Goal: Transaction & Acquisition: Complete application form

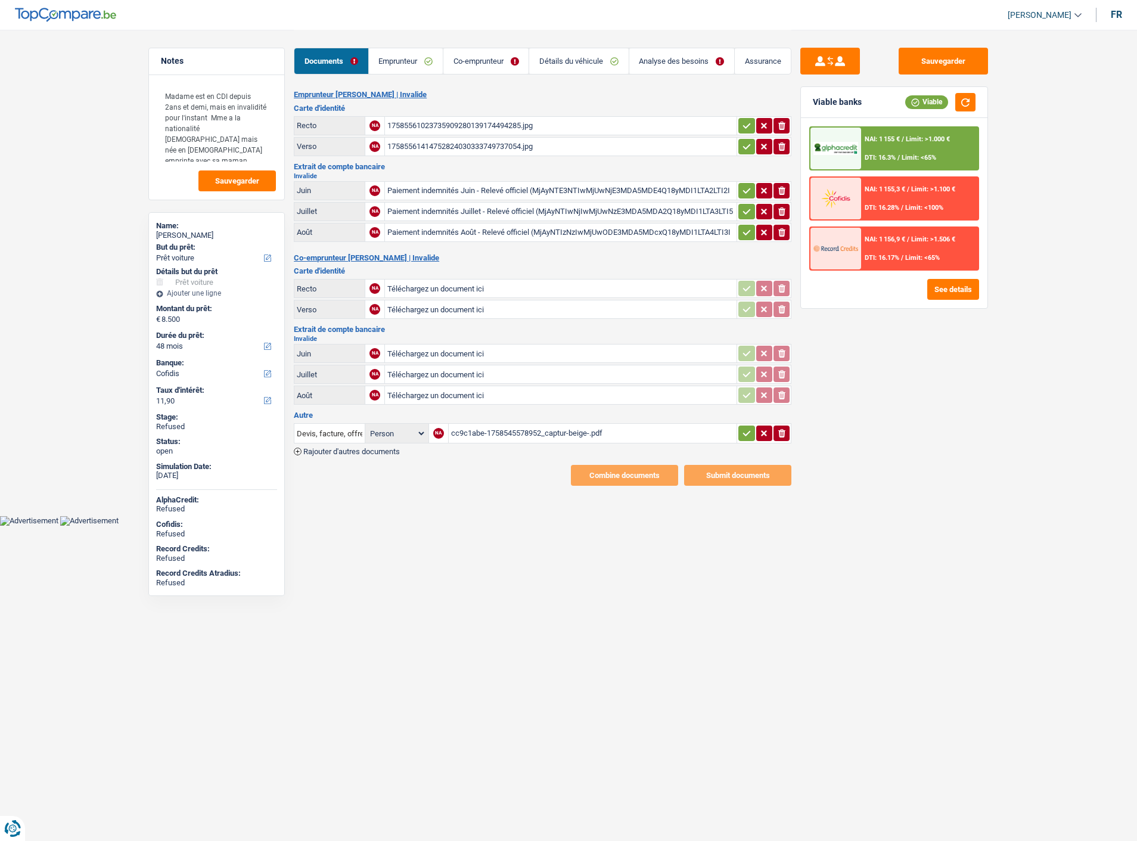
select select "car"
select select "48"
select select "cofidis"
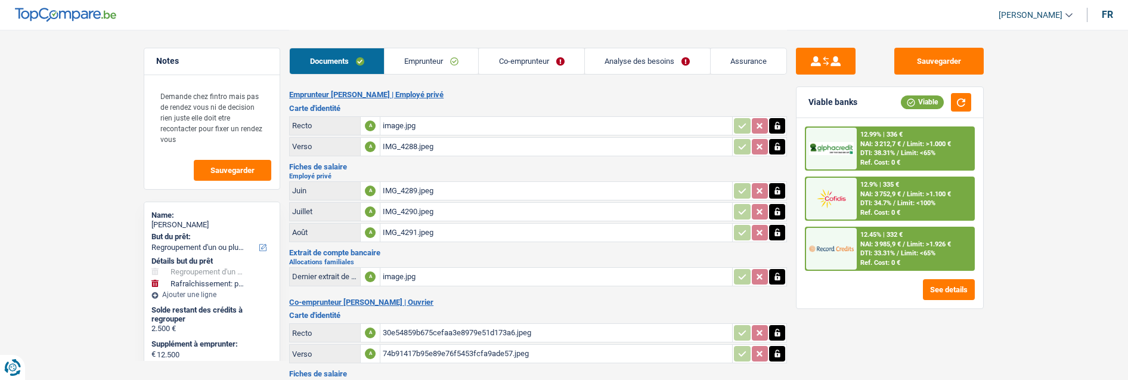
select select "refinancing"
select select "houseOrGarden"
select select "60"
select select "cofidis"
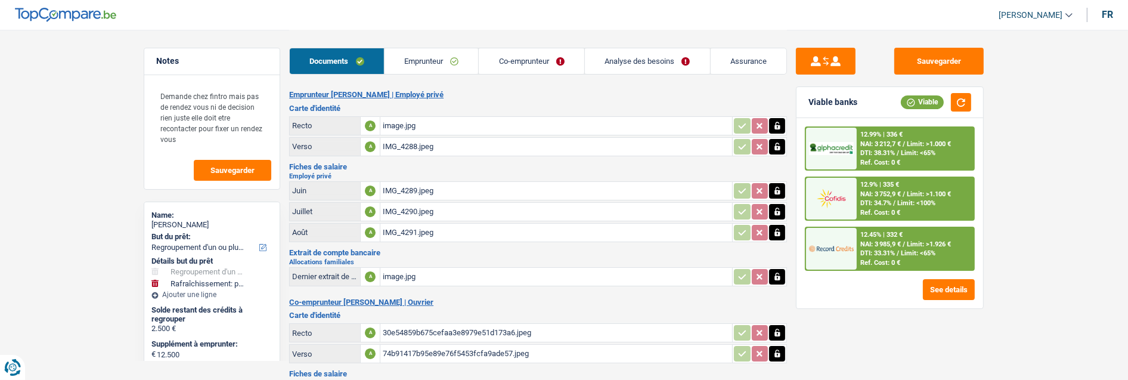
click at [452, 60] on link "Emprunteur" at bounding box center [432, 61] width 94 height 26
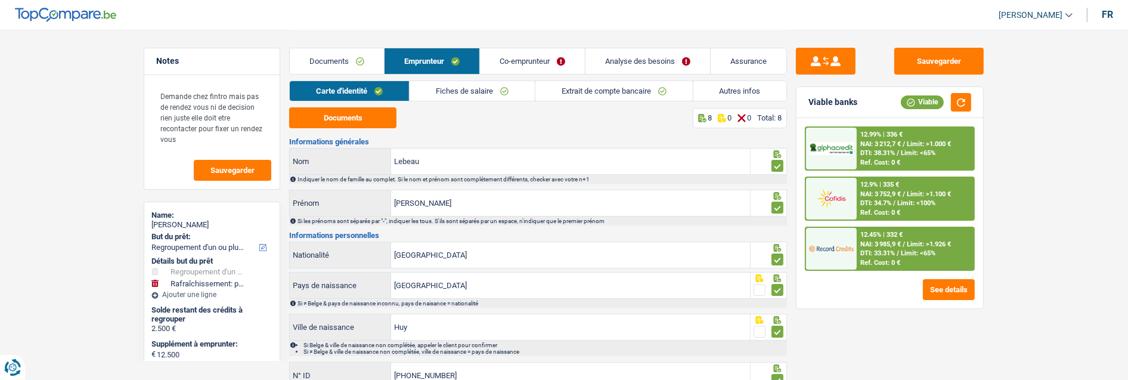
click at [532, 55] on link "Co-emprunteur" at bounding box center [532, 61] width 105 height 26
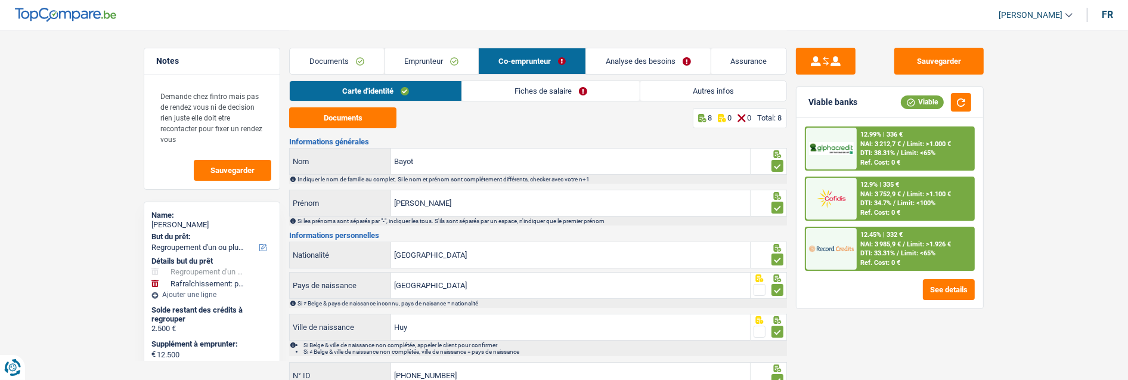
click at [556, 92] on link "Fiches de salaire" at bounding box center [551, 91] width 178 height 20
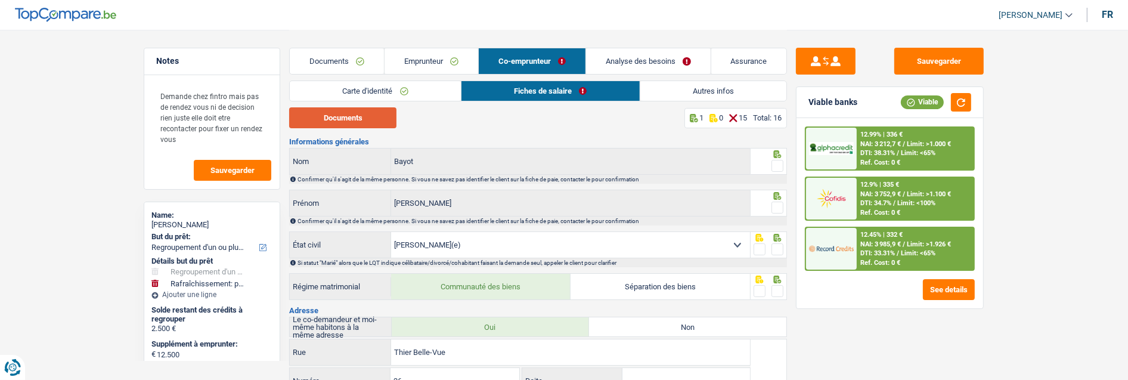
click at [384, 123] on button "Documents" at bounding box center [342, 117] width 107 height 21
click at [349, 61] on link "Documents" at bounding box center [337, 61] width 94 height 26
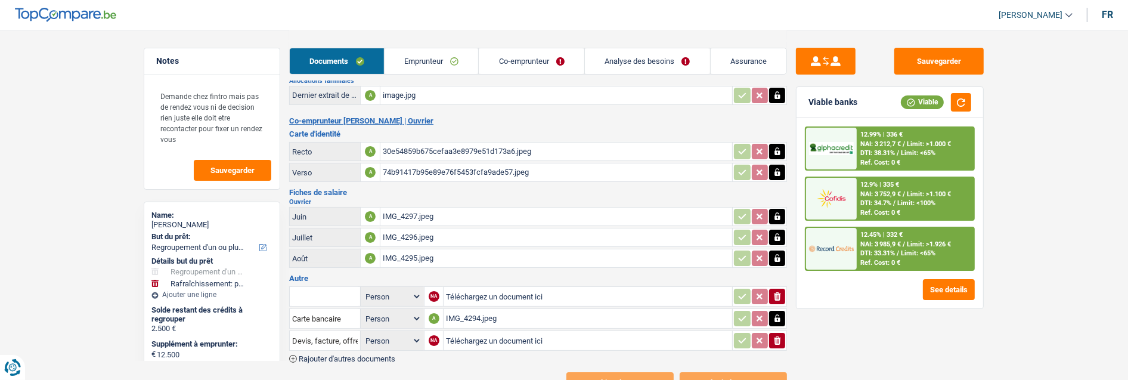
scroll to position [211, 0]
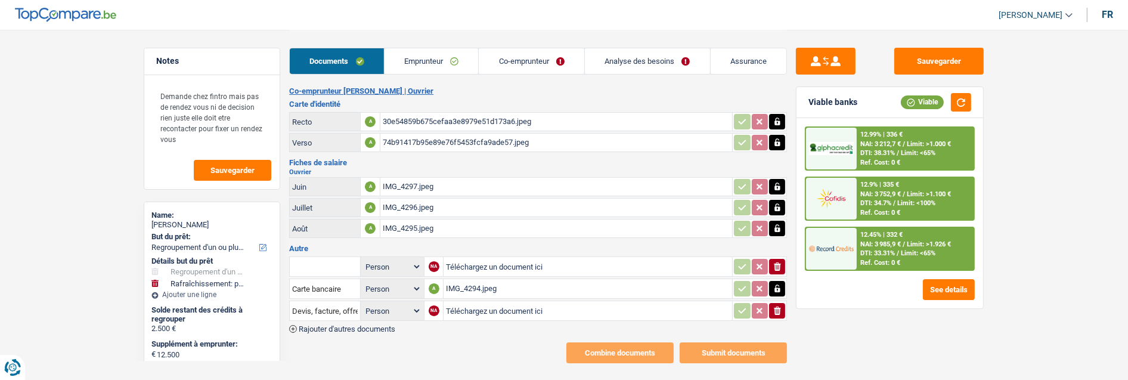
click at [407, 303] on select "Person Emprunteur Co-emprunteur" at bounding box center [392, 310] width 58 height 15
click at [339, 301] on input "Devis, facture, offre, bon de commande" at bounding box center [325, 310] width 66 height 19
drag, startPoint x: 356, startPoint y: 332, endPoint x: 350, endPoint y: 325, distance: 9.7
click at [356, 342] on li "Fiche de paie Juin" at bounding box center [365, 349] width 139 height 15
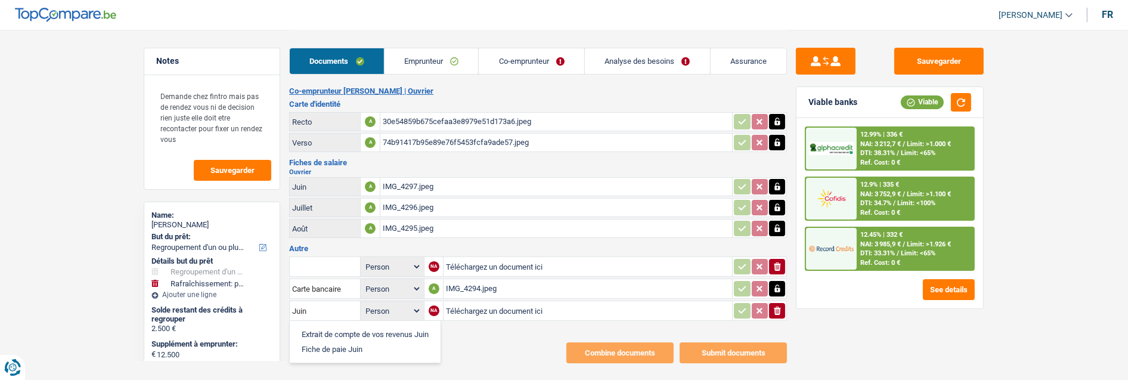
type input "Fiche de paie Juin"
click at [403, 303] on select "Person Emprunteur Co-emprunteur" at bounding box center [392, 310] width 58 height 15
select select "coApplicant"
click at [363, 303] on select "Person Emprunteur Co-emprunteur" at bounding box center [392, 310] width 58 height 15
click at [347, 325] on span "Rajouter d'autres documents" at bounding box center [347, 329] width 97 height 8
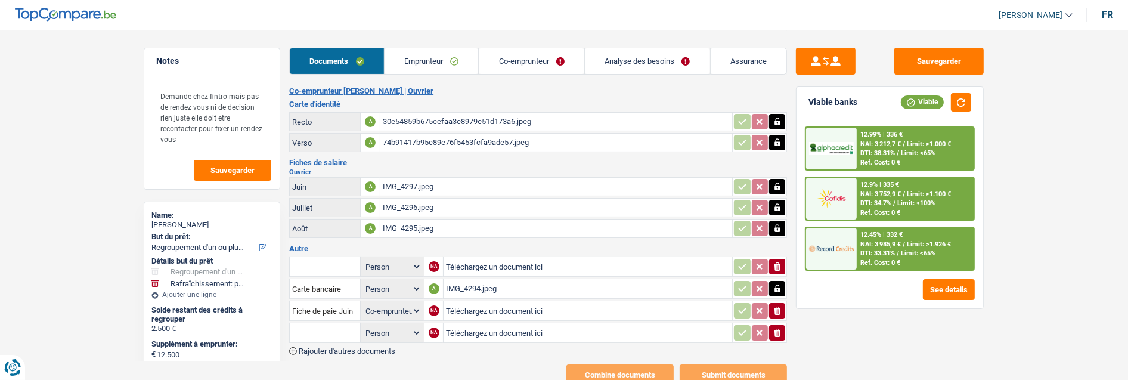
click at [334, 347] on span "Rajouter d'autres documents" at bounding box center [347, 351] width 97 height 8
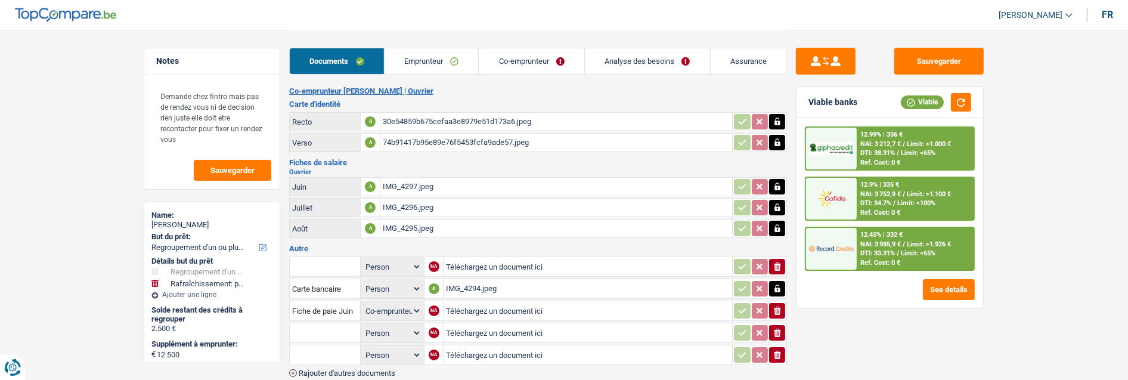
click at [403, 325] on select "Person Emprunteur Co-emprunteur" at bounding box center [392, 332] width 58 height 15
select select "coApplicant"
click at [363, 325] on select "Person Emprunteur Co-emprunteur" at bounding box center [392, 332] width 58 height 15
click at [397, 348] on select "Person Emprunteur Co-emprunteur" at bounding box center [392, 355] width 58 height 15
select select "coApplicant"
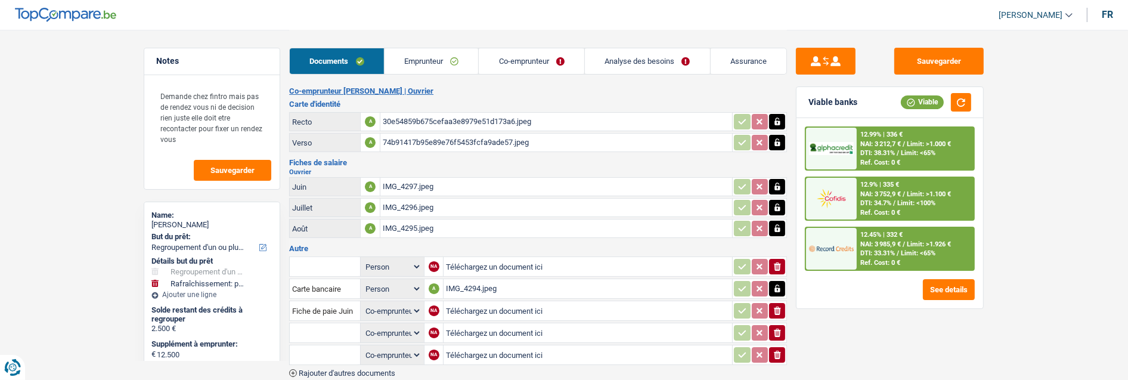
click at [363, 348] on select "Person Emprunteur Co-emprunteur" at bounding box center [392, 355] width 58 height 15
click at [335, 323] on input "text" at bounding box center [325, 332] width 66 height 19
click at [333, 364] on li "Fiche de paie Juillet" at bounding box center [368, 371] width 145 height 15
type input "Fiche de paie Juillet"
click at [320, 345] on input "text" at bounding box center [325, 354] width 66 height 19
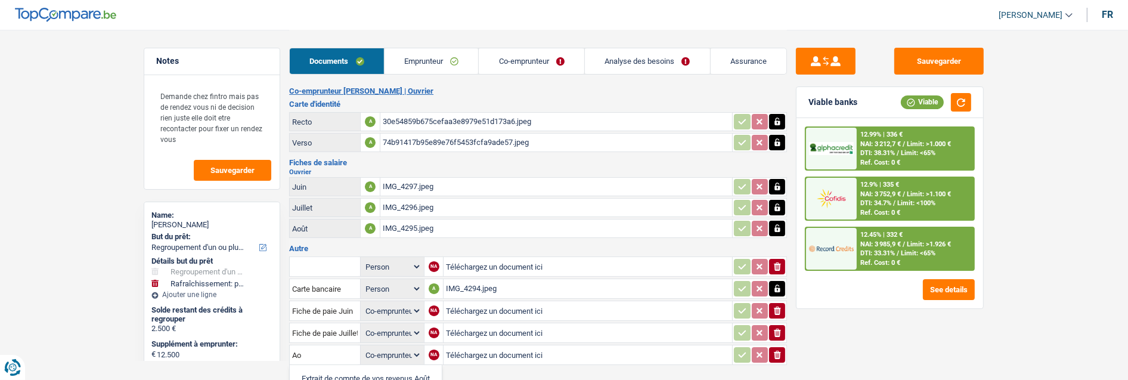
type input "Fiche de paie Août"
type input "C:\fakepath\0000001603_05_Traitement_06-2025_Regul1.pdf (1).pdf"
select select
type input "C:\fakepath\0000001603_05_Traitement_07-2025.pdf.pdf"
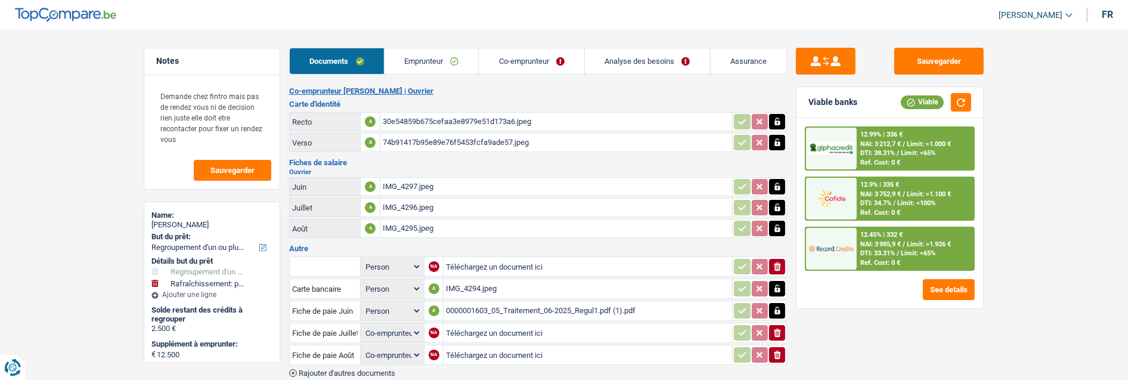
select select
type input "C:\fakepath\0000001603_05_Traitement_08-2025.pdf.pdf"
select select
click at [488, 280] on div "IMG_4294.jpeg" at bounding box center [588, 289] width 284 height 18
click at [407, 303] on select "Person Emprunteur Co-emprunteur" at bounding box center [392, 310] width 58 height 15
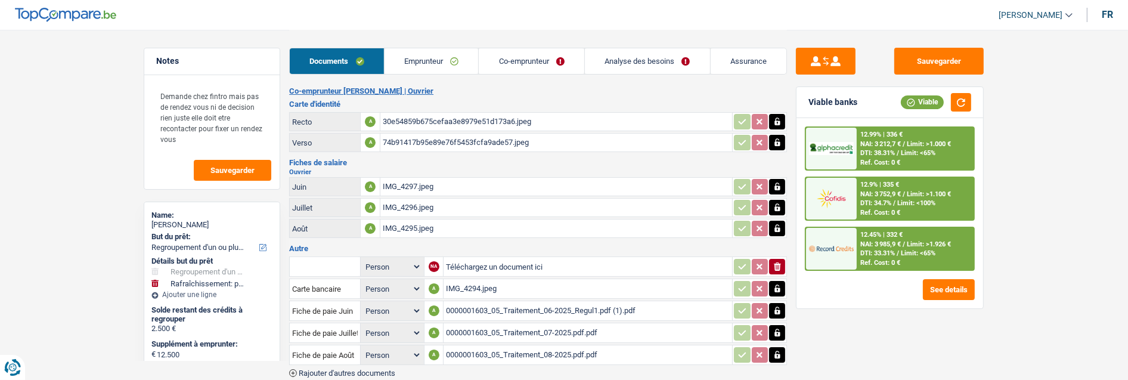
select select "coApplicant"
click at [363, 303] on select "Person Emprunteur Co-emprunteur" at bounding box center [392, 310] width 58 height 15
click at [400, 325] on select "Person Emprunteur Co-emprunteur" at bounding box center [392, 332] width 58 height 15
select select "coApplicant"
click at [363, 325] on select "Person Emprunteur Co-emprunteur" at bounding box center [392, 332] width 58 height 15
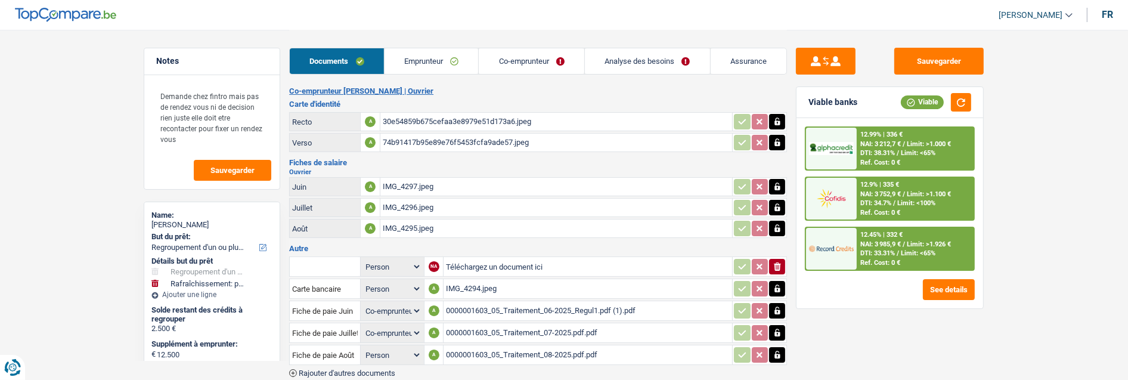
click at [408, 348] on select "Person Emprunteur Co-emprunteur" at bounding box center [392, 355] width 58 height 15
select select "coApplicant"
click at [363, 348] on select "Person Emprunteur Co-emprunteur" at bounding box center [392, 355] width 58 height 15
click at [957, 60] on button "Sauvegarder" at bounding box center [938, 61] width 89 height 27
click at [408, 281] on select "Person Emprunteur Co-emprunteur" at bounding box center [392, 288] width 58 height 15
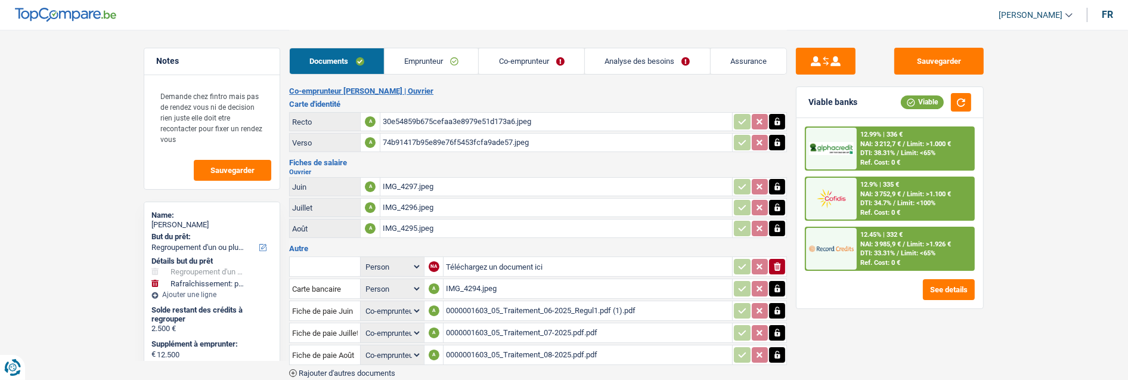
select select "applicant"
click at [363, 281] on select "Person Emprunteur Co-emprunteur" at bounding box center [392, 288] width 58 height 15
click at [954, 58] on button "Sauvegarder" at bounding box center [938, 61] width 89 height 27
click at [777, 262] on icon "button" at bounding box center [777, 266] width 7 height 8
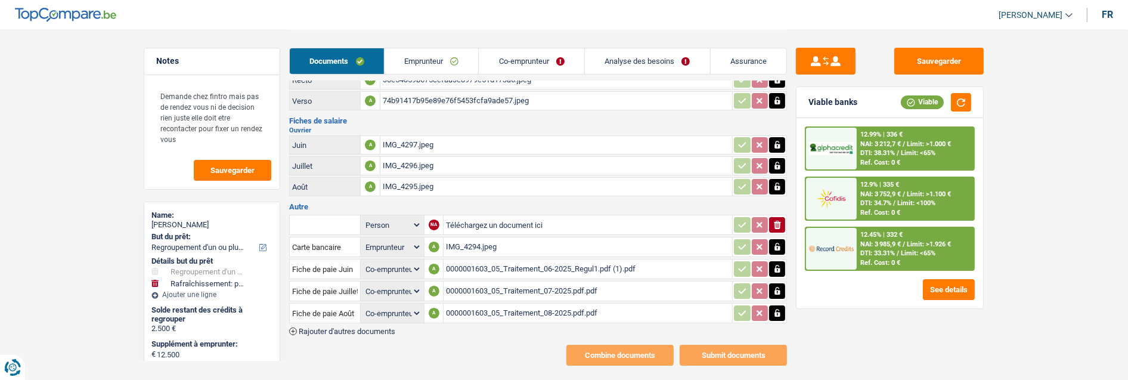
scroll to position [255, 0]
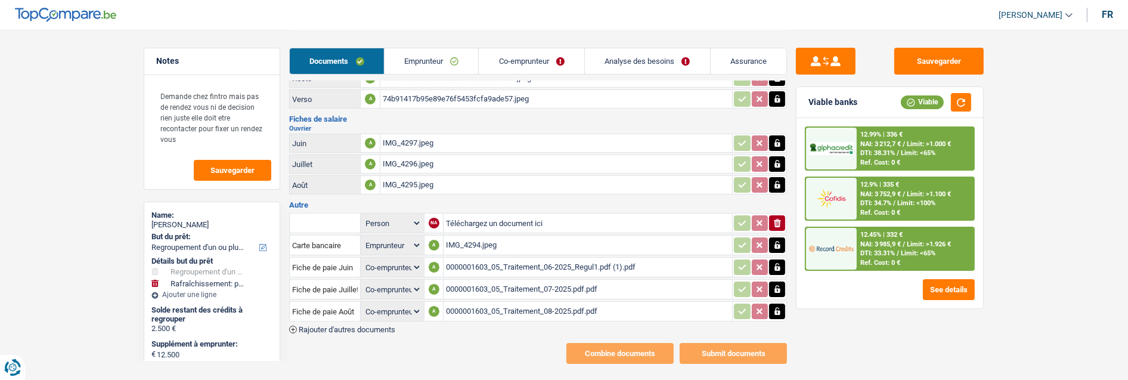
click at [349, 213] on input "text" at bounding box center [325, 222] width 66 height 19
click at [352, 239] on li "Devis, facture, offre, bon de commande" at bounding box center [368, 246] width 145 height 15
type input "Devis, facture, offre, bon de commande"
click at [380, 325] on span "Rajouter d'autres documents" at bounding box center [347, 329] width 97 height 8
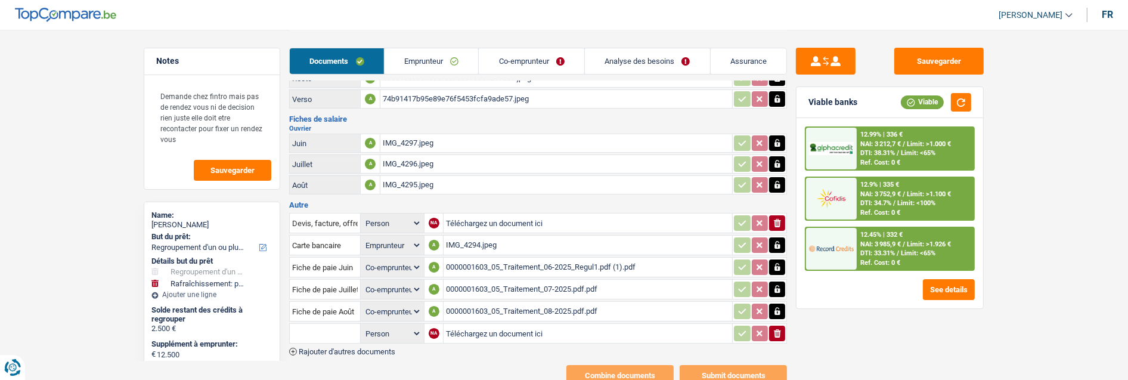
click at [336, 324] on input "text" at bounding box center [325, 333] width 66 height 19
click at [354, 349] on li "Devis, facture, offre, bon de commande" at bounding box center [368, 356] width 145 height 15
type input "Devis, facture, offre, bon de commande"
type input "C:\fakepath\IMG_4305.png"
type input "C:\fakepath\IMG_4304.png"
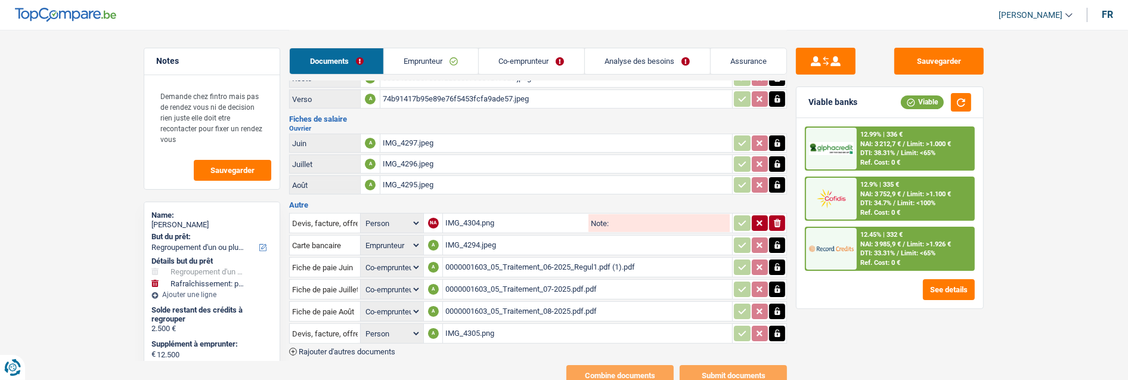
click at [666, 214] on input "Note:" at bounding box center [670, 223] width 122 height 18
type input "d"
click at [498, 331] on div "Devis, facture, offre, bon de commande Person Emprunteur Co-emprunteur NA IMG_4…" at bounding box center [538, 283] width 498 height 144
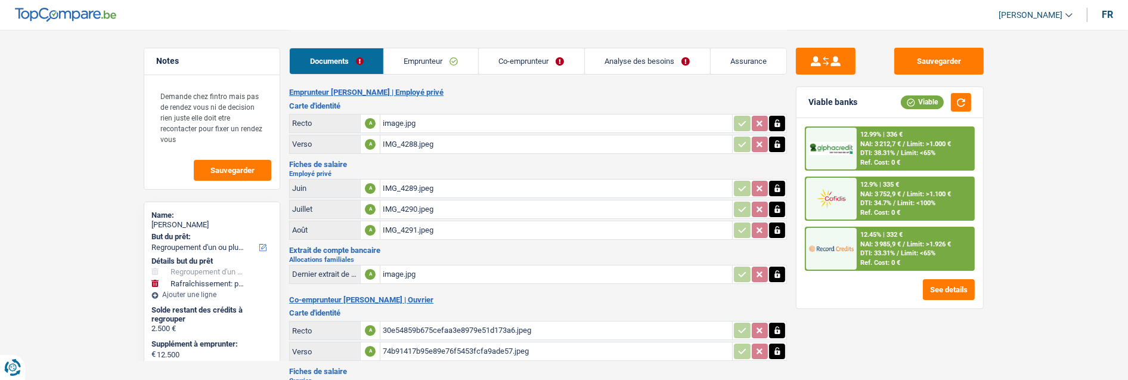
scroll to position [0, 0]
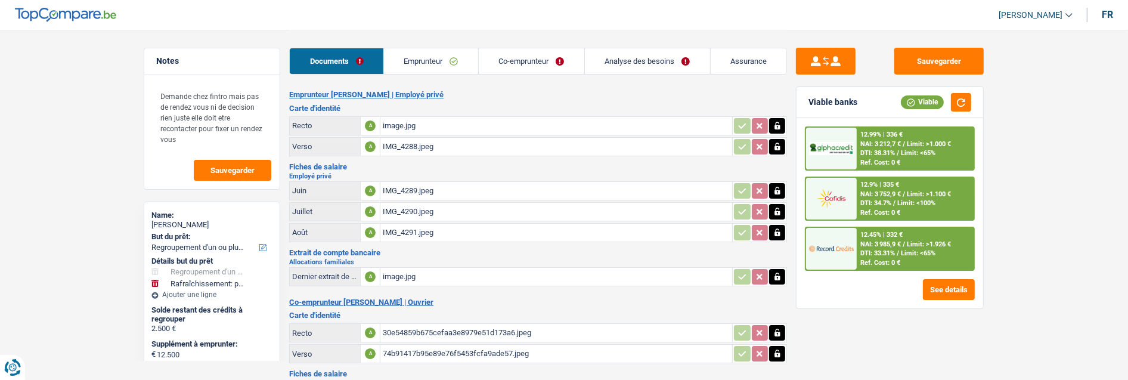
click at [531, 62] on link "Co-emprunteur" at bounding box center [532, 61] width 106 height 26
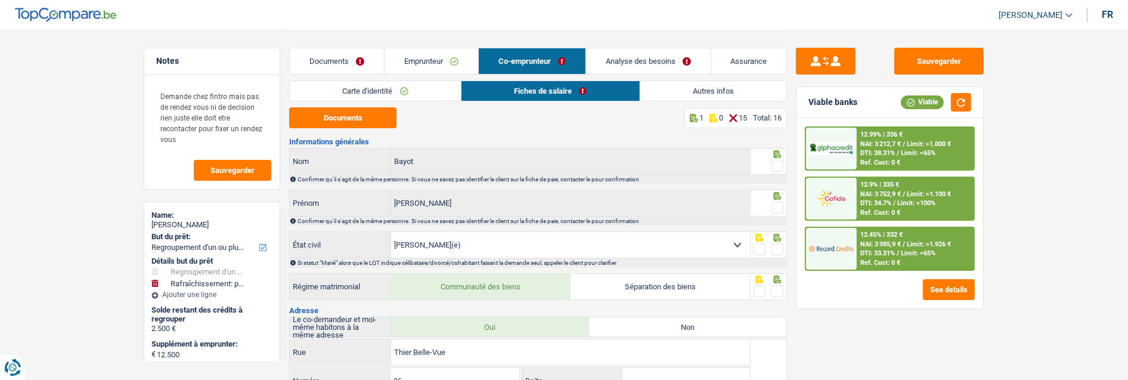
click at [414, 93] on link "Carte d'identité" at bounding box center [375, 91] width 171 height 20
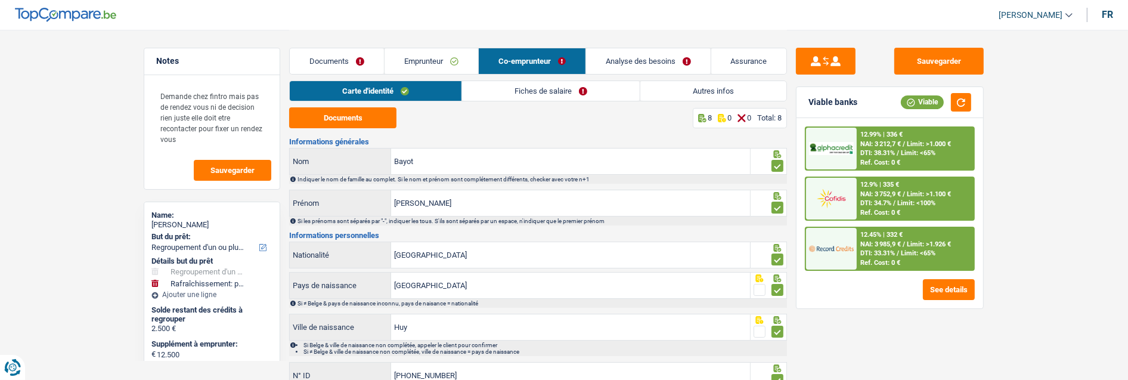
click at [551, 87] on link "Fiches de salaire" at bounding box center [551, 91] width 178 height 20
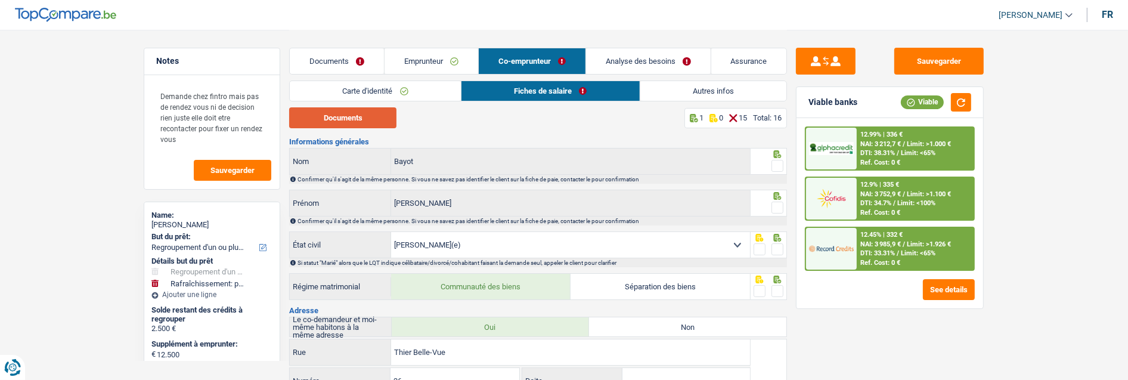
click at [367, 112] on button "Documents" at bounding box center [342, 117] width 107 height 21
click at [778, 160] on span at bounding box center [777, 166] width 12 height 12
click at [0, 0] on input "radio" at bounding box center [0, 0] width 0 height 0
click at [776, 205] on span at bounding box center [777, 207] width 12 height 12
click at [0, 0] on input "radio" at bounding box center [0, 0] width 0 height 0
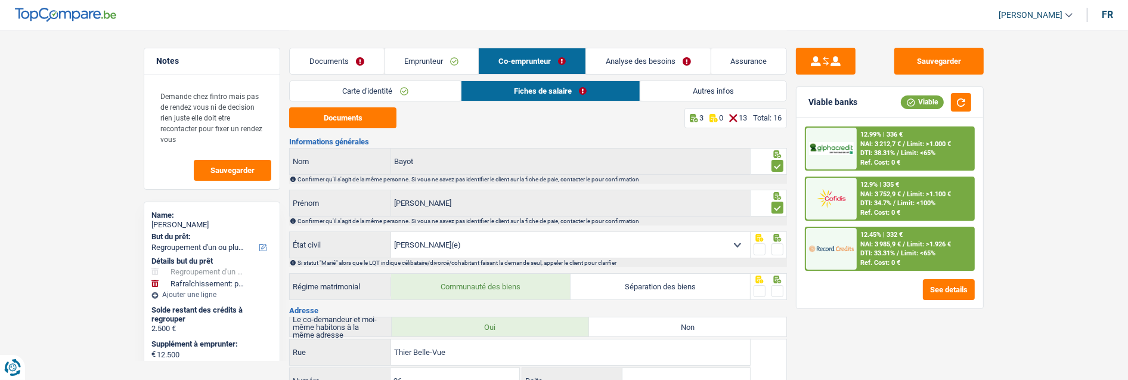
click at [776, 247] on span at bounding box center [777, 249] width 12 height 12
click at [0, 0] on input "radio" at bounding box center [0, 0] width 0 height 0
click at [780, 291] on span at bounding box center [777, 291] width 12 height 12
click at [0, 0] on input "radio" at bounding box center [0, 0] width 0 height 0
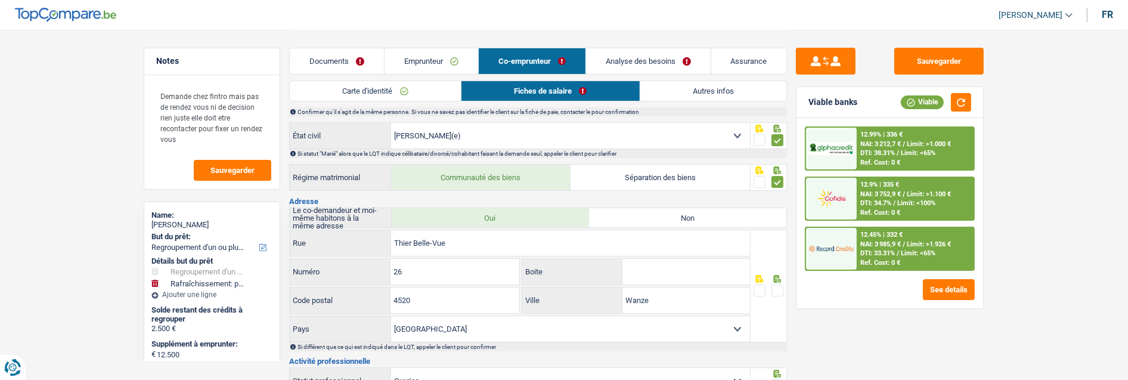
scroll to position [132, 0]
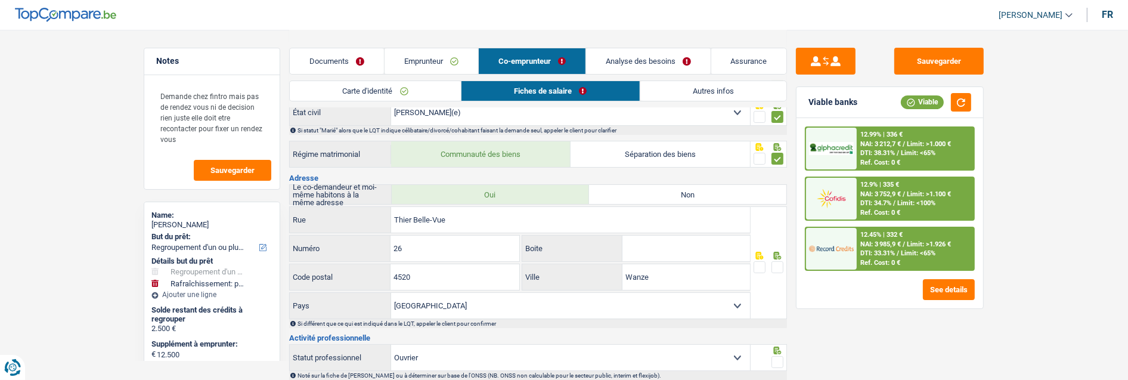
click at [779, 263] on span at bounding box center [777, 267] width 12 height 12
click at [0, 0] on input "radio" at bounding box center [0, 0] width 0 height 0
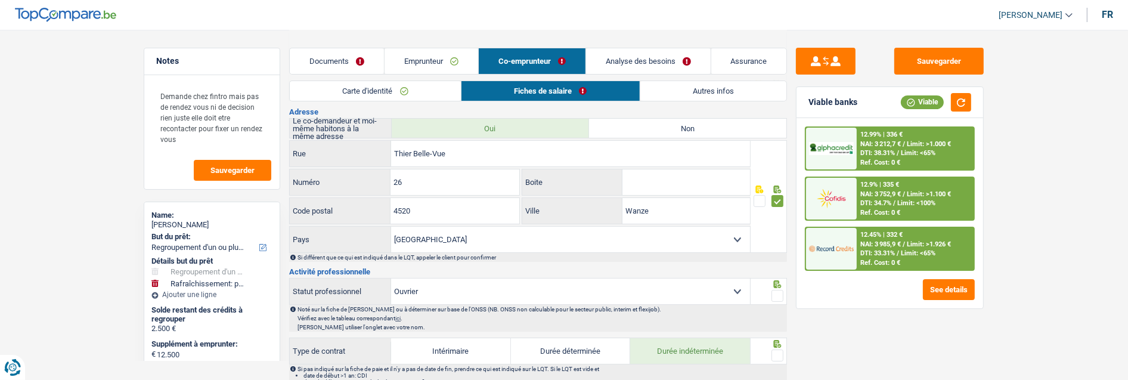
scroll to position [265, 0]
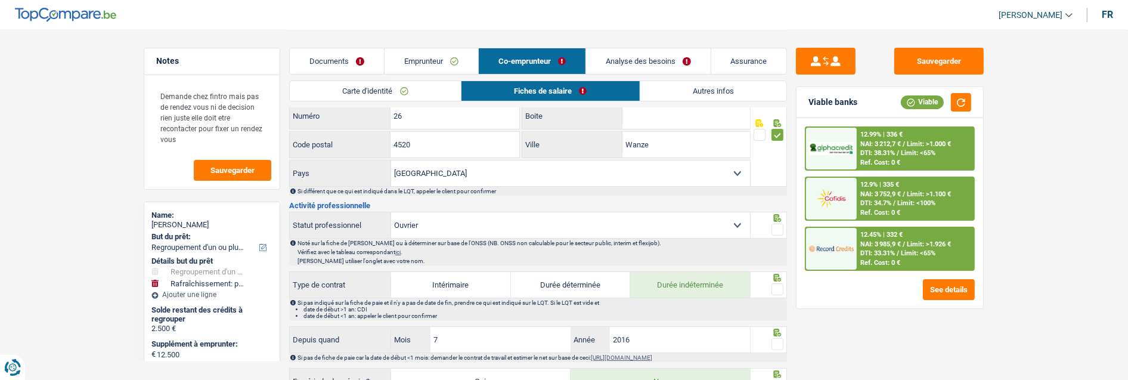
click at [774, 224] on span at bounding box center [777, 230] width 12 height 12
click at [0, 0] on input "radio" at bounding box center [0, 0] width 0 height 0
click at [776, 284] on span at bounding box center [777, 289] width 12 height 12
click at [0, 0] on input "radio" at bounding box center [0, 0] width 0 height 0
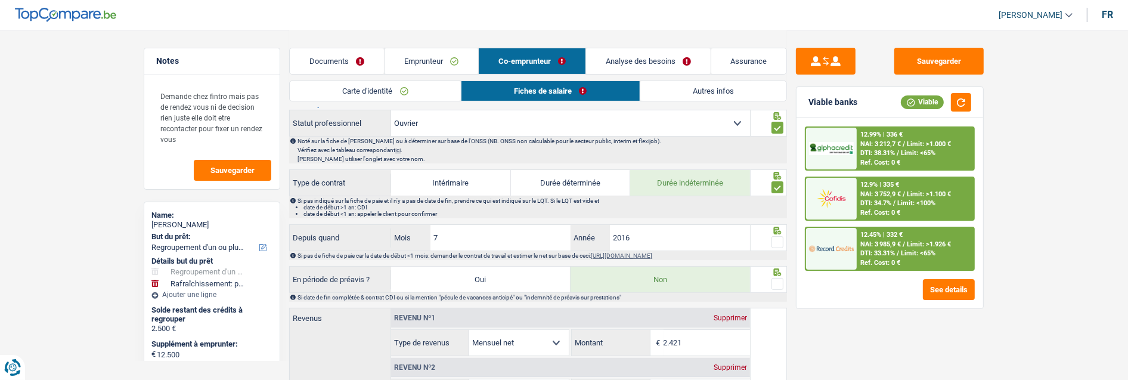
scroll to position [397, 0]
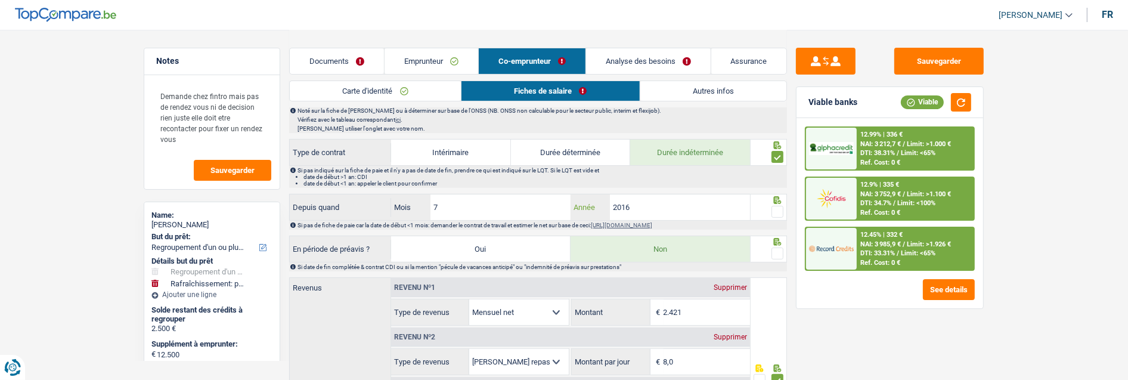
click at [675, 207] on input "2016" at bounding box center [680, 207] width 140 height 26
click at [473, 213] on input "7" at bounding box center [500, 207] width 140 height 26
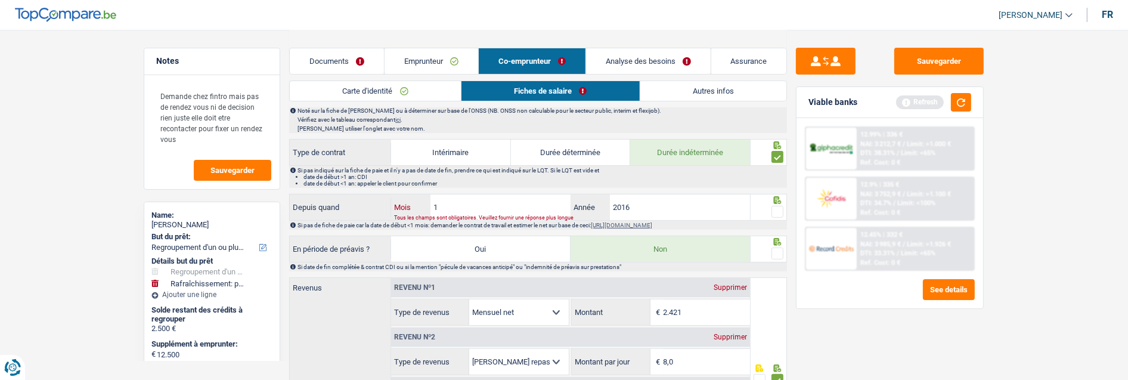
type input "10"
type input "2018"
drag, startPoint x: 776, startPoint y: 206, endPoint x: 770, endPoint y: 230, distance: 24.4
click at [776, 209] on span at bounding box center [777, 212] width 12 height 12
click at [0, 0] on input "radio" at bounding box center [0, 0] width 0 height 0
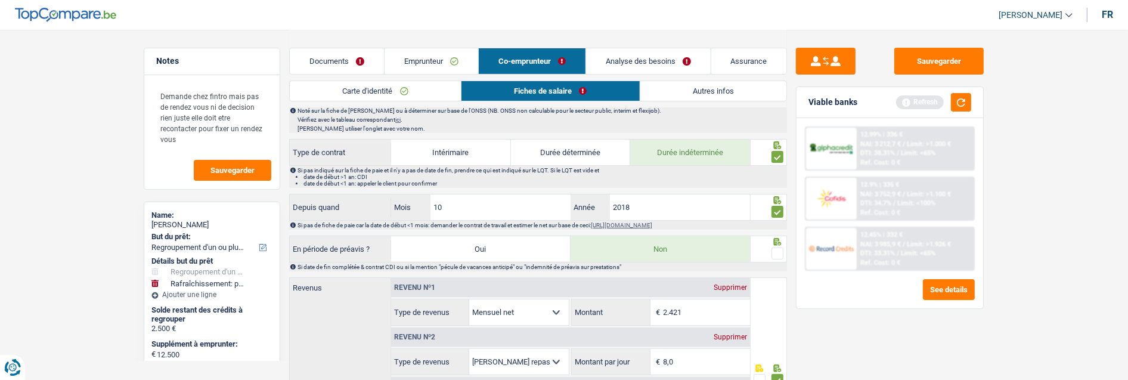
click at [775, 249] on span at bounding box center [777, 253] width 12 height 12
click at [0, 0] on input "radio" at bounding box center [0, 0] width 0 height 0
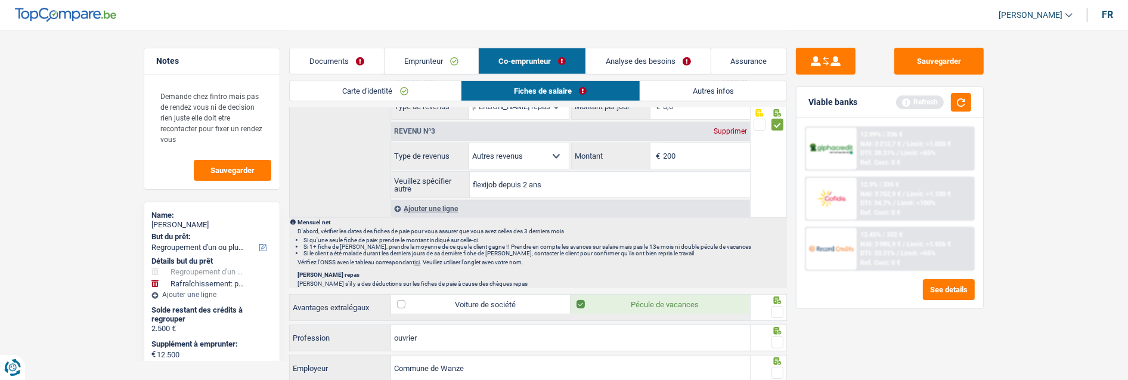
scroll to position [795, 0]
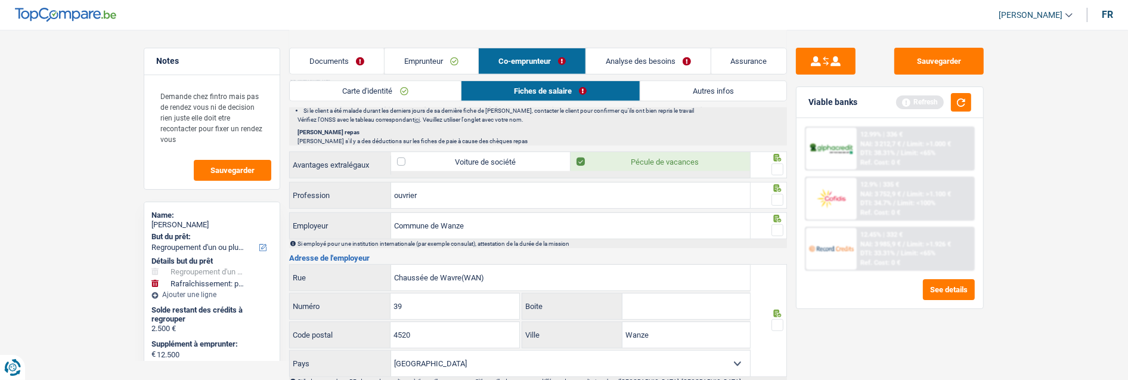
click at [779, 163] on span at bounding box center [777, 169] width 12 height 12
click at [0, 0] on input "radio" at bounding box center [0, 0] width 0 height 0
click at [774, 196] on span at bounding box center [777, 200] width 12 height 12
click at [0, 0] on input "radio" at bounding box center [0, 0] width 0 height 0
drag, startPoint x: 537, startPoint y: 225, endPoint x: 254, endPoint y: 209, distance: 283.0
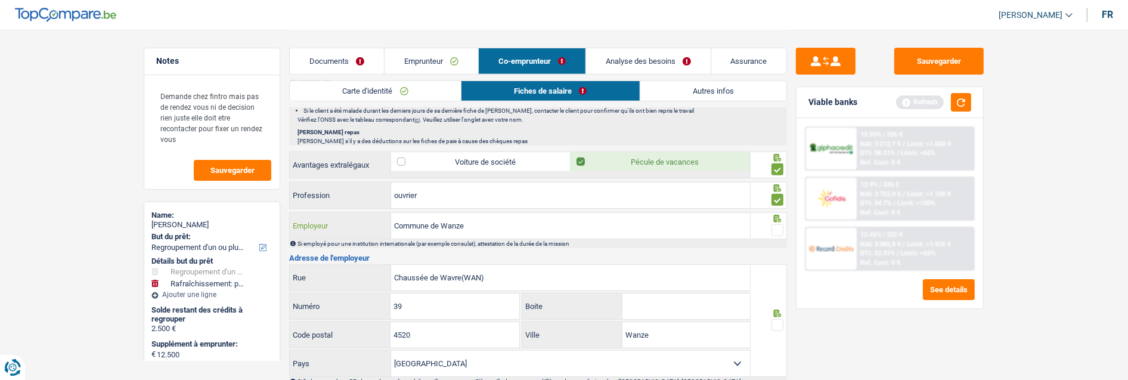
type input "AC Wanze"
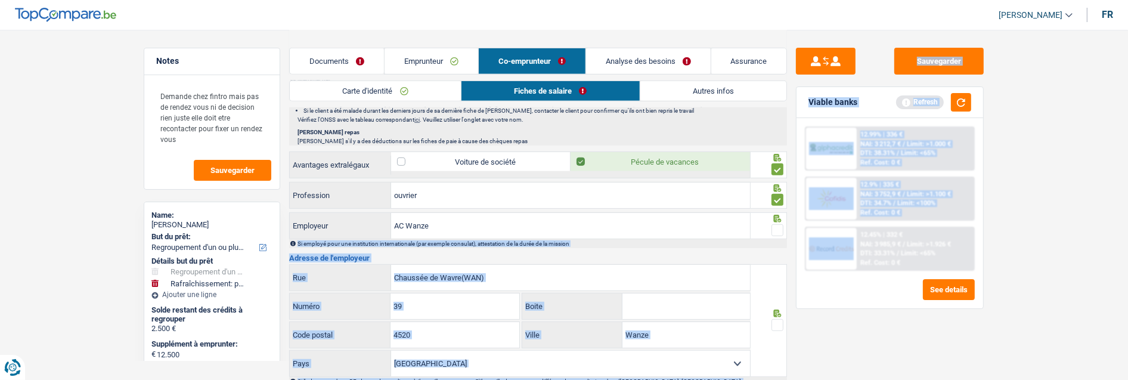
click at [779, 228] on span at bounding box center [777, 230] width 12 height 12
click at [0, 0] on input "radio" at bounding box center [0, 0] width 0 height 0
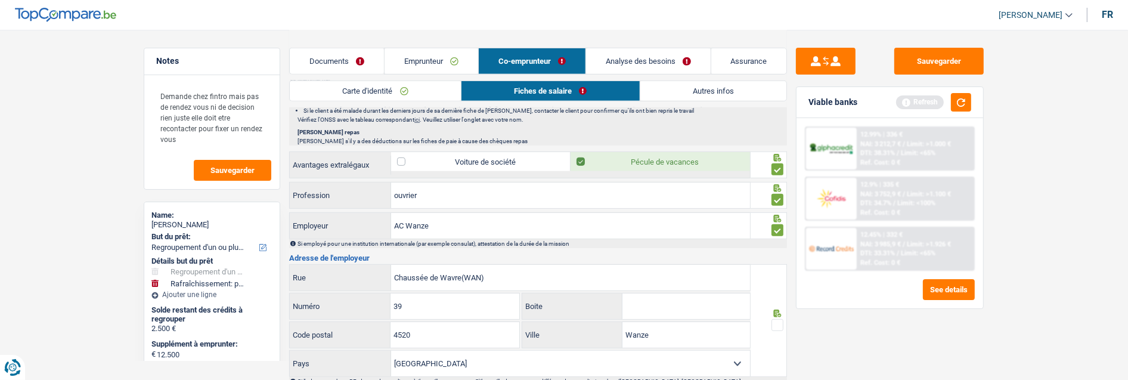
drag, startPoint x: 496, startPoint y: 280, endPoint x: 463, endPoint y: 280, distance: 32.8
click at [463, 280] on input "Chaussée de Wavre(WAN)" at bounding box center [570, 278] width 359 height 26
type input "Chaussée de Wavre"
click at [783, 321] on span at bounding box center [777, 325] width 12 height 12
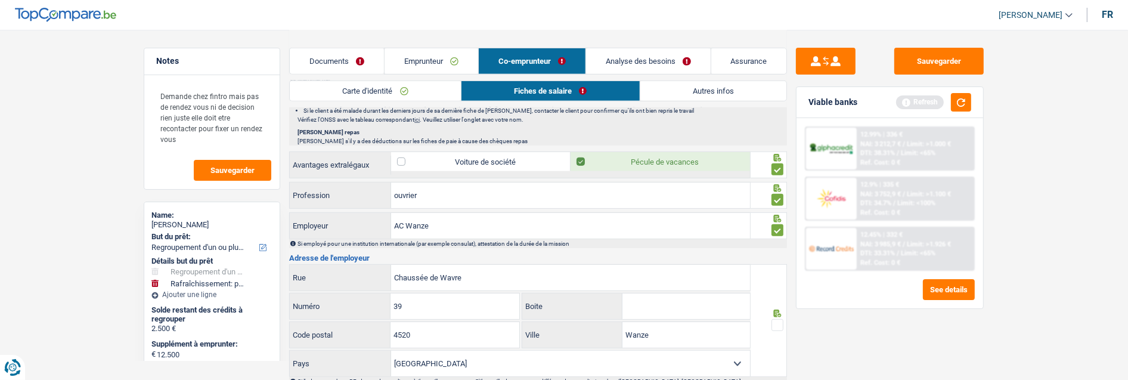
click at [0, 0] on input "radio" at bounding box center [0, 0] width 0 height 0
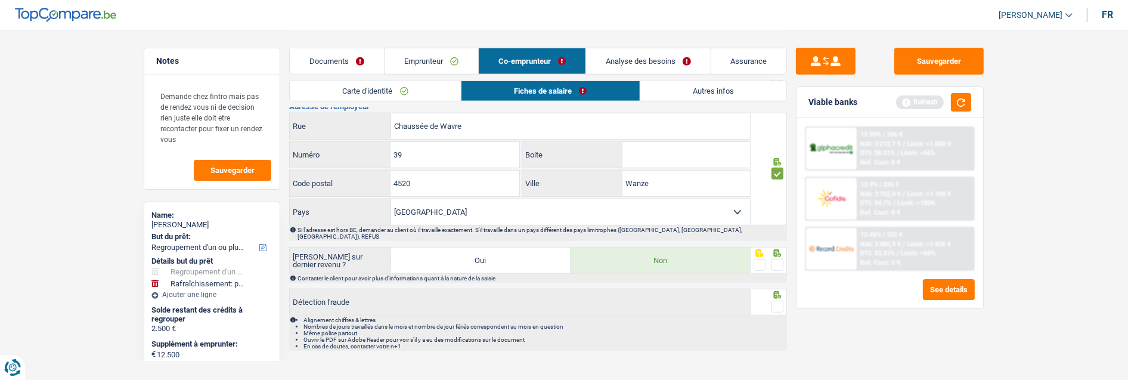
scroll to position [954, 0]
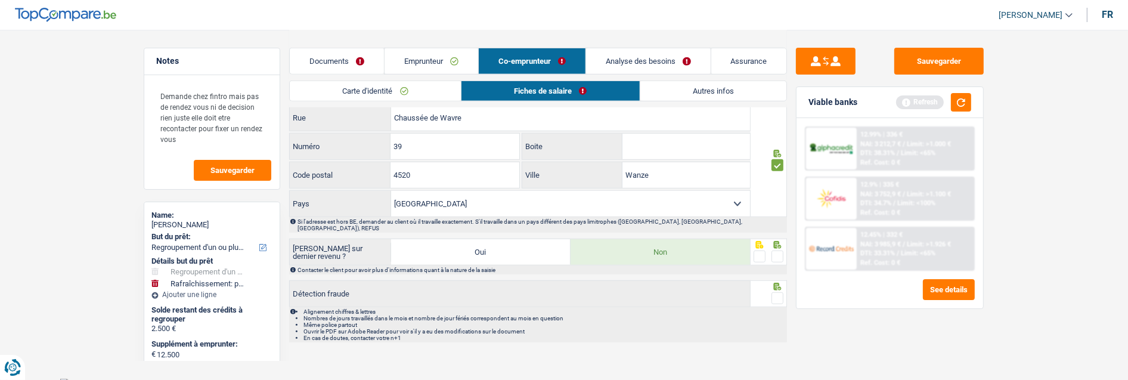
drag, startPoint x: 774, startPoint y: 246, endPoint x: 776, endPoint y: 265, distance: 19.2
click at [773, 250] on span at bounding box center [777, 256] width 12 height 12
click at [0, 0] on input "radio" at bounding box center [0, 0] width 0 height 0
click at [777, 292] on span at bounding box center [777, 298] width 12 height 12
click at [0, 0] on input "radio" at bounding box center [0, 0] width 0 height 0
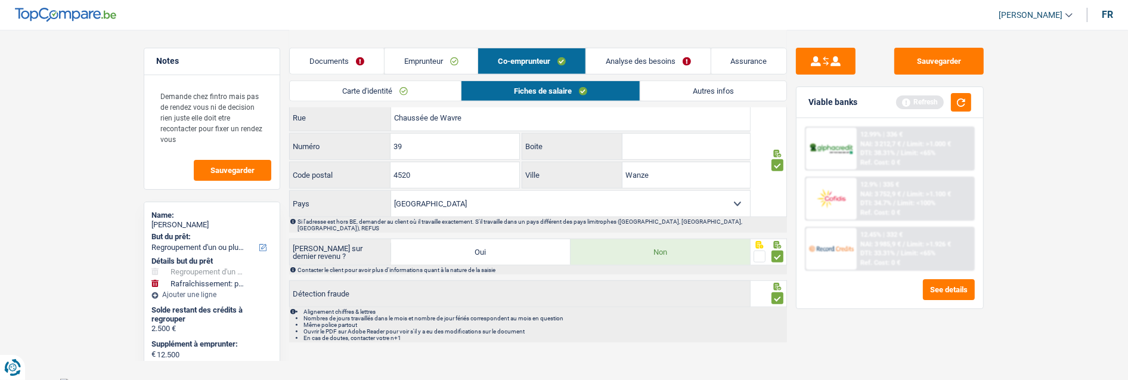
click at [718, 95] on link "Autres infos" at bounding box center [713, 91] width 146 height 20
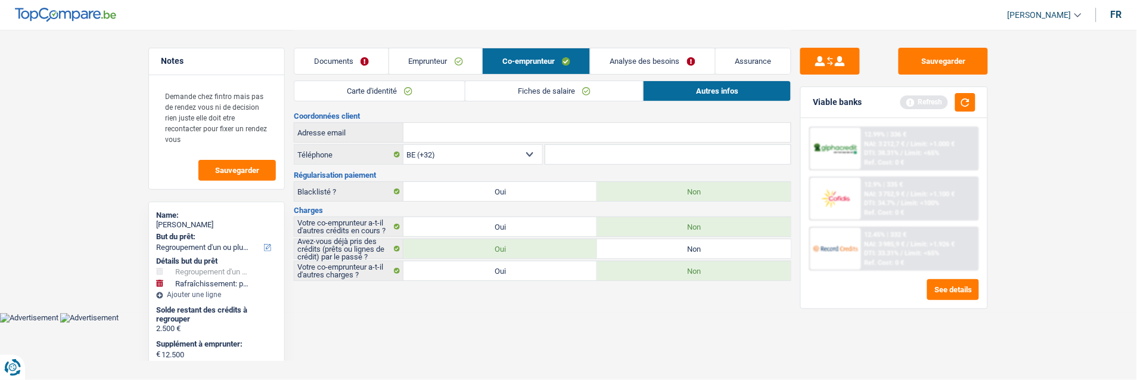
click at [413, 62] on link "Emprunteur" at bounding box center [436, 61] width 94 height 26
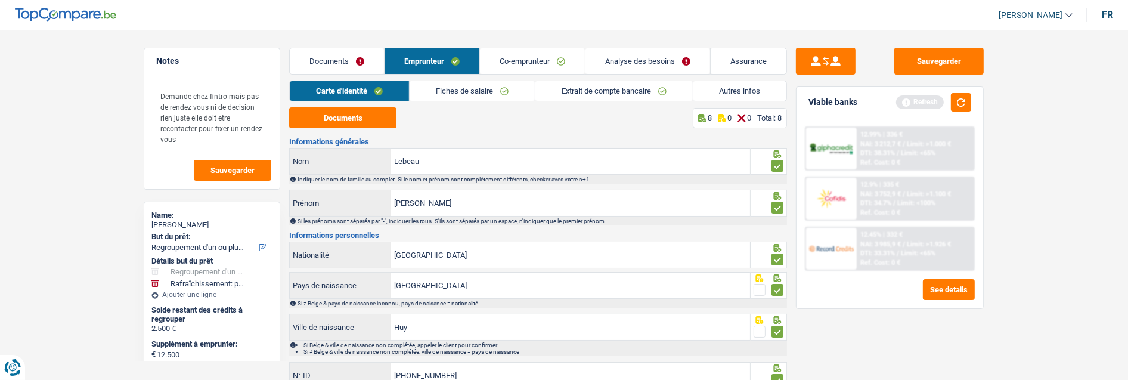
click at [748, 89] on link "Autres infos" at bounding box center [740, 91] width 94 height 20
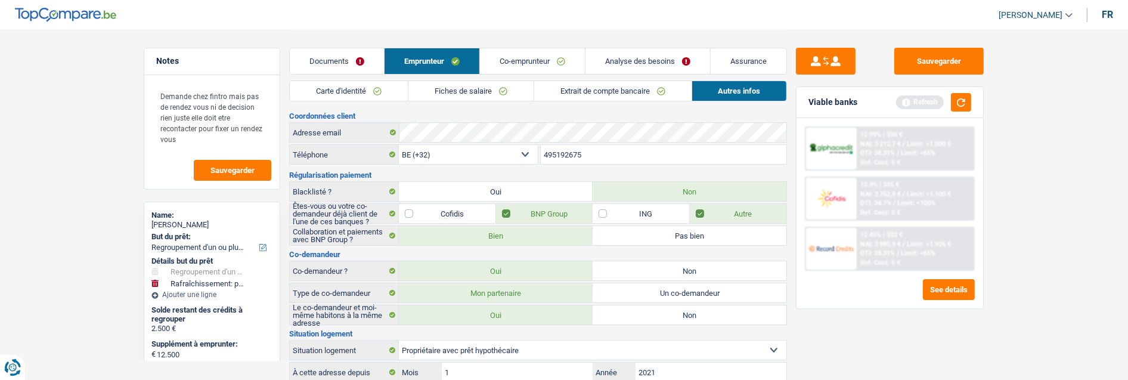
click at [560, 58] on link "Co-emprunteur" at bounding box center [532, 61] width 105 height 26
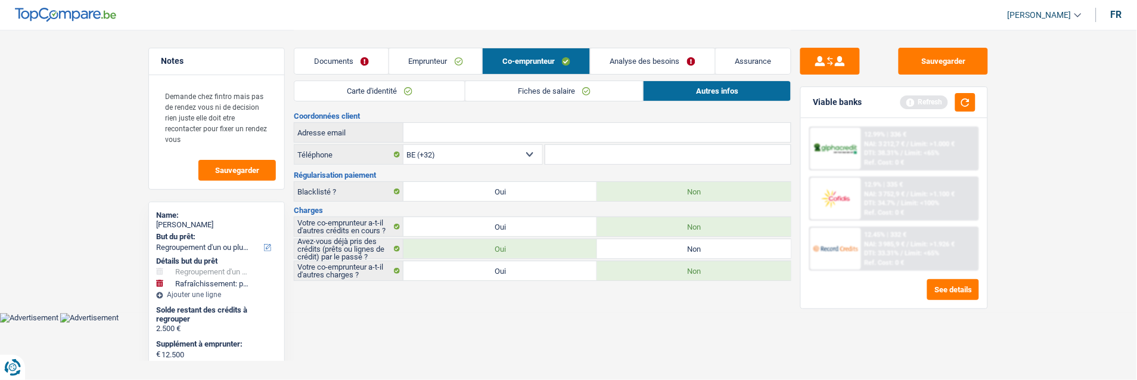
click at [528, 132] on input "Adresse email" at bounding box center [597, 132] width 387 height 19
paste input "carolebeau63@gmail.com"
type input "carolebeau63@gmail.com"
click at [949, 67] on button "Sauvegarder" at bounding box center [943, 61] width 89 height 27
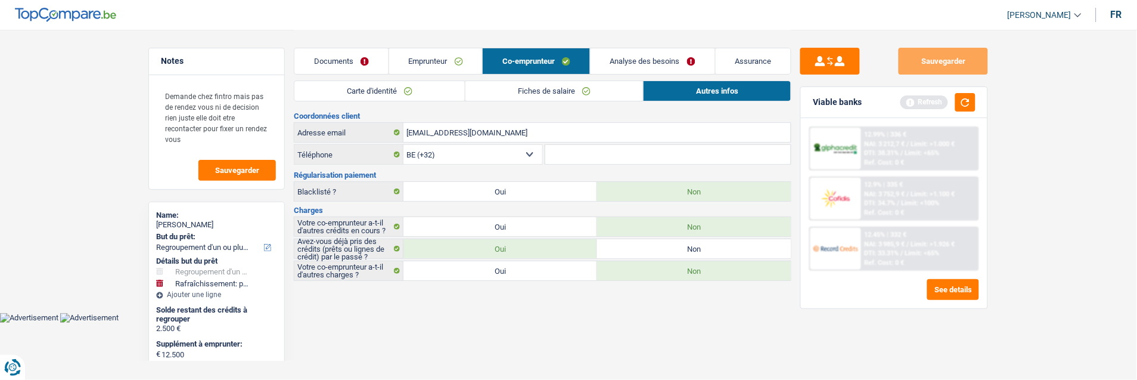
click at [672, 60] on link "Analyse des besoins" at bounding box center [653, 61] width 125 height 26
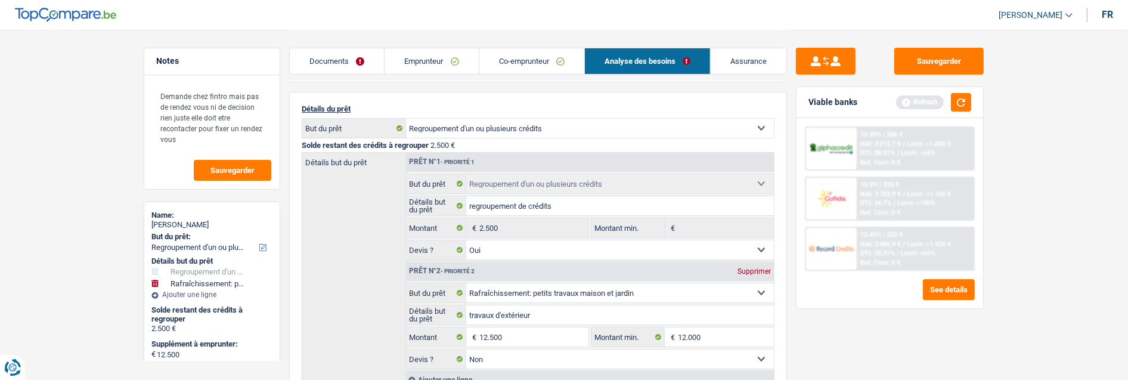
scroll to position [66, 0]
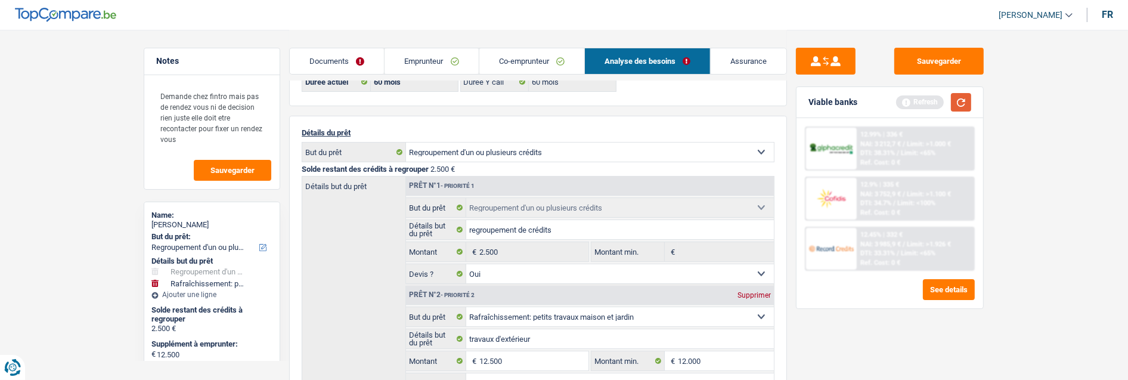
click at [962, 104] on button "button" at bounding box center [961, 102] width 20 height 18
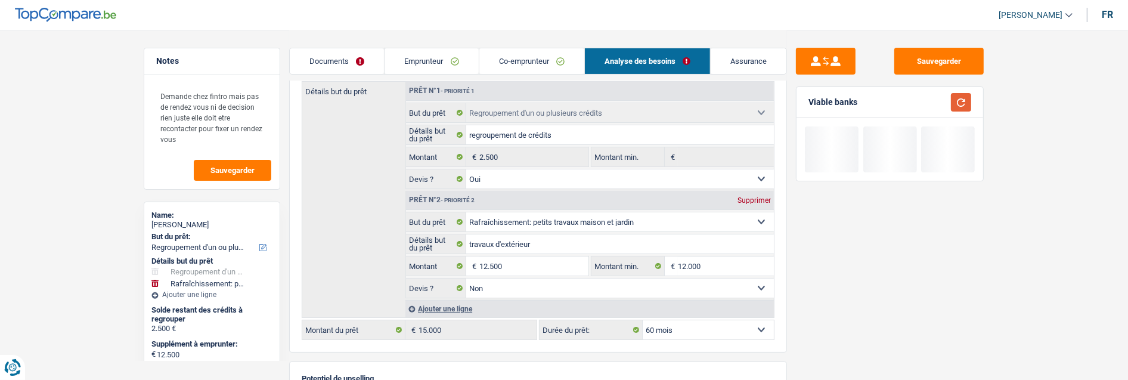
scroll to position [199, 0]
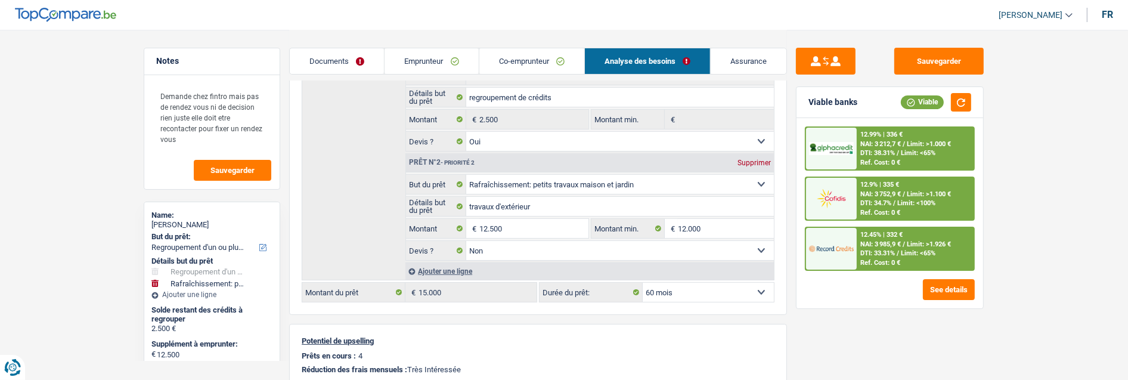
click at [924, 245] on div "12.45% | 332 € NAI: 3 985,9 € / Limit: >1.926 € DTI: 33.31% / Limit: <65% Ref. …" at bounding box center [915, 249] width 117 height 42
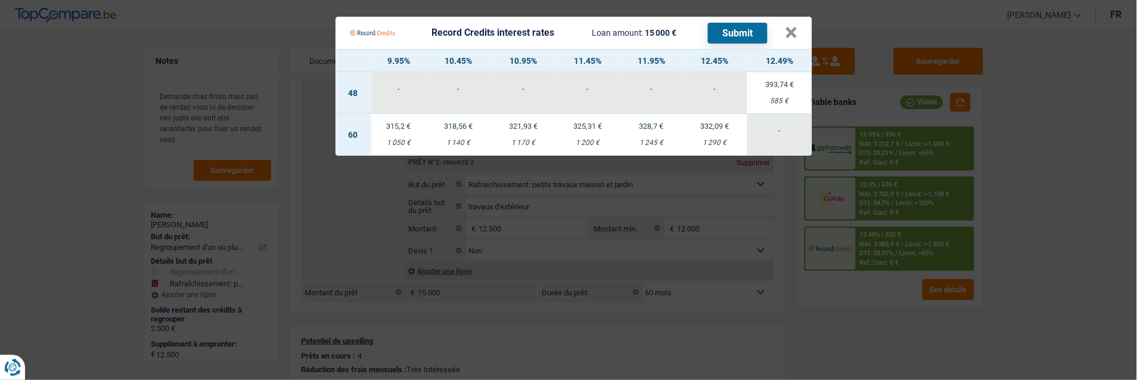
click at [532, 130] on td "321,93 € 1 170 €" at bounding box center [523, 135] width 65 height 42
select select "record credits"
type input "10,95"
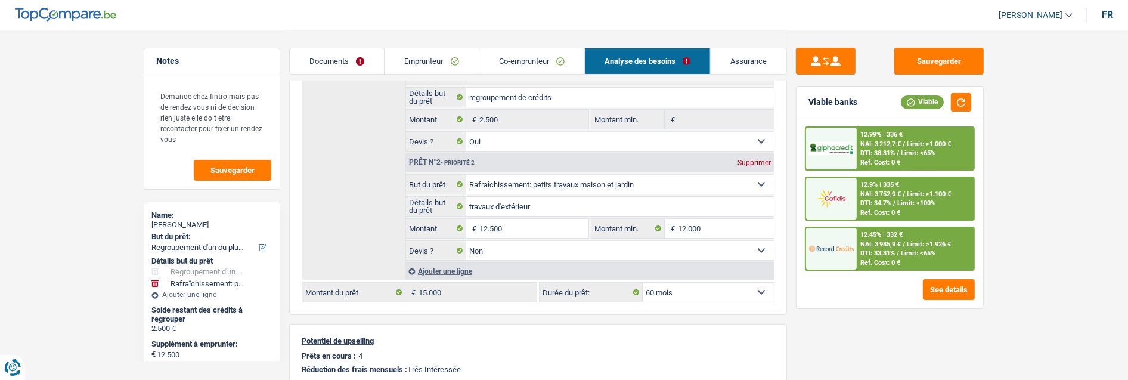
click at [912, 249] on span "Limit: <65%" at bounding box center [918, 253] width 35 height 8
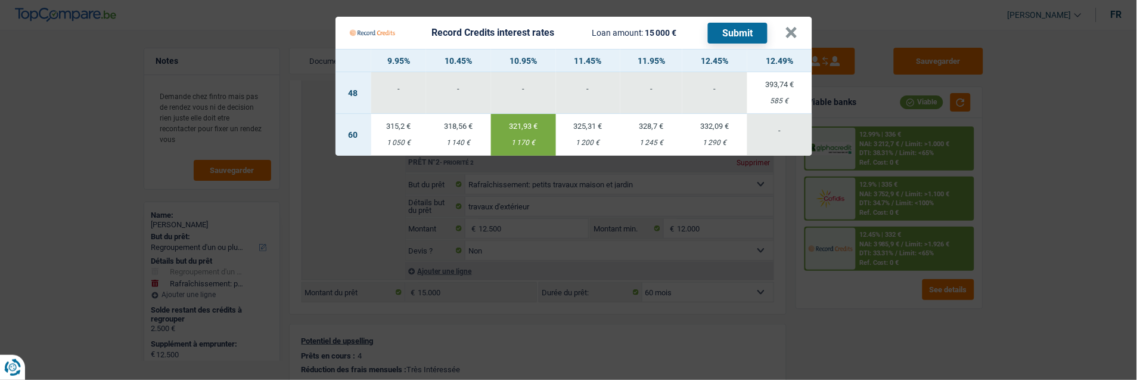
click at [736, 27] on button "Submit" at bounding box center [738, 33] width 60 height 21
click at [789, 27] on button "×" at bounding box center [792, 33] width 13 height 12
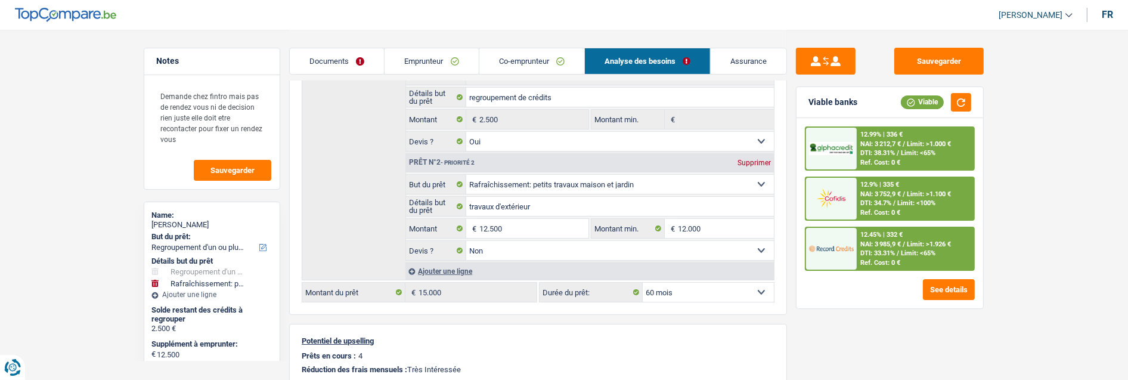
click at [876, 209] on div "Ref. Cost: 0 €" at bounding box center [880, 213] width 40 height 8
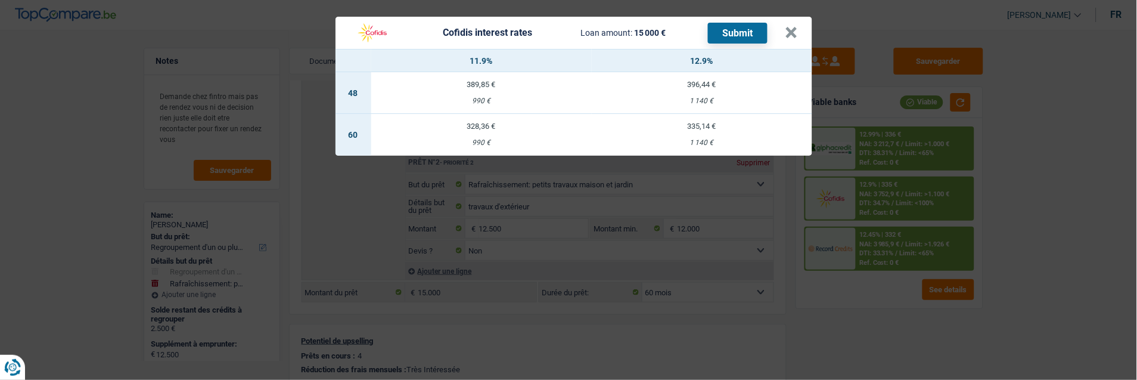
click at [699, 122] on div "335,14 €" at bounding box center [702, 126] width 221 height 8
select select "cofidis"
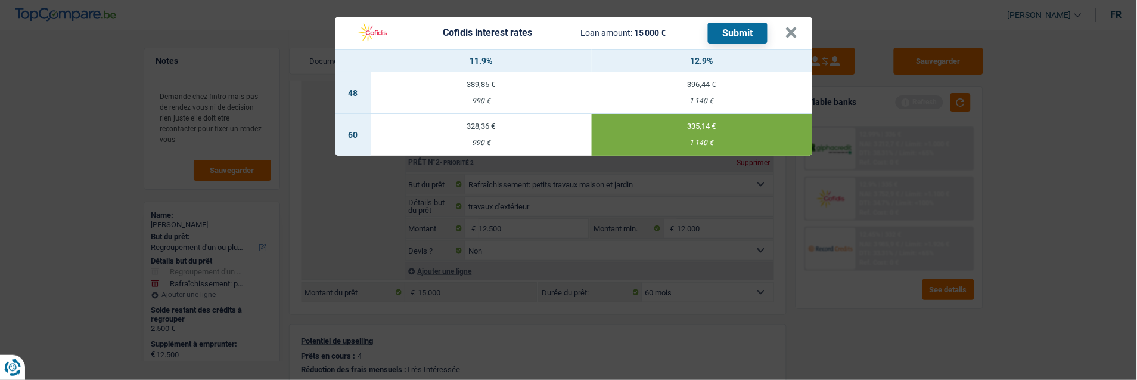
click at [495, 132] on td "328,36 € 990 €" at bounding box center [481, 135] width 221 height 42
type input "11,90"
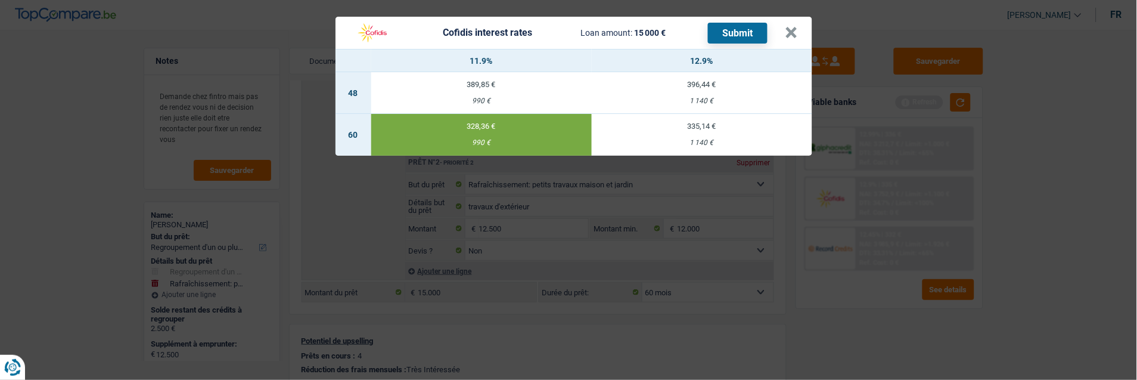
click at [741, 23] on button "Submit" at bounding box center [738, 33] width 60 height 21
click at [797, 27] on button "×" at bounding box center [792, 33] width 13 height 12
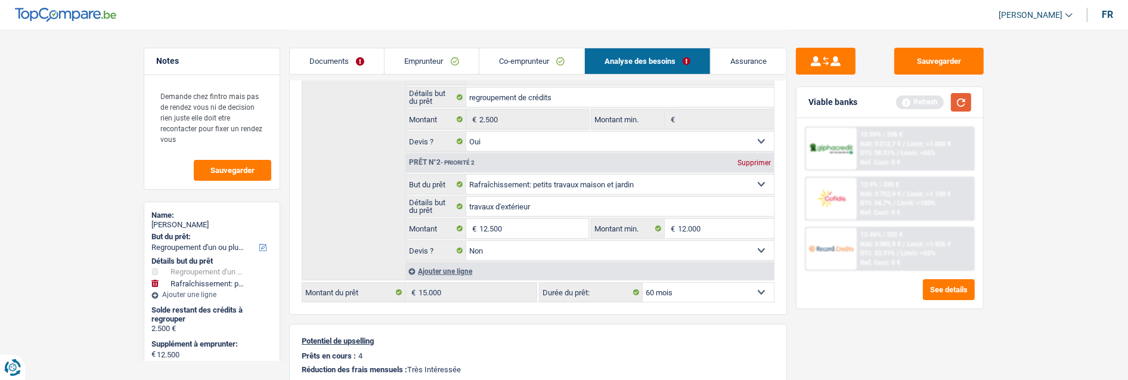
click at [961, 98] on button "button" at bounding box center [961, 102] width 20 height 18
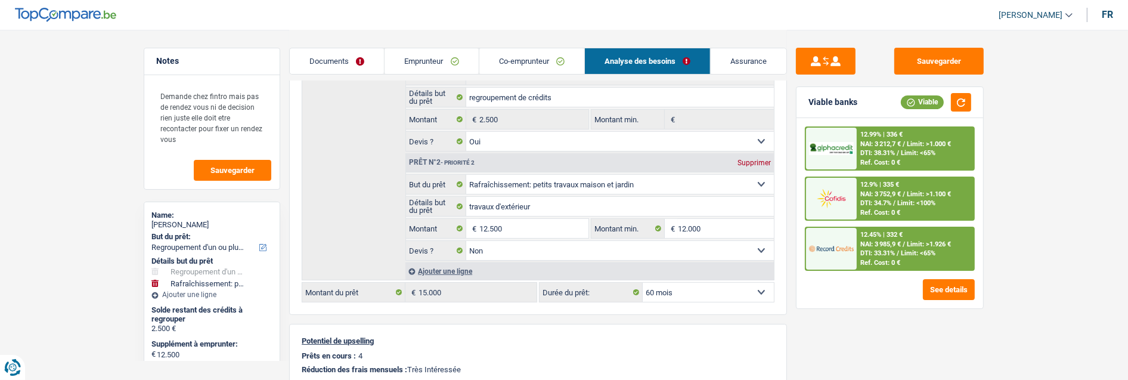
click at [337, 64] on link "Documents" at bounding box center [337, 61] width 94 height 26
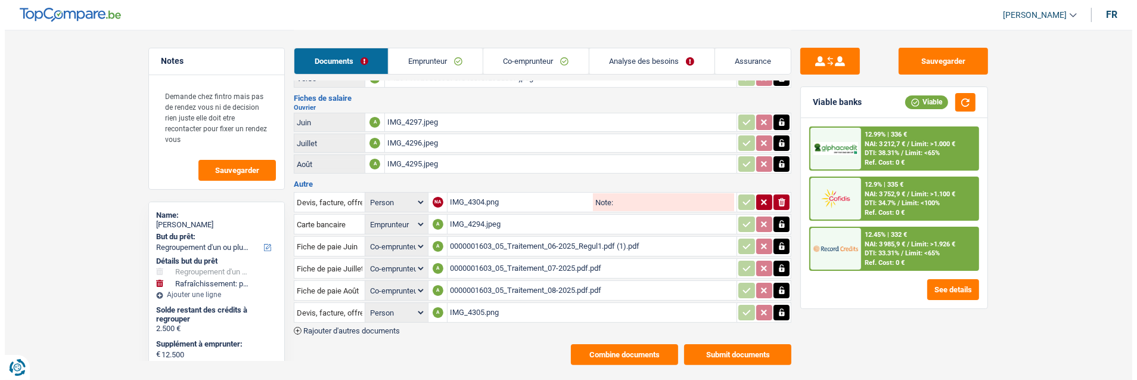
scroll to position [276, 0]
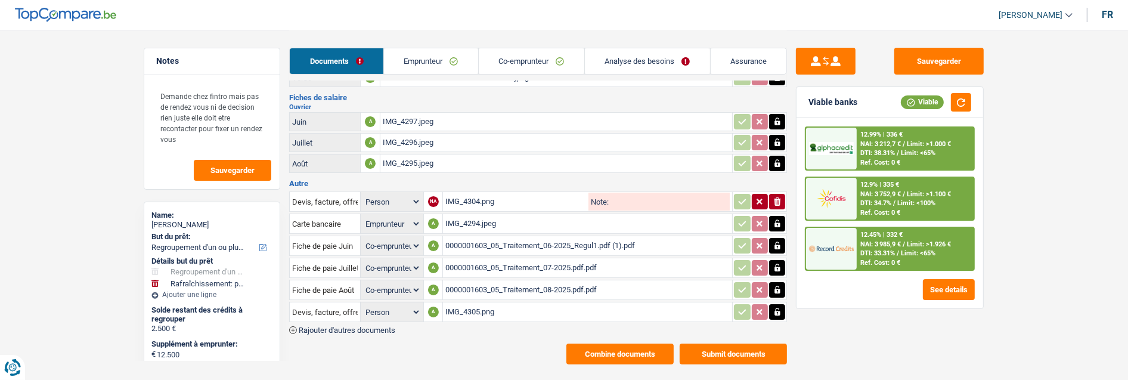
click at [735, 343] on button "Submit documents" at bounding box center [733, 353] width 107 height 21
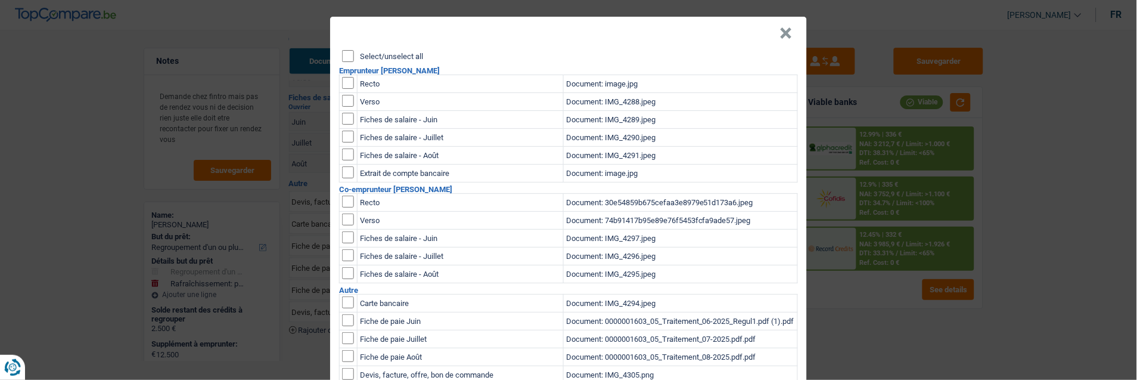
scroll to position [0, 0]
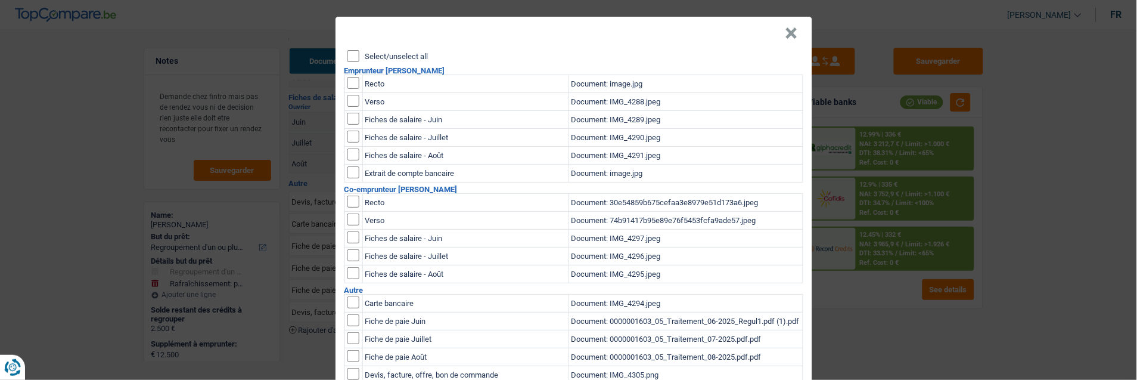
click at [349, 57] on input "Select/unselect all" at bounding box center [354, 56] width 12 height 12
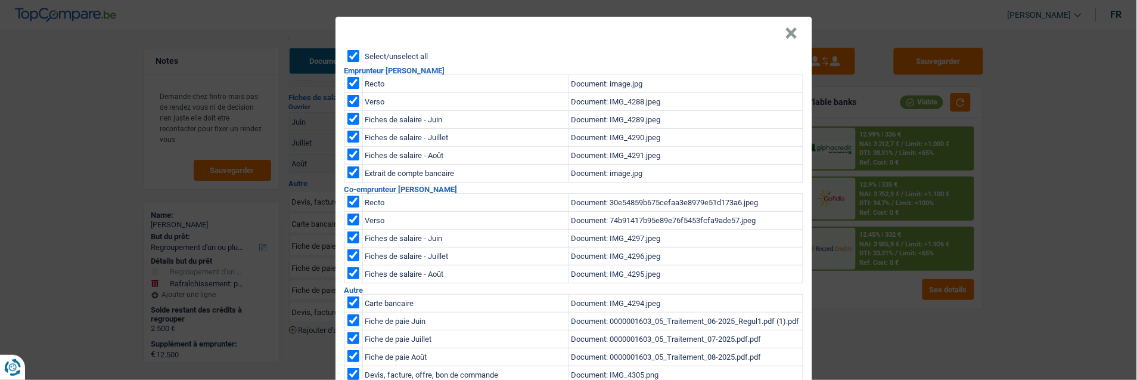
checkbox input "true"
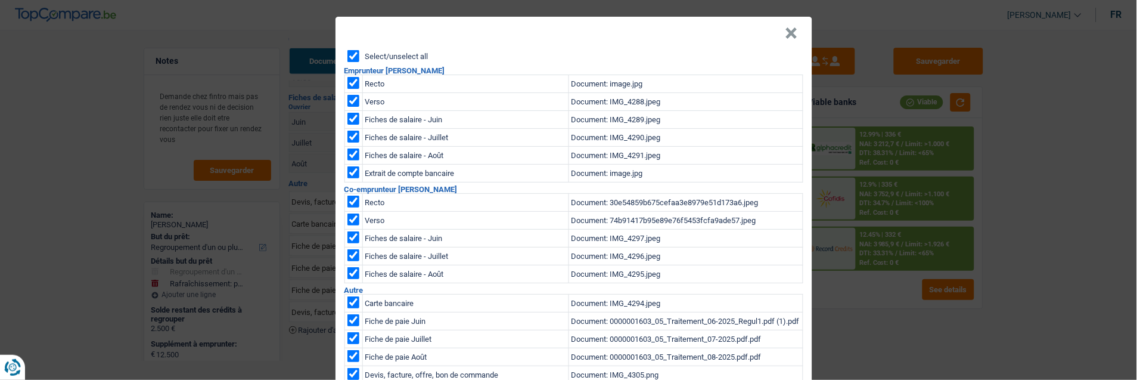
checkbox input "true"
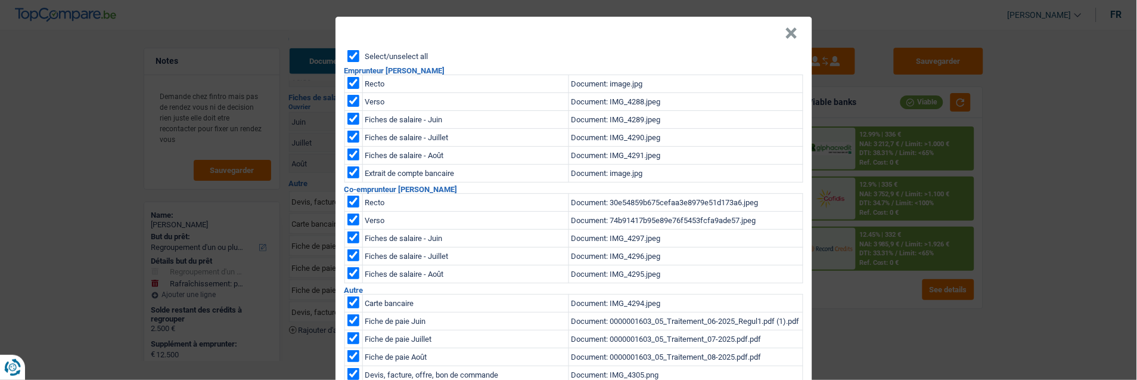
checkbox input "true"
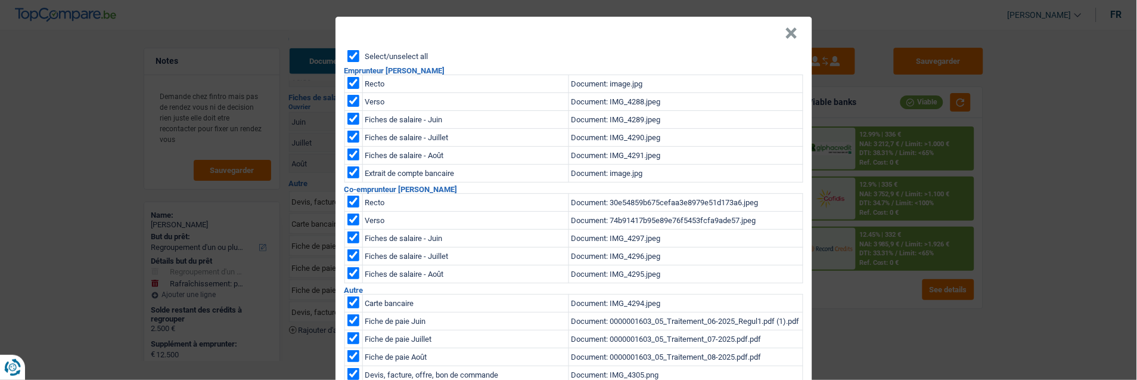
checkbox input "true"
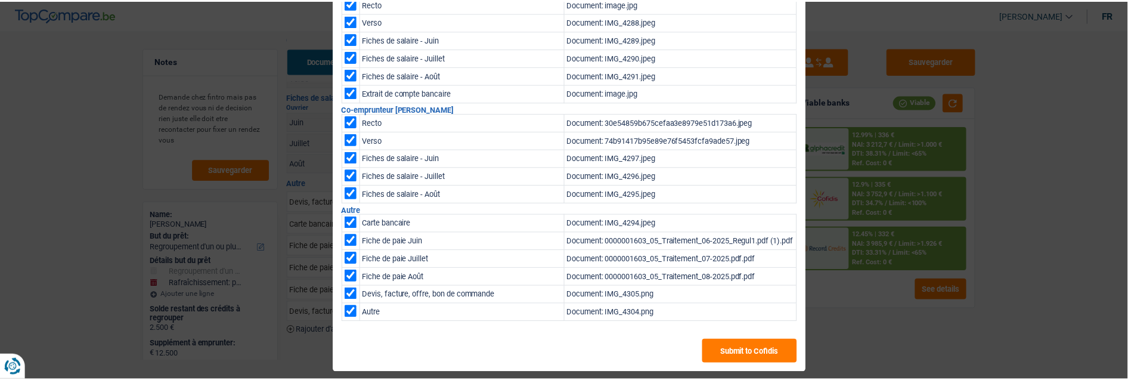
scroll to position [80, 0]
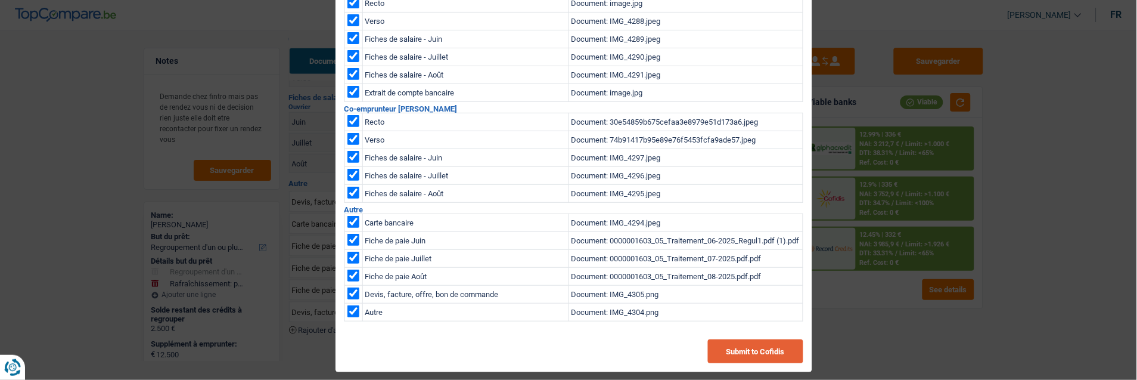
click at [759, 348] on button "Submit to Cofidis" at bounding box center [755, 351] width 95 height 24
click at [853, 303] on div "× Select/unselect all Emprunteur Caroline Lebeau Recto Document: image.jpg Vers…" at bounding box center [568, 190] width 1137 height 380
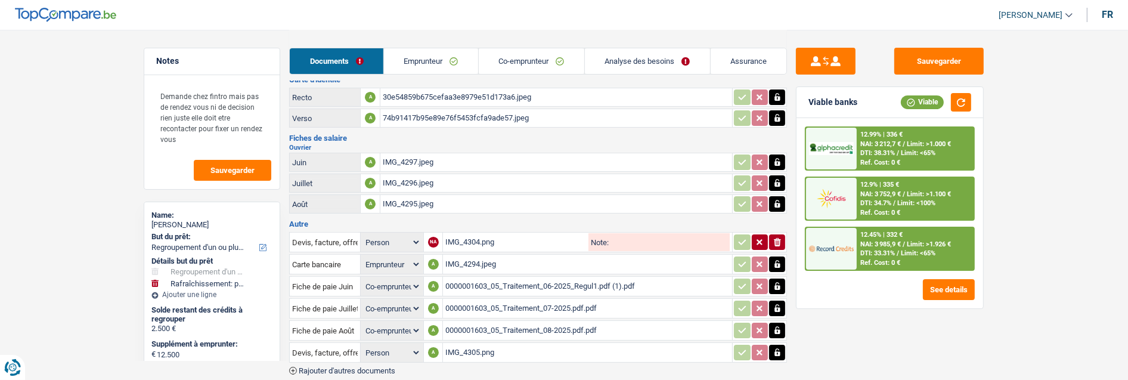
scroll to position [0, 0]
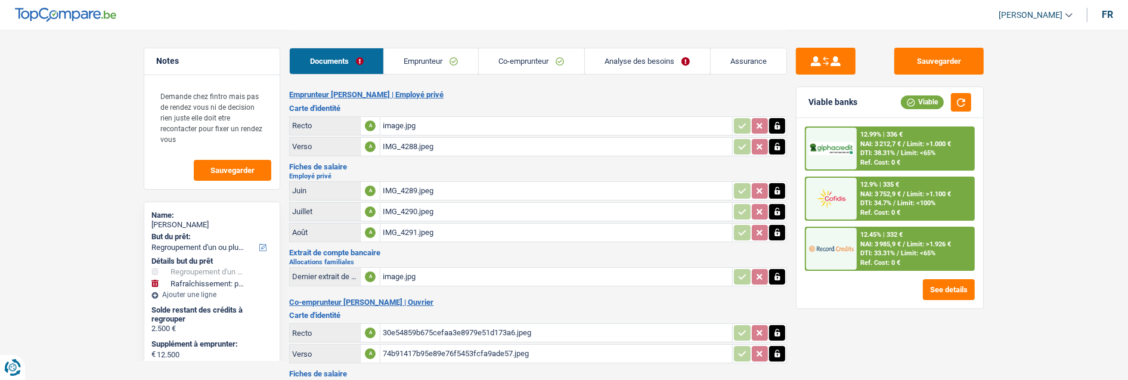
click at [869, 150] on span "DTI: 38.31%" at bounding box center [877, 153] width 35 height 8
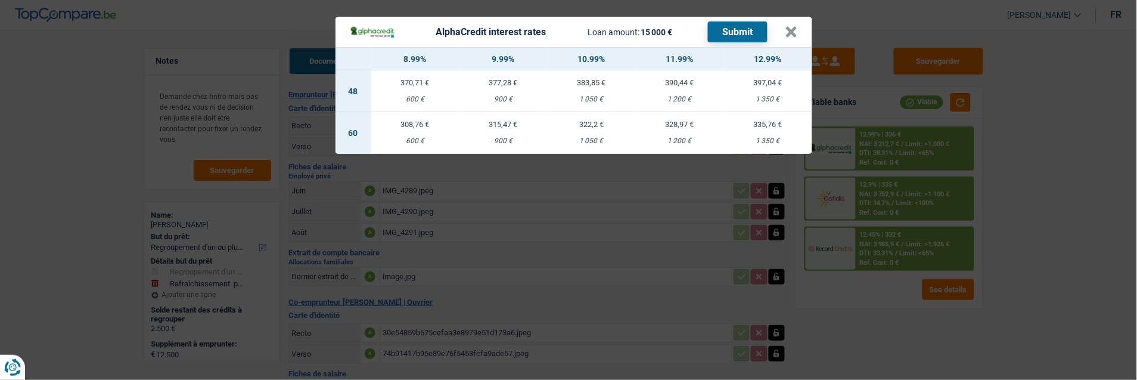
drag, startPoint x: 690, startPoint y: 120, endPoint x: 687, endPoint y: 112, distance: 8.1
click at [689, 120] on div "328,97 €" at bounding box center [680, 124] width 88 height 8
select select "alphacredit"
type input "11,99"
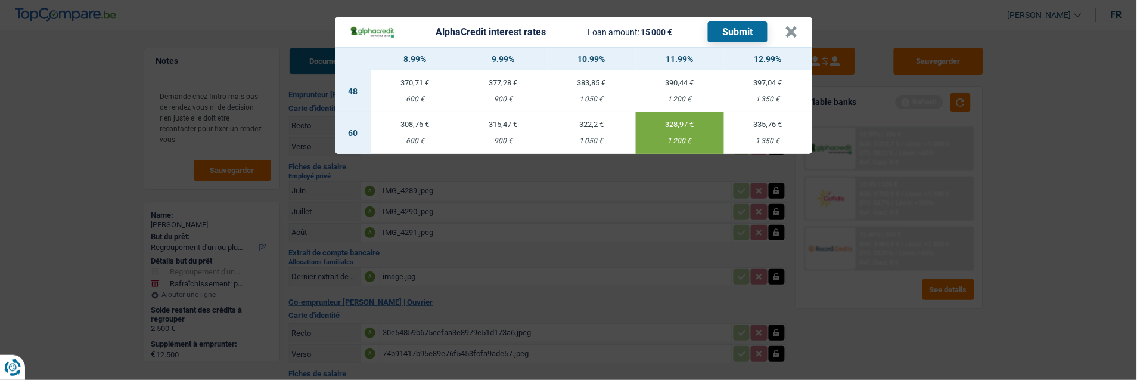
click at [754, 21] on button "Submit" at bounding box center [738, 31] width 60 height 21
click at [798, 26] on button "×" at bounding box center [792, 32] width 13 height 12
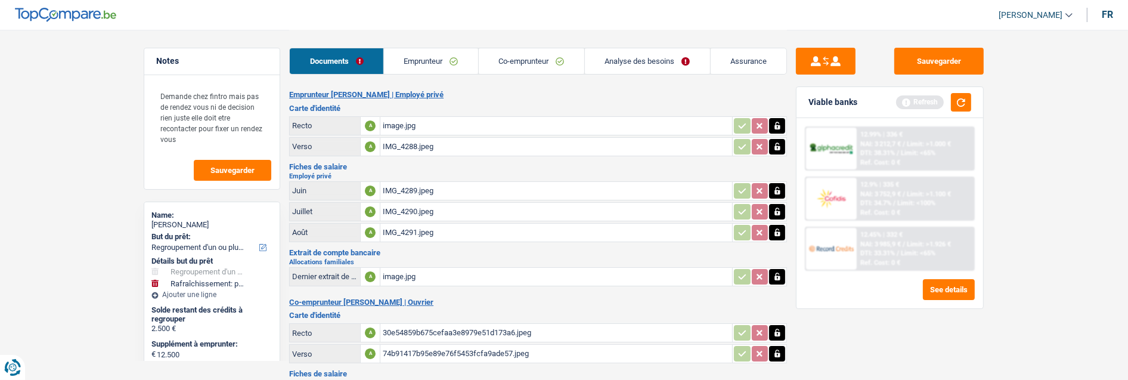
click at [653, 66] on link "Analyse des besoins" at bounding box center [647, 61] width 125 height 26
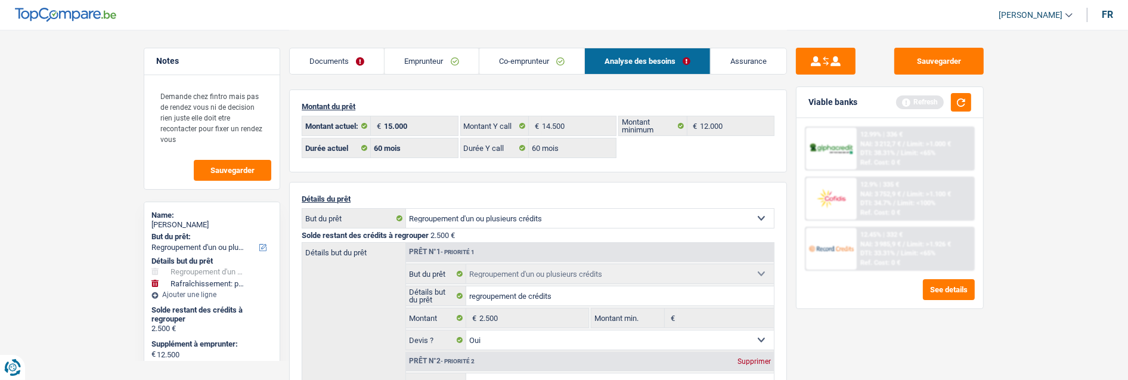
click at [436, 61] on link "Emprunteur" at bounding box center [432, 61] width 94 height 26
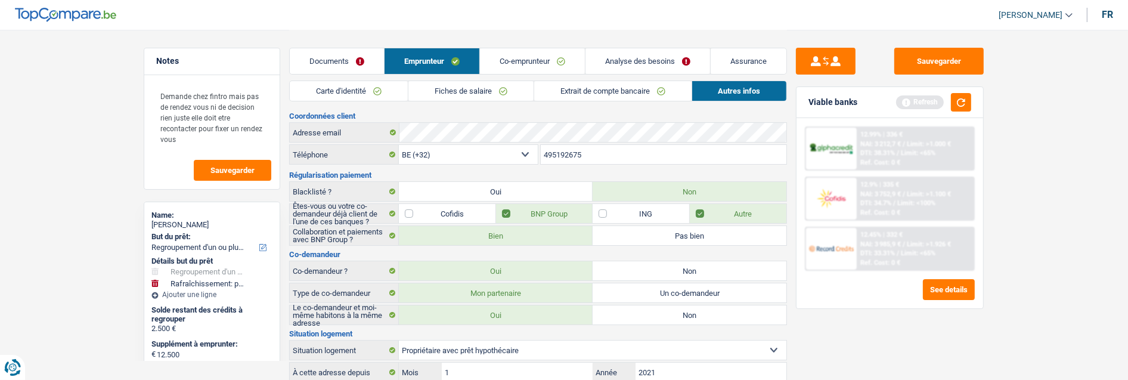
click at [531, 63] on link "Co-emprunteur" at bounding box center [532, 61] width 105 height 26
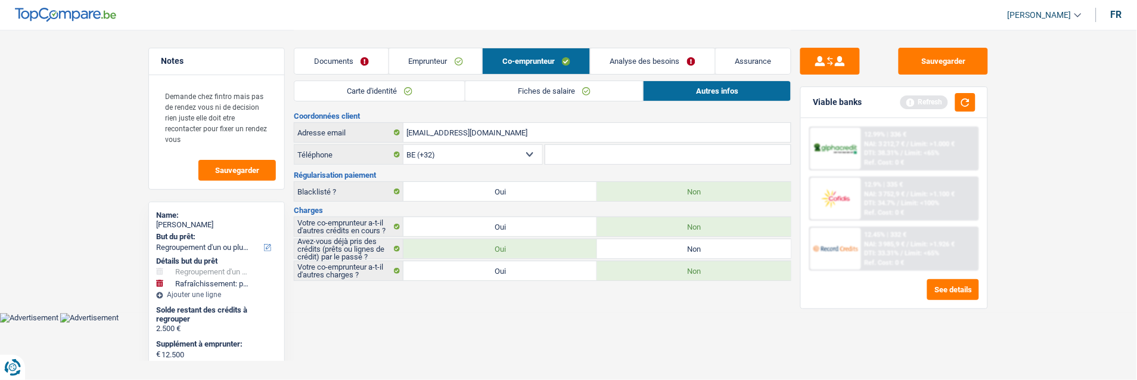
click at [548, 88] on link "Fiches de salaire" at bounding box center [555, 91] width 178 height 20
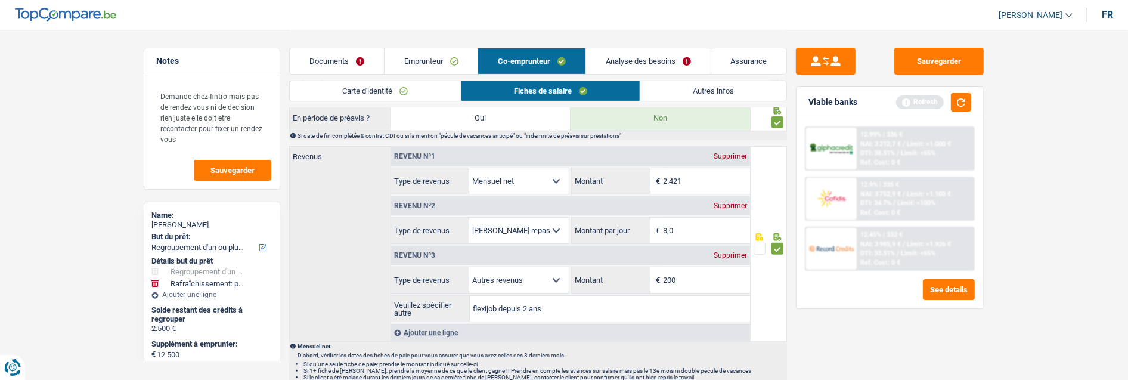
scroll to position [529, 0]
click at [738, 250] on div "Supprimer" at bounding box center [730, 253] width 39 height 7
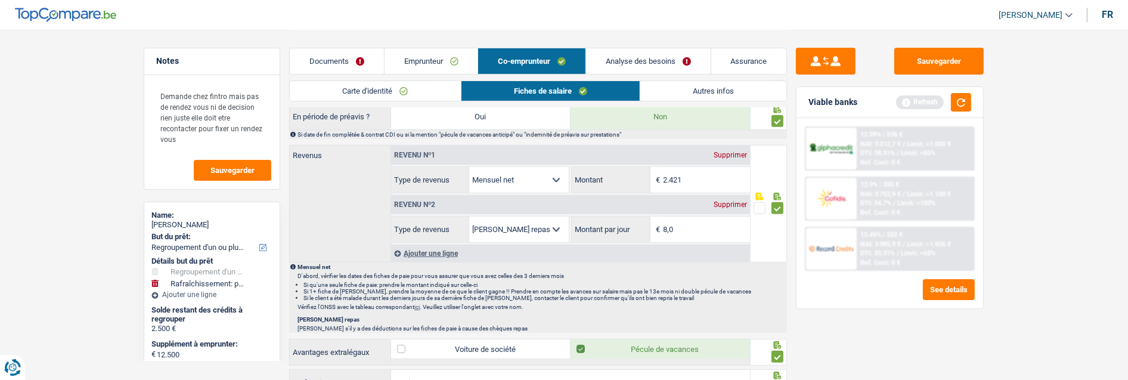
click at [416, 249] on div "Ajouter une ligne" at bounding box center [570, 252] width 359 height 17
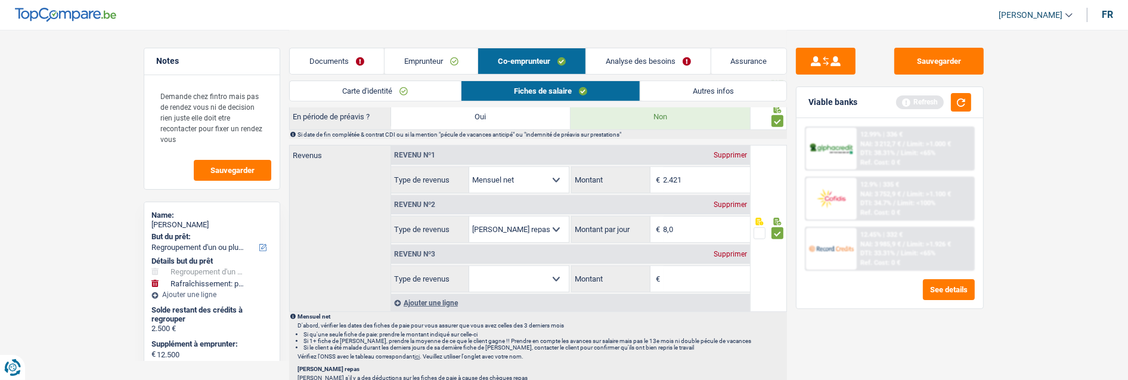
click at [531, 275] on select "Allocation d'handicap Allocations chômage Allocations familiales Chèques repas …" at bounding box center [519, 279] width 100 height 26
click at [837, 310] on div "Sauvegarder Viable banks Refresh 12.99% | 336 € NAI: 3 212,7 € / Limit: >1.000 …" at bounding box center [890, 204] width 206 height 313
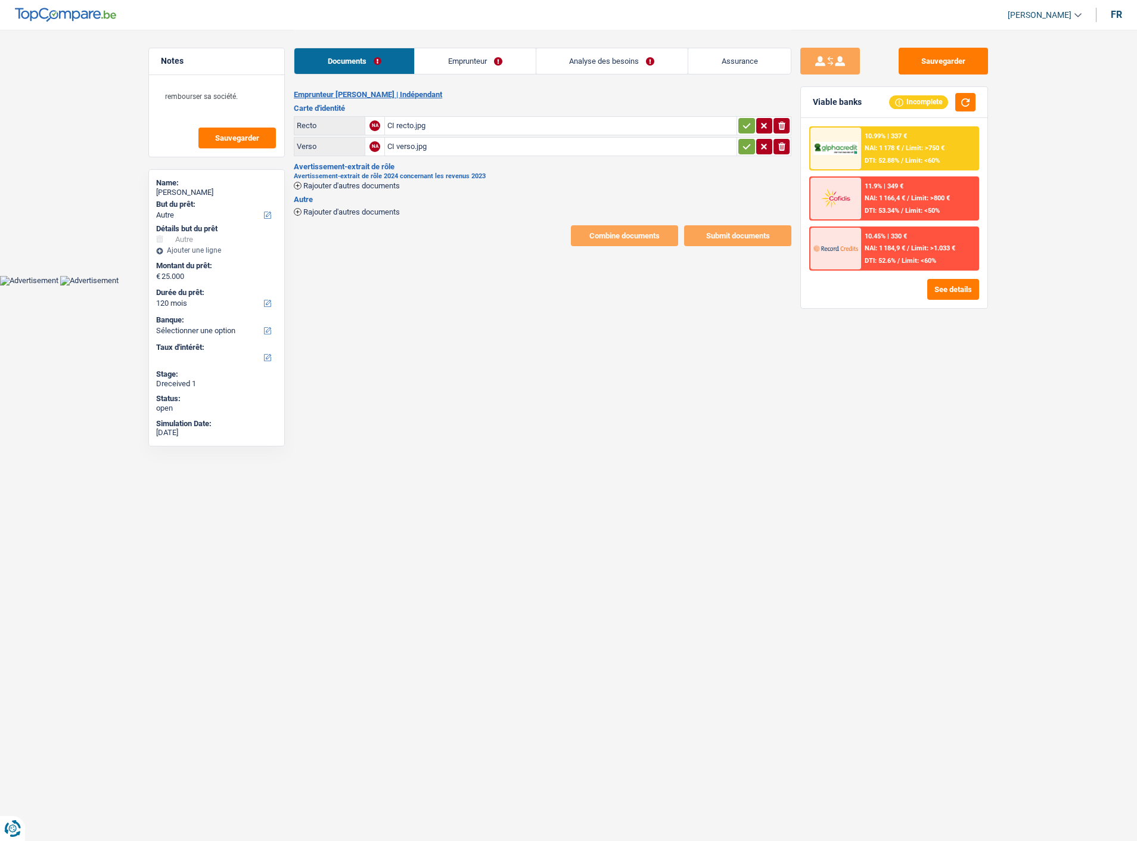
select select "other"
select select "120"
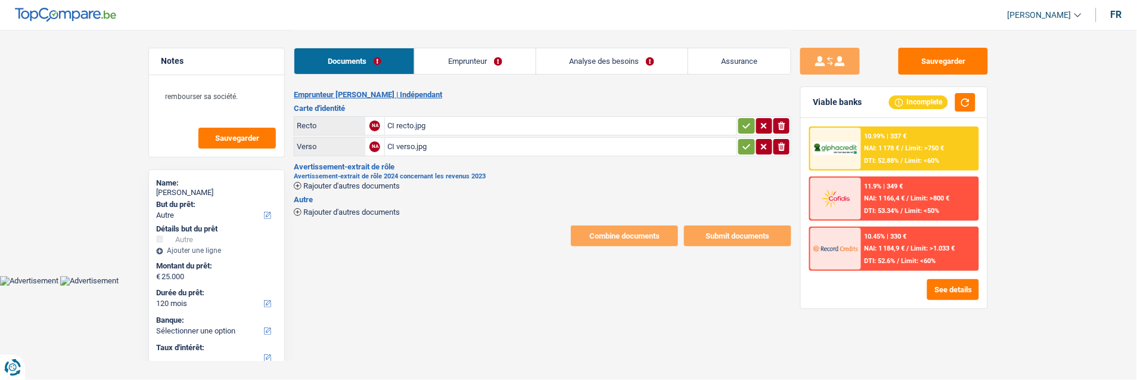
click at [379, 182] on span "Rajouter d'autres documents" at bounding box center [351, 186] width 97 height 8
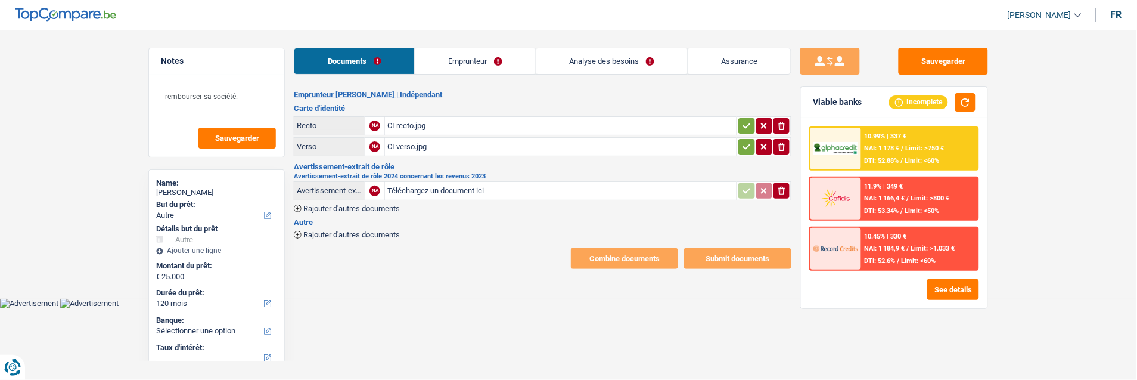
type input "C:\fakepath\Avertissement-extrait de rôle 2024.pdf"
click at [739, 120] on button "button" at bounding box center [747, 125] width 16 height 15
click at [742, 139] on button "button" at bounding box center [747, 146] width 16 height 15
click at [487, 55] on link "Emprunteur" at bounding box center [476, 61] width 120 height 26
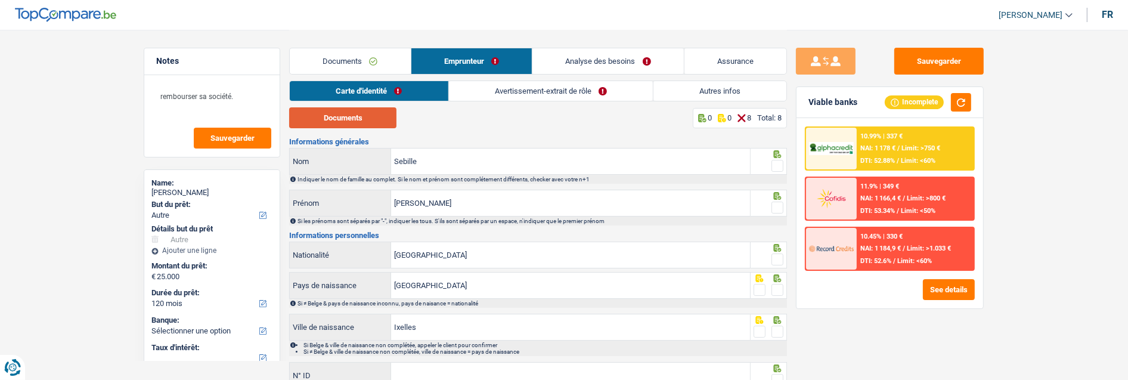
click at [377, 117] on button "Documents" at bounding box center [342, 117] width 107 height 21
click at [775, 161] on span at bounding box center [777, 166] width 12 height 12
click at [0, 0] on input "radio" at bounding box center [0, 0] width 0 height 0
click at [775, 201] on span at bounding box center [777, 207] width 12 height 12
click at [0, 0] on input "radio" at bounding box center [0, 0] width 0 height 0
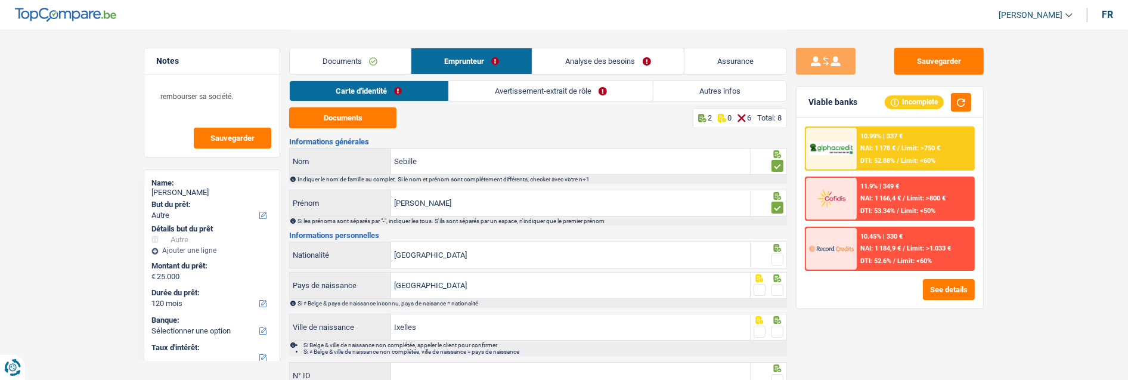
drag, startPoint x: 774, startPoint y: 253, endPoint x: 789, endPoint y: 284, distance: 34.4
click at [775, 254] on span at bounding box center [777, 259] width 12 height 12
click at [0, 0] on input "radio" at bounding box center [0, 0] width 0 height 0
drag, startPoint x: 778, startPoint y: 285, endPoint x: 778, endPoint y: 306, distance: 20.9
click at [777, 285] on span at bounding box center [777, 290] width 12 height 12
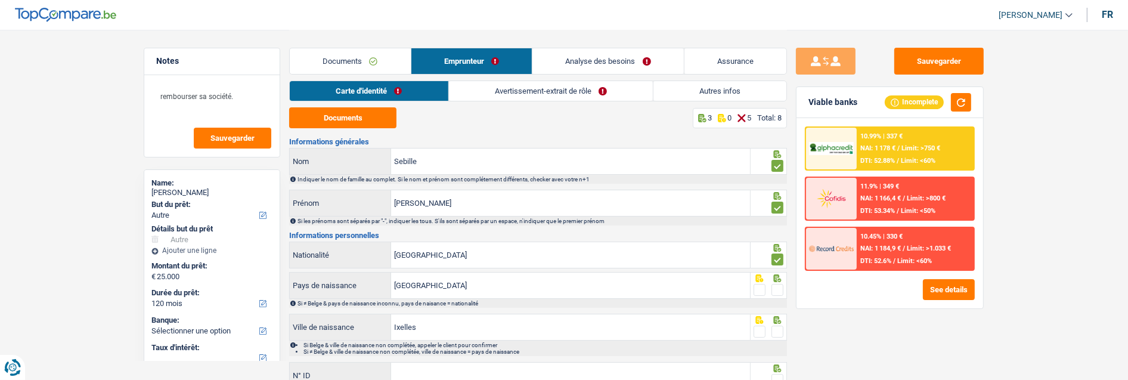
click at [0, 0] on input "radio" at bounding box center [0, 0] width 0 height 0
click at [779, 325] on span at bounding box center [777, 331] width 12 height 12
click at [0, 0] on input "radio" at bounding box center [0, 0] width 0 height 0
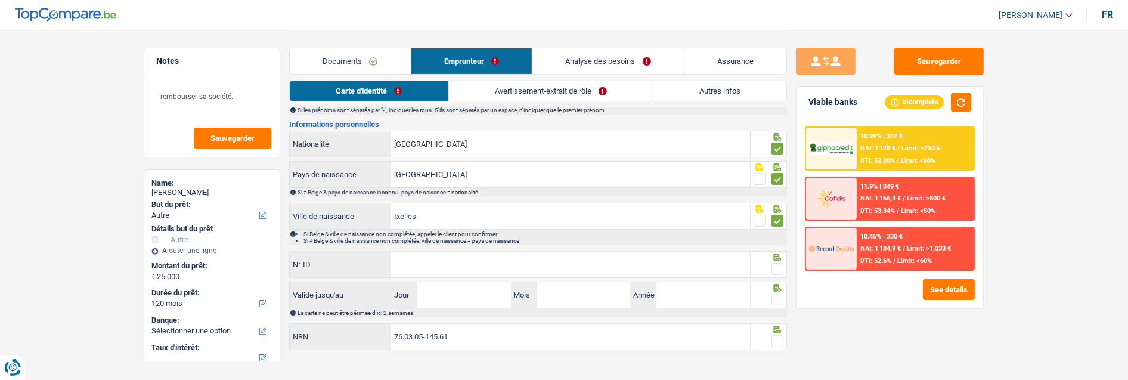
scroll to position [122, 0]
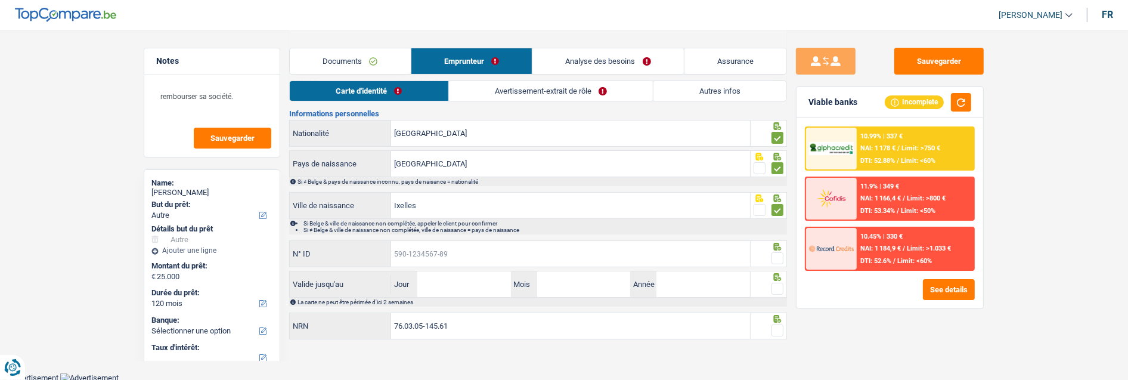
click at [456, 253] on input "N° ID" at bounding box center [570, 254] width 359 height 26
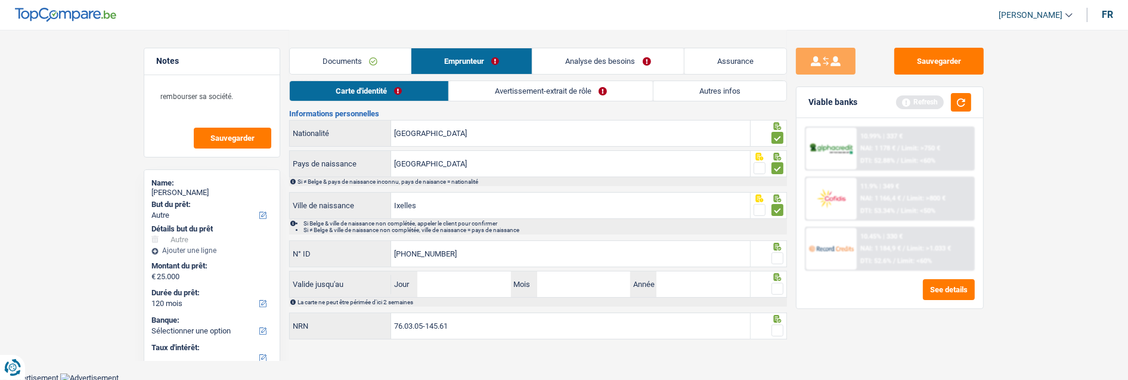
type input "592-9839552-50"
drag, startPoint x: 777, startPoint y: 253, endPoint x: 752, endPoint y: 265, distance: 26.9
click at [776, 254] on span at bounding box center [777, 258] width 12 height 12
click at [0, 0] on input "radio" at bounding box center [0, 0] width 0 height 0
click at [456, 287] on input "Jour" at bounding box center [463, 284] width 93 height 26
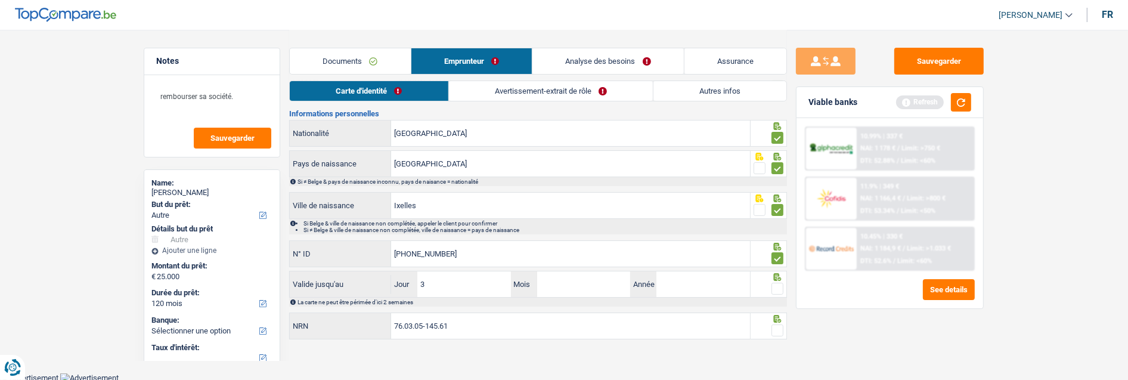
type input "31"
type input "03"
type input "2030"
drag, startPoint x: 782, startPoint y: 284, endPoint x: 777, endPoint y: 298, distance: 14.9
click at [781, 284] on span at bounding box center [777, 289] width 12 height 12
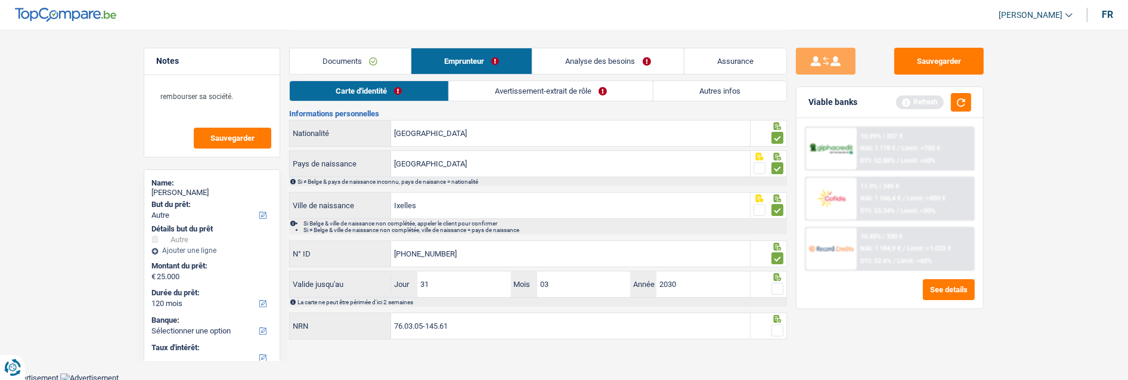
click at [0, 0] on input "radio" at bounding box center [0, 0] width 0 height 0
click at [779, 330] on span at bounding box center [777, 330] width 12 height 12
click at [0, 0] on input "radio" at bounding box center [0, 0] width 0 height 0
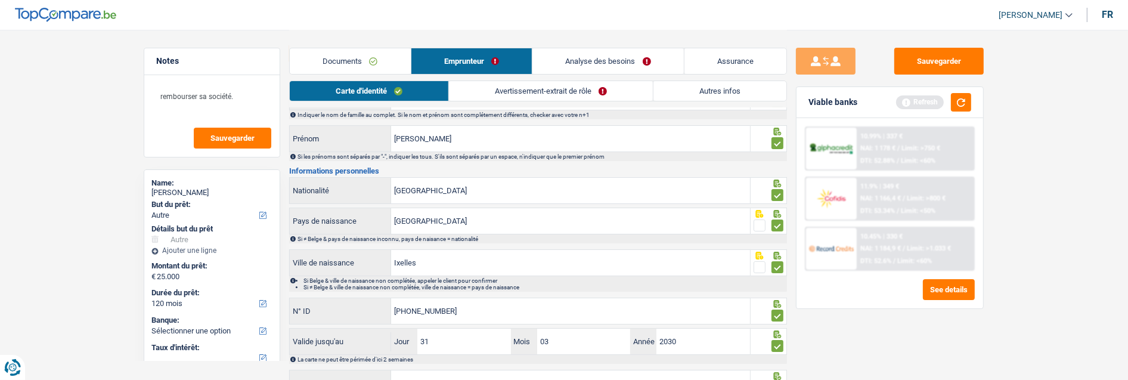
scroll to position [0, 0]
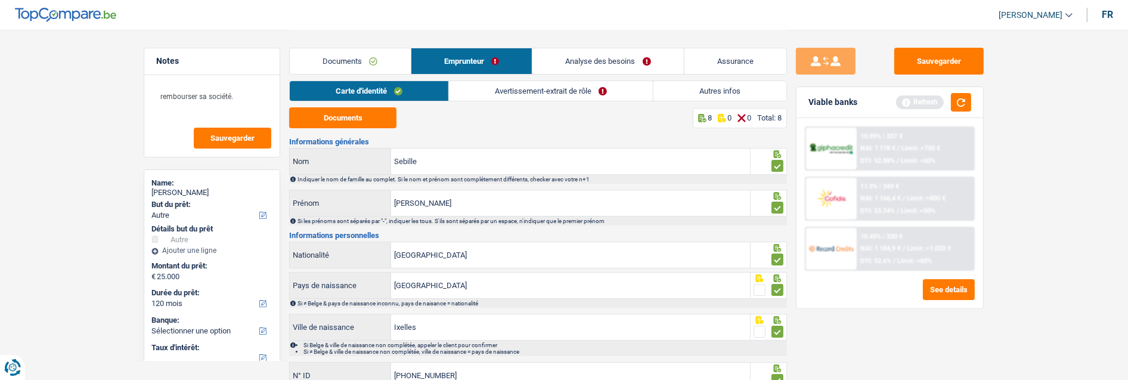
click at [585, 92] on link "Avertissement-extrait de rôle" at bounding box center [551, 91] width 204 height 20
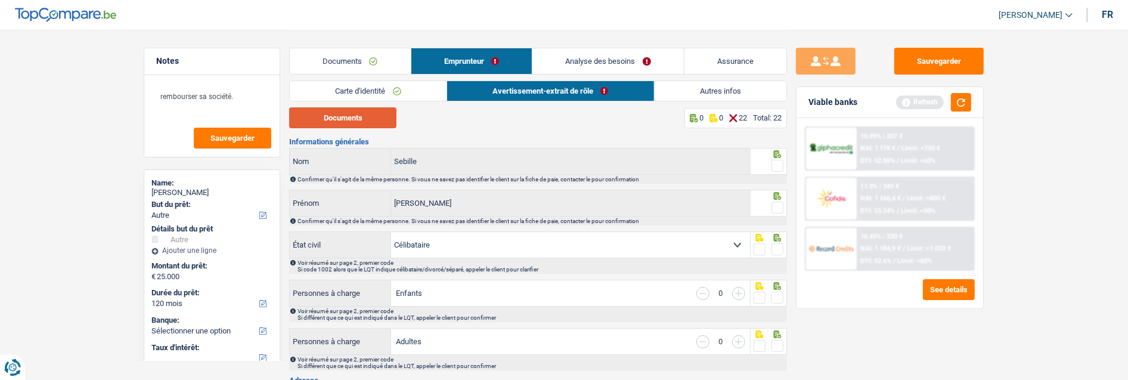
click at [366, 122] on button "Documents" at bounding box center [342, 117] width 107 height 21
drag, startPoint x: 777, startPoint y: 159, endPoint x: 779, endPoint y: 175, distance: 15.5
click at [778, 161] on span at bounding box center [777, 166] width 12 height 12
click at [0, 0] on input "radio" at bounding box center [0, 0] width 0 height 0
drag, startPoint x: 775, startPoint y: 203, endPoint x: 776, endPoint y: 221, distance: 17.9
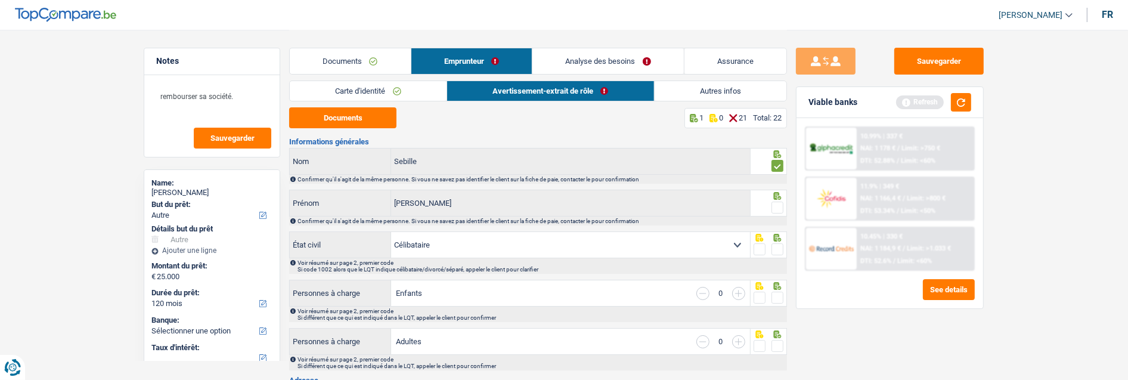
click at [775, 205] on span at bounding box center [777, 207] width 12 height 12
click at [0, 0] on input "radio" at bounding box center [0, 0] width 0 height 0
drag, startPoint x: 779, startPoint y: 245, endPoint x: 781, endPoint y: 255, distance: 9.8
click at [779, 245] on span at bounding box center [777, 249] width 12 height 12
click at [0, 0] on input "radio" at bounding box center [0, 0] width 0 height 0
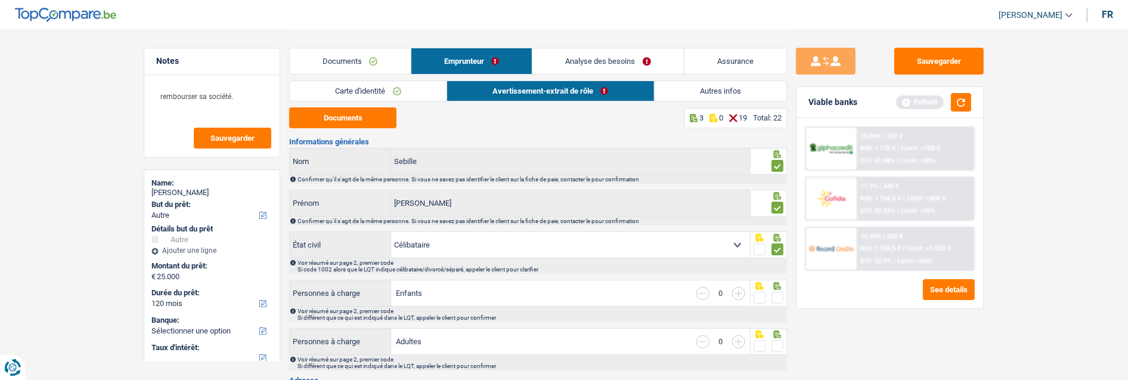
click at [779, 293] on span at bounding box center [777, 298] width 12 height 12
click at [0, 0] on input "radio" at bounding box center [0, 0] width 0 height 0
click at [777, 344] on span at bounding box center [777, 346] width 12 height 12
click at [0, 0] on input "radio" at bounding box center [0, 0] width 0 height 0
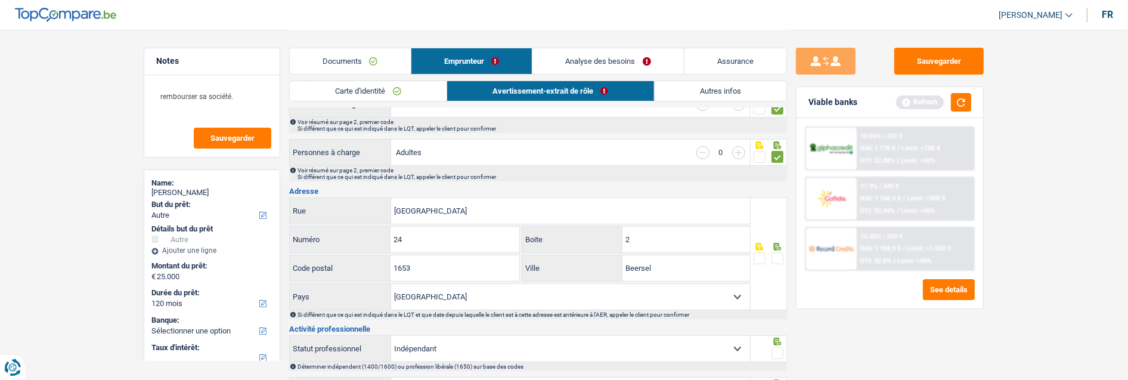
scroll to position [199, 0]
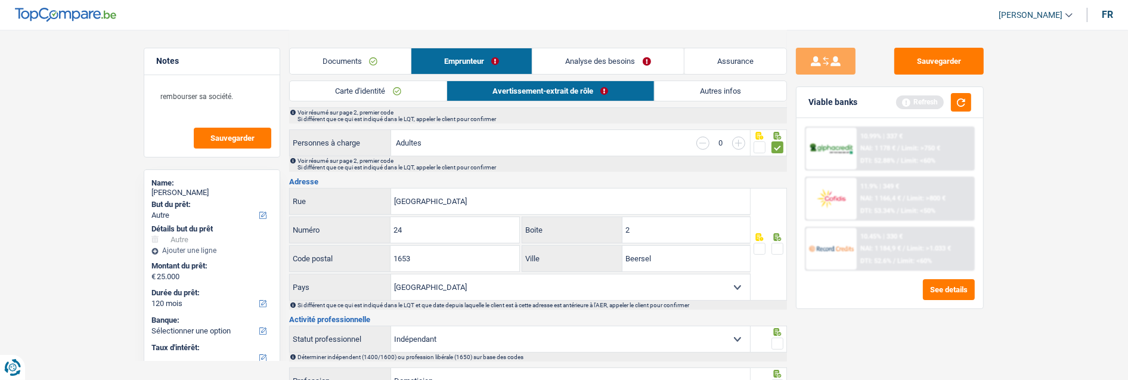
click at [777, 249] on span at bounding box center [777, 249] width 12 height 12
click at [0, 0] on input "radio" at bounding box center [0, 0] width 0 height 0
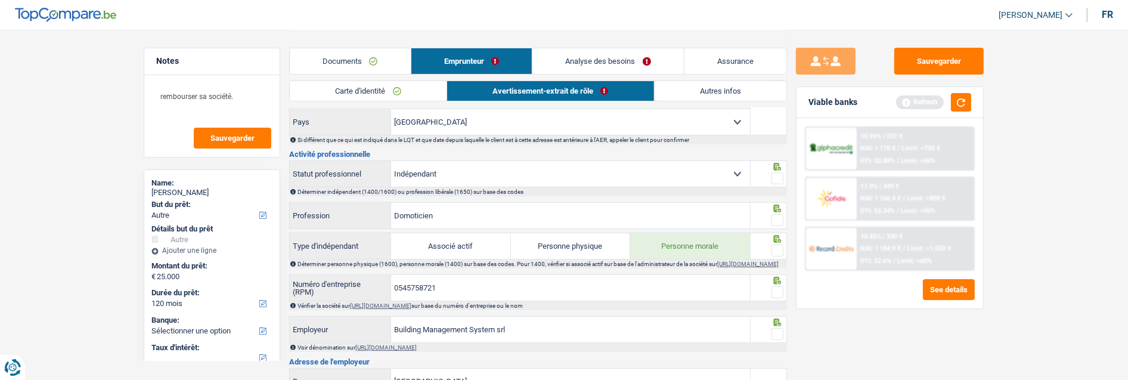
scroll to position [397, 0]
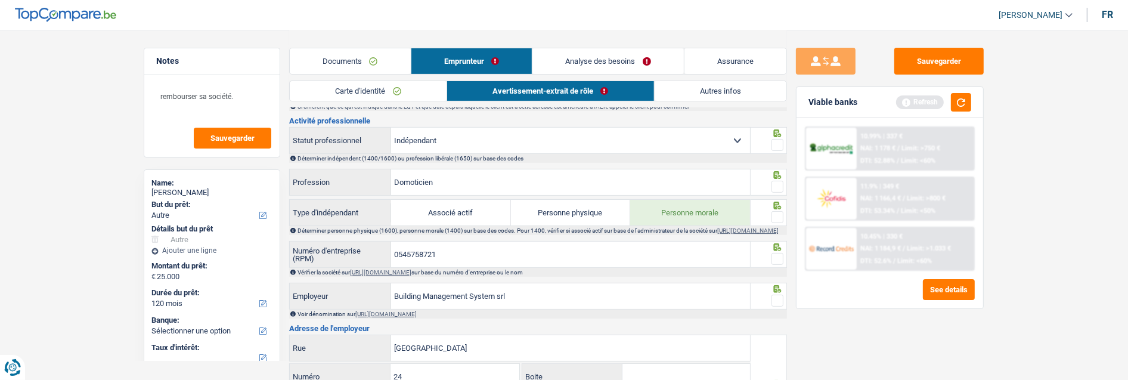
click at [778, 143] on span at bounding box center [777, 145] width 12 height 12
click at [0, 0] on input "radio" at bounding box center [0, 0] width 0 height 0
click at [775, 216] on span at bounding box center [777, 217] width 12 height 12
click at [0, 0] on input "radio" at bounding box center [0, 0] width 0 height 0
click at [779, 181] on span at bounding box center [777, 187] width 12 height 12
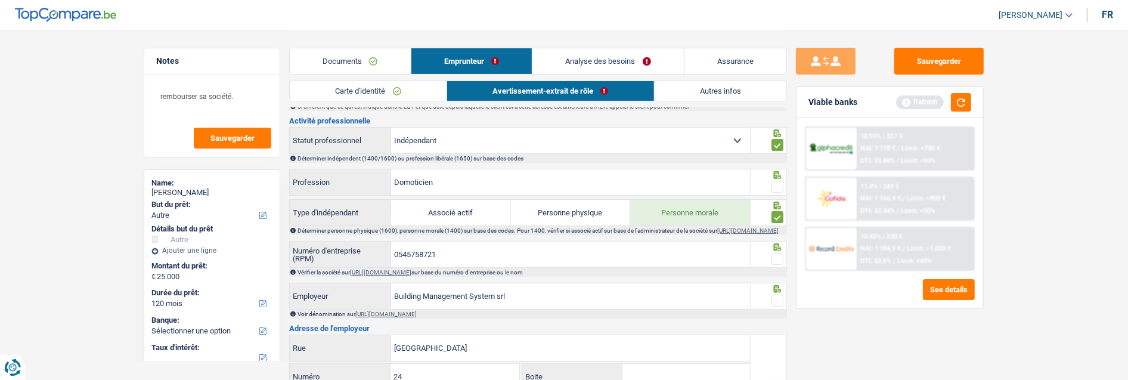
click at [0, 0] on input "radio" at bounding box center [0, 0] width 0 height 0
click at [445, 255] on input "0545758721" at bounding box center [570, 254] width 359 height 26
click at [411, 275] on link "https://kbopub.economie.fgov.be/kbopub/zoeknummerform.html" at bounding box center [380, 272] width 61 height 7
click at [774, 263] on span at bounding box center [777, 259] width 12 height 12
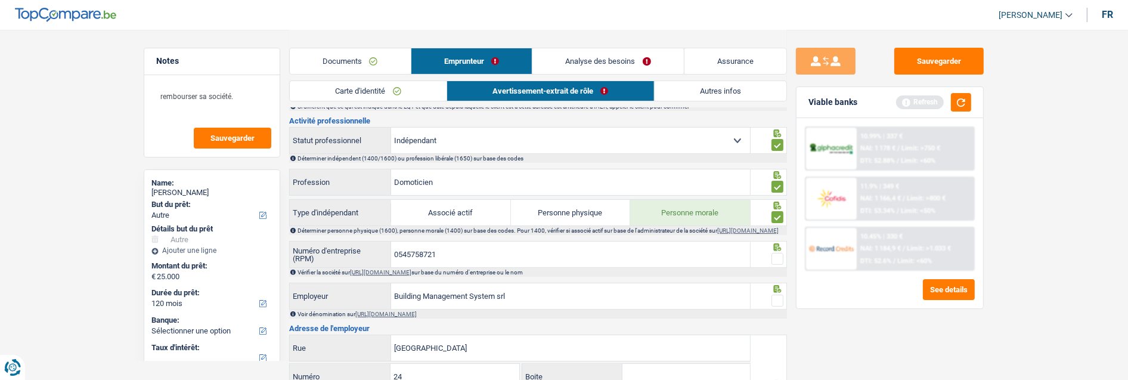
click at [0, 0] on input "radio" at bounding box center [0, 0] width 0 height 0
click at [577, 308] on input "Building Management System srl" at bounding box center [570, 296] width 359 height 26
type input "Building Management System"
click at [770, 302] on fieldset at bounding box center [769, 300] width 30 height 15
click at [777, 305] on span at bounding box center [777, 300] width 12 height 12
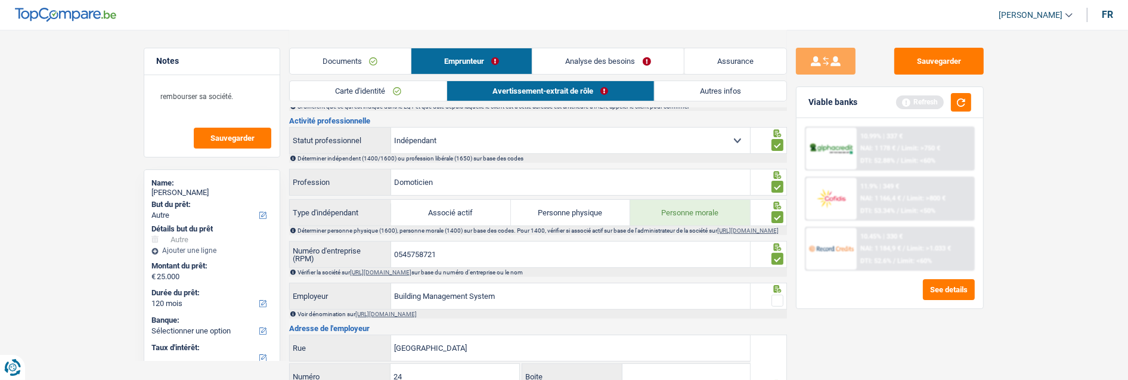
click at [0, 0] on input "radio" at bounding box center [0, 0] width 0 height 0
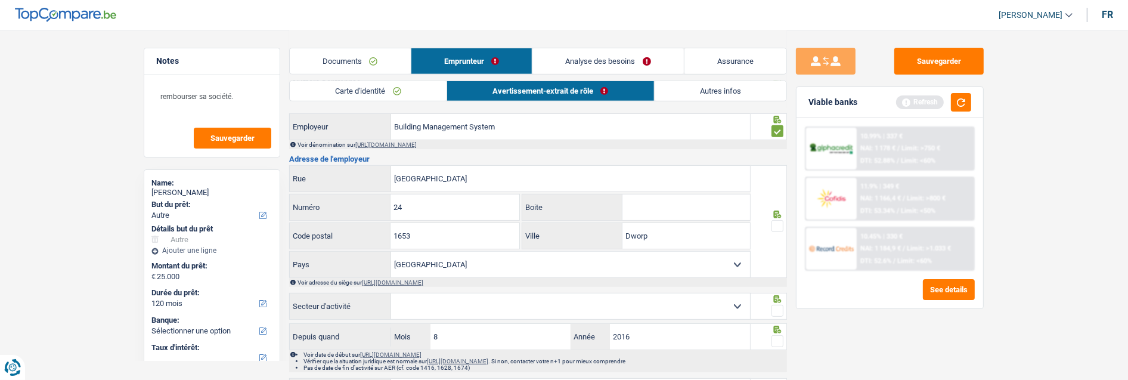
scroll to position [596, 0]
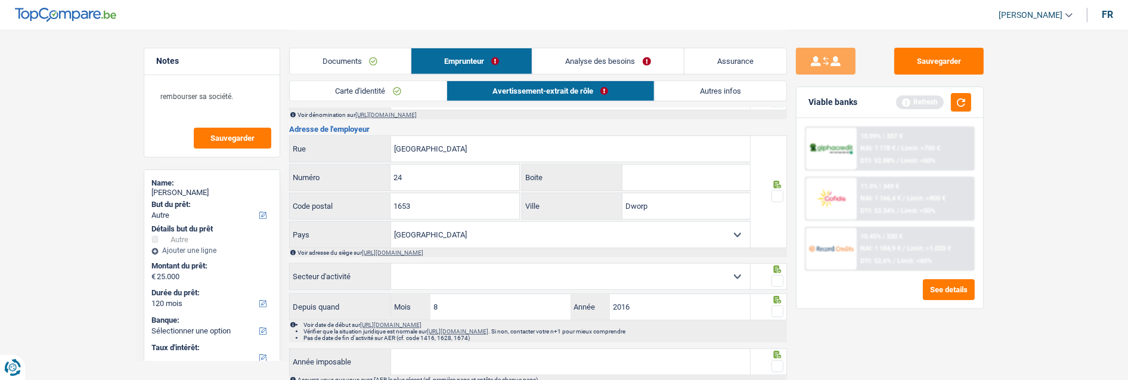
click at [775, 202] on span at bounding box center [777, 196] width 12 height 12
click at [0, 0] on input "radio" at bounding box center [0, 0] width 0 height 0
drag, startPoint x: 677, startPoint y: 219, endPoint x: 611, endPoint y: 223, distance: 66.3
click at [611, 219] on div "Dworp Ville" at bounding box center [636, 206] width 228 height 26
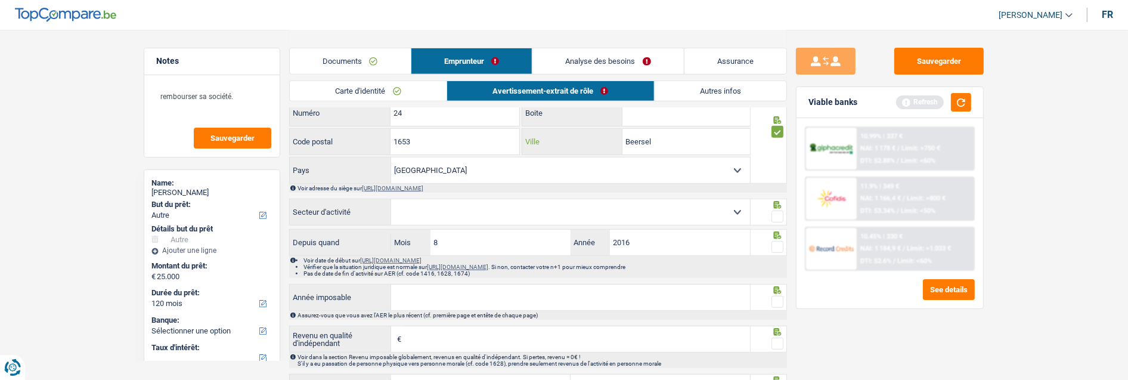
scroll to position [662, 0]
type input "Beersel"
click at [534, 216] on select "Agriculture/Pêche Industrie Horeca Courier/Fitness/Taxi Construction Banques/As…" at bounding box center [570, 210] width 359 height 26
select select "smallCompanies"
click at [391, 203] on select "Agriculture/Pêche Industrie Horeca Courier/Fitness/Taxi Construction Banques/As…" at bounding box center [570, 210] width 359 height 26
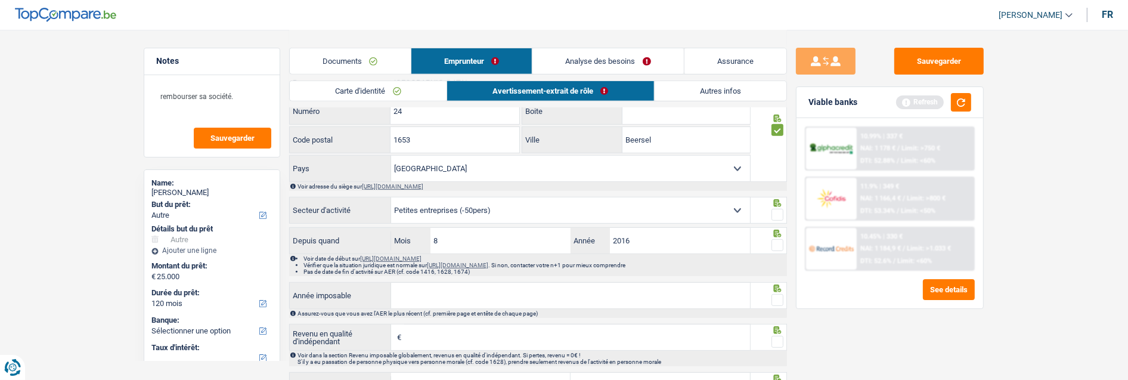
click at [780, 217] on span at bounding box center [777, 215] width 12 height 12
click at [0, 0] on input "radio" at bounding box center [0, 0] width 0 height 0
drag, startPoint x: 486, startPoint y: 252, endPoint x: 283, endPoint y: 265, distance: 204.3
click at [284, 266] on div "Notes rembourser sa société. Sauvegarder Name: Olivier Sebille But du prêt: Con…" at bounding box center [564, 16] width 858 height 1296
type input "2"
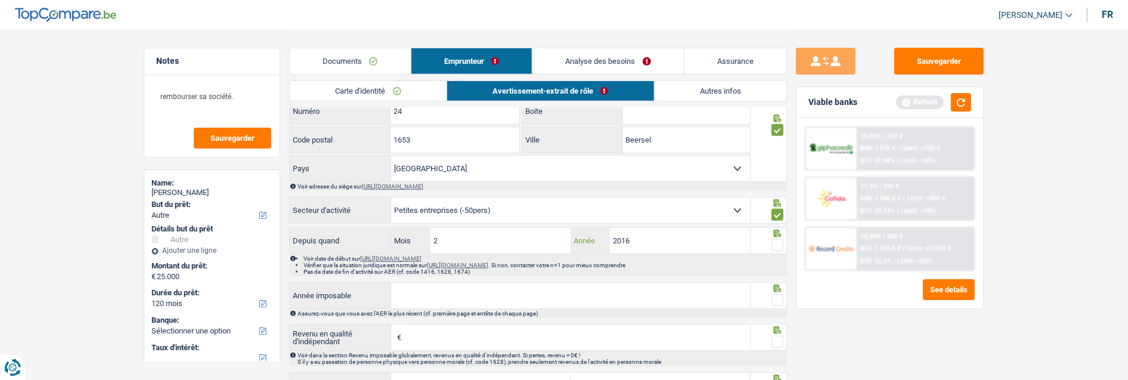
drag, startPoint x: 642, startPoint y: 248, endPoint x: 510, endPoint y: 272, distance: 133.9
click at [510, 272] on div "Depuis quand 2 Mois / 2016 Année Voir date de début sur https://kbopub.economie…" at bounding box center [538, 251] width 498 height 49
type input "2014"
click at [776, 249] on span at bounding box center [777, 245] width 12 height 12
click at [0, 0] on input "radio" at bounding box center [0, 0] width 0 height 0
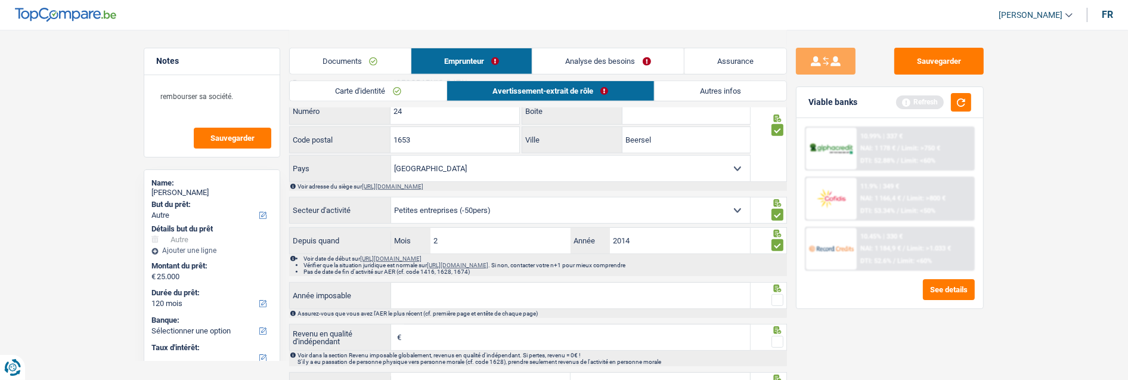
click at [616, 306] on input "Année imposable" at bounding box center [570, 296] width 359 height 26
type input "2023"
click at [436, 347] on input "Revenu en qualité d'indépendant" at bounding box center [577, 337] width 346 height 26
type input "28.046"
click at [783, 302] on span at bounding box center [777, 300] width 12 height 12
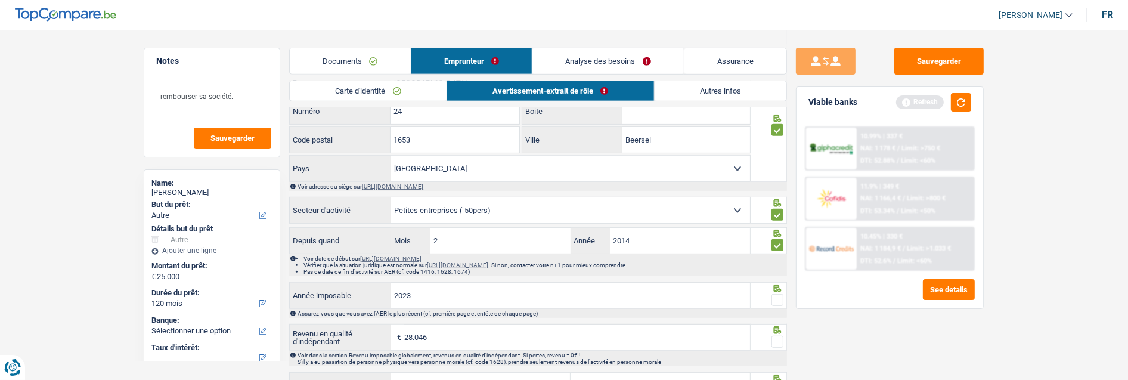
click at [0, 0] on input "radio" at bounding box center [0, 0] width 0 height 0
click at [778, 348] on span at bounding box center [777, 342] width 12 height 12
click at [0, 0] on input "radio" at bounding box center [0, 0] width 0 height 0
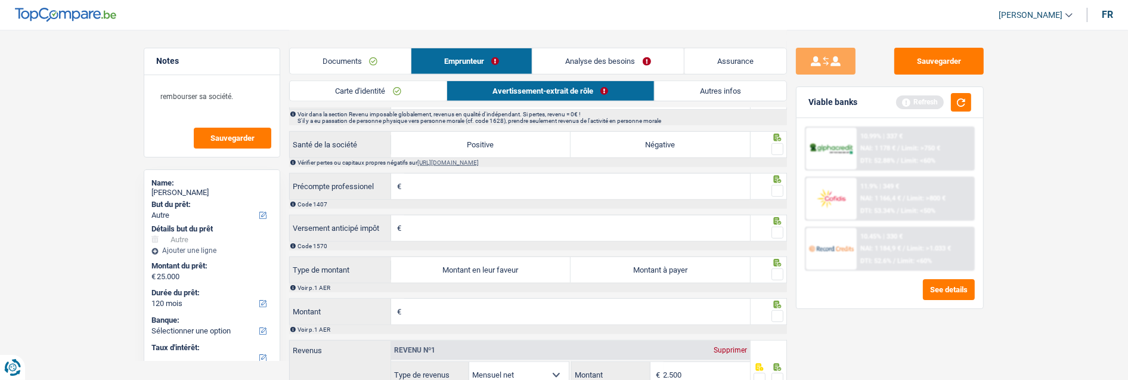
scroll to position [861, 0]
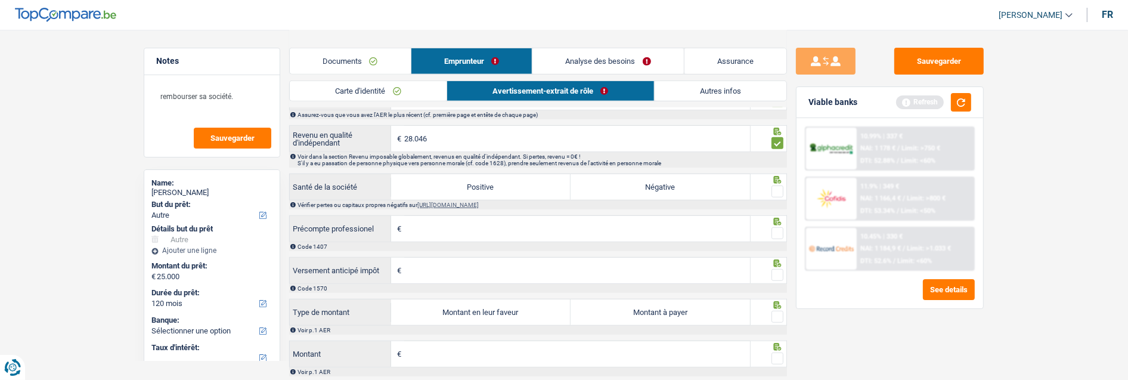
click at [550, 195] on label "Positive" at bounding box center [480, 187] width 179 height 26
click at [550, 195] on input "Positive" at bounding box center [480, 187] width 179 height 26
radio input "true"
click at [777, 195] on span at bounding box center [777, 191] width 12 height 12
click at [0, 0] on input "radio" at bounding box center [0, 0] width 0 height 0
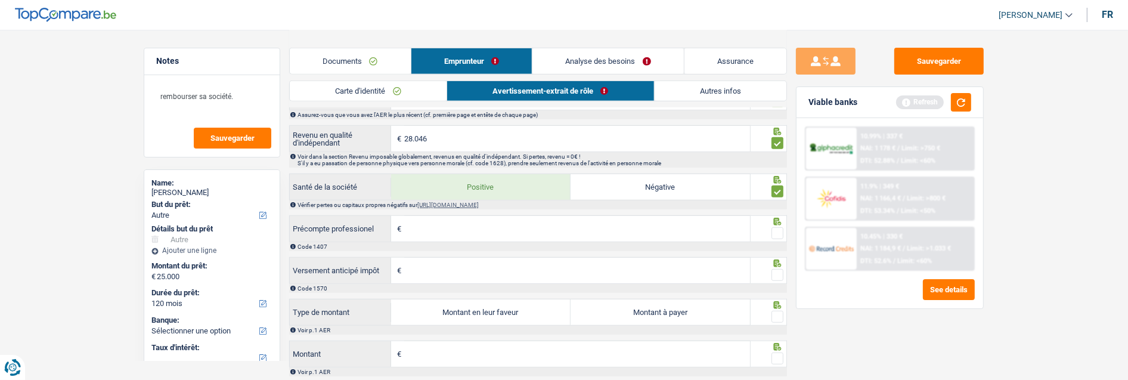
click at [780, 237] on span at bounding box center [777, 233] width 12 height 12
click at [0, 0] on input "radio" at bounding box center [0, 0] width 0 height 0
drag, startPoint x: 777, startPoint y: 281, endPoint x: 765, endPoint y: 289, distance: 13.4
click at [776, 281] on span at bounding box center [777, 275] width 12 height 12
click at [0, 0] on input "radio" at bounding box center [0, 0] width 0 height 0
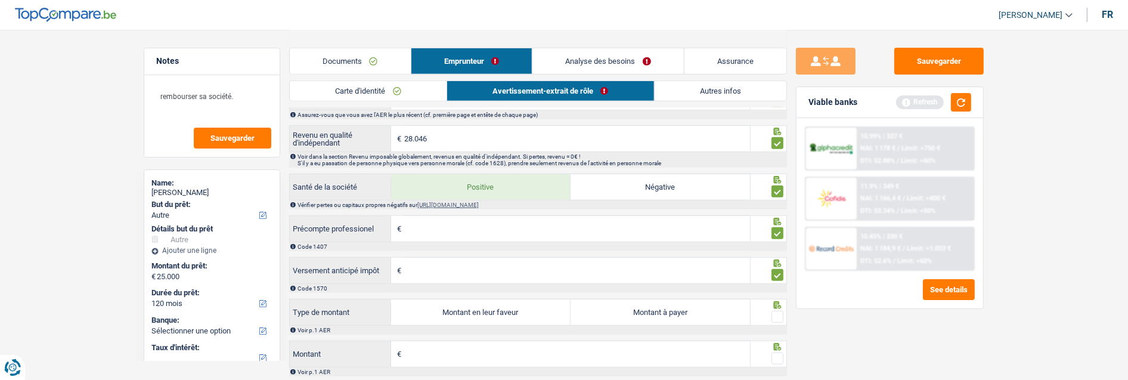
click at [494, 323] on label "Montant en leur faveur" at bounding box center [480, 312] width 179 height 26
click at [494, 323] on input "Montant en leur faveur" at bounding box center [480, 312] width 179 height 26
radio input "true"
type input "2.337"
click at [779, 323] on span at bounding box center [777, 317] width 12 height 12
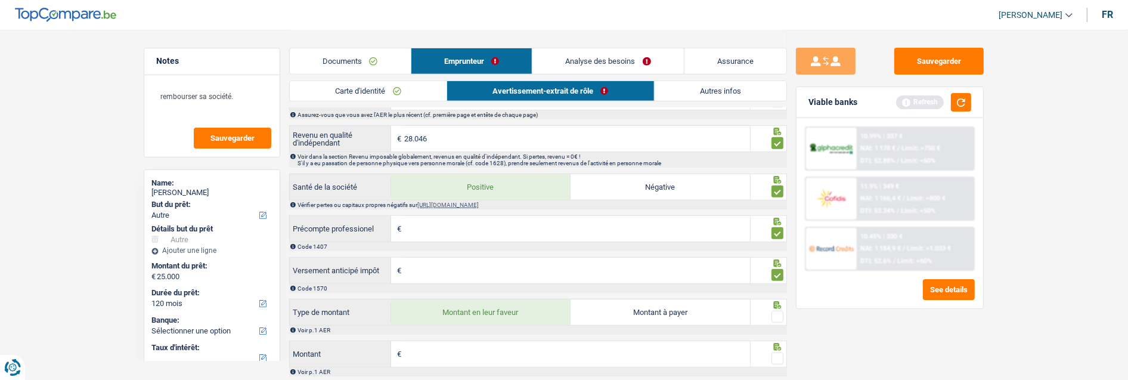
click at [0, 0] on input "radio" at bounding box center [0, 0] width 0 height 0
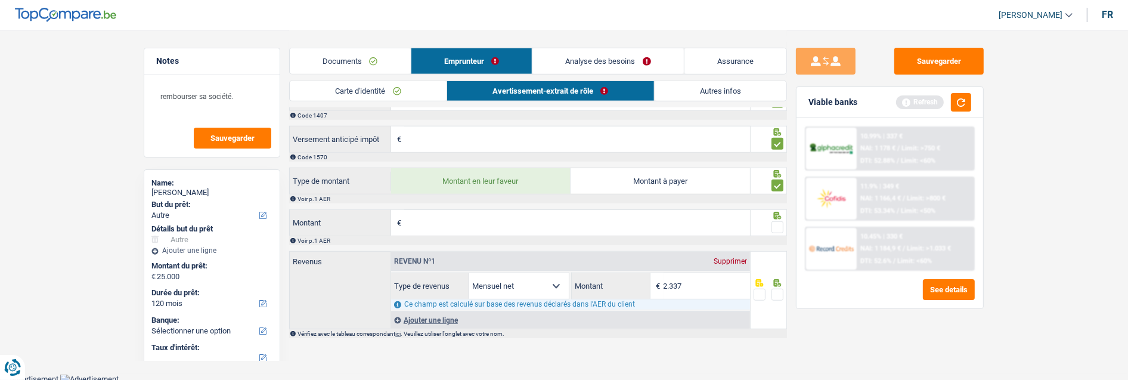
scroll to position [993, 0]
click at [479, 229] on input "Montant" at bounding box center [577, 222] width 346 height 26
type input "5.439"
type input "2.790"
click at [778, 231] on span at bounding box center [777, 226] width 12 height 12
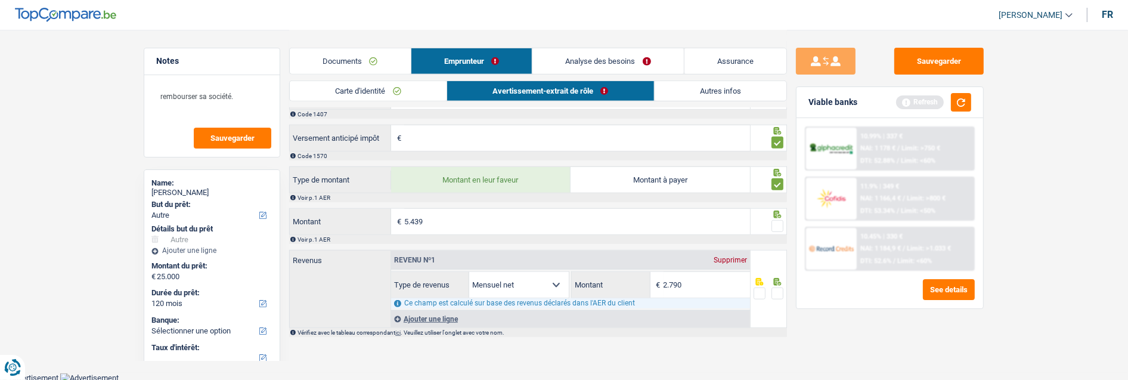
click at [0, 0] on input "radio" at bounding box center [0, 0] width 0 height 0
click at [778, 299] on span at bounding box center [777, 293] width 12 height 12
click at [0, 0] on input "radio" at bounding box center [0, 0] width 0 height 0
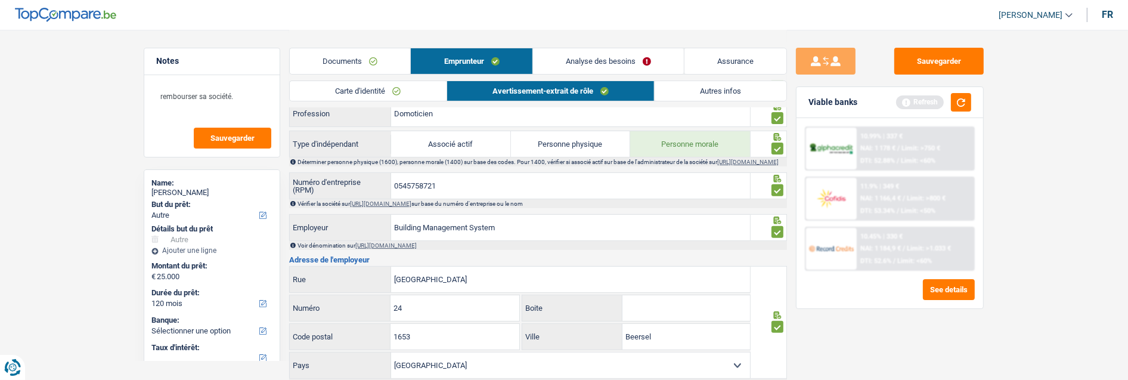
scroll to position [463, 0]
click at [734, 90] on link "Autres infos" at bounding box center [721, 91] width 132 height 20
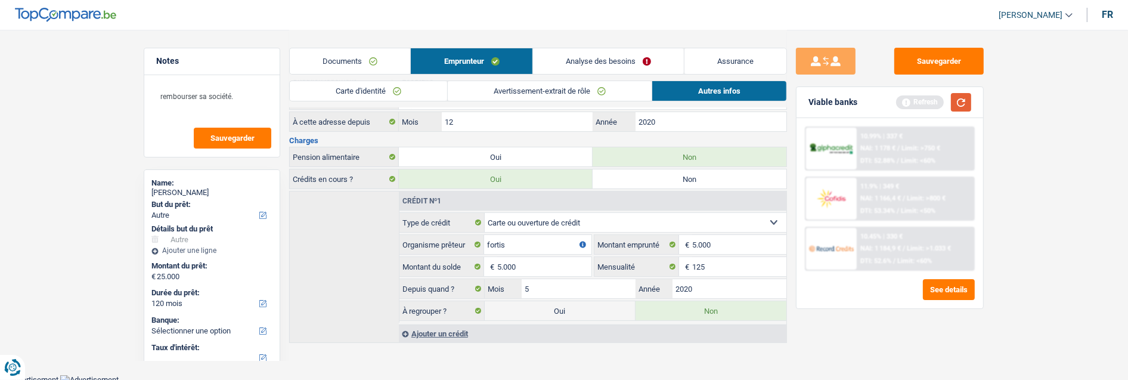
click at [965, 101] on button "button" at bounding box center [961, 102] width 20 height 18
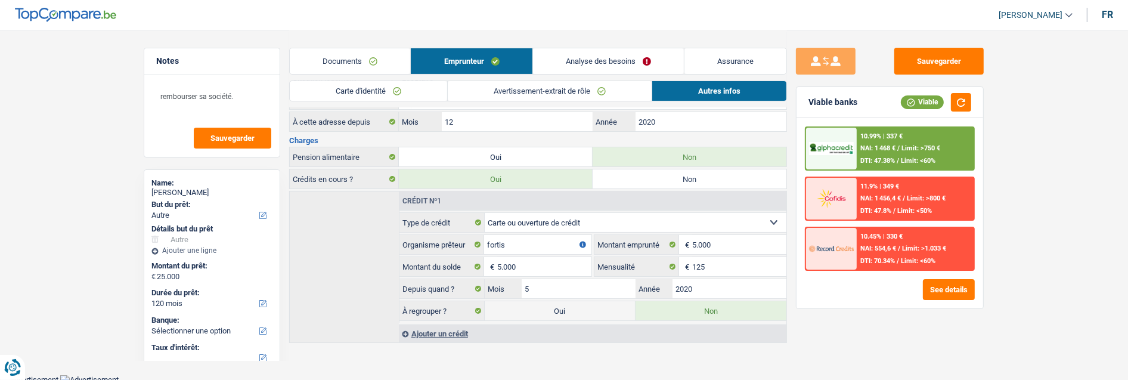
click at [639, 61] on link "Analyse des besoins" at bounding box center [608, 61] width 151 height 26
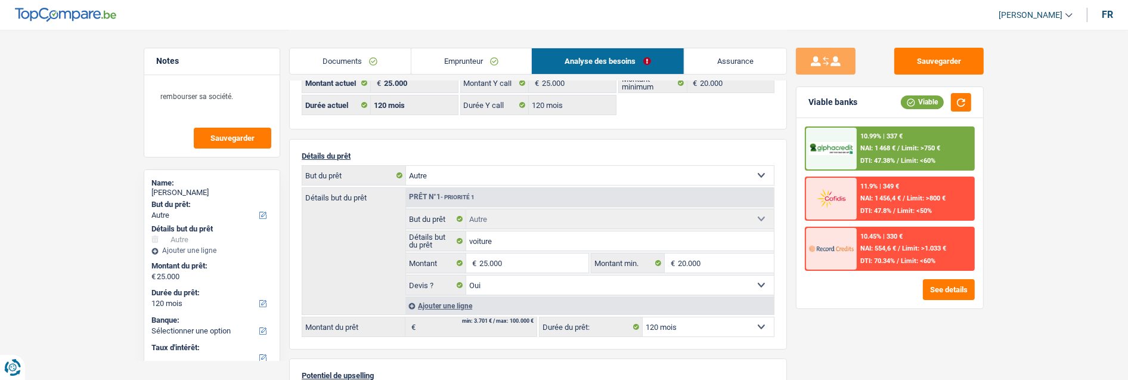
scroll to position [66, 0]
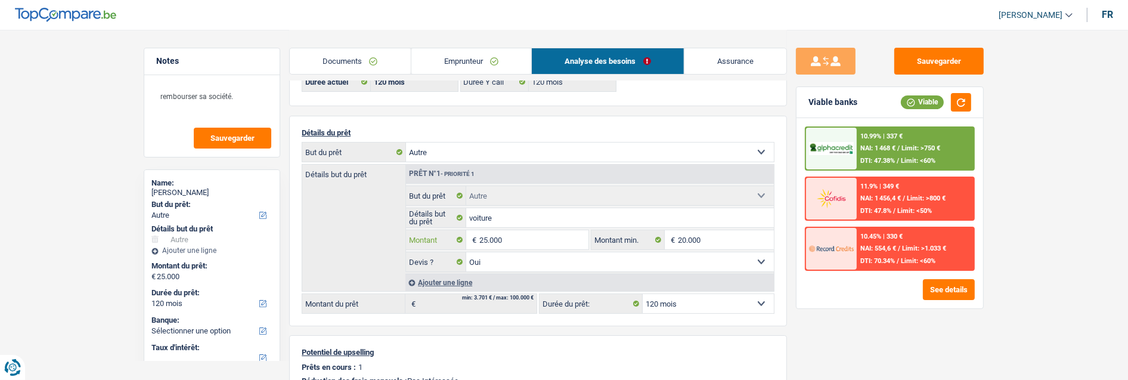
click at [517, 235] on input "25.000" at bounding box center [533, 239] width 109 height 19
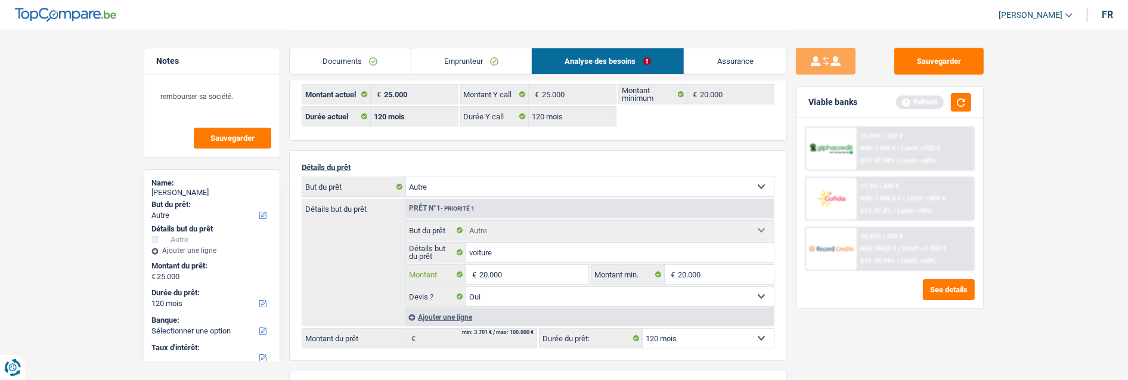
scroll to position [0, 0]
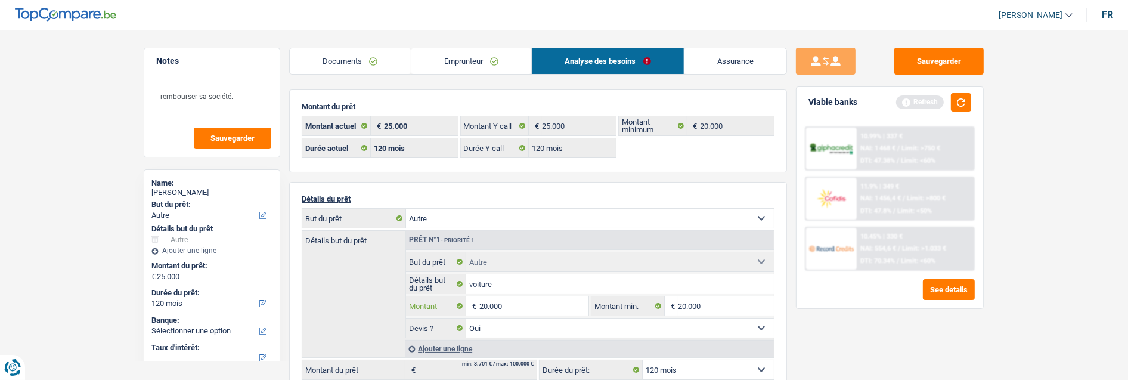
type input "20.000"
select select "84"
type input "20.000"
select select "84"
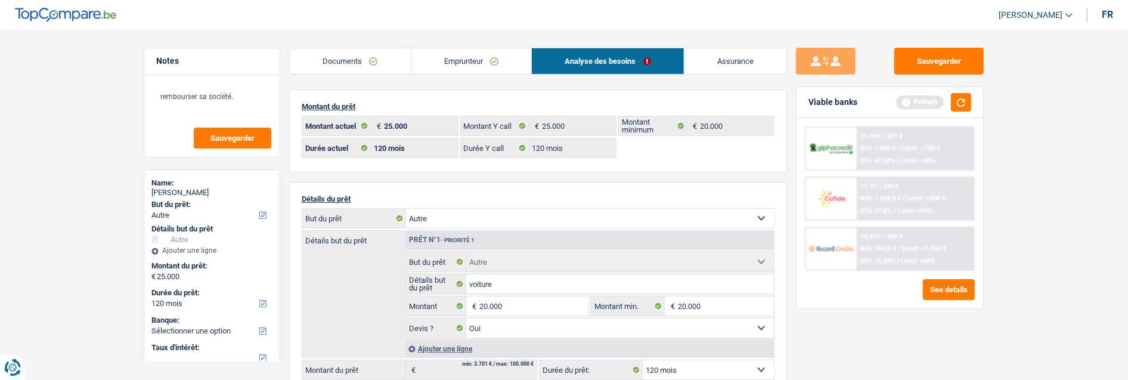
type input "20.000"
select select "84"
click at [483, 60] on link "Emprunteur" at bounding box center [471, 61] width 120 height 26
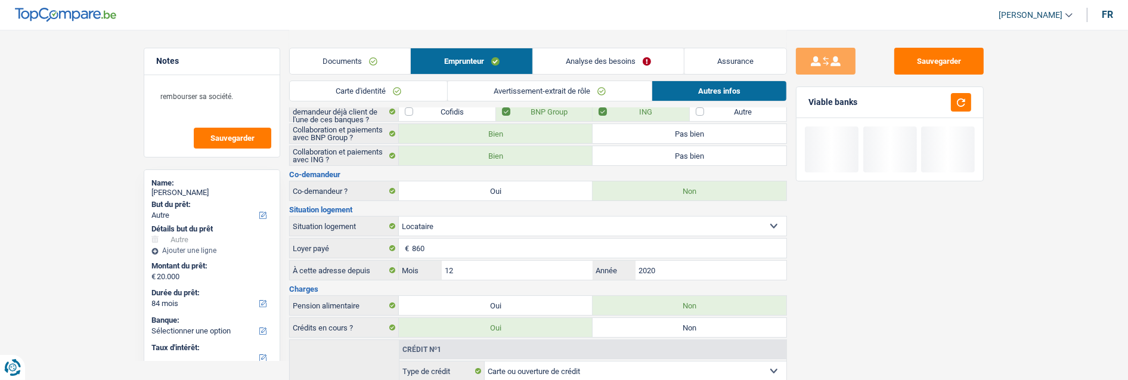
scroll to position [132, 0]
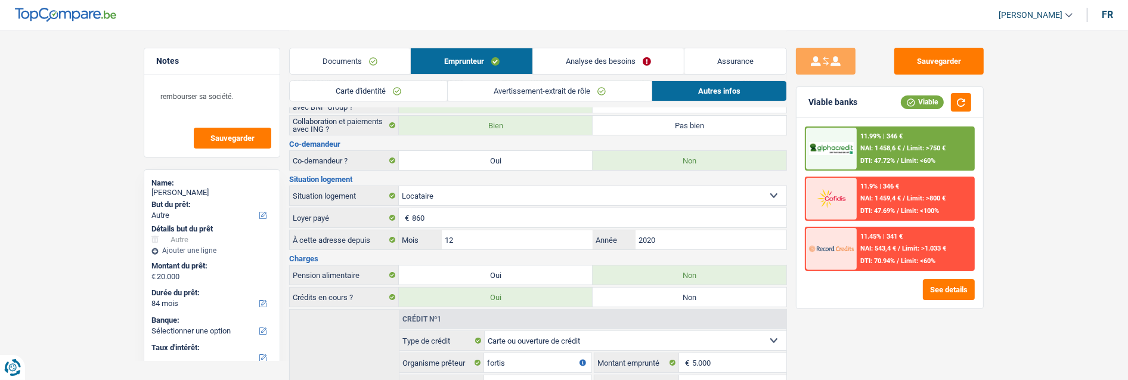
click at [634, 55] on link "Analyse des besoins" at bounding box center [608, 61] width 151 height 26
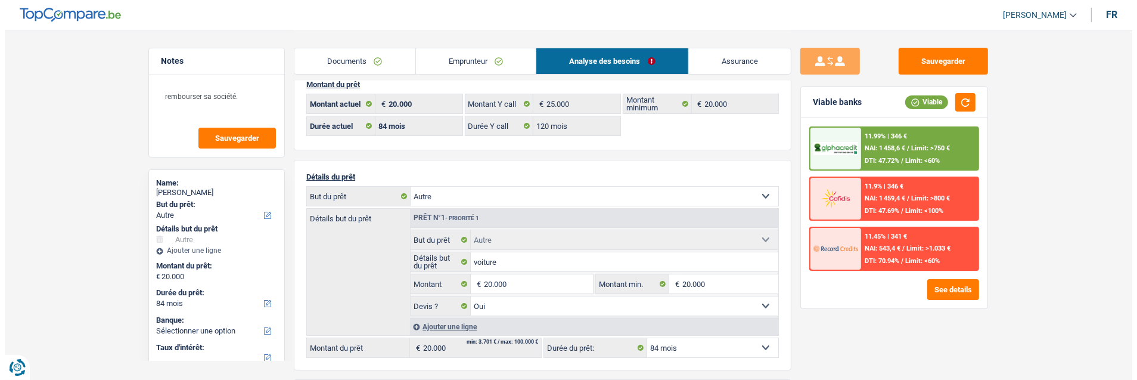
scroll to position [0, 0]
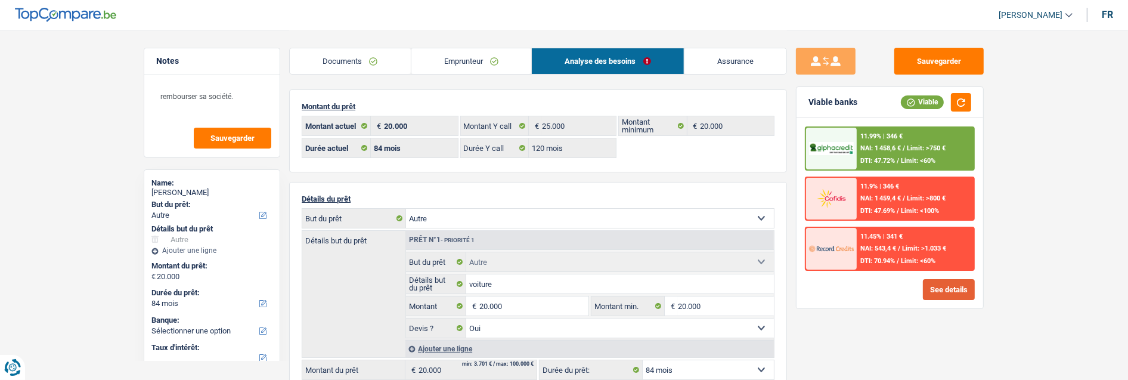
click at [944, 283] on button "See details" at bounding box center [949, 289] width 52 height 21
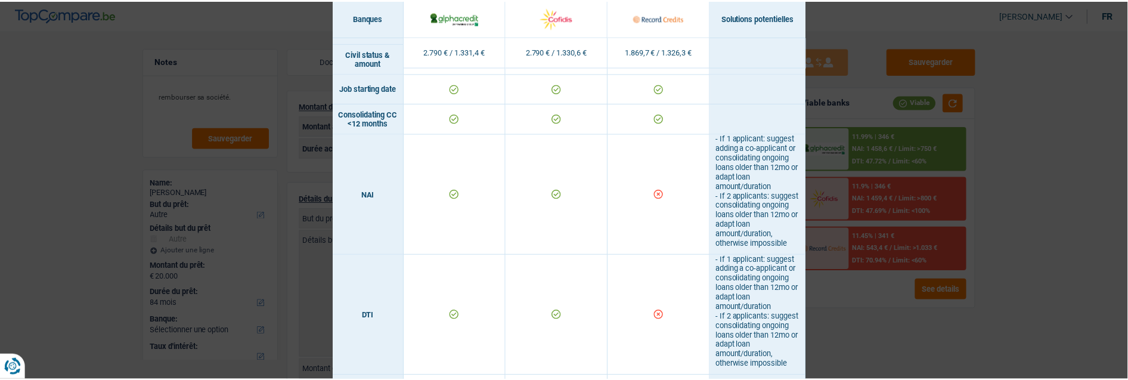
scroll to position [346, 0]
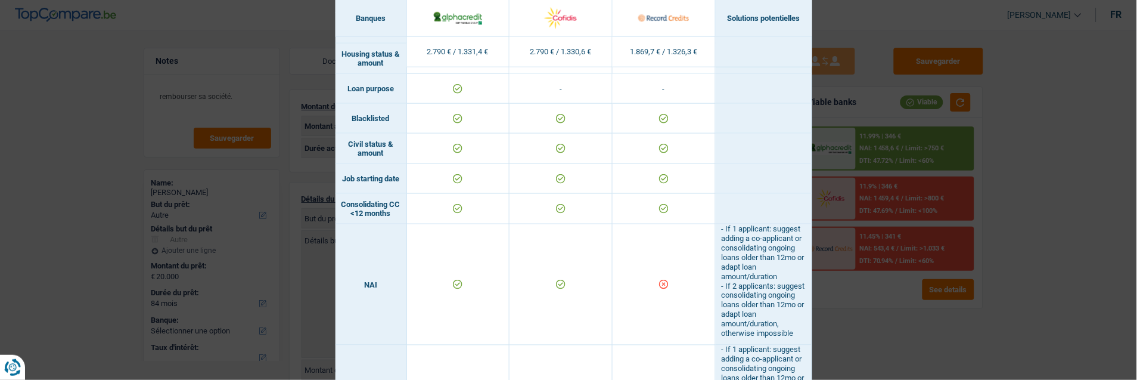
click at [990, 216] on div "Banks conditions × Banques Solutions potentielles Revenus / Charges 2.790 € / 1…" at bounding box center [568, 190] width 1137 height 380
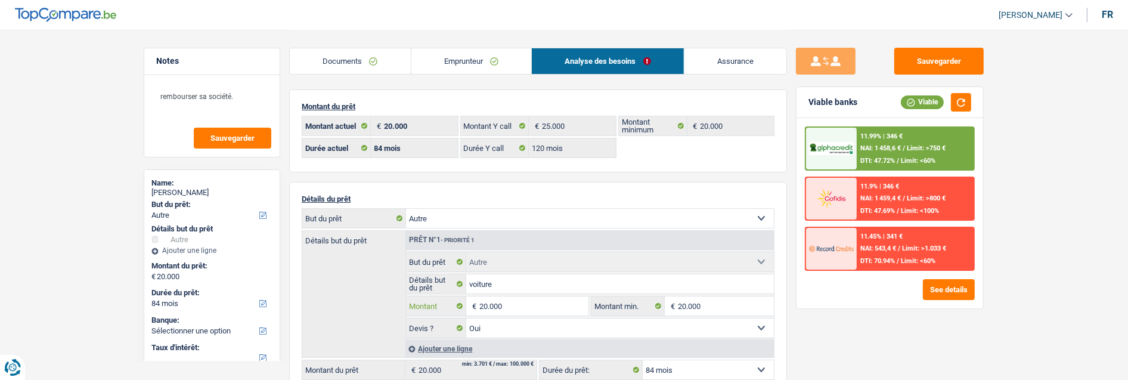
click at [511, 308] on input "20.000" at bounding box center [533, 305] width 109 height 19
click at [481, 66] on link "Emprunteur" at bounding box center [471, 61] width 120 height 26
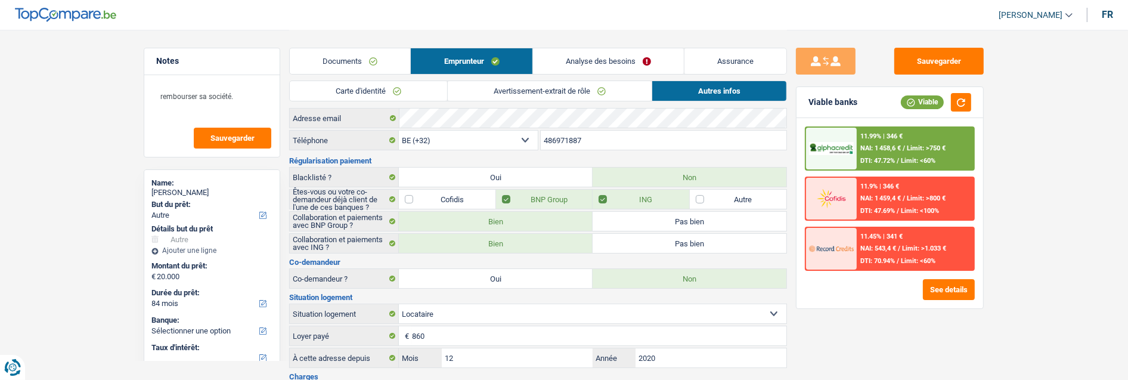
scroll to position [0, 0]
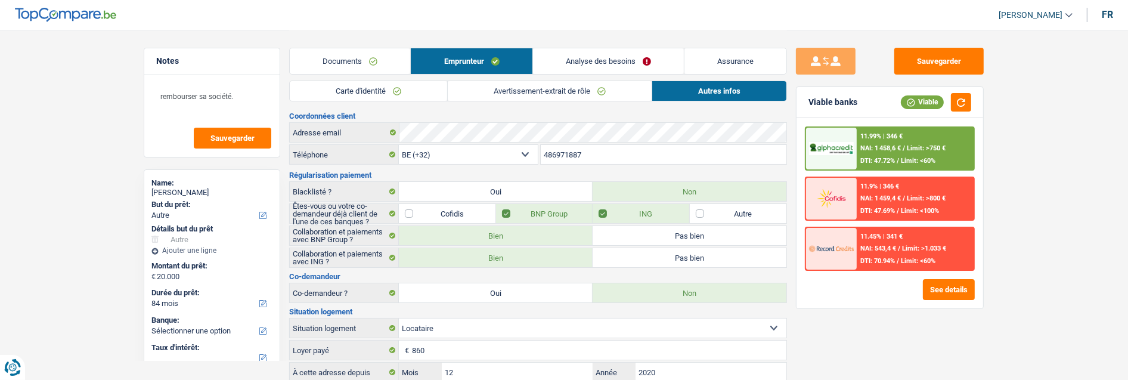
click at [638, 57] on link "Analyse des besoins" at bounding box center [608, 61] width 151 height 26
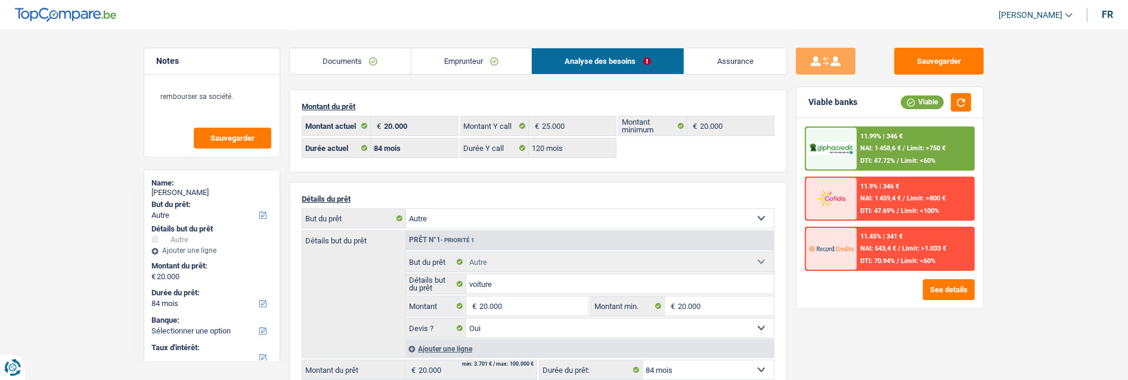
click at [901, 160] on span "Limit: <60%" at bounding box center [918, 161] width 35 height 8
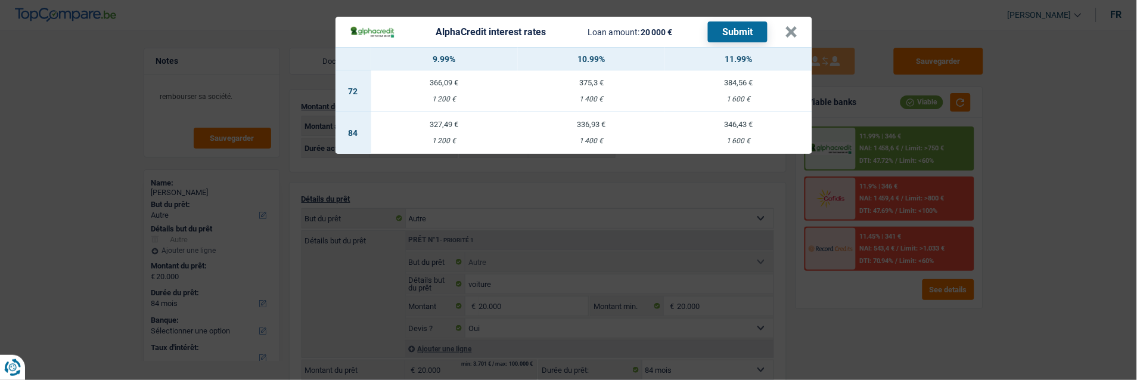
click at [591, 127] on td "336,93 € 1 400 €" at bounding box center [591, 133] width 147 height 42
select select "alphacredit"
type input "10,99"
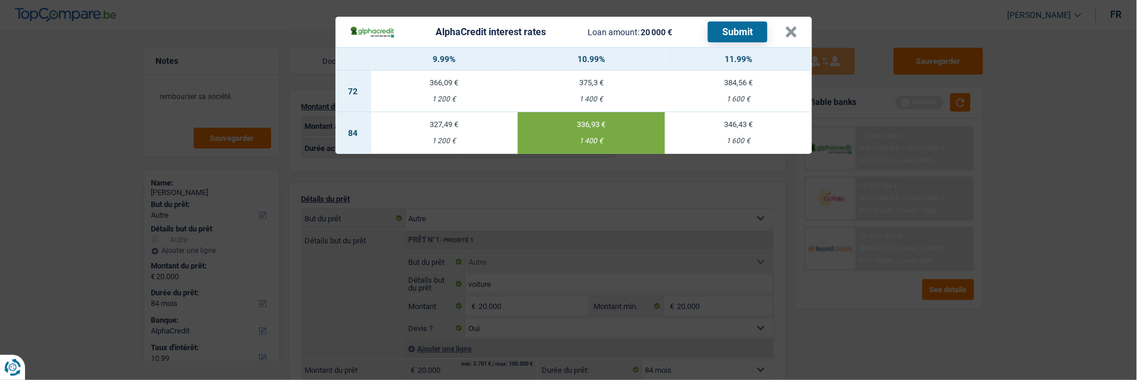
click at [736, 25] on button "Submit" at bounding box center [738, 31] width 60 height 21
click at [798, 26] on button "×" at bounding box center [792, 32] width 13 height 12
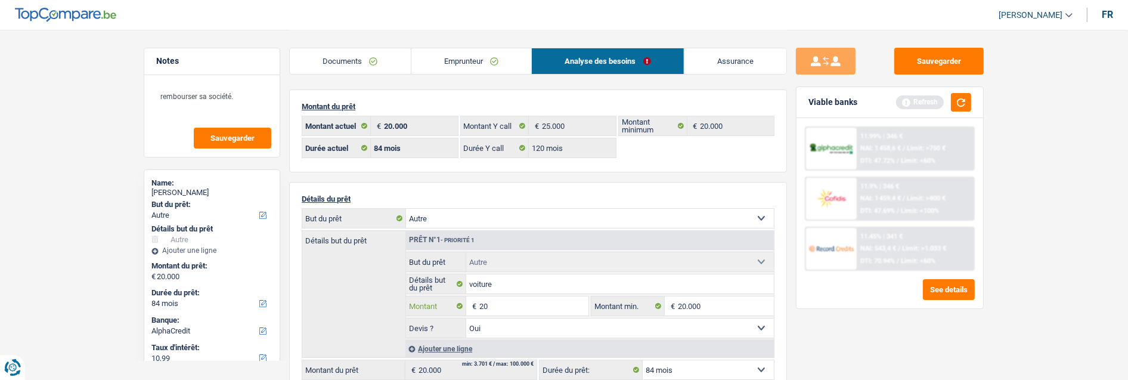
type input "2"
type input "12.500"
select select "60"
type input "12.500"
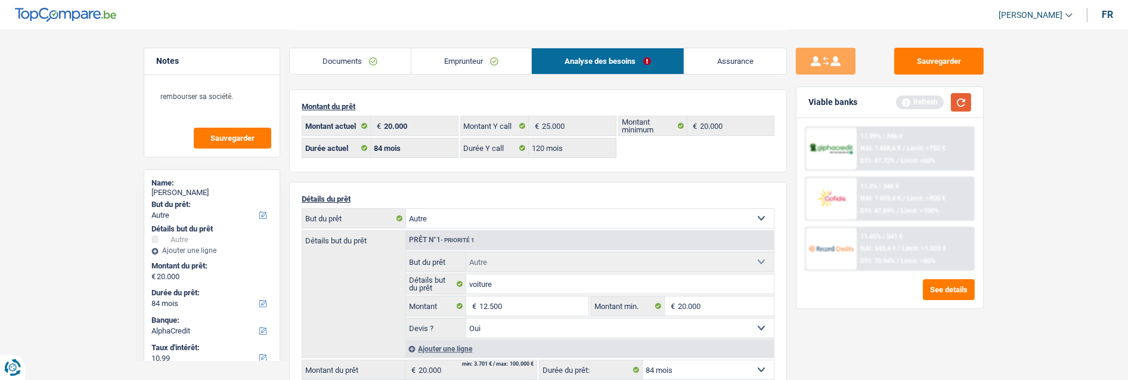
select select "60"
type input "12.500"
select select "60"
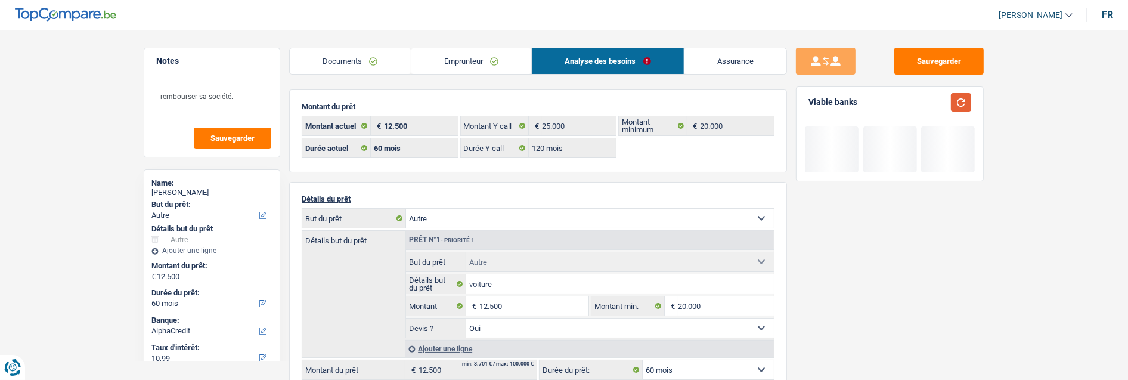
click at [954, 99] on button "button" at bounding box center [961, 102] width 20 height 18
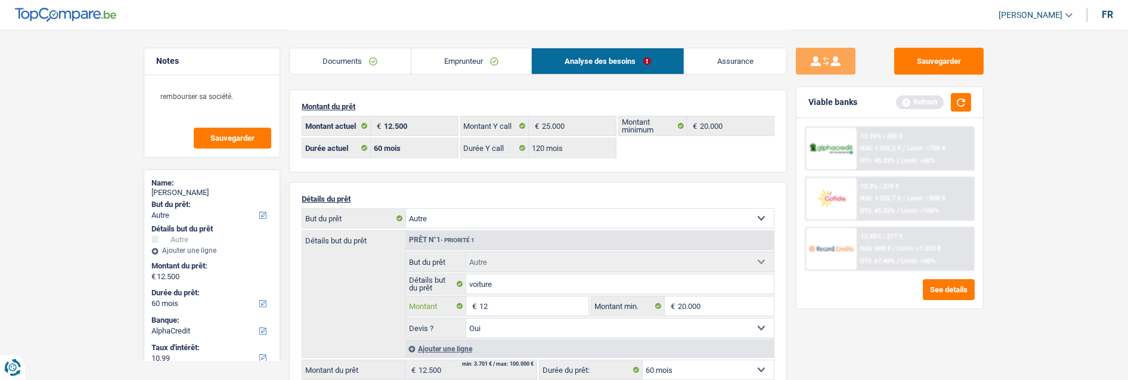
type input "1"
type input "10.000"
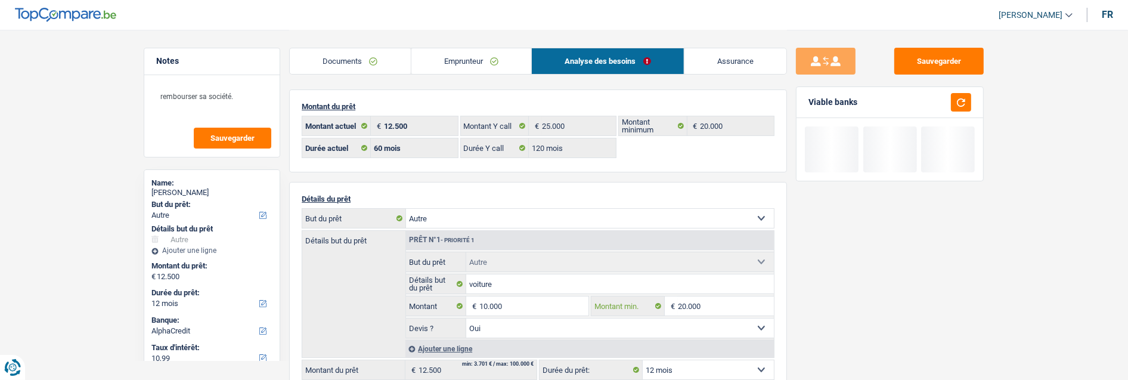
type input "10.000"
select select "48"
type input "10.000"
select select "48"
type input "10.000"
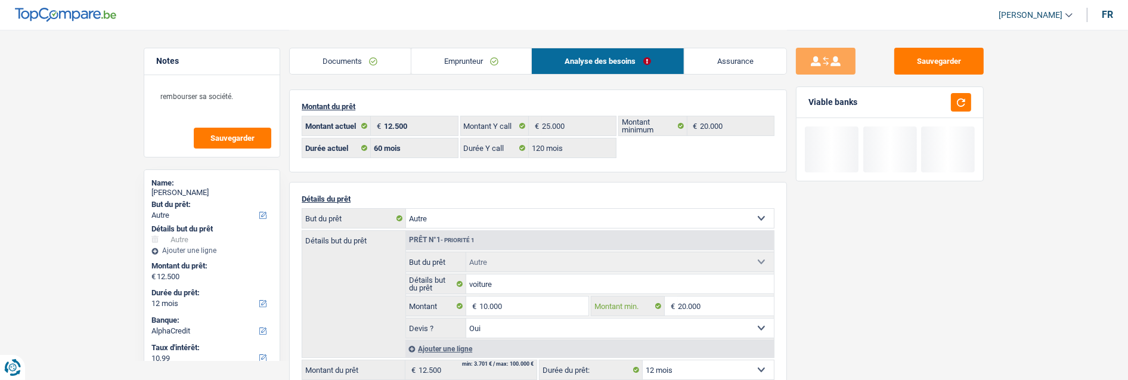
select select "48"
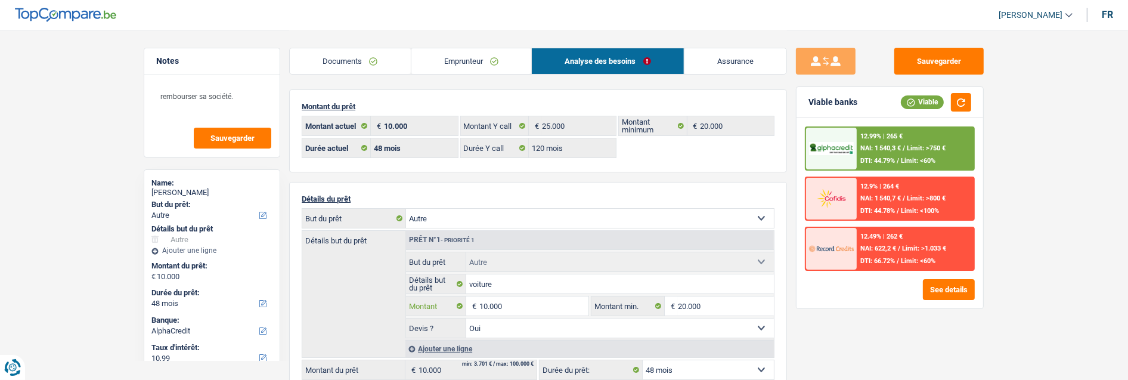
click at [507, 302] on input "10.000" at bounding box center [533, 305] width 109 height 19
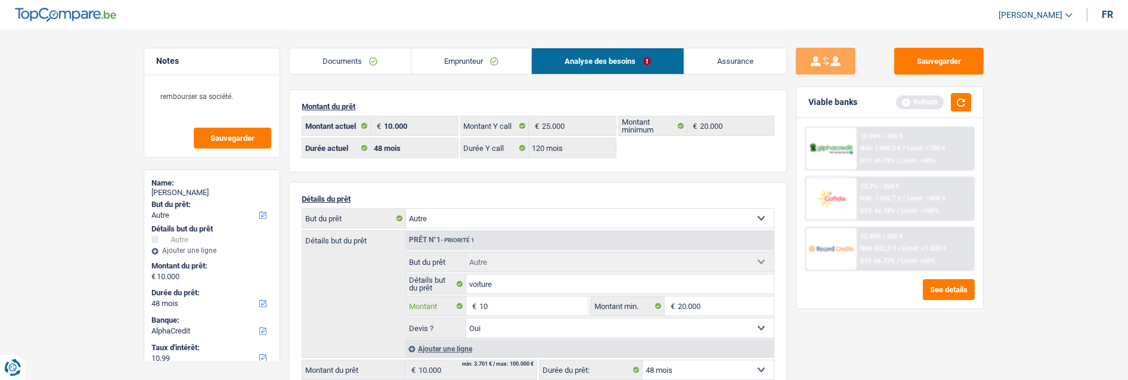
type input "1"
type input "20.000"
select select "84"
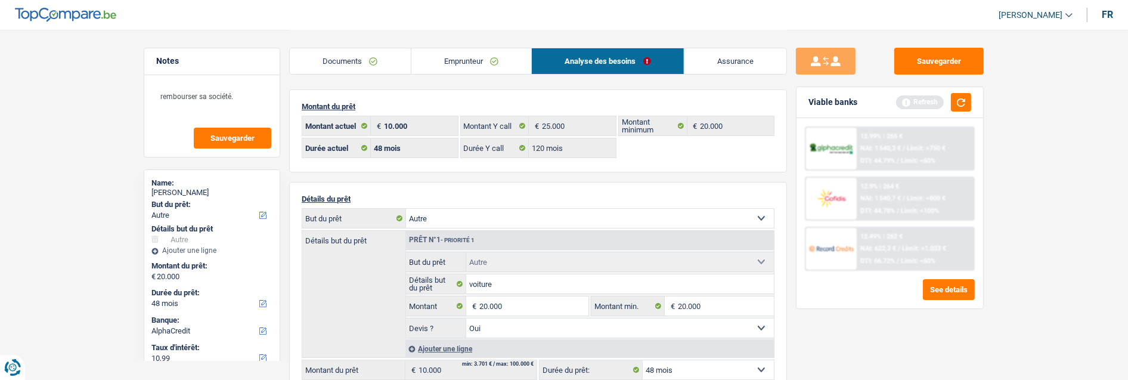
type input "20.000"
select select "84"
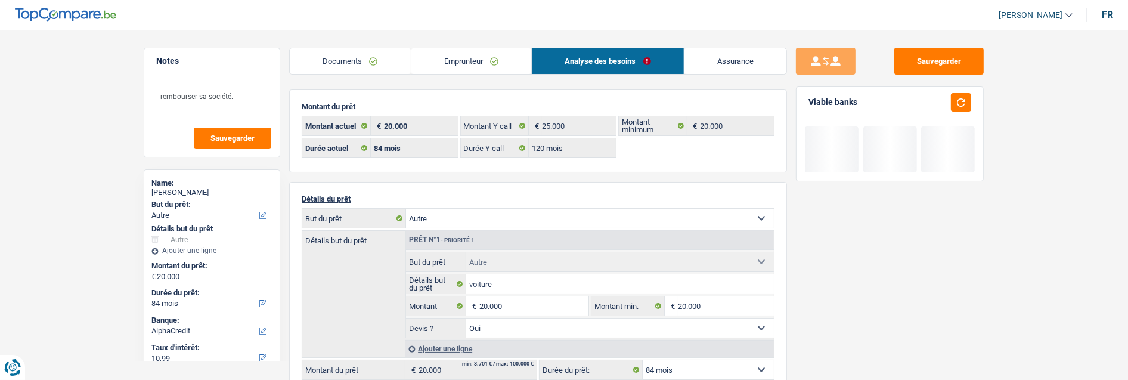
click at [794, 335] on div "Sauvegarder Viable banks" at bounding box center [890, 204] width 206 height 313
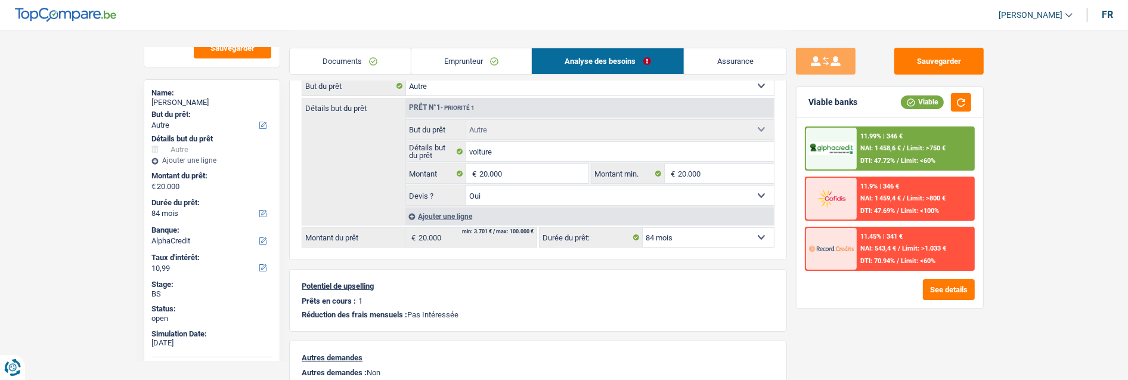
scroll to position [66, 0]
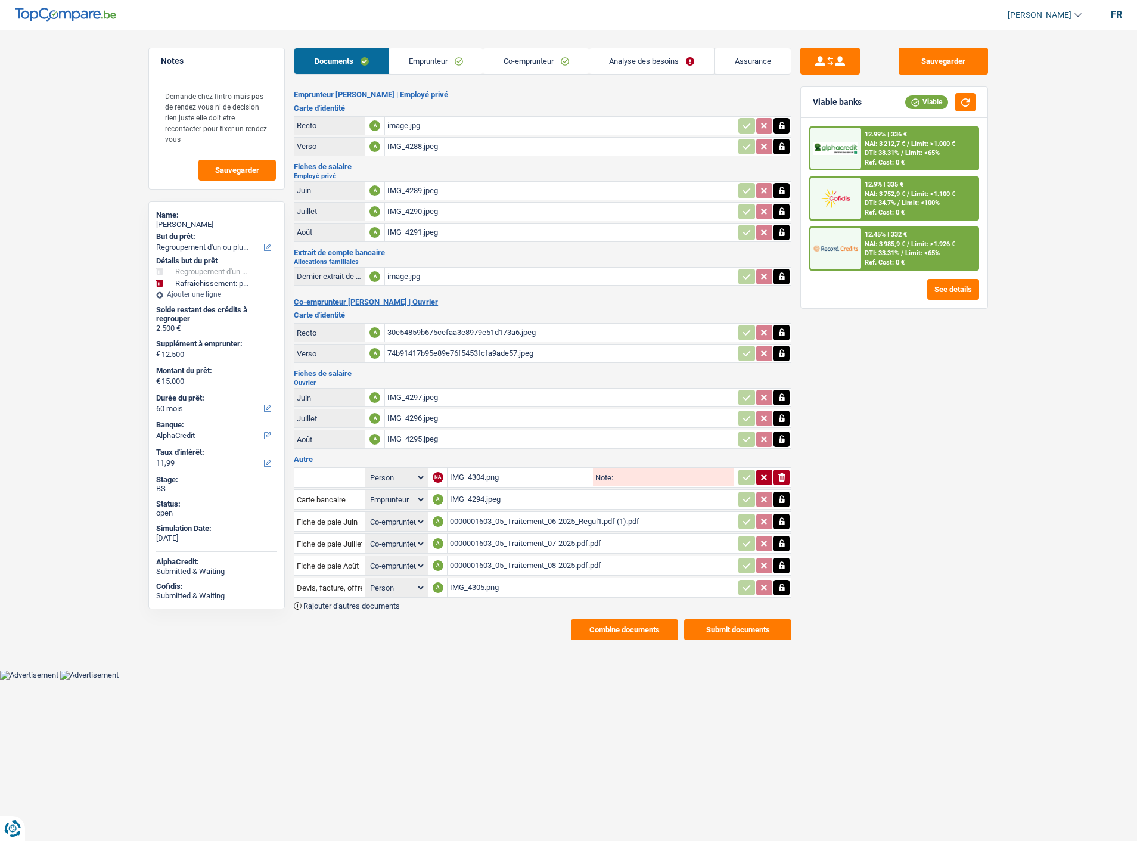
select select "refinancing"
select select "houseOrGarden"
select select "60"
select select "alphacredit"
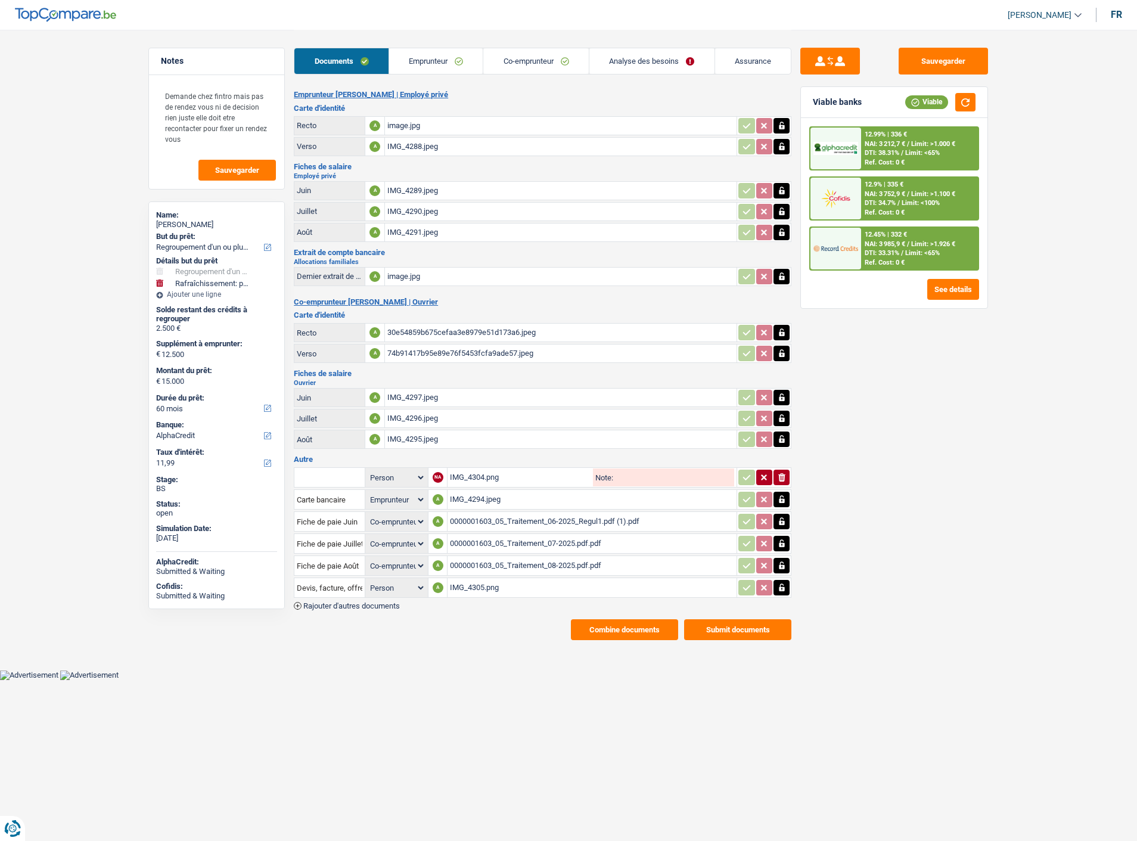
select select "applicant"
select select "coApplicant"
select select "married"
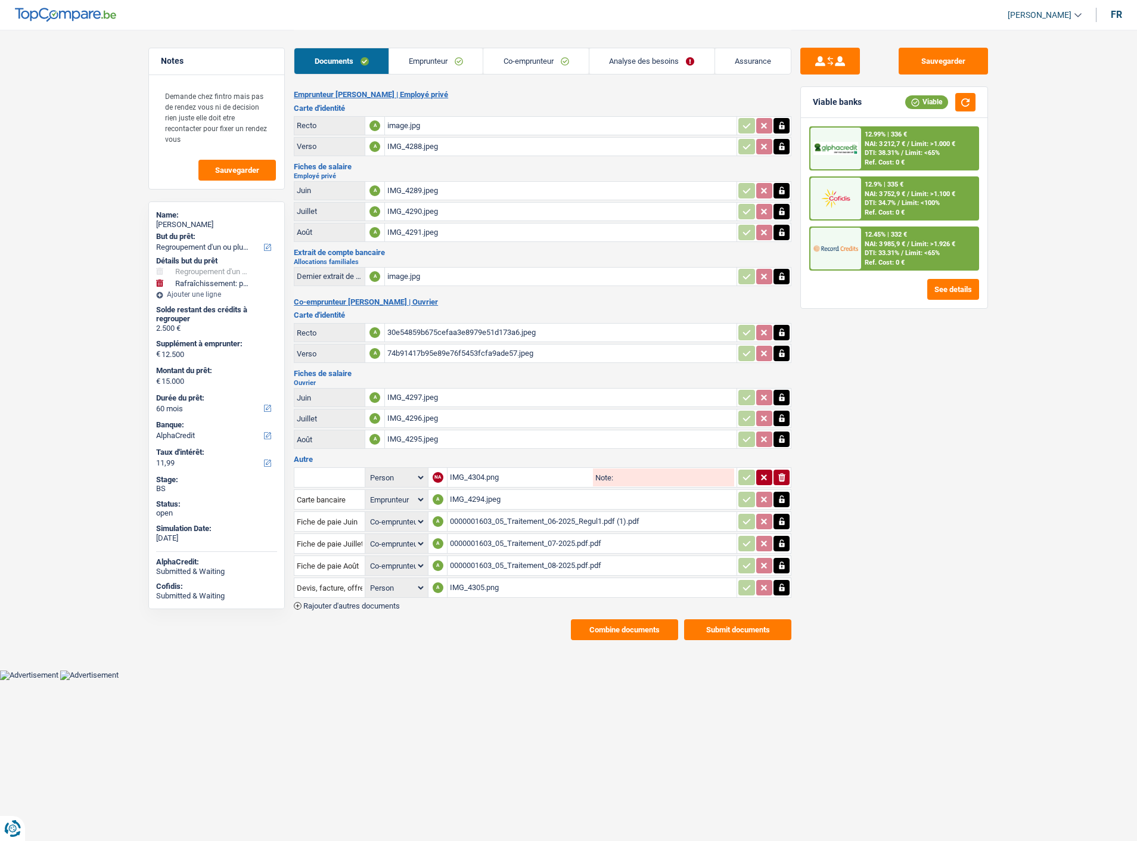
select select "BE"
select select "worker"
select select "netSalary"
select select "mealVouchers"
select select "other"
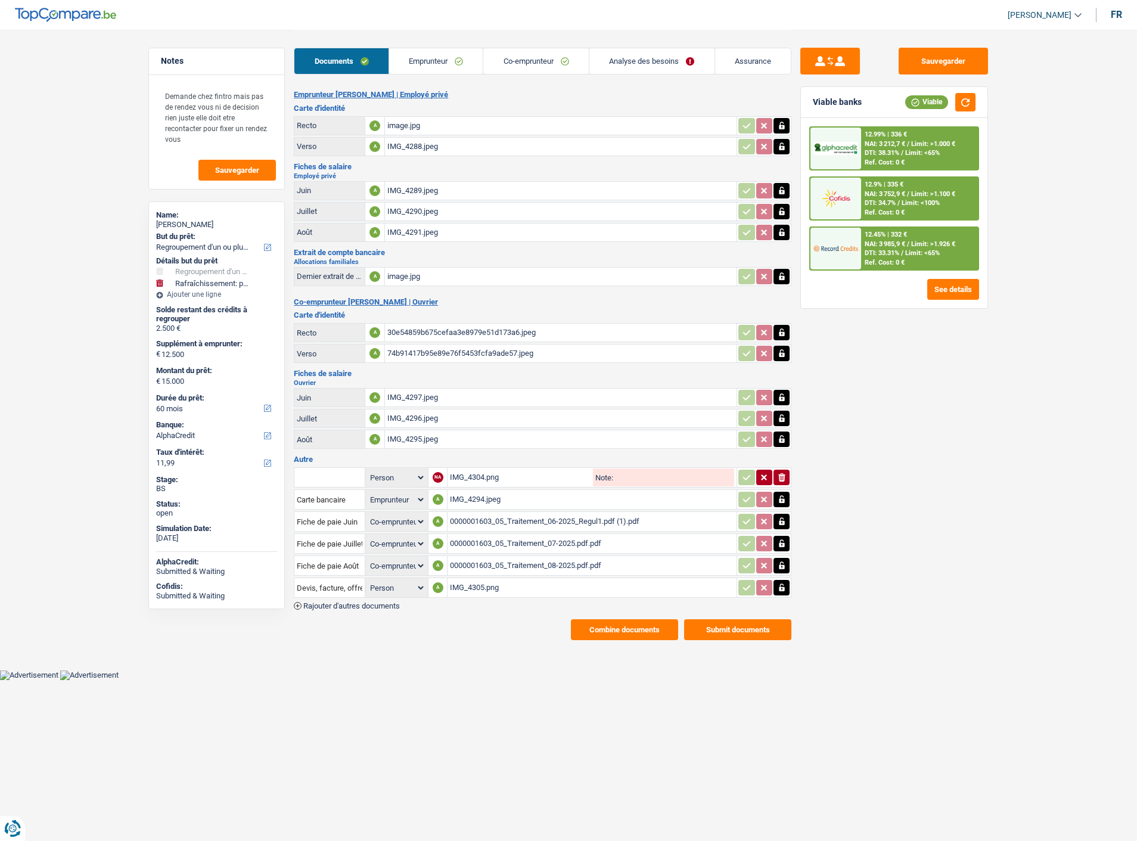
select select "BE"
click at [553, 67] on link "Co-emprunteur" at bounding box center [536, 61] width 106 height 26
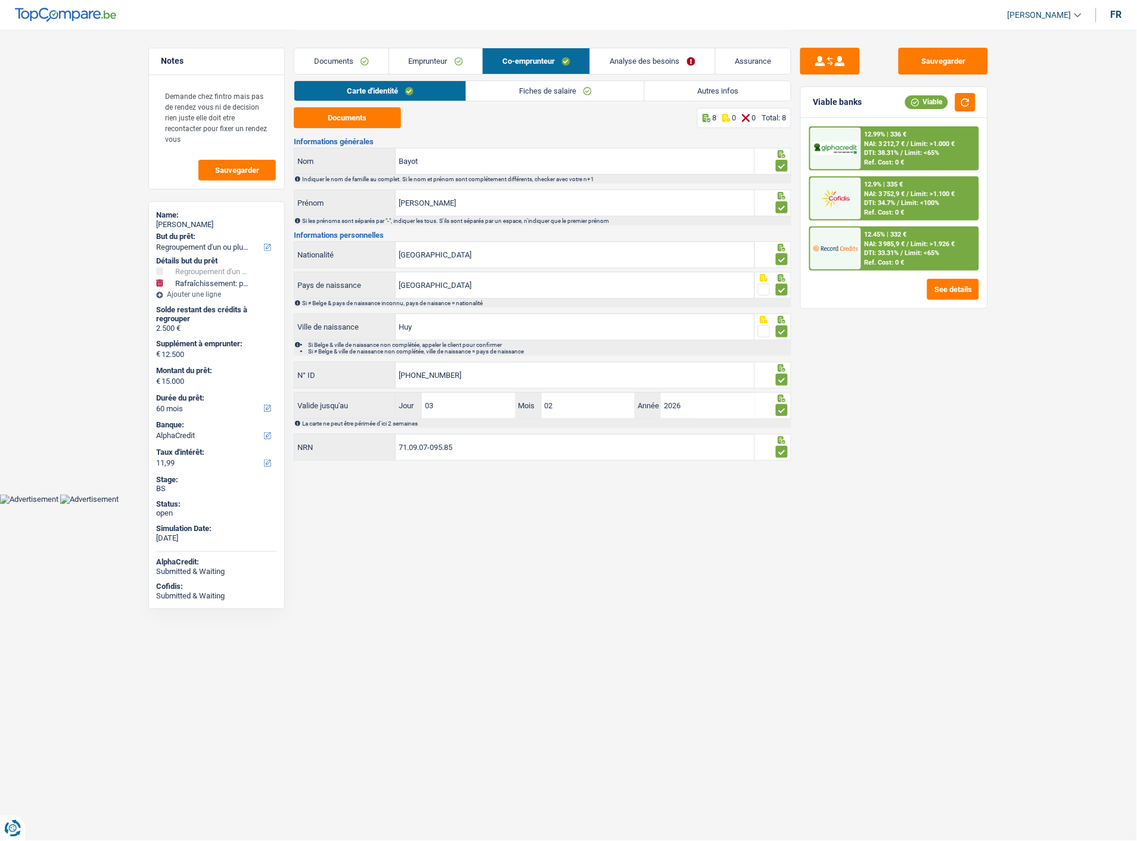
click at [547, 94] on link "Fiches de salaire" at bounding box center [556, 91] width 178 height 20
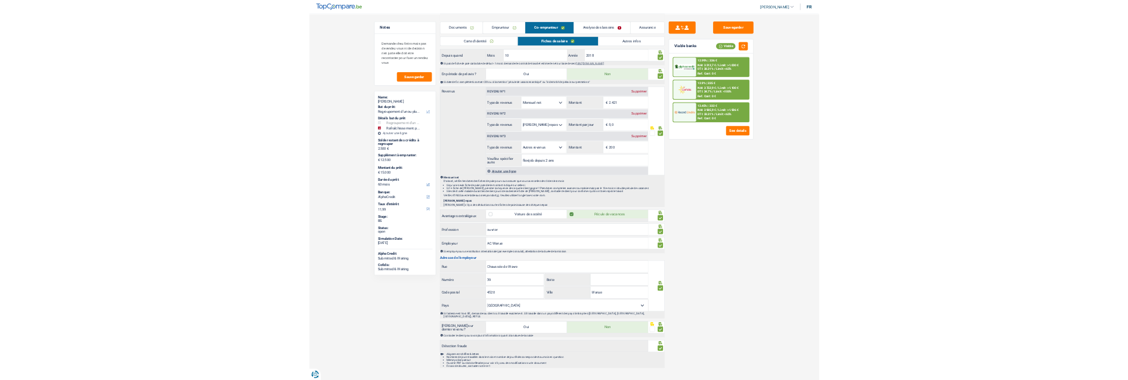
scroll to position [493, 0]
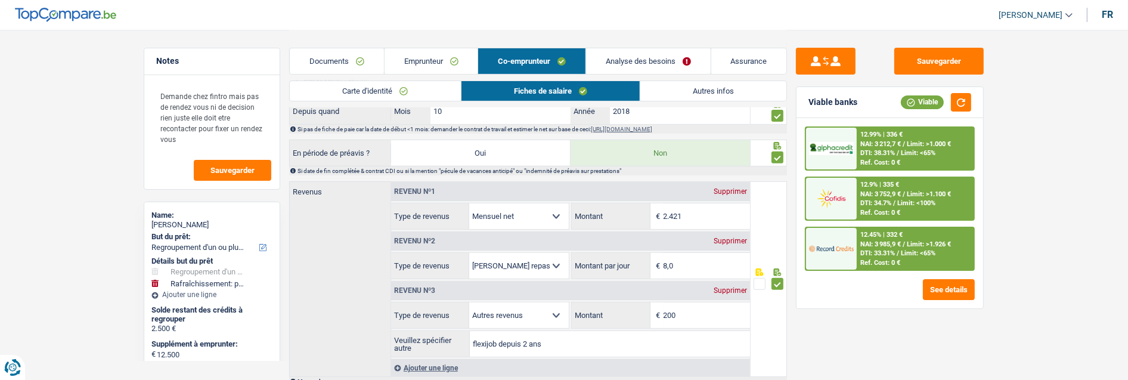
click at [650, 57] on link "Analyse des besoins" at bounding box center [648, 61] width 125 height 26
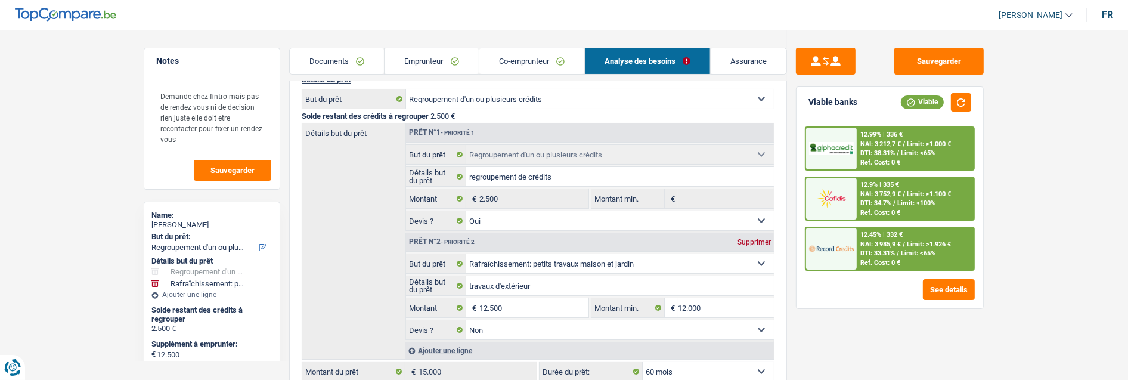
scroll to position [66, 0]
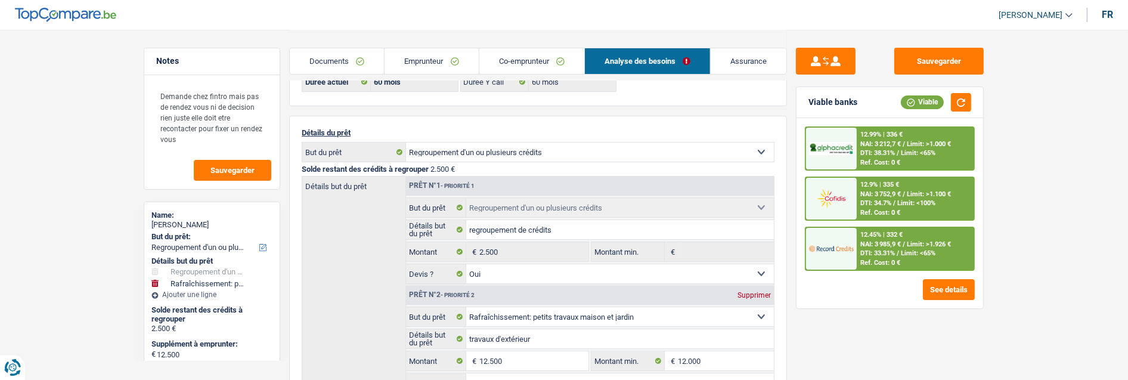
click at [454, 66] on link "Emprunteur" at bounding box center [432, 61] width 94 height 26
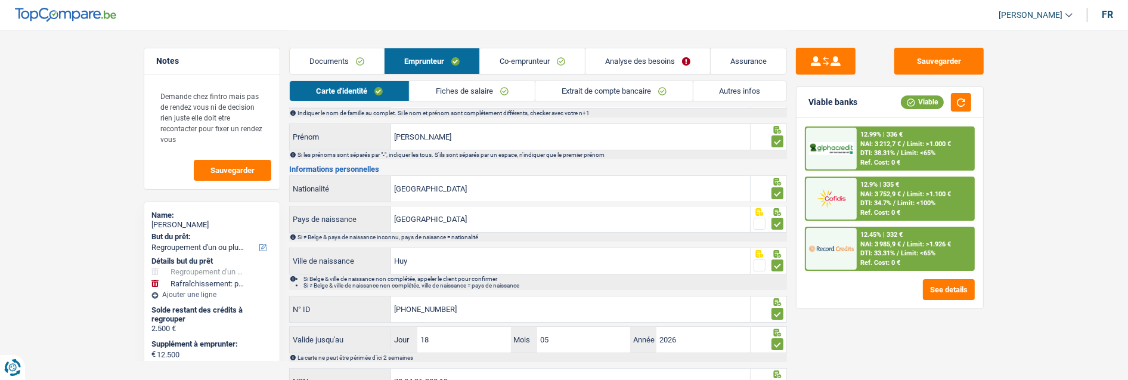
scroll to position [122, 0]
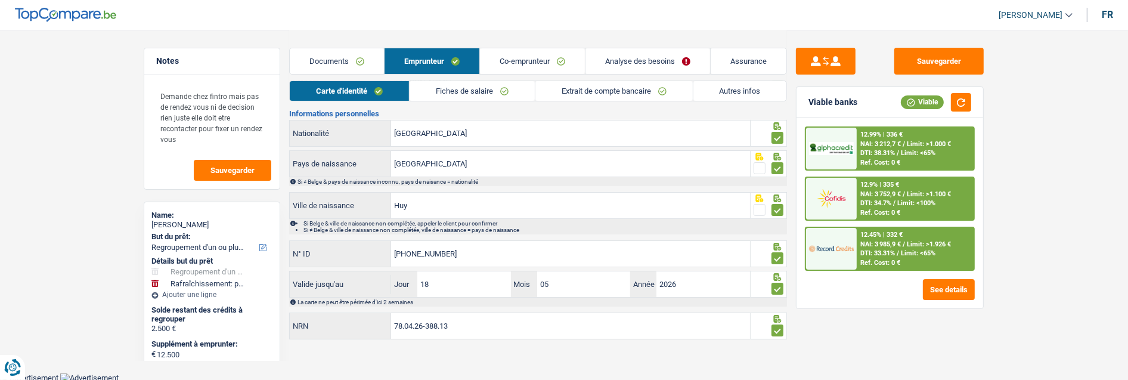
click at [744, 94] on link "Autres infos" at bounding box center [740, 91] width 94 height 20
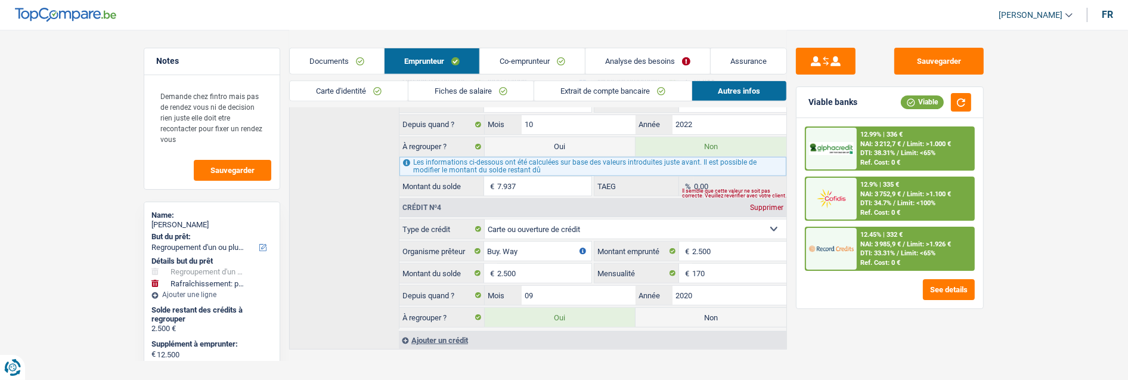
scroll to position [742, 0]
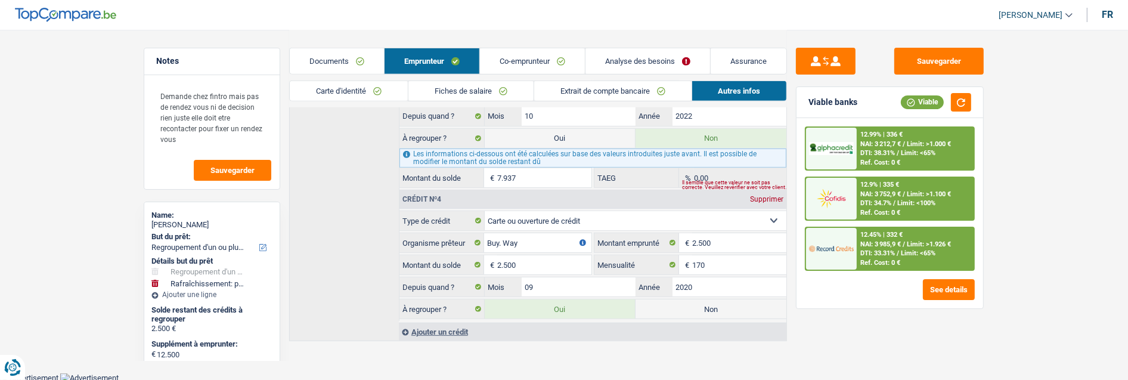
click at [348, 62] on link "Documents" at bounding box center [337, 61] width 94 height 26
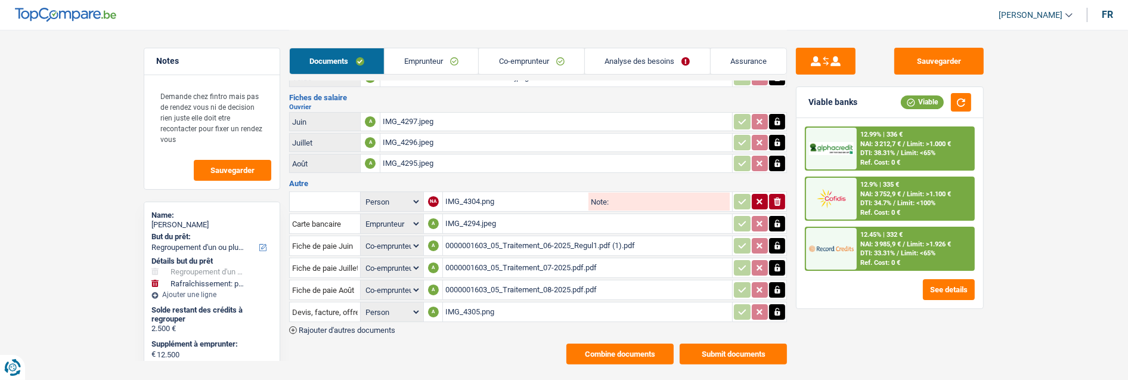
click at [474, 303] on div "IMG_4305.png" at bounding box center [587, 312] width 284 height 18
click at [454, 60] on link "Emprunteur" at bounding box center [432, 61] width 94 height 26
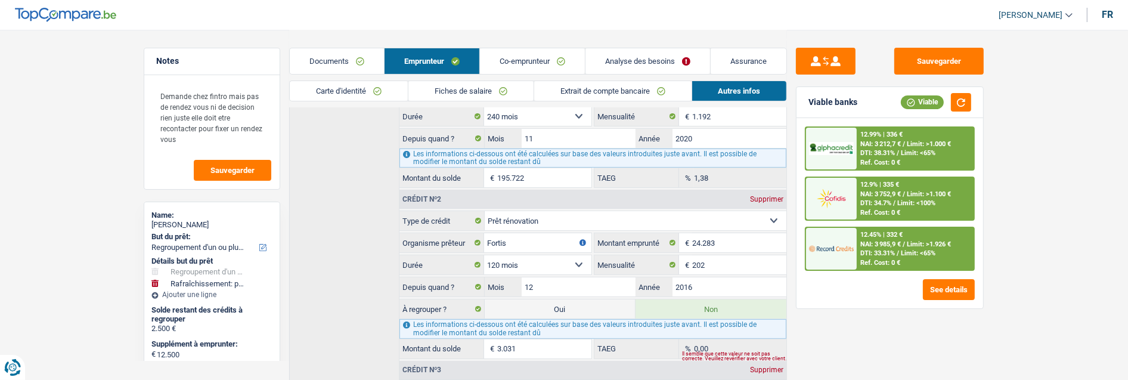
scroll to position [345, 0]
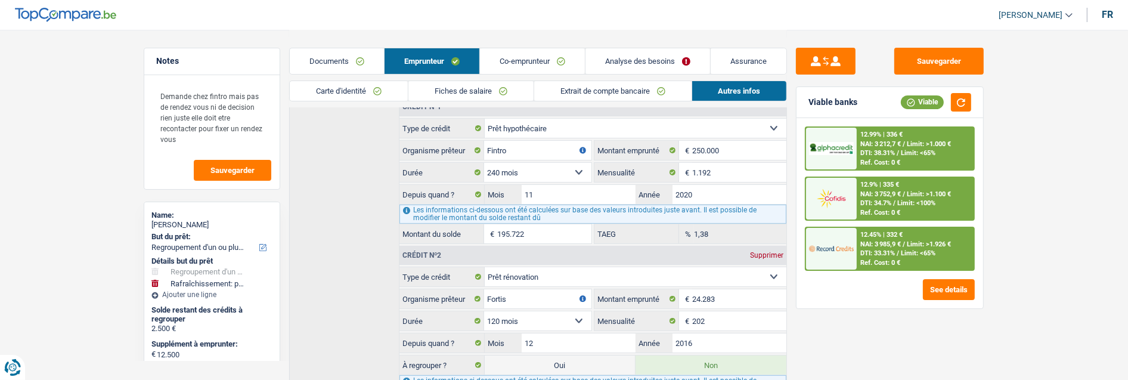
click at [483, 91] on link "Fiches de salaire" at bounding box center [470, 91] width 125 height 20
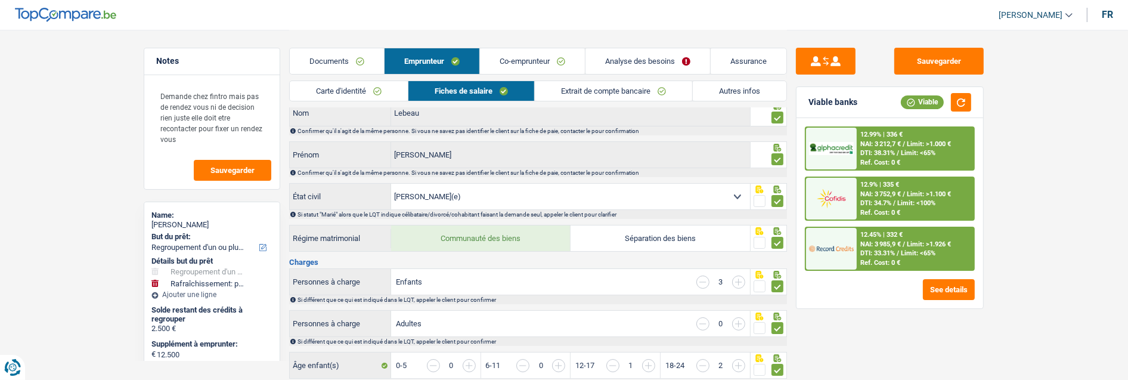
scroll to position [0, 0]
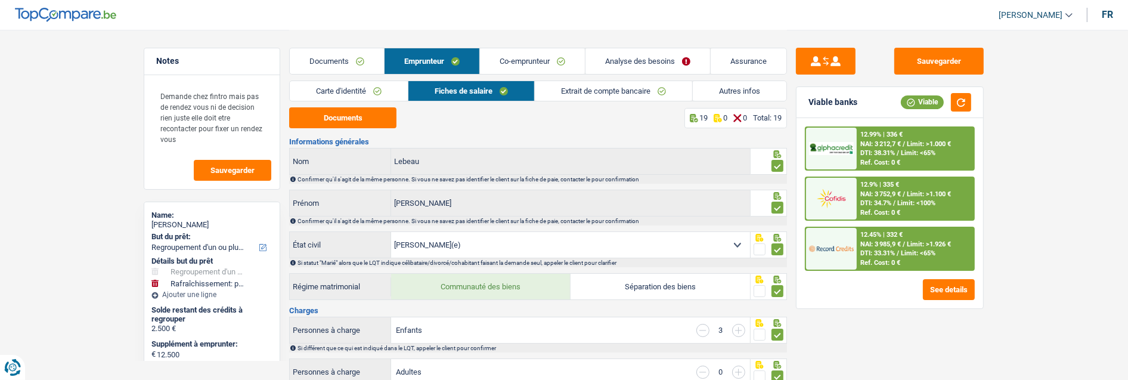
click at [519, 54] on link "Co-emprunteur" at bounding box center [532, 61] width 105 height 26
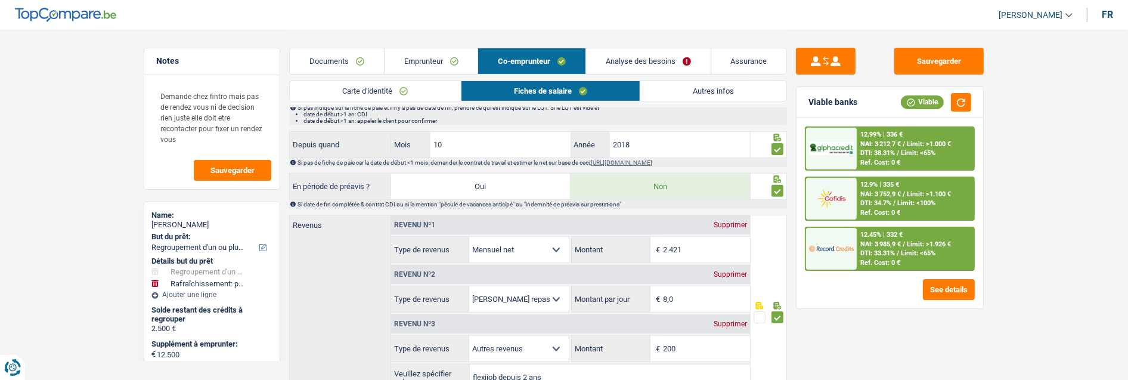
scroll to position [397, 0]
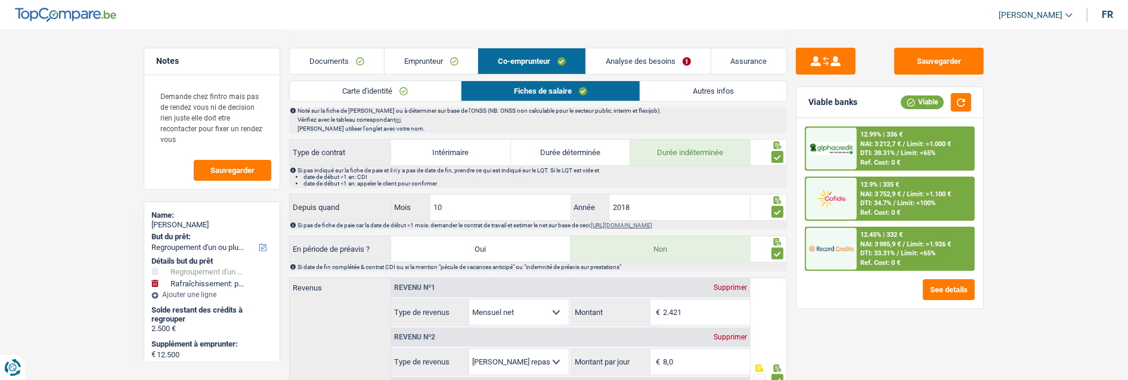
click at [437, 61] on link "Emprunteur" at bounding box center [432, 61] width 94 height 26
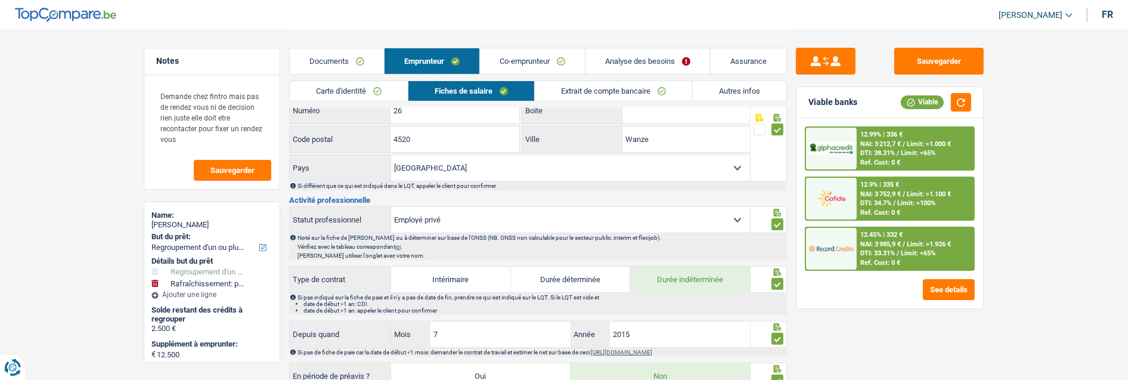
click at [527, 56] on link "Co-emprunteur" at bounding box center [532, 61] width 105 height 26
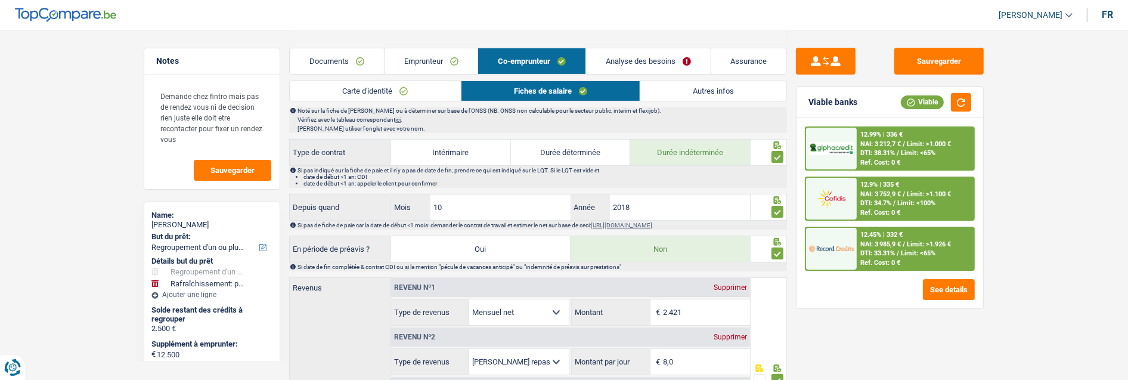
click at [45, 83] on main "Notes Demande chez fintro mais pas de rendez vous ni de decision rien juste ell…" at bounding box center [564, 269] width 1128 height 1332
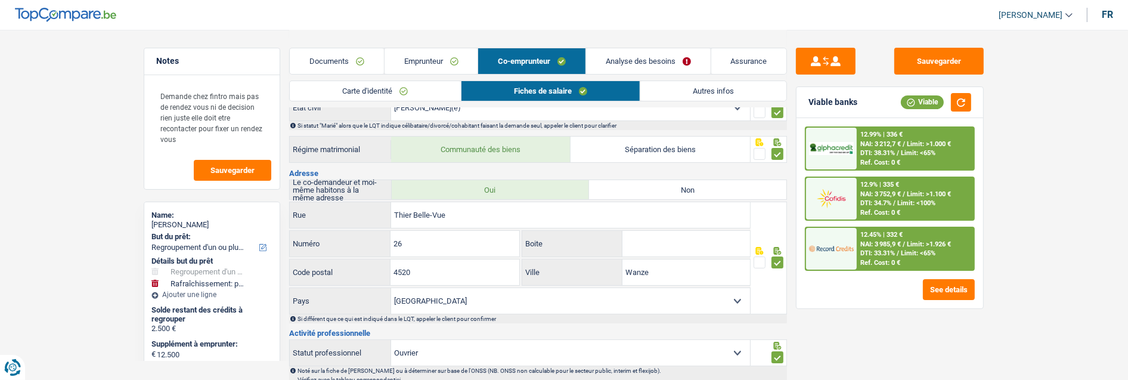
scroll to position [0, 0]
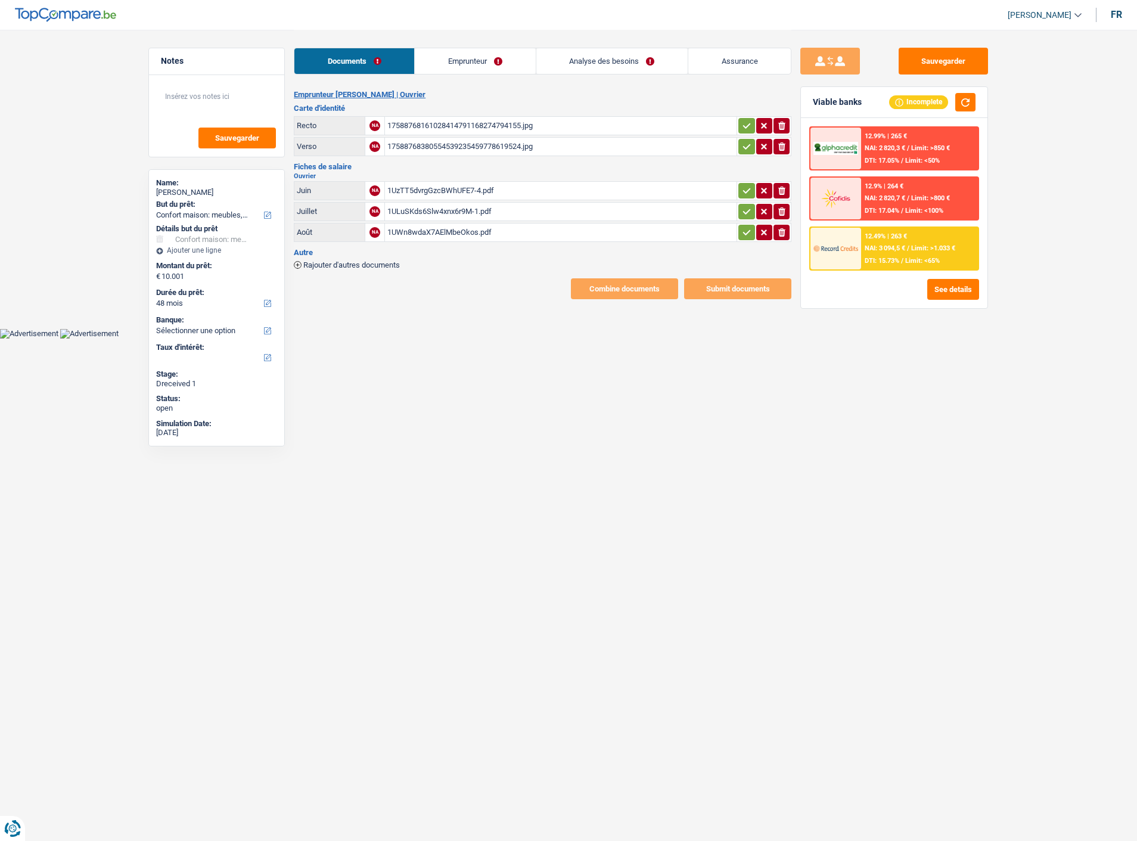
select select "household"
select select "48"
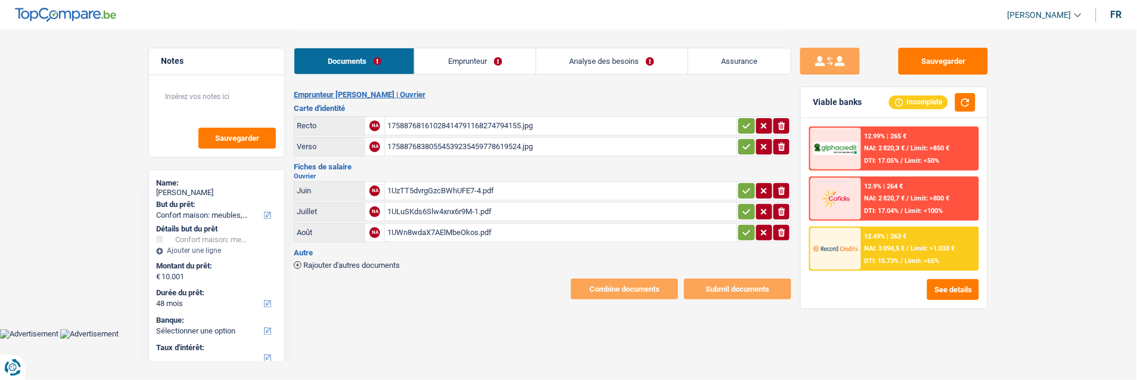
click at [479, 60] on link "Emprunteur" at bounding box center [475, 61] width 120 height 26
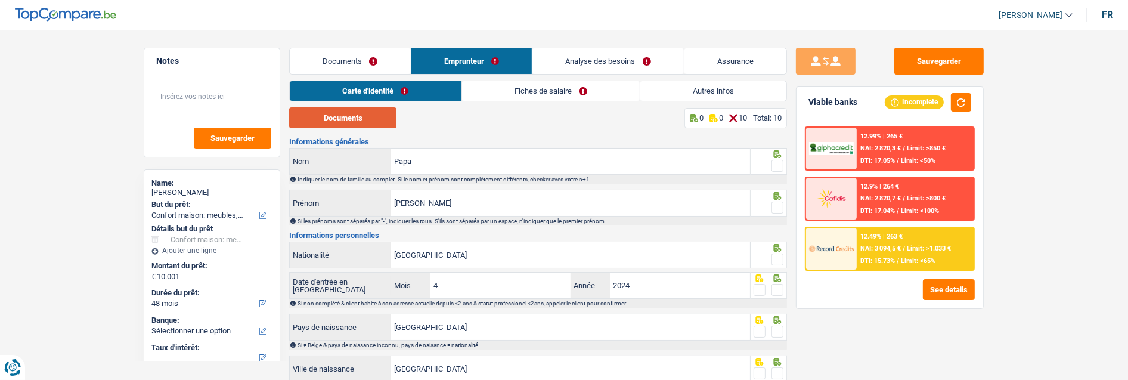
click at [371, 122] on button "Documents" at bounding box center [342, 117] width 107 height 21
click at [775, 160] on span at bounding box center [777, 166] width 12 height 12
click at [0, 0] on input "radio" at bounding box center [0, 0] width 0 height 0
click at [538, 209] on input "[PERSON_NAME]" at bounding box center [570, 203] width 359 height 26
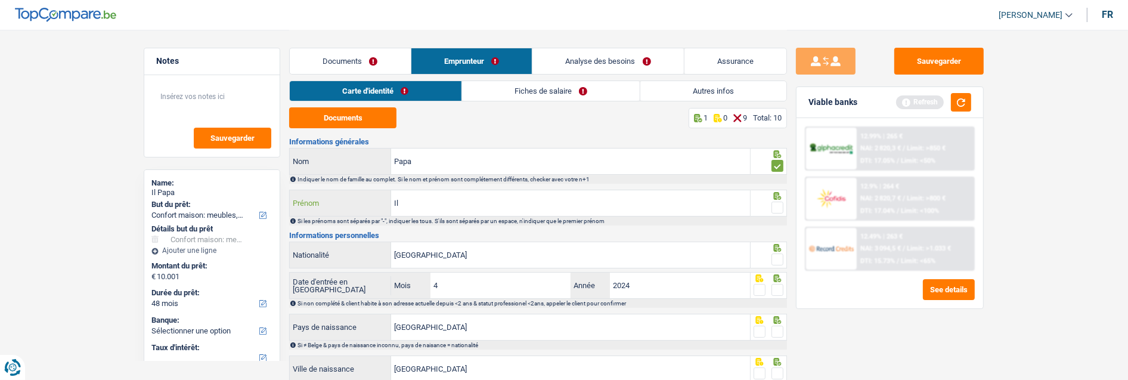
type input "I"
type input "Ilie"
click at [778, 201] on span at bounding box center [777, 207] width 12 height 12
click at [0, 0] on input "radio" at bounding box center [0, 0] width 0 height 0
click at [778, 256] on span at bounding box center [777, 259] width 12 height 12
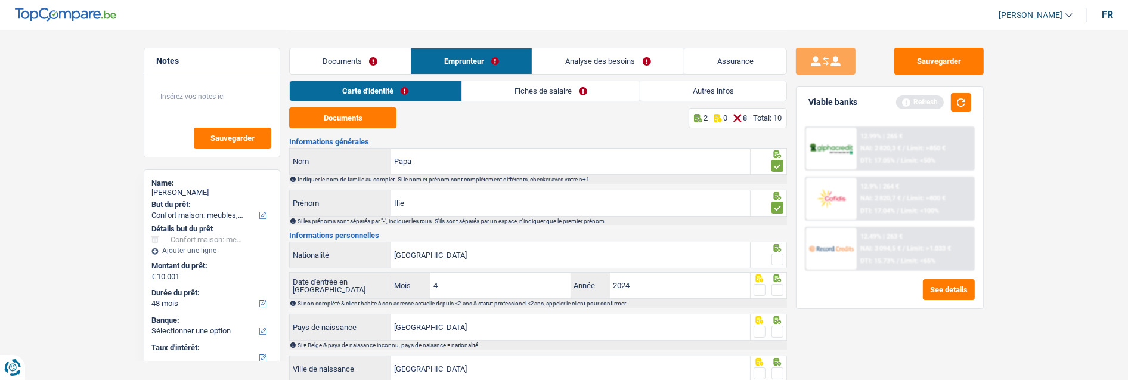
click at [0, 0] on input "radio" at bounding box center [0, 0] width 0 height 0
click at [781, 284] on span at bounding box center [777, 290] width 12 height 12
click at [0, 0] on input "radio" at bounding box center [0, 0] width 0 height 0
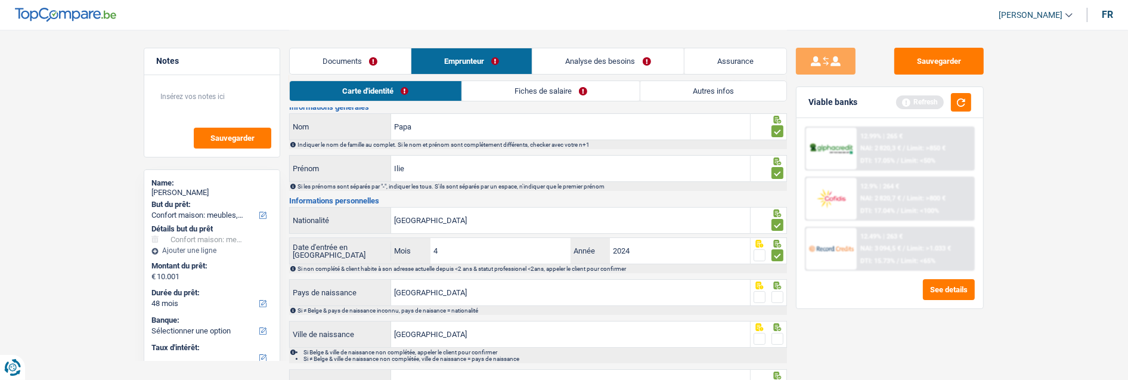
scroll to position [66, 0]
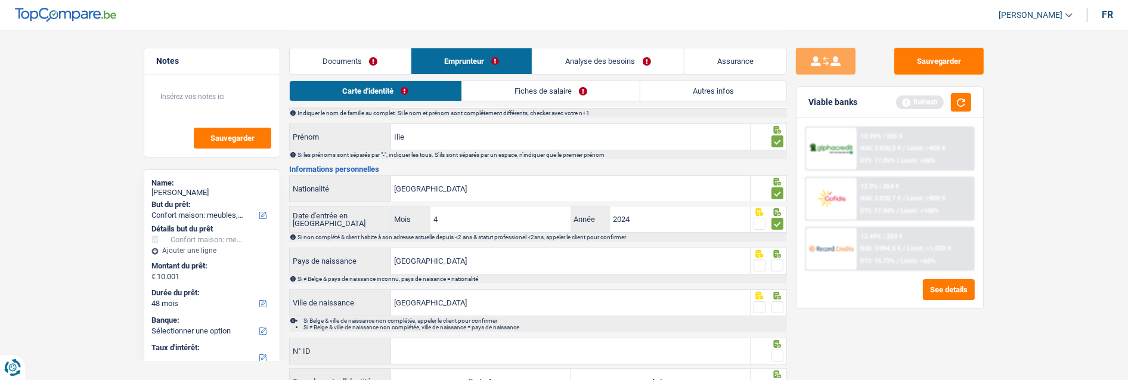
click at [781, 261] on span at bounding box center [777, 265] width 12 height 12
click at [0, 0] on input "radio" at bounding box center [0, 0] width 0 height 0
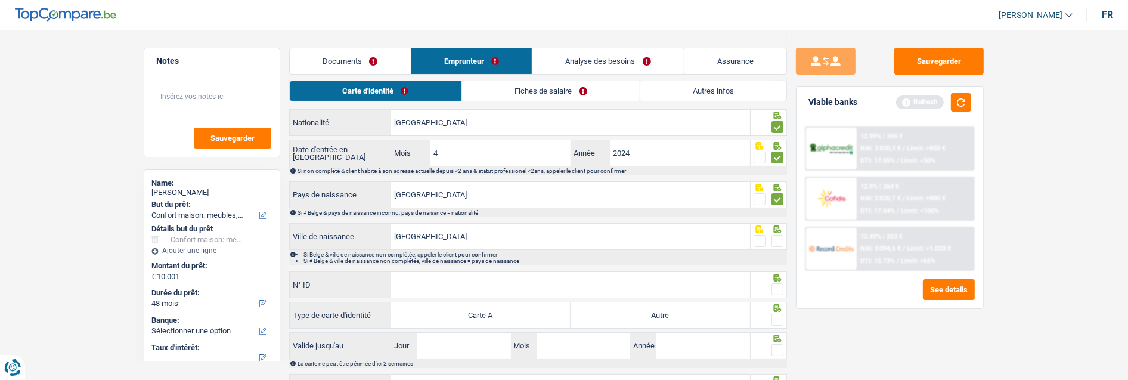
click at [774, 235] on span at bounding box center [777, 241] width 12 height 12
click at [0, 0] on input "radio" at bounding box center [0, 0] width 0 height 0
click at [597, 289] on input "N° ID" at bounding box center [570, 285] width 359 height 26
type input "B-6593851-82"
click at [782, 285] on span at bounding box center [777, 289] width 12 height 12
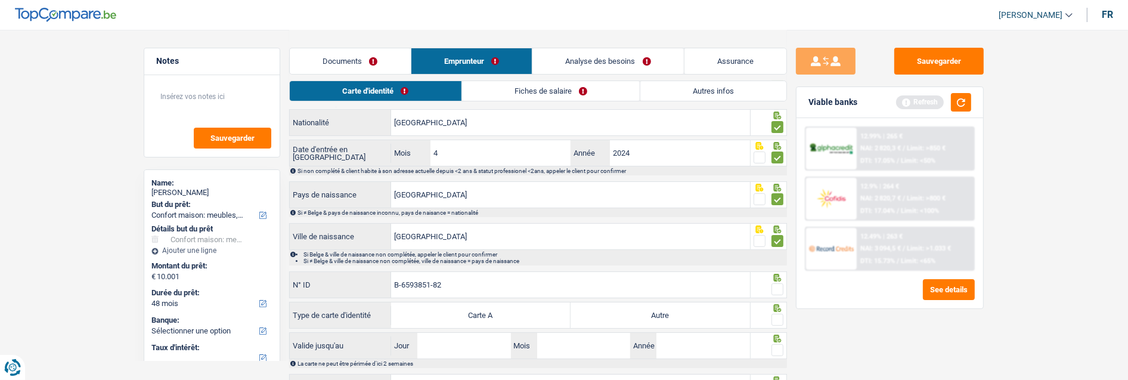
click at [0, 0] on input "radio" at bounding box center [0, 0] width 0 height 0
click at [724, 314] on label "Autre" at bounding box center [659, 315] width 179 height 26
click at [724, 314] on input "Autre" at bounding box center [659, 315] width 179 height 26
radio input "true"
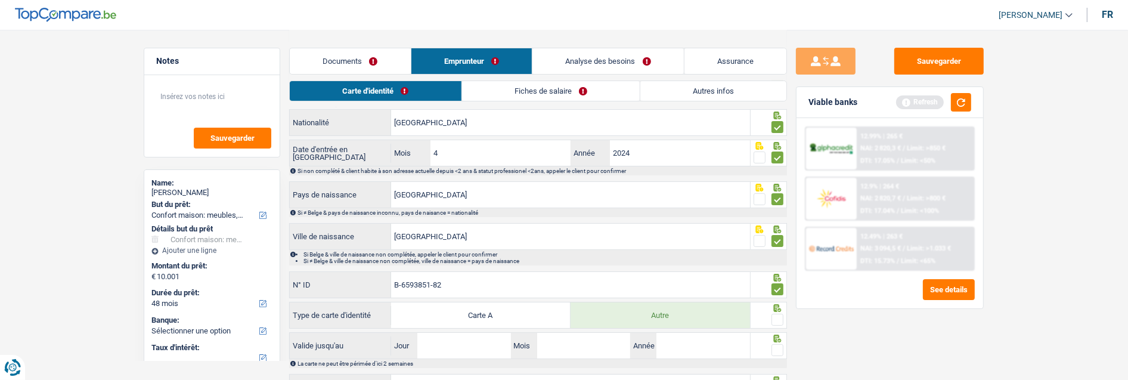
click at [773, 316] on span at bounding box center [777, 320] width 12 height 12
click at [0, 0] on input "radio" at bounding box center [0, 0] width 0 height 0
click at [967, 100] on button "button" at bounding box center [961, 102] width 20 height 18
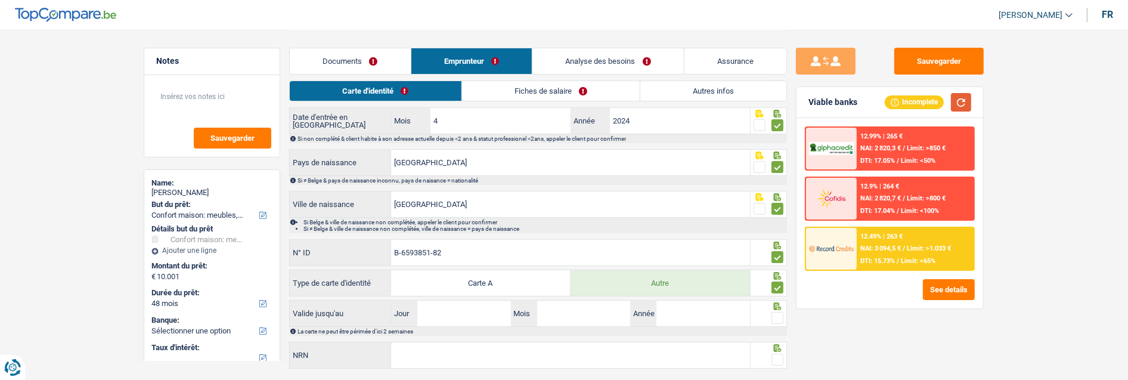
scroll to position [194, 0]
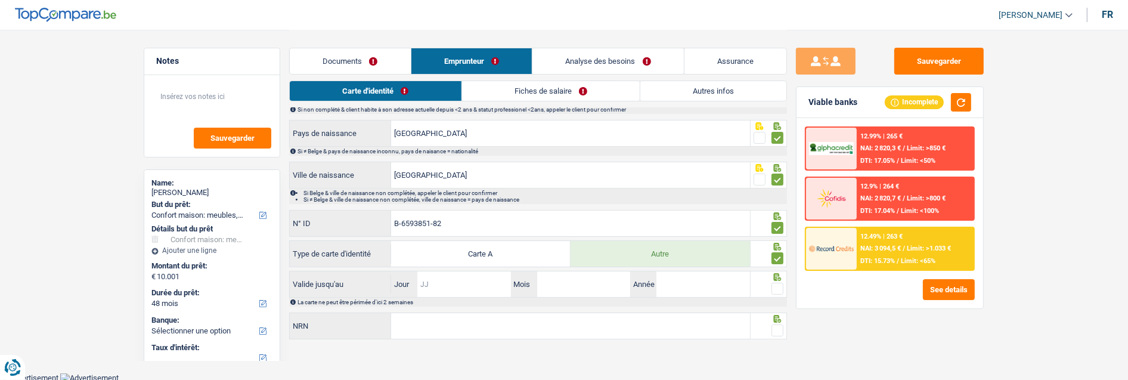
click at [438, 283] on input "Jour" at bounding box center [463, 284] width 93 height 26
click at [461, 285] on input "Jour" at bounding box center [463, 284] width 93 height 26
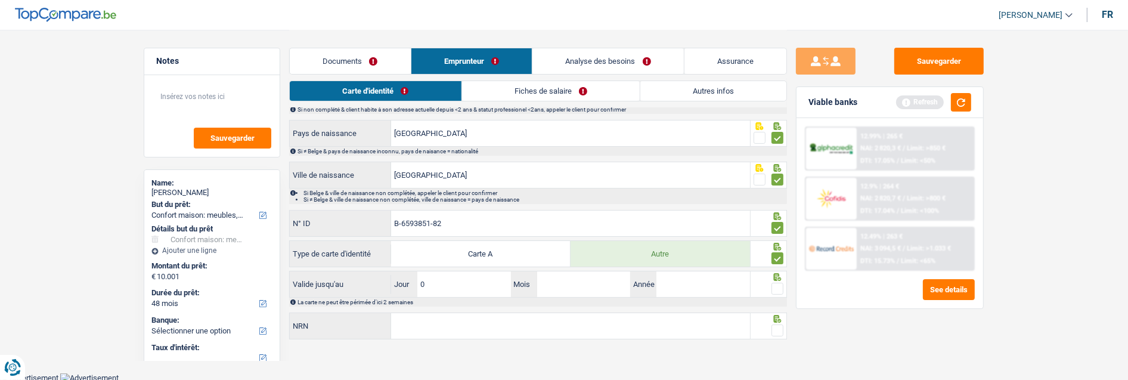
type input "07"
type input "05"
type input "2030"
drag, startPoint x: 778, startPoint y: 286, endPoint x: 770, endPoint y: 293, distance: 10.6
click at [777, 287] on span at bounding box center [777, 289] width 12 height 12
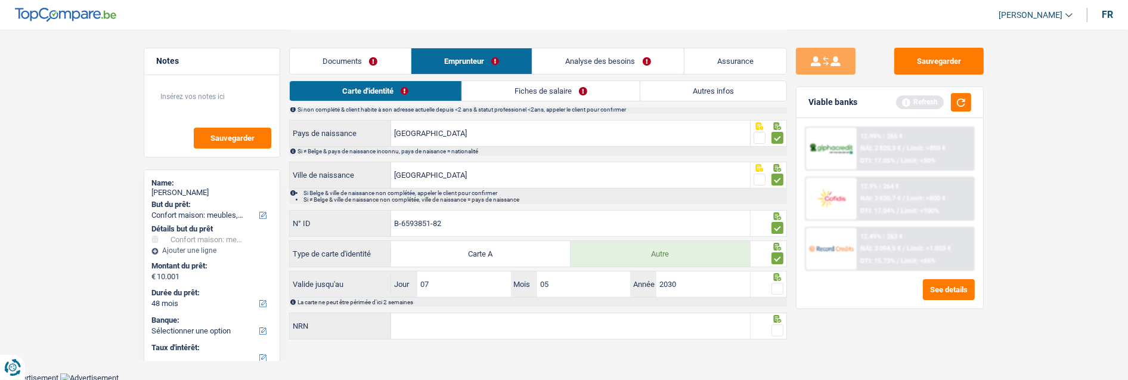
click at [0, 0] on input "radio" at bounding box center [0, 0] width 0 height 0
click at [520, 331] on input "NRN" at bounding box center [570, 326] width 359 height 26
click at [960, 102] on button "button" at bounding box center [961, 102] width 20 height 18
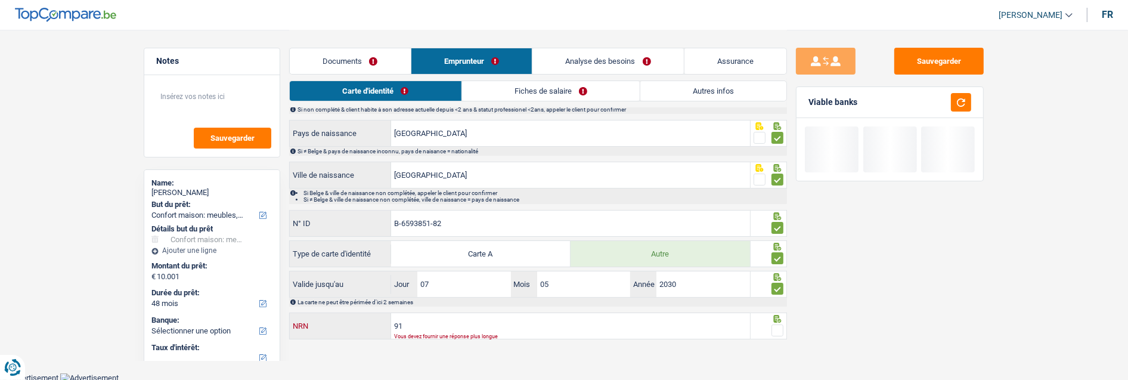
click at [438, 328] on input "91" at bounding box center [570, 326] width 359 height 26
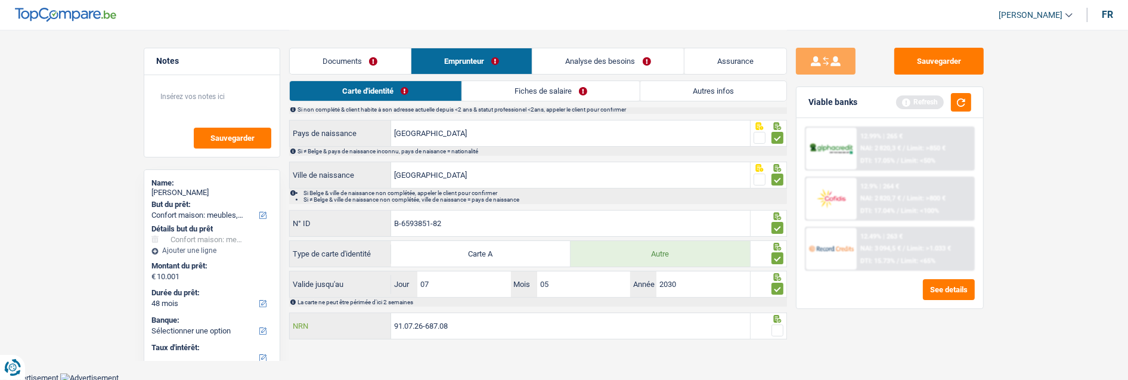
type input "91.07.26-687.08"
click at [781, 326] on span at bounding box center [777, 330] width 12 height 12
click at [0, 0] on input "radio" at bounding box center [0, 0] width 0 height 0
click at [963, 98] on button "button" at bounding box center [961, 102] width 20 height 18
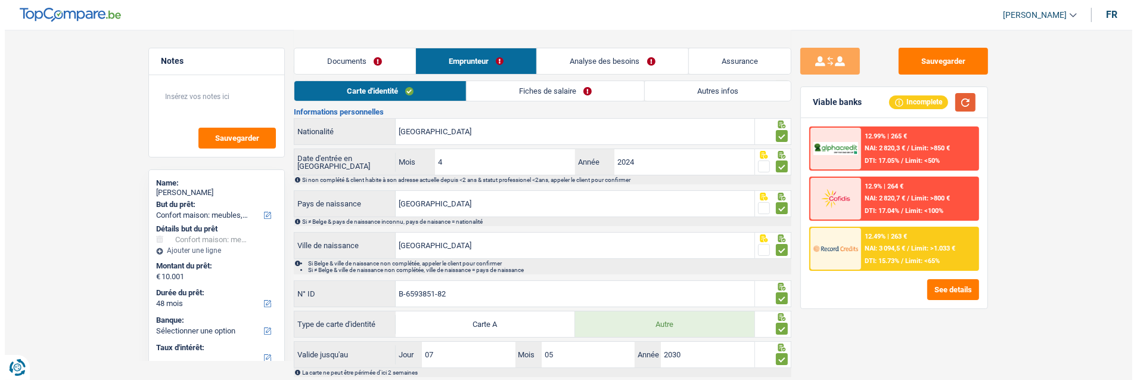
scroll to position [0, 0]
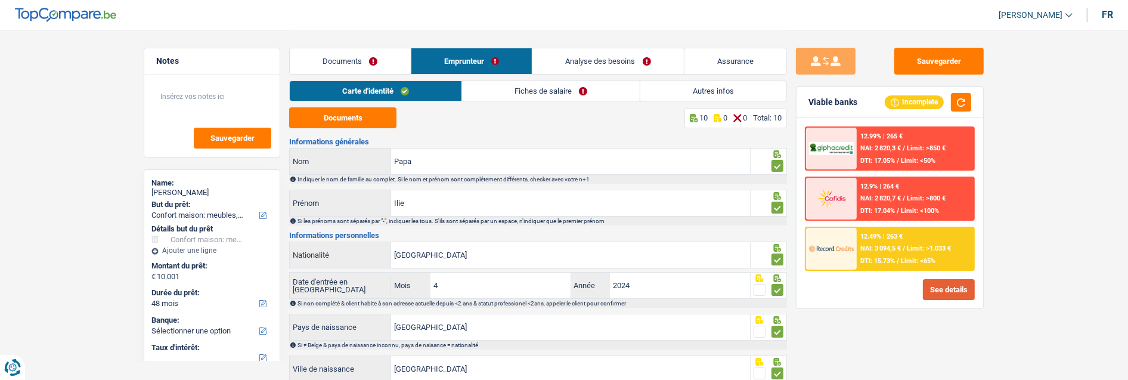
click at [960, 290] on button "See details" at bounding box center [949, 289] width 52 height 21
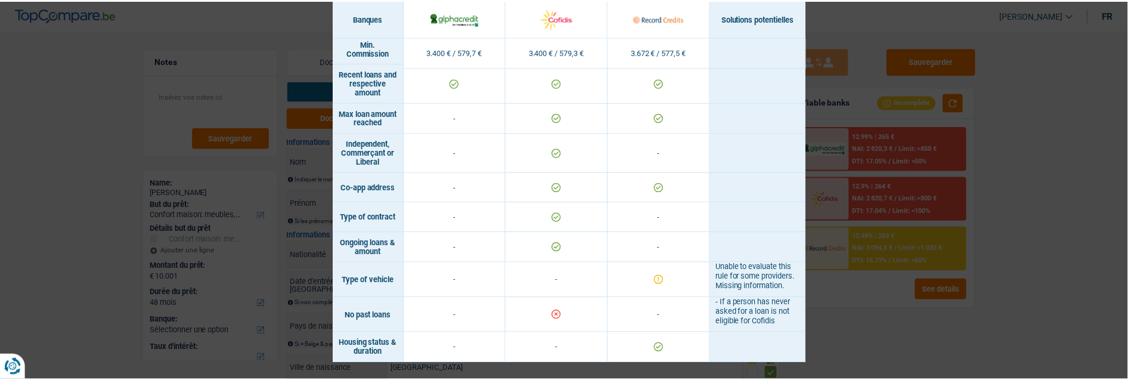
scroll to position [814, 0]
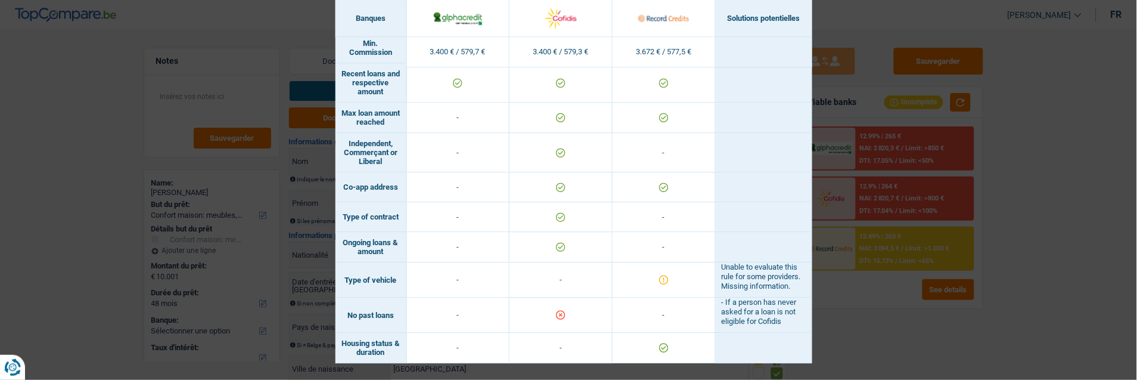
click at [871, 306] on div "Banks conditions × Banques Solutions potentielles Revenus / Charges 3.400 € / 5…" at bounding box center [568, 190] width 1137 height 380
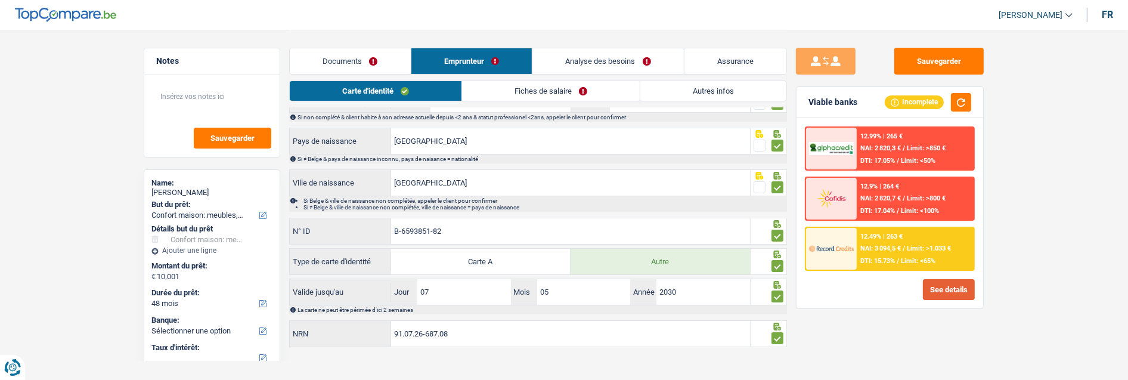
scroll to position [194, 0]
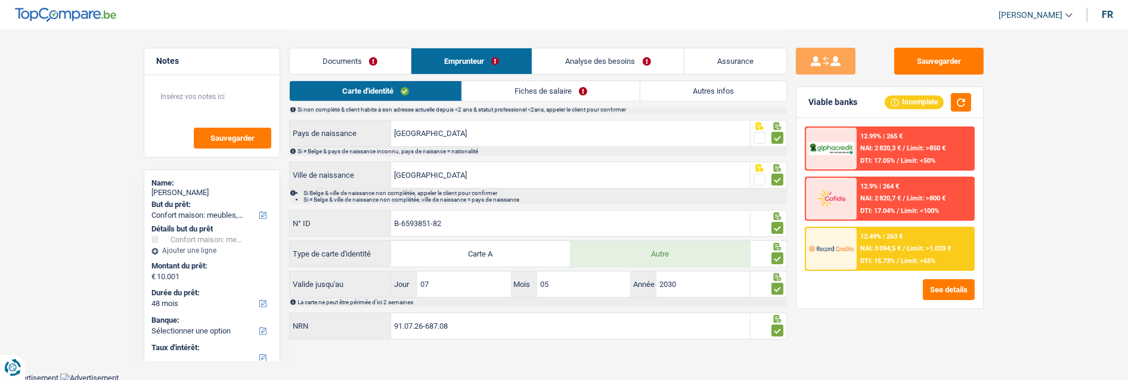
click at [649, 63] on link "Analyse des besoins" at bounding box center [607, 61] width 151 height 26
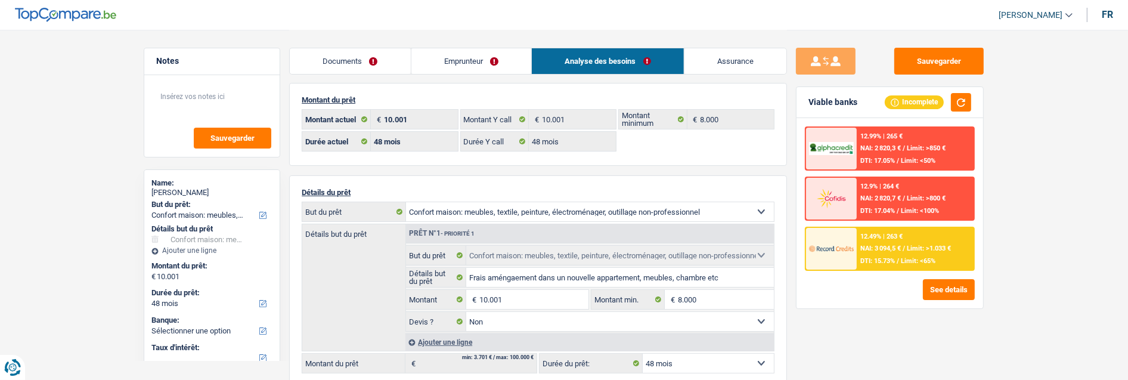
scroll to position [0, 0]
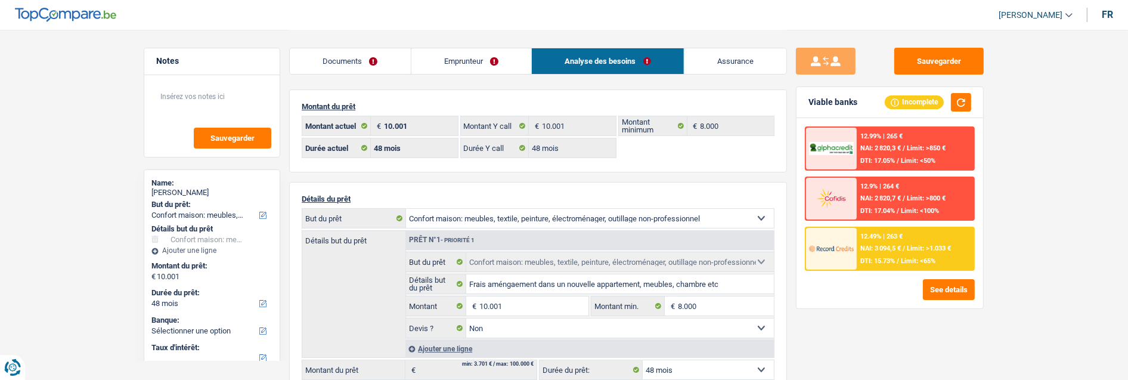
click at [473, 63] on link "Emprunteur" at bounding box center [471, 61] width 120 height 26
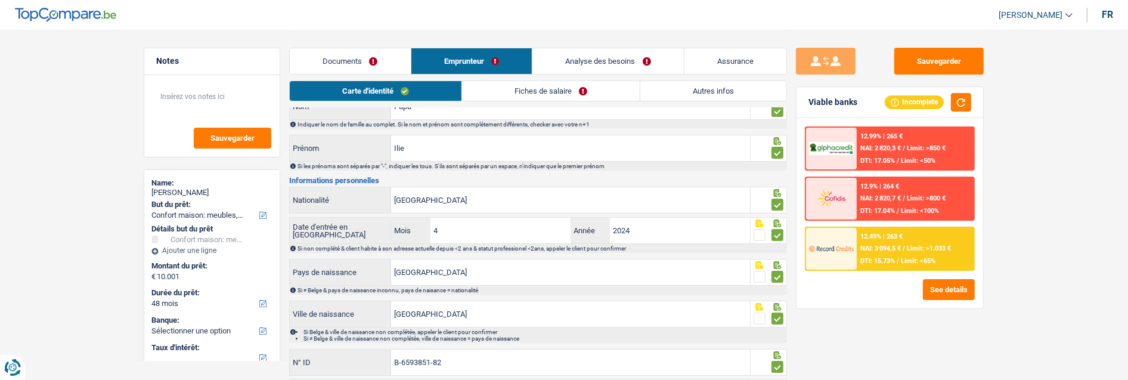
scroll to position [194, 0]
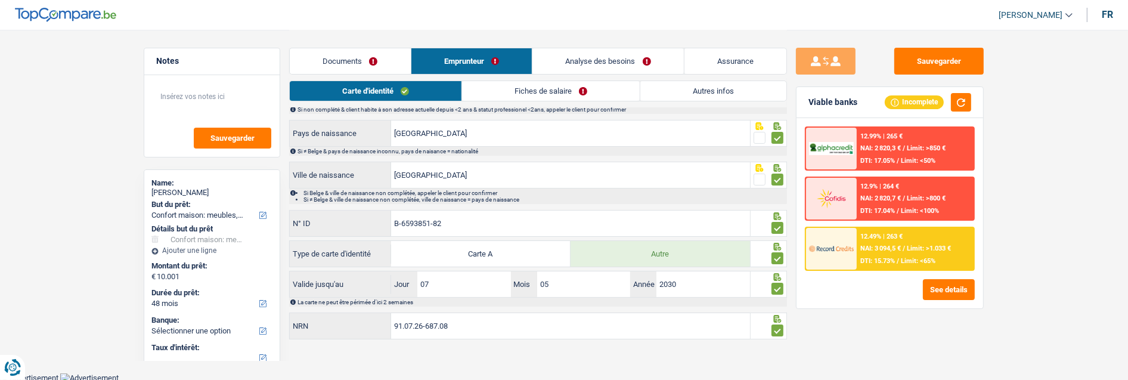
click at [547, 90] on link "Fiches de salaire" at bounding box center [551, 91] width 178 height 20
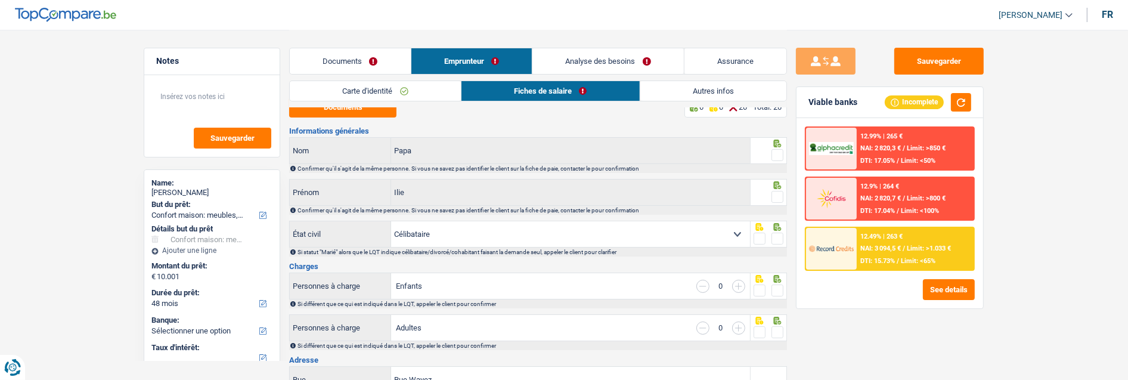
scroll to position [0, 0]
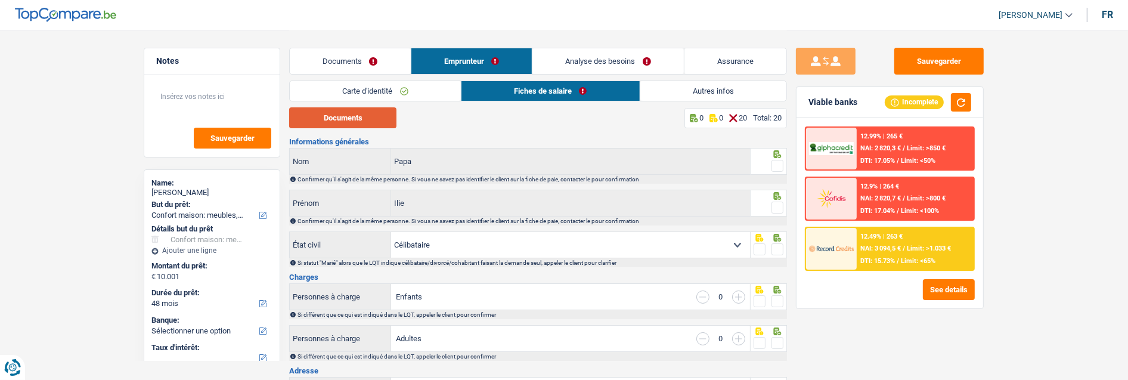
click at [366, 114] on button "Documents" at bounding box center [342, 117] width 107 height 21
drag, startPoint x: 779, startPoint y: 162, endPoint x: 775, endPoint y: 171, distance: 9.6
click at [779, 162] on span at bounding box center [777, 166] width 12 height 12
click at [0, 0] on input "radio" at bounding box center [0, 0] width 0 height 0
click at [779, 201] on span at bounding box center [777, 207] width 12 height 12
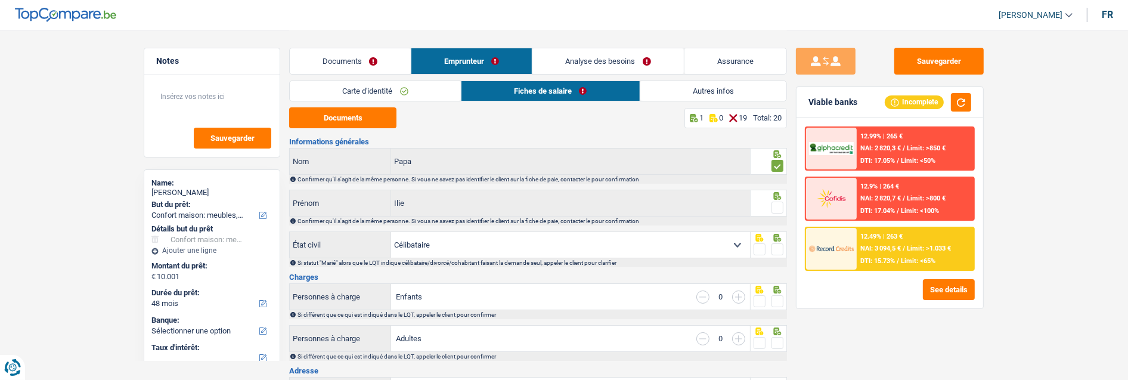
click at [0, 0] on input "radio" at bounding box center [0, 0] width 0 height 0
click at [774, 246] on span at bounding box center [777, 249] width 12 height 12
click at [0, 0] on input "radio" at bounding box center [0, 0] width 0 height 0
click at [779, 303] on span at bounding box center [777, 301] width 12 height 12
click at [0, 0] on input "radio" at bounding box center [0, 0] width 0 height 0
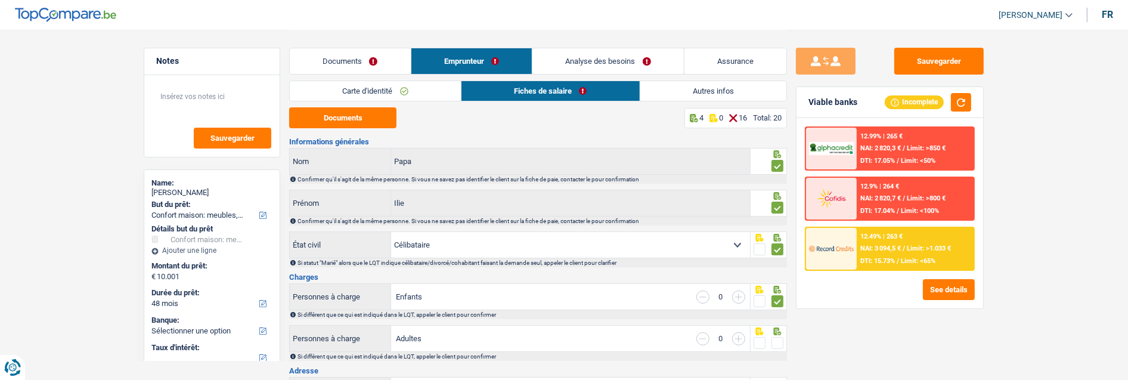
click at [776, 337] on span at bounding box center [777, 343] width 12 height 12
click at [0, 0] on input "radio" at bounding box center [0, 0] width 0 height 0
click at [737, 294] on input "button" at bounding box center [738, 296] width 13 height 13
select select "familyAllowances"
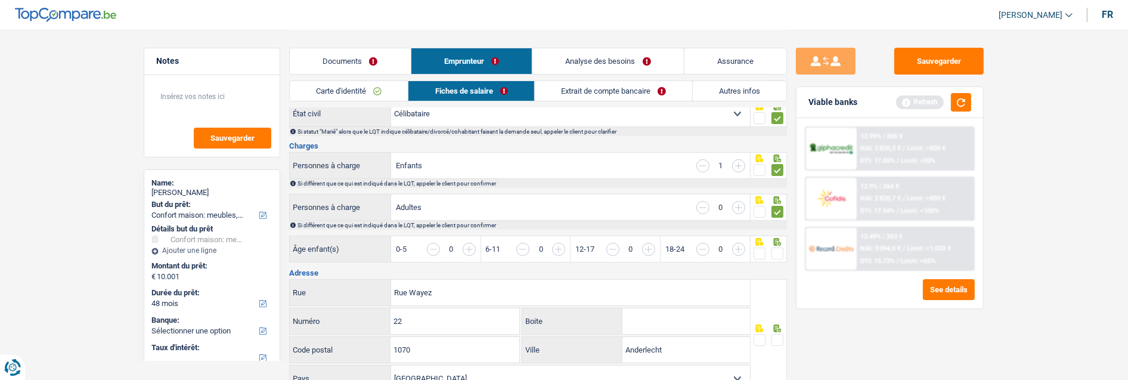
scroll to position [132, 0]
click at [742, 247] on input "button" at bounding box center [962, 254] width 460 height 26
click at [755, 249] on span at bounding box center [760, 252] width 12 height 12
click at [0, 0] on input "radio" at bounding box center [0, 0] width 0 height 0
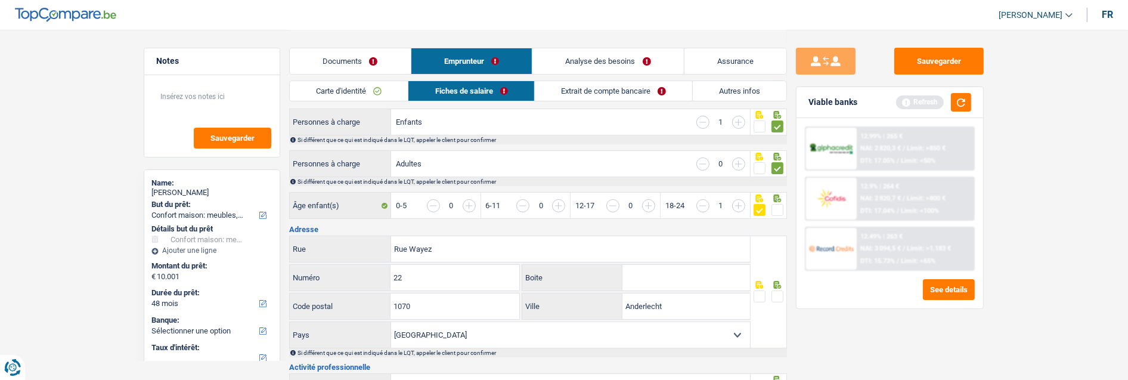
scroll to position [199, 0]
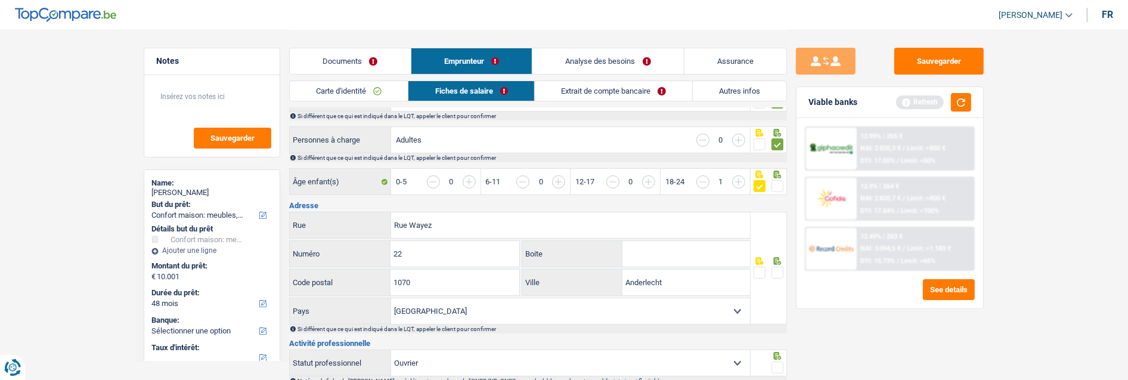
click at [652, 257] on input "Boite" at bounding box center [686, 254] width 128 height 26
type input "2"
click at [776, 271] on span at bounding box center [777, 272] width 12 height 12
click at [0, 0] on input "radio" at bounding box center [0, 0] width 0 height 0
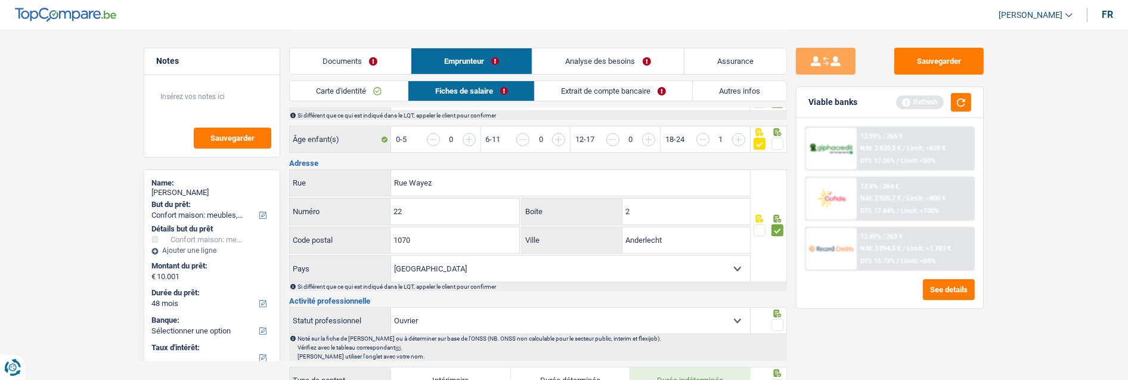
scroll to position [265, 0]
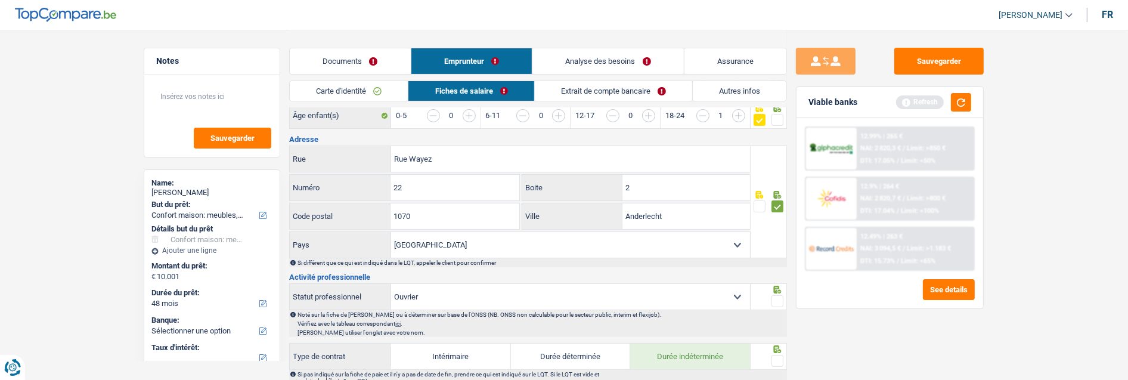
click at [778, 297] on span at bounding box center [777, 301] width 12 height 12
click at [0, 0] on input "radio" at bounding box center [0, 0] width 0 height 0
click at [776, 355] on span at bounding box center [777, 361] width 12 height 12
click at [0, 0] on input "radio" at bounding box center [0, 0] width 0 height 0
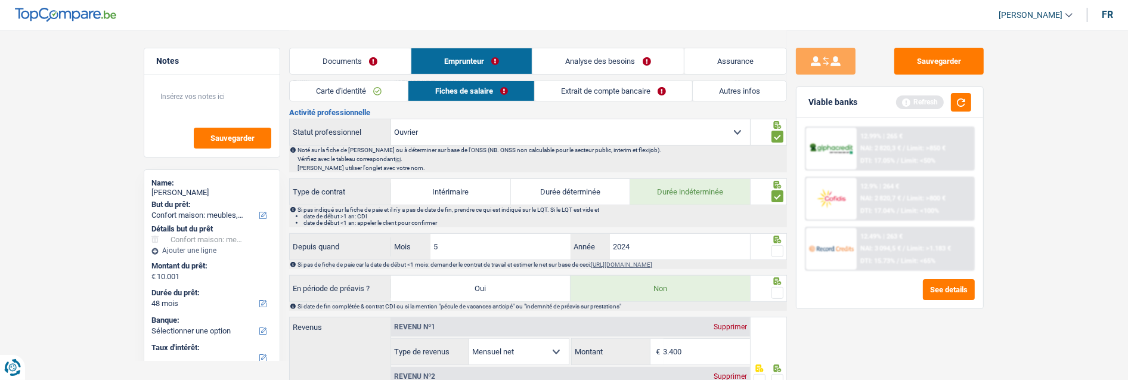
scroll to position [463, 0]
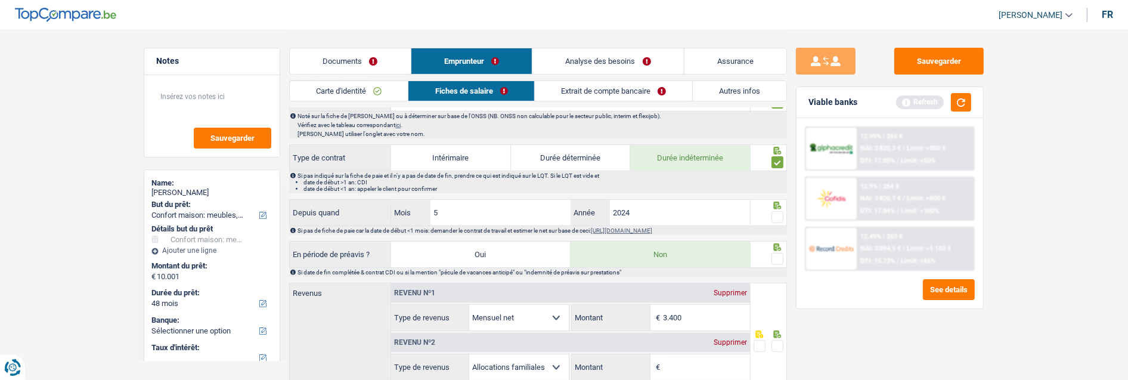
click at [777, 213] on span at bounding box center [777, 217] width 12 height 12
click at [0, 0] on input "radio" at bounding box center [0, 0] width 0 height 0
click at [782, 257] on span at bounding box center [777, 259] width 12 height 12
click at [0, 0] on input "radio" at bounding box center [0, 0] width 0 height 0
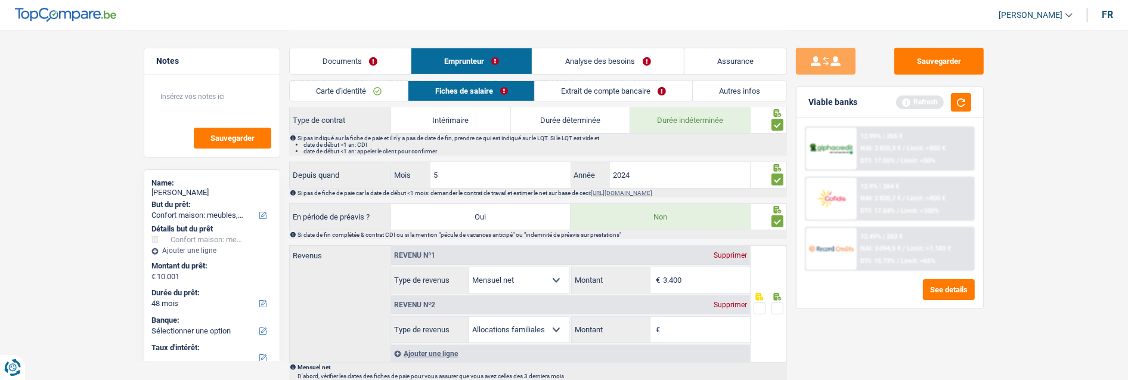
scroll to position [596, 0]
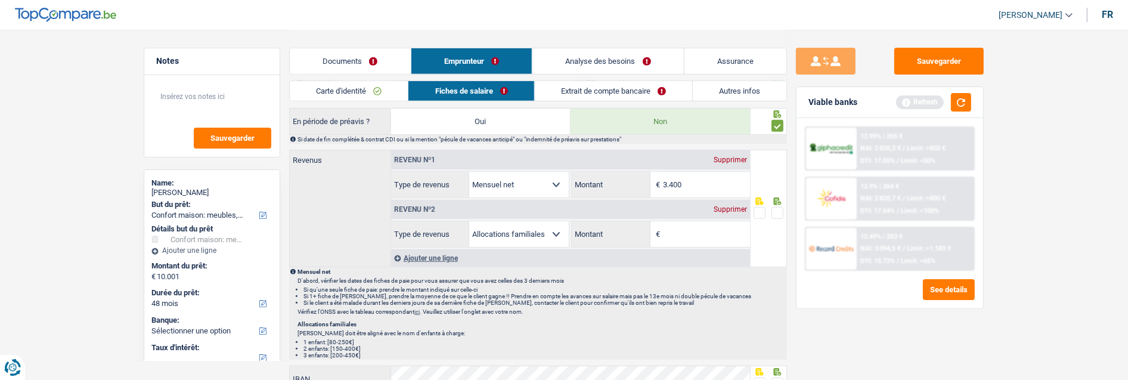
drag, startPoint x: 704, startPoint y: 183, endPoint x: 632, endPoint y: 185, distance: 71.6
click at [632, 185] on div "3.400 € Montant" at bounding box center [661, 185] width 178 height 26
type input "3.590"
click at [728, 206] on div "Supprimer" at bounding box center [730, 209] width 39 height 7
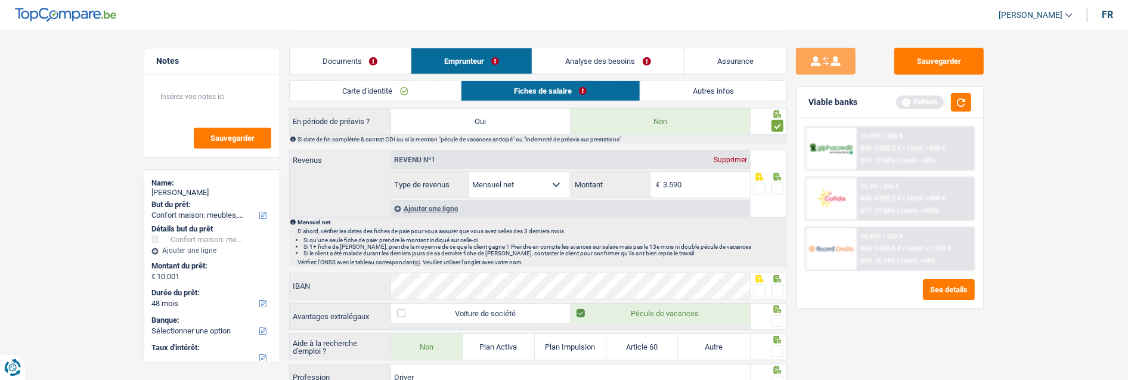
click at [777, 187] on span at bounding box center [777, 188] width 12 height 12
click at [0, 0] on input "radio" at bounding box center [0, 0] width 0 height 0
drag, startPoint x: 774, startPoint y: 288, endPoint x: 775, endPoint y: 306, distance: 17.9
click at [774, 289] on span at bounding box center [777, 290] width 12 height 12
click at [0, 0] on input "radio" at bounding box center [0, 0] width 0 height 0
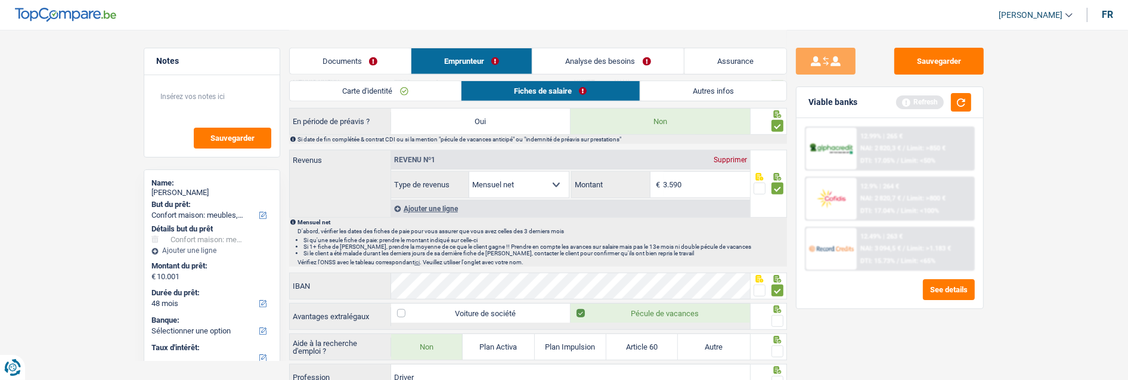
click at [776, 323] on span at bounding box center [777, 321] width 12 height 12
click at [0, 0] on input "radio" at bounding box center [0, 0] width 0 height 0
click at [777, 349] on span at bounding box center [777, 351] width 12 height 12
click at [0, 0] on input "radio" at bounding box center [0, 0] width 0 height 0
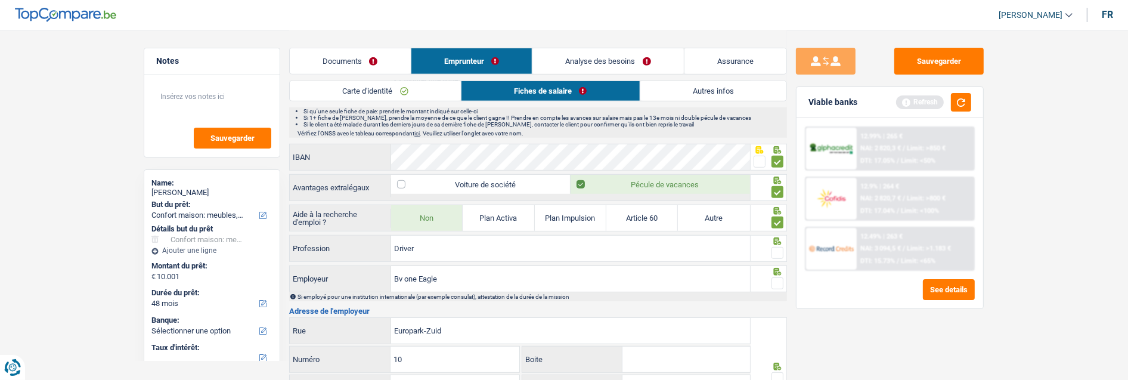
scroll to position [728, 0]
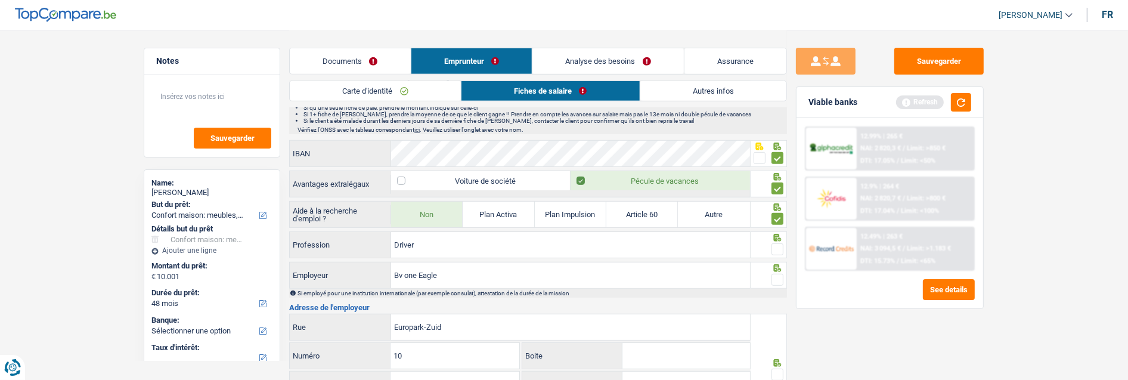
click at [781, 246] on span at bounding box center [777, 249] width 12 height 12
click at [0, 0] on input "radio" at bounding box center [0, 0] width 0 height 0
click at [458, 241] on input "Driver" at bounding box center [570, 245] width 359 height 26
drag, startPoint x: 458, startPoint y: 241, endPoint x: 324, endPoint y: 247, distance: 133.7
click at [324, 247] on div "Driver Profession" at bounding box center [520, 245] width 460 height 26
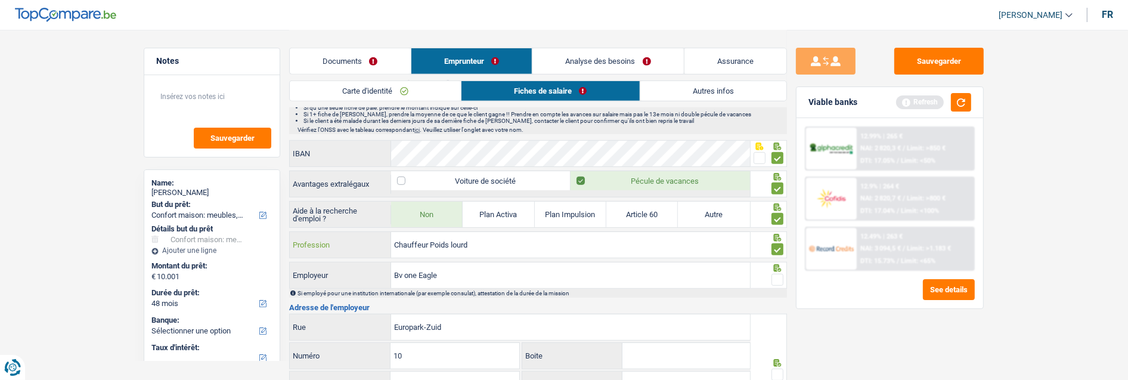
type input "Chauffeur Poids lourd"
click at [778, 278] on span at bounding box center [777, 280] width 12 height 12
click at [0, 0] on input "radio" at bounding box center [0, 0] width 0 height 0
drag, startPoint x: 475, startPoint y: 274, endPoint x: 284, endPoint y: 280, distance: 190.9
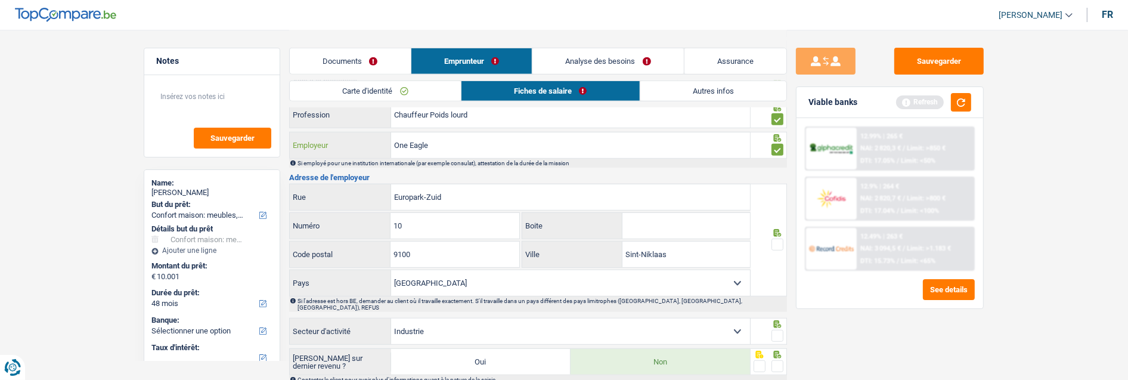
scroll to position [861, 0]
type input "One Eagle"
click at [775, 241] on span at bounding box center [777, 242] width 12 height 12
click at [0, 0] on input "radio" at bounding box center [0, 0] width 0 height 0
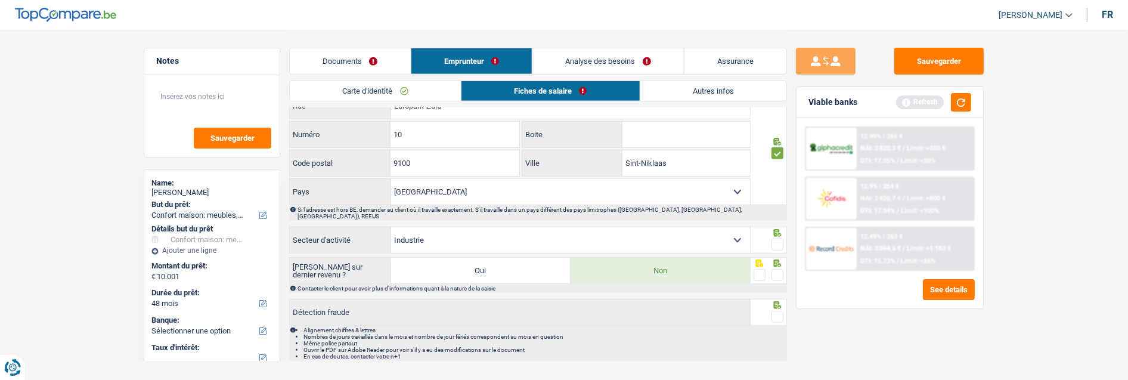
scroll to position [968, 0]
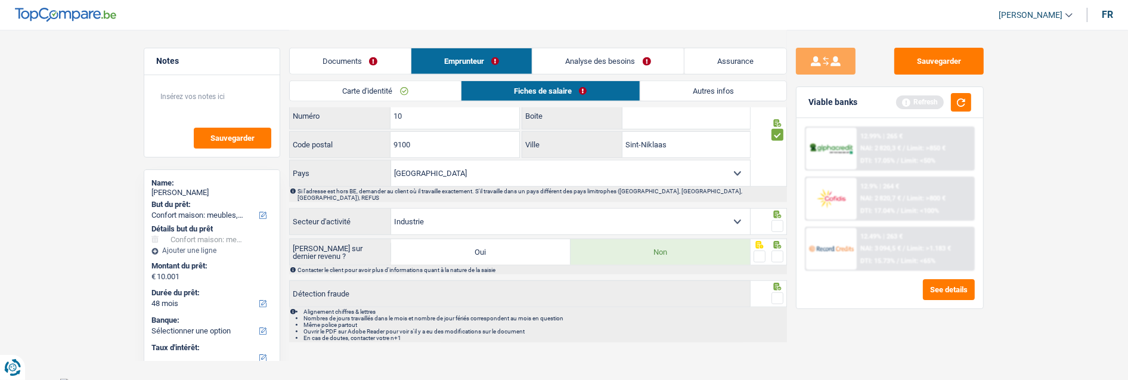
click at [777, 221] on span at bounding box center [777, 226] width 12 height 12
click at [0, 0] on input "radio" at bounding box center [0, 0] width 0 height 0
click at [779, 253] on span at bounding box center [777, 256] width 12 height 12
click at [0, 0] on input "radio" at bounding box center [0, 0] width 0 height 0
click at [776, 292] on span at bounding box center [777, 298] width 12 height 12
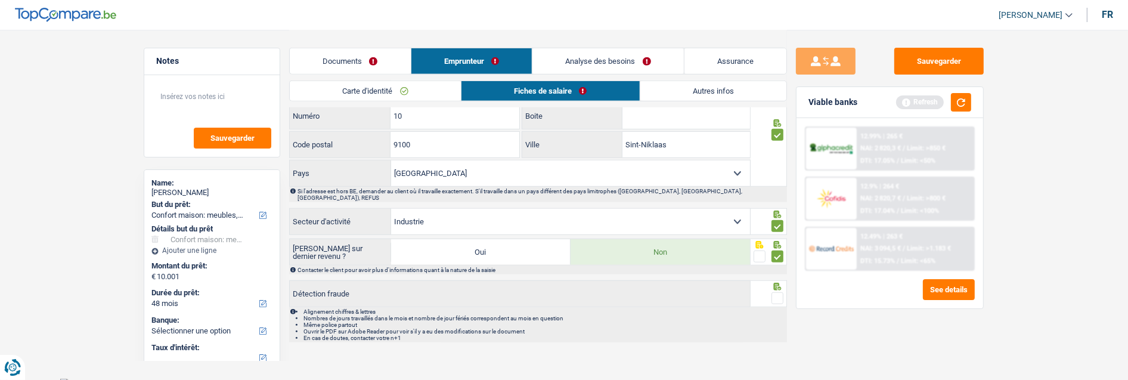
click at [0, 0] on input "radio" at bounding box center [0, 0] width 0 height 0
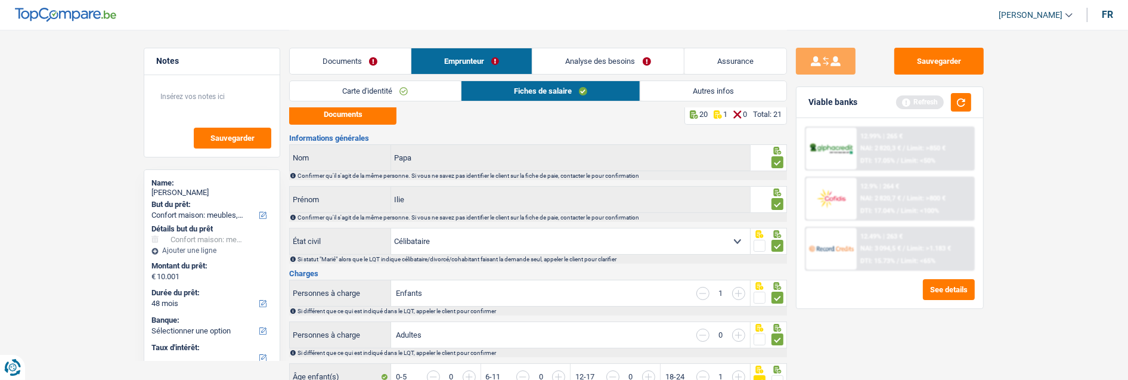
scroll to position [0, 0]
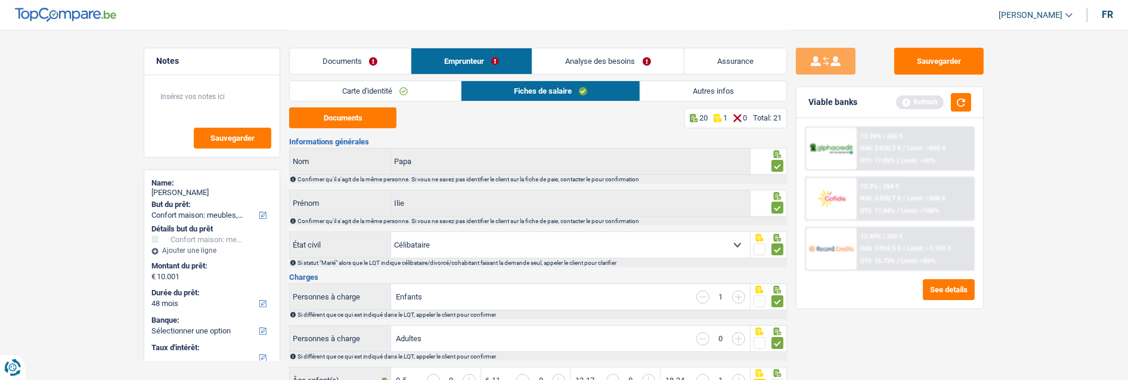
click at [724, 92] on link "Autres infos" at bounding box center [713, 91] width 146 height 20
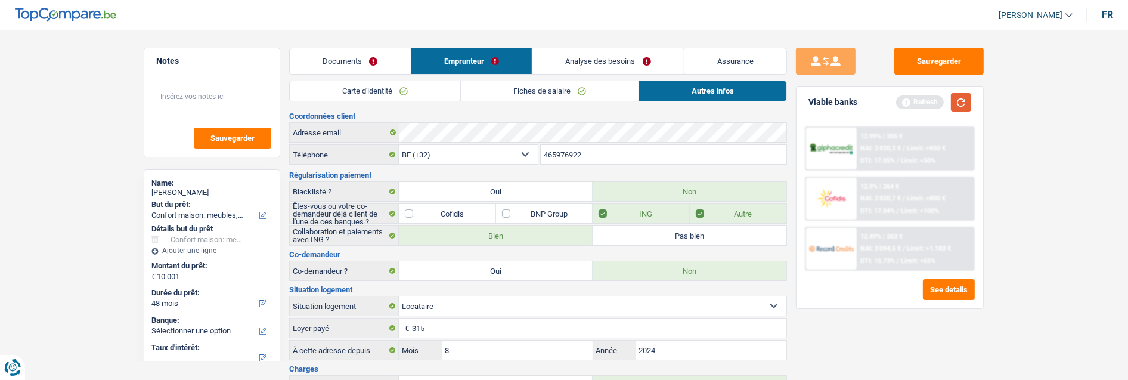
click at [960, 100] on button "button" at bounding box center [961, 102] width 20 height 18
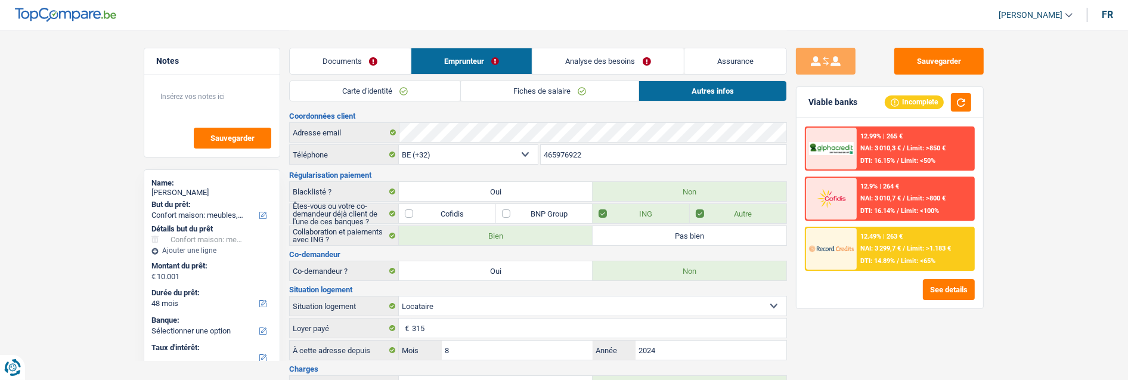
click at [621, 49] on link "Analyse des besoins" at bounding box center [607, 61] width 151 height 26
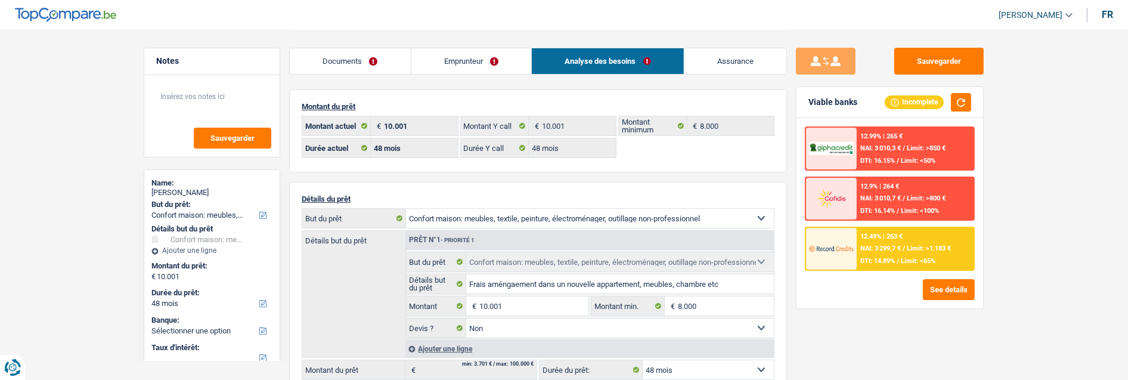
click at [907, 244] on span "Limit: >1.183 €" at bounding box center [929, 248] width 44 height 8
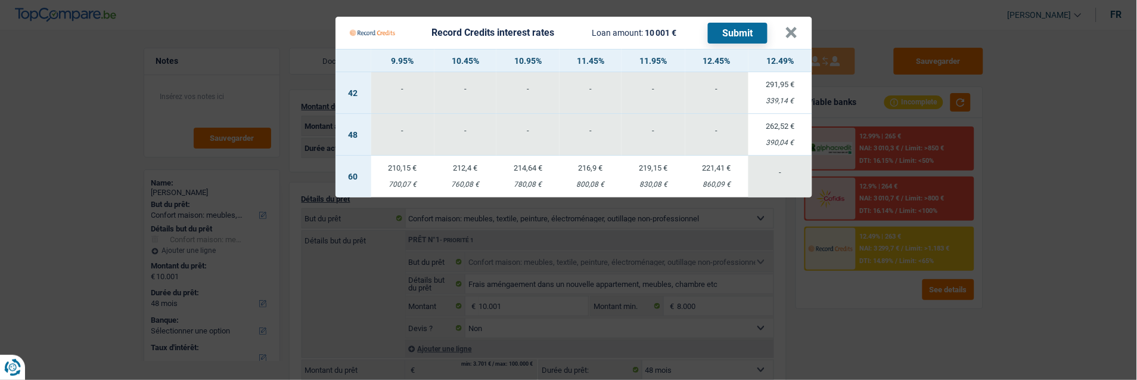
click at [579, 166] on td "216,9 € 800,08 €" at bounding box center [591, 177] width 62 height 42
select select "60"
select select "record credits"
type input "11,45"
select select "60"
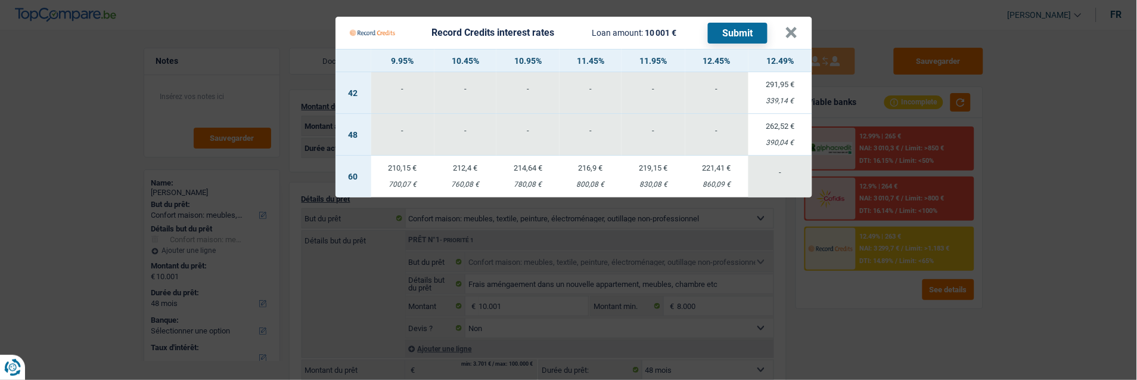
select select "60"
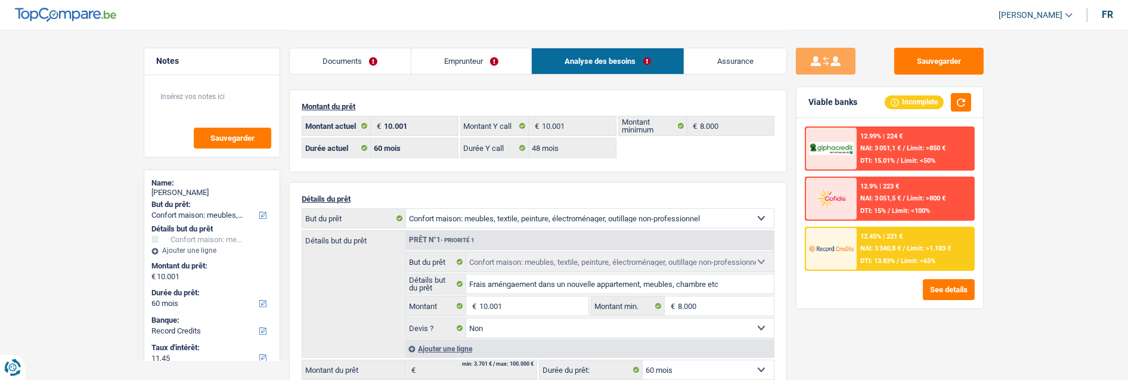
click at [898, 235] on div "12.45% | 221 € NAI: 3 340,8 € / Limit: >1.183 € DTI: 13.83% / Limit: <65%" at bounding box center [915, 249] width 117 height 42
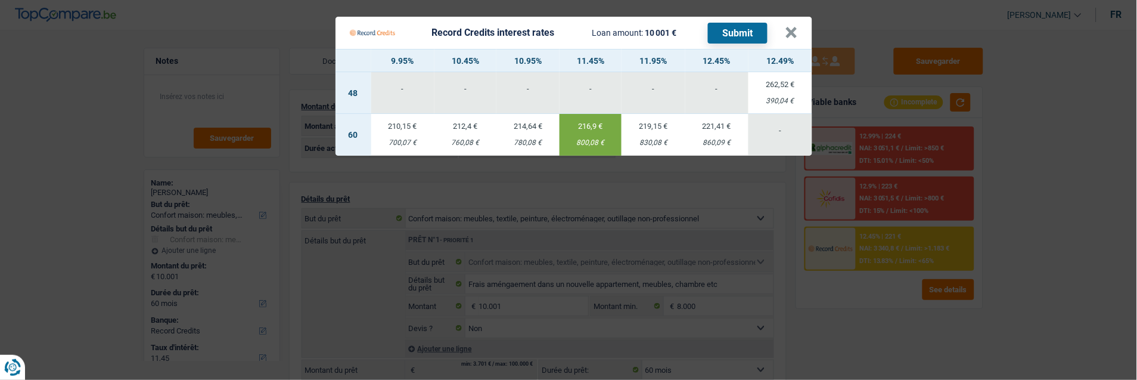
click at [748, 23] on button "Submit" at bounding box center [738, 33] width 60 height 21
click at [798, 27] on button "×" at bounding box center [792, 33] width 13 height 12
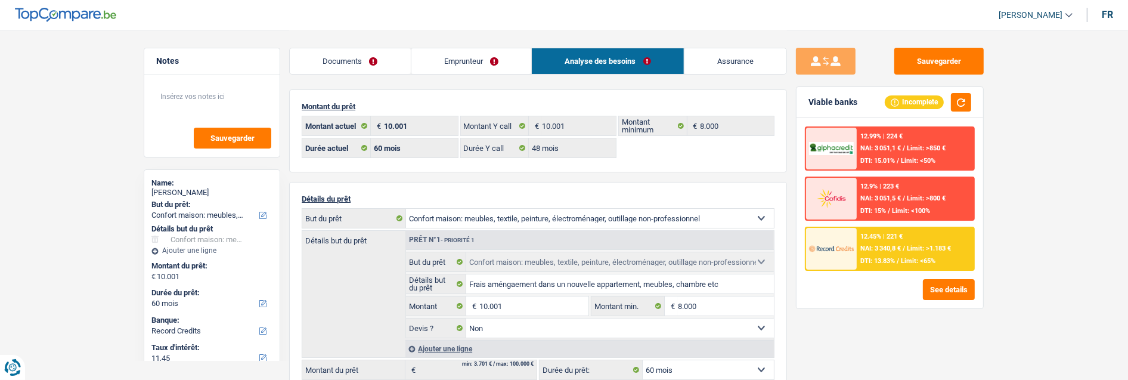
click at [932, 187] on div "12.9% | 223 € NAI: 3 051,5 € / Limit: >800 € DTI: 15% / Limit: <100%" at bounding box center [915, 199] width 117 height 42
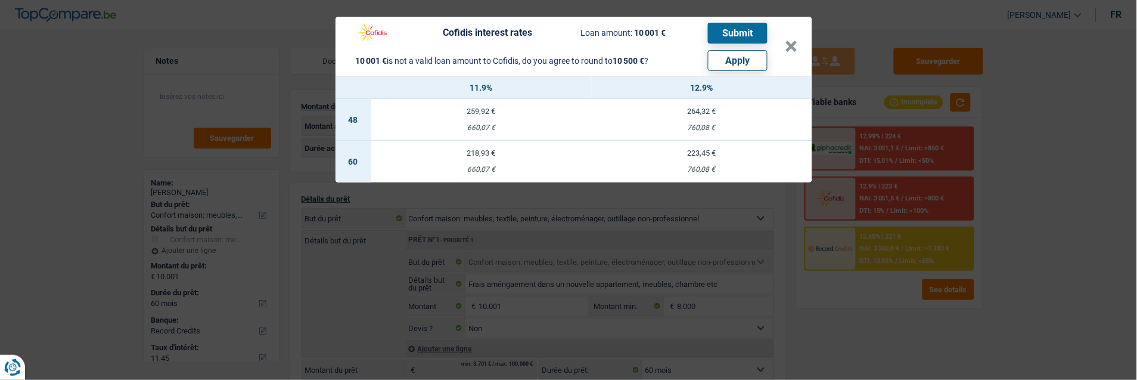
click at [754, 54] on button "Apply" at bounding box center [738, 60] width 60 height 21
type input "10.500"
select select "other"
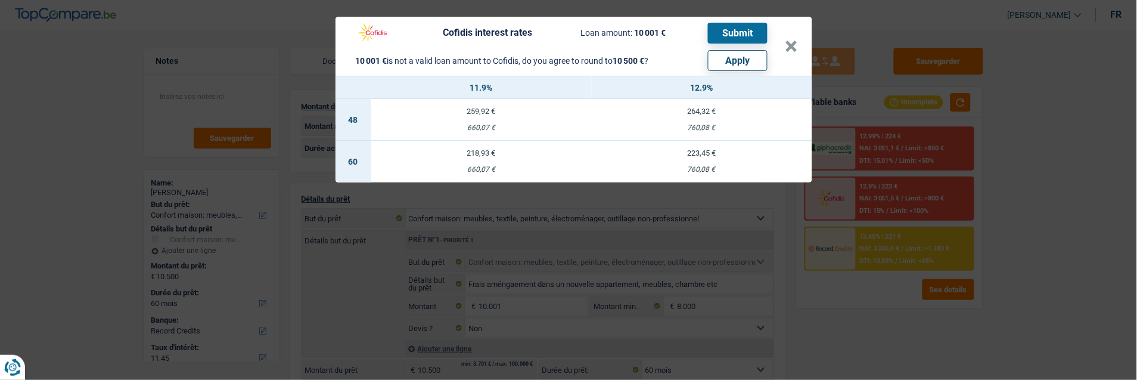
select select "other"
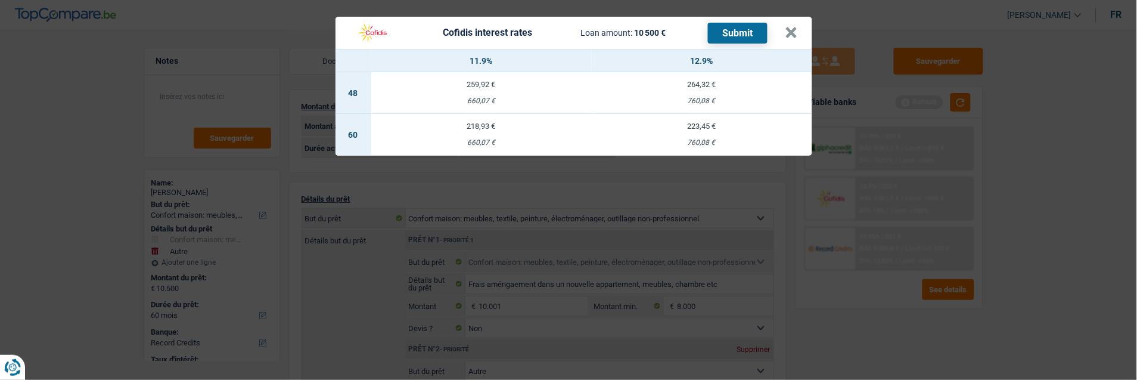
click at [715, 129] on td "223,45 € 760,08 €" at bounding box center [702, 135] width 221 height 42
select select "cofidis"
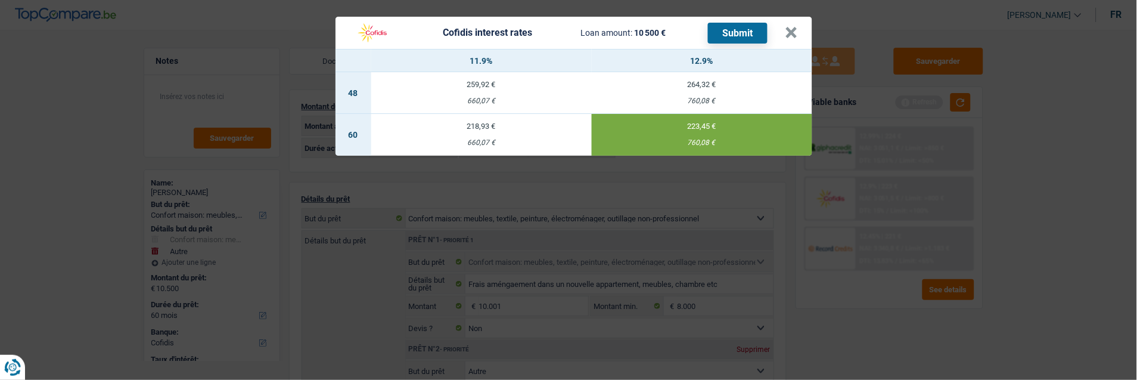
click at [473, 127] on td "218,93 € 660,07 €" at bounding box center [481, 135] width 221 height 42
type input "11,90"
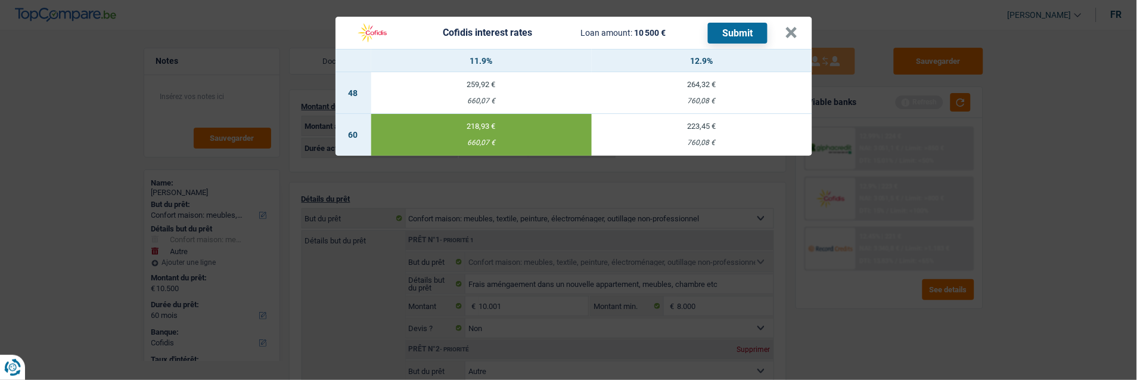
click at [739, 23] on button "Submit" at bounding box center [738, 33] width 60 height 21
click at [796, 27] on button "×" at bounding box center [792, 33] width 13 height 12
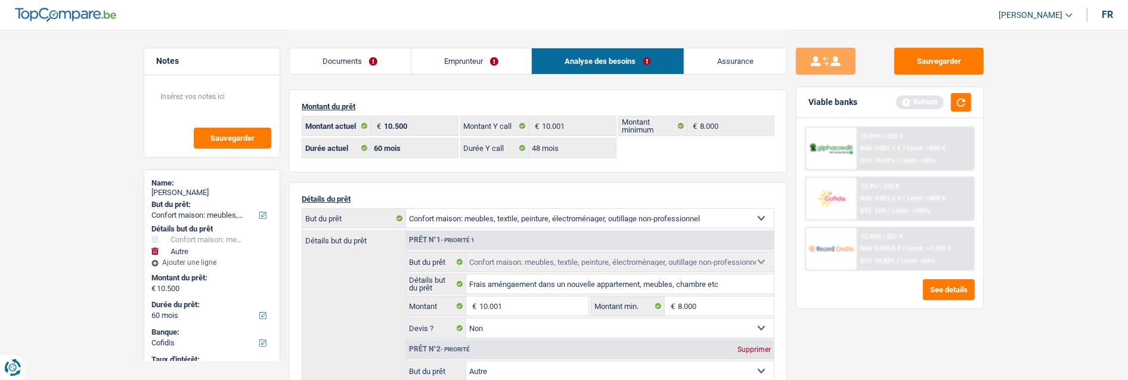
click at [345, 268] on div "Détails but du prêt Prêt n°1 - Priorité 1 Confort maison: meubles, textile, pei…" at bounding box center [538, 348] width 473 height 237
click at [361, 58] on link "Documents" at bounding box center [350, 61] width 121 height 26
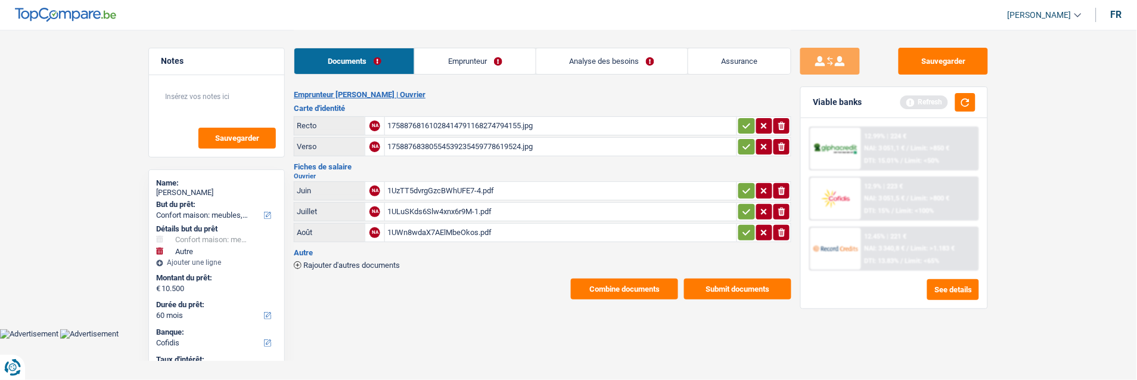
click at [743, 123] on icon "button" at bounding box center [747, 125] width 8 height 5
click at [744, 141] on icon "button" at bounding box center [747, 147] width 10 height 12
drag, startPoint x: 742, startPoint y: 177, endPoint x: 742, endPoint y: 185, distance: 7.7
click at [742, 183] on button "button" at bounding box center [747, 190] width 16 height 15
drag, startPoint x: 741, startPoint y: 201, endPoint x: 743, endPoint y: 221, distance: 19.8
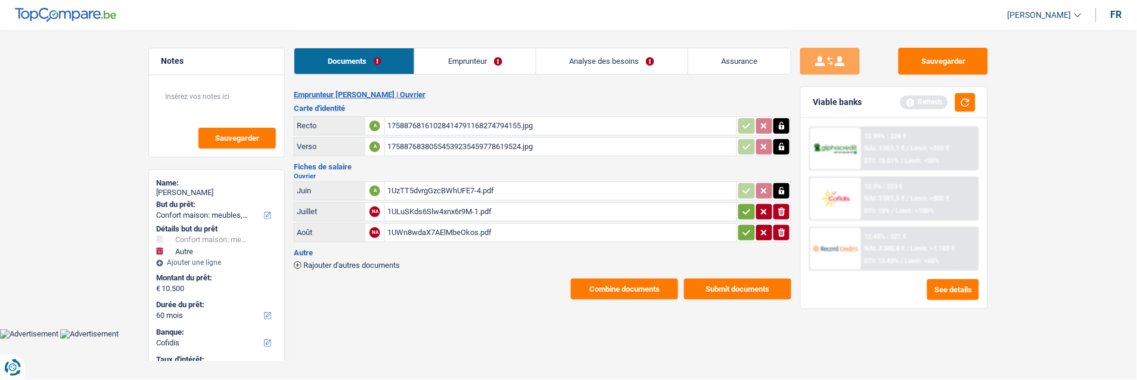
click at [742, 209] on icon "button" at bounding box center [747, 212] width 10 height 12
click at [745, 227] on icon "button" at bounding box center [747, 233] width 10 height 12
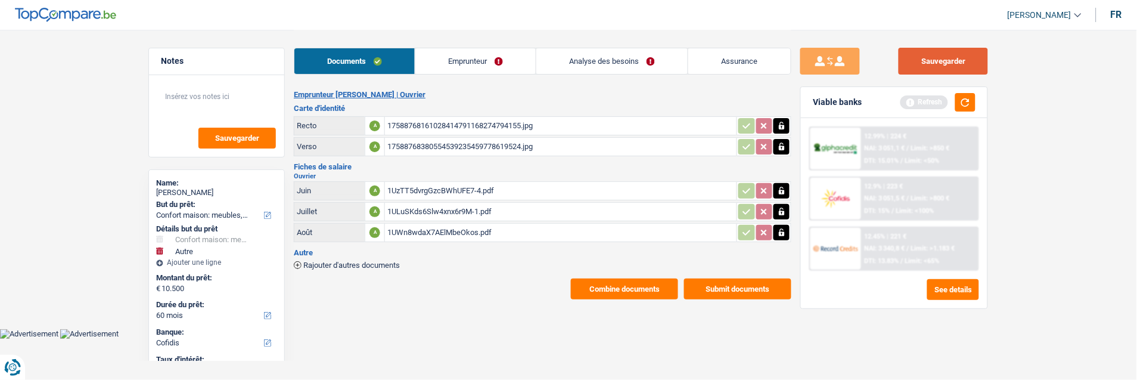
click at [940, 51] on button "Sauvegarder" at bounding box center [943, 61] width 89 height 27
click at [469, 55] on link "Emprunteur" at bounding box center [476, 61] width 120 height 26
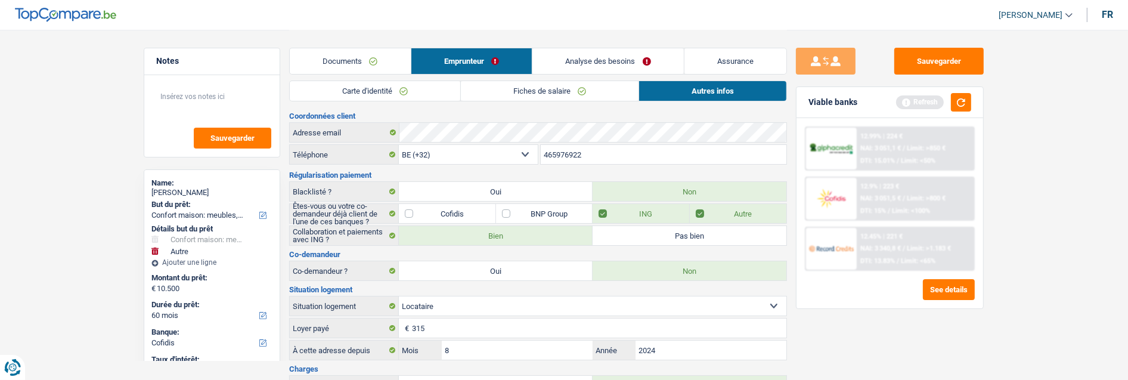
click at [611, 56] on link "Analyse des besoins" at bounding box center [607, 61] width 151 height 26
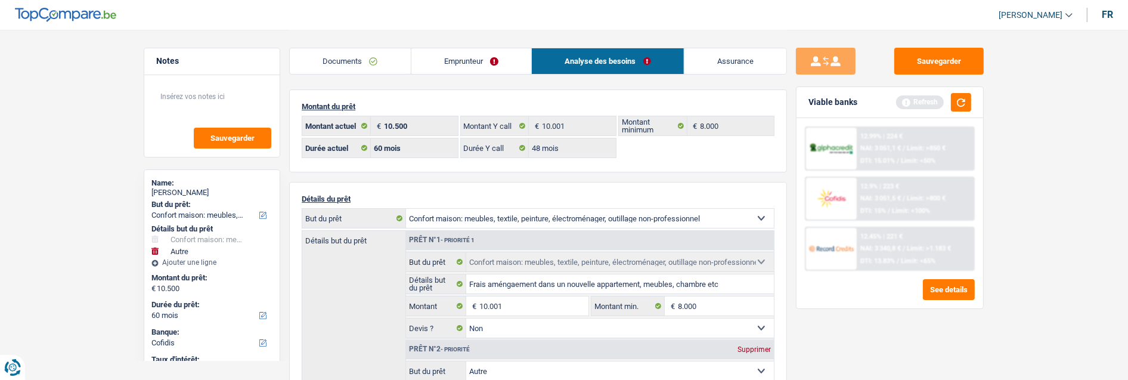
click at [374, 60] on link "Documents" at bounding box center [350, 61] width 121 height 26
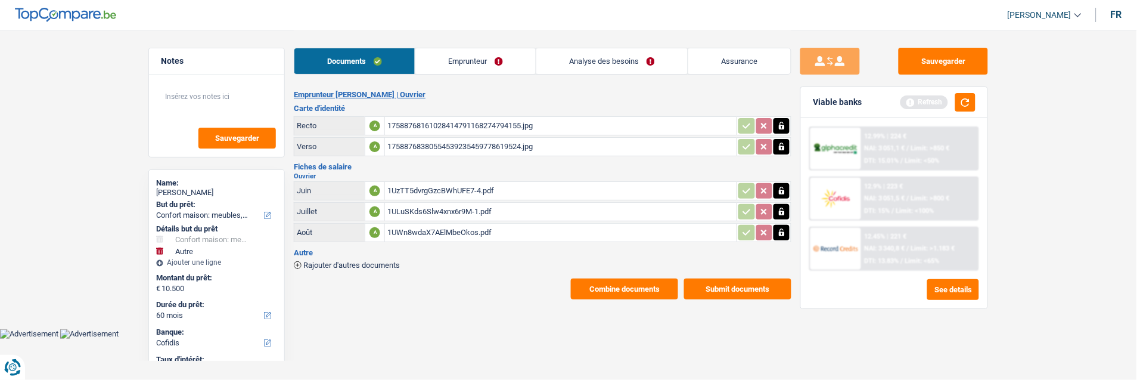
click at [466, 141] on div "17588768380554539235459778619524.jpg" at bounding box center [560, 147] width 347 height 18
click at [471, 64] on link "Emprunteur" at bounding box center [476, 61] width 120 height 26
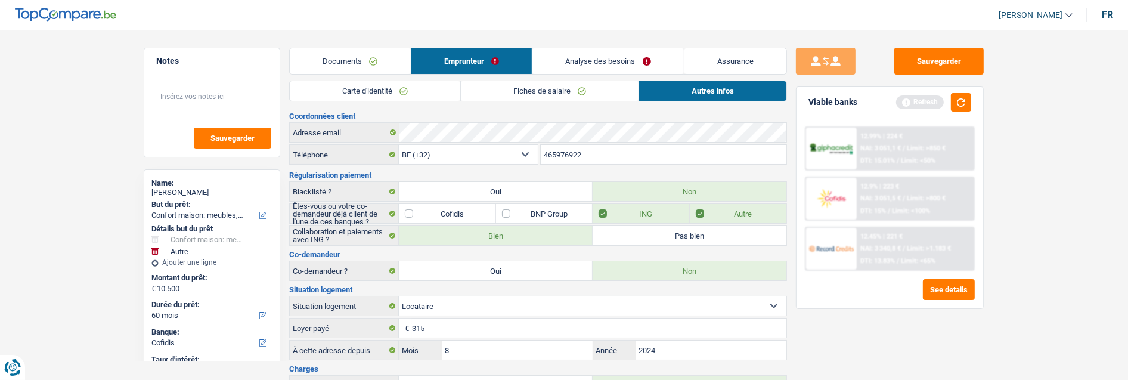
click at [361, 61] on link "Documents" at bounding box center [350, 61] width 121 height 26
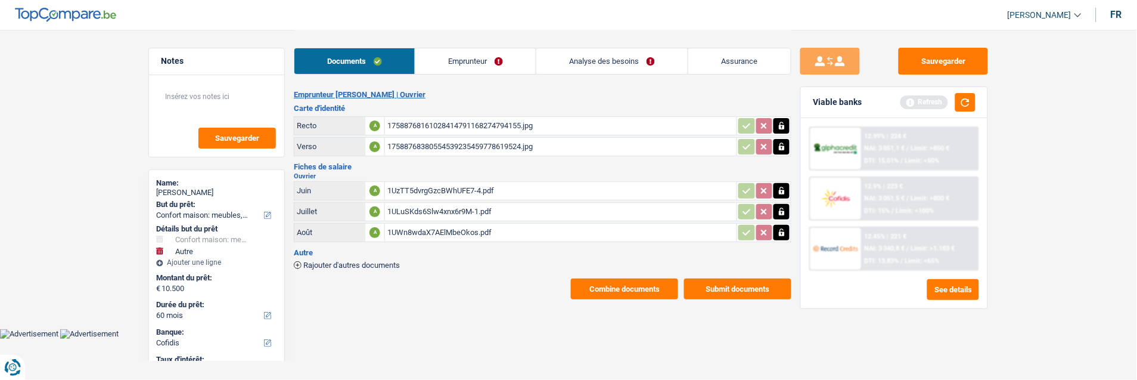
click at [414, 224] on div "1UWn8wdaX7AElMbeOkos.pdf" at bounding box center [560, 233] width 347 height 18
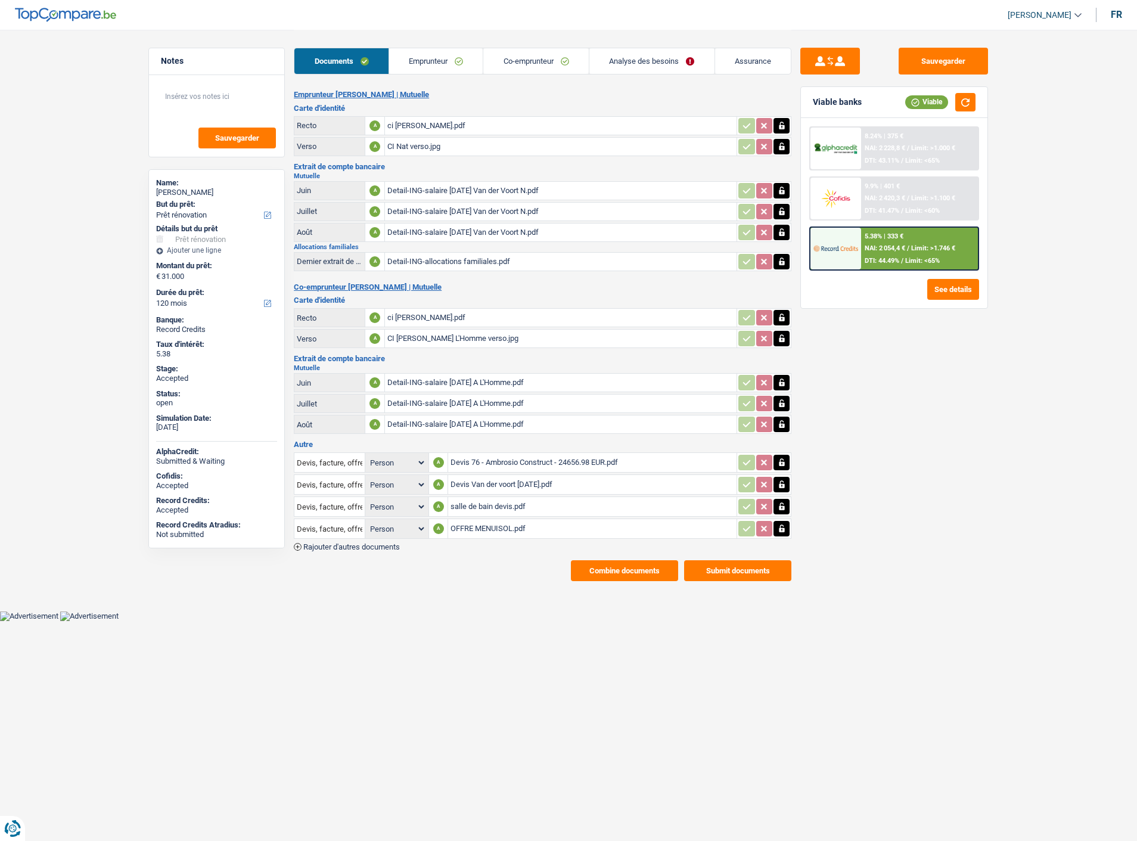
select select "renovation"
select select "120"
click at [939, 199] on div "9.9% | 401 € NAI: 2 420,3 € / Limit: >1.100 € DTI: 41.47% / Limit: <60%" at bounding box center [919, 199] width 117 height 42
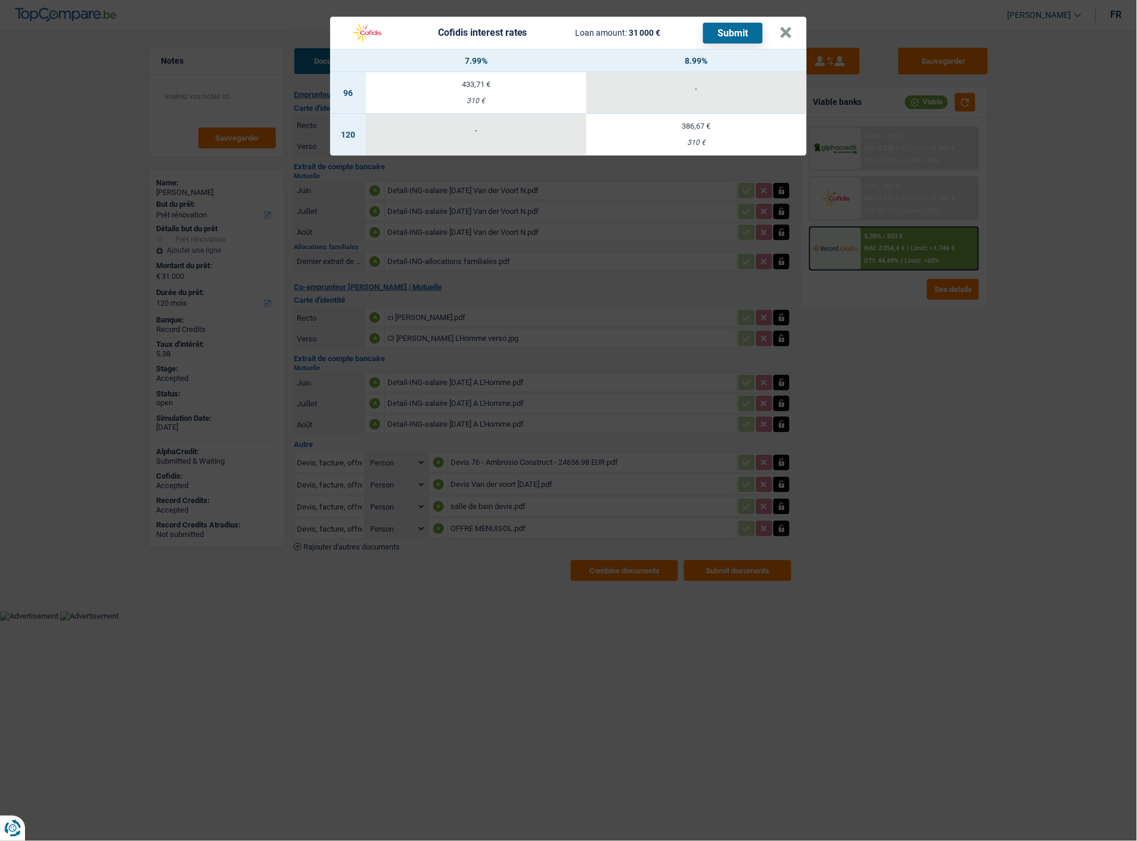
click at [707, 124] on td "386,67 € 310 €" at bounding box center [697, 135] width 221 height 42
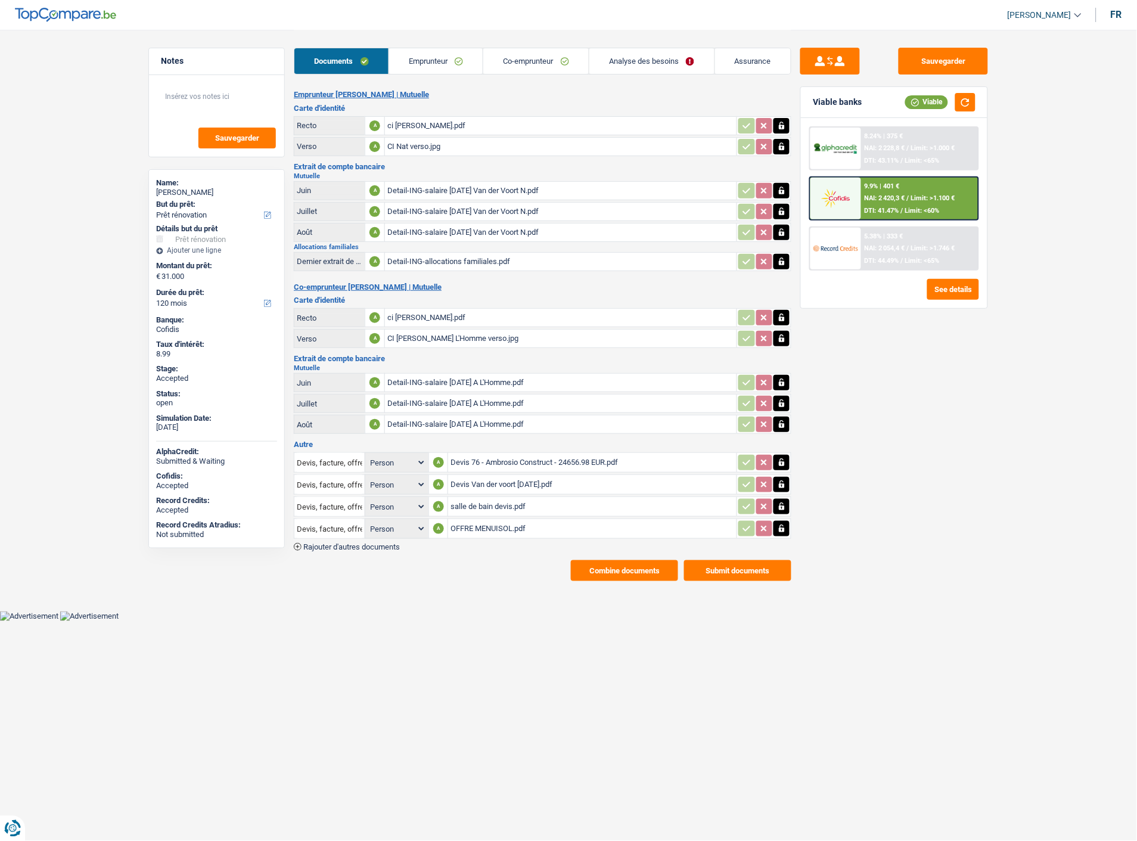
click at [907, 244] on span "/" at bounding box center [908, 248] width 2 height 8
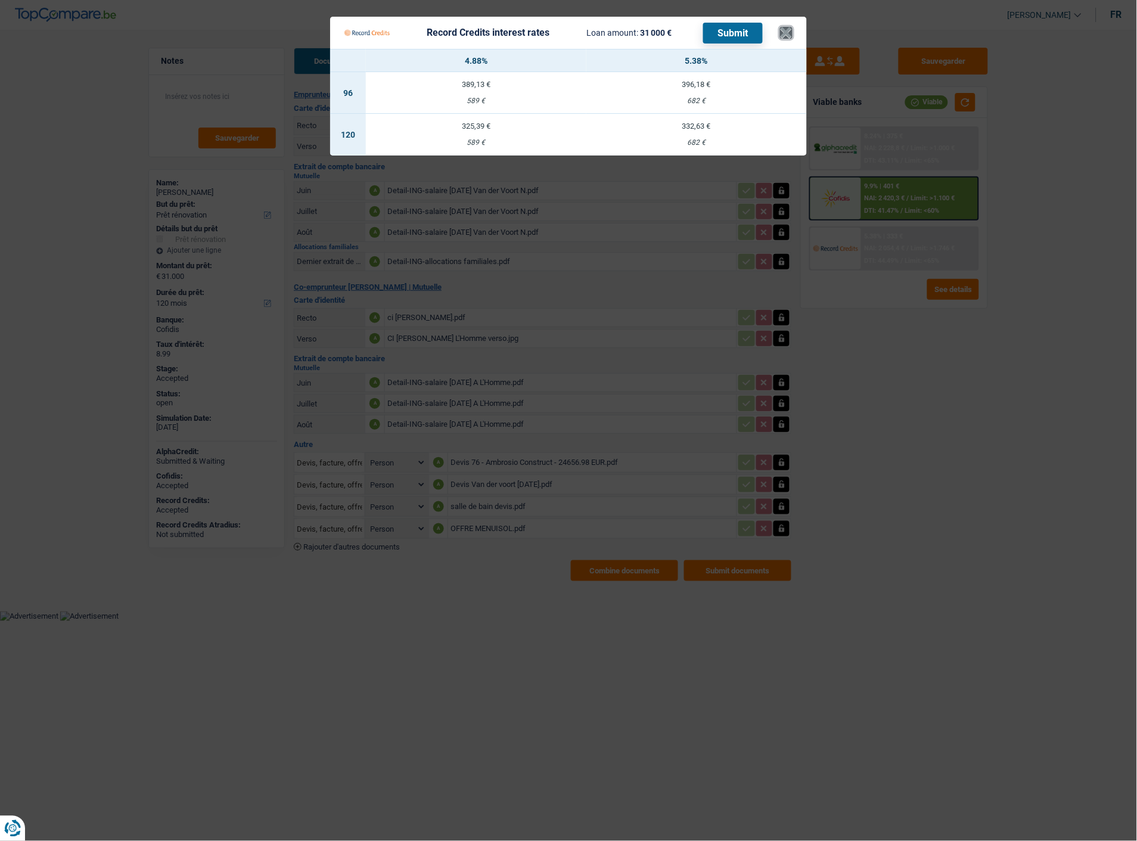
click at [790, 27] on button "×" at bounding box center [786, 33] width 13 height 12
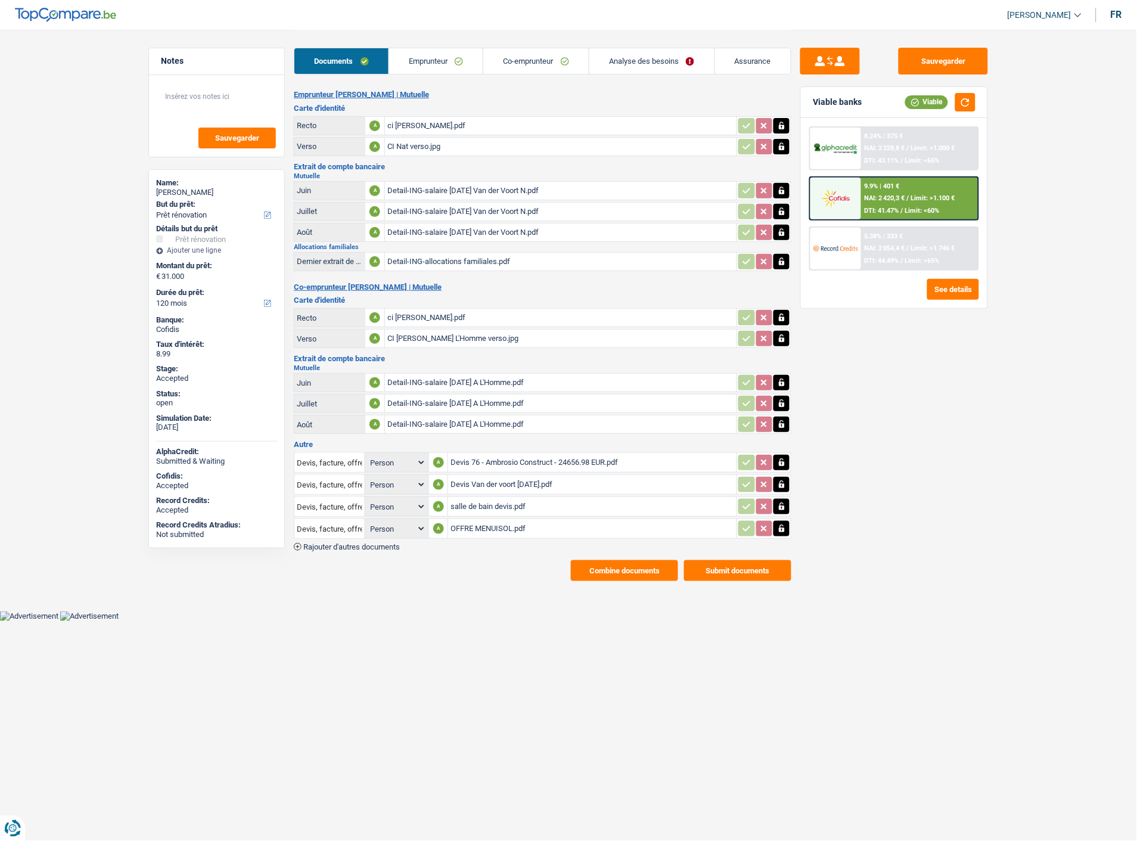
click at [911, 247] on span "Limit: >1.746 €" at bounding box center [933, 248] width 44 height 8
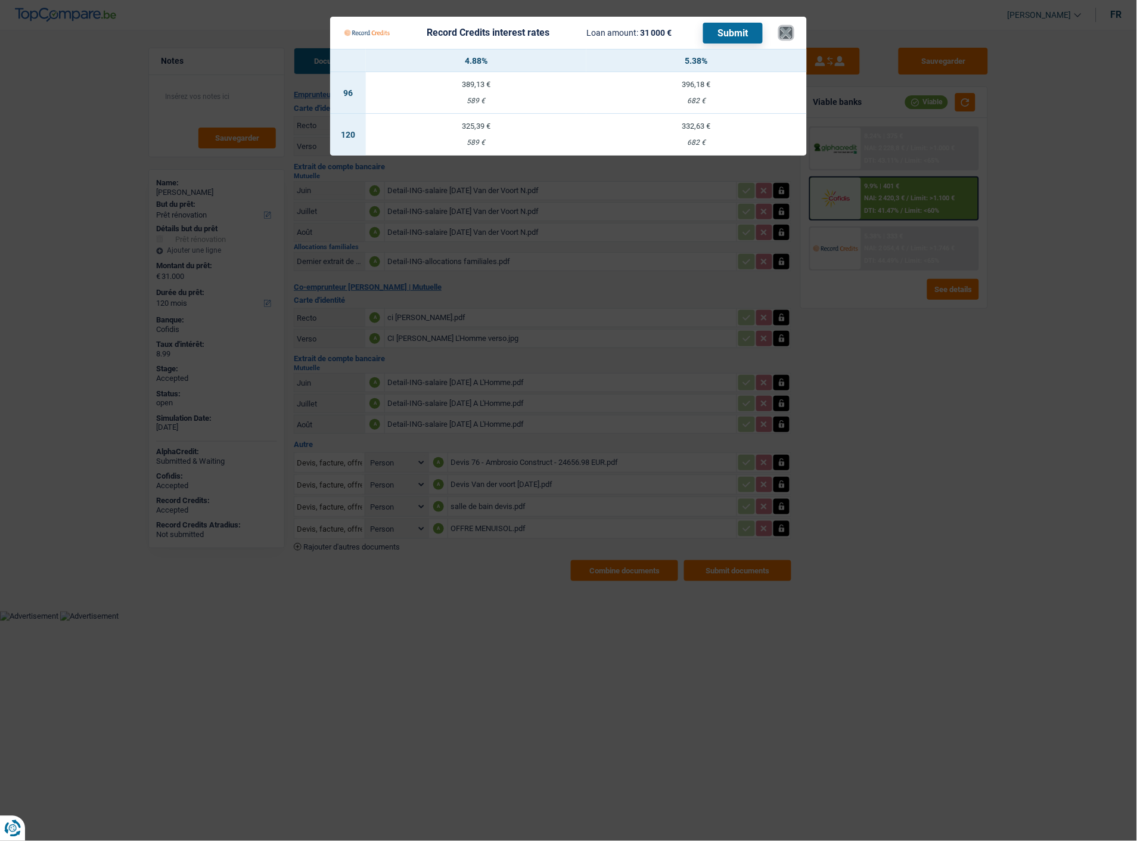
click at [784, 27] on button "×" at bounding box center [786, 33] width 13 height 12
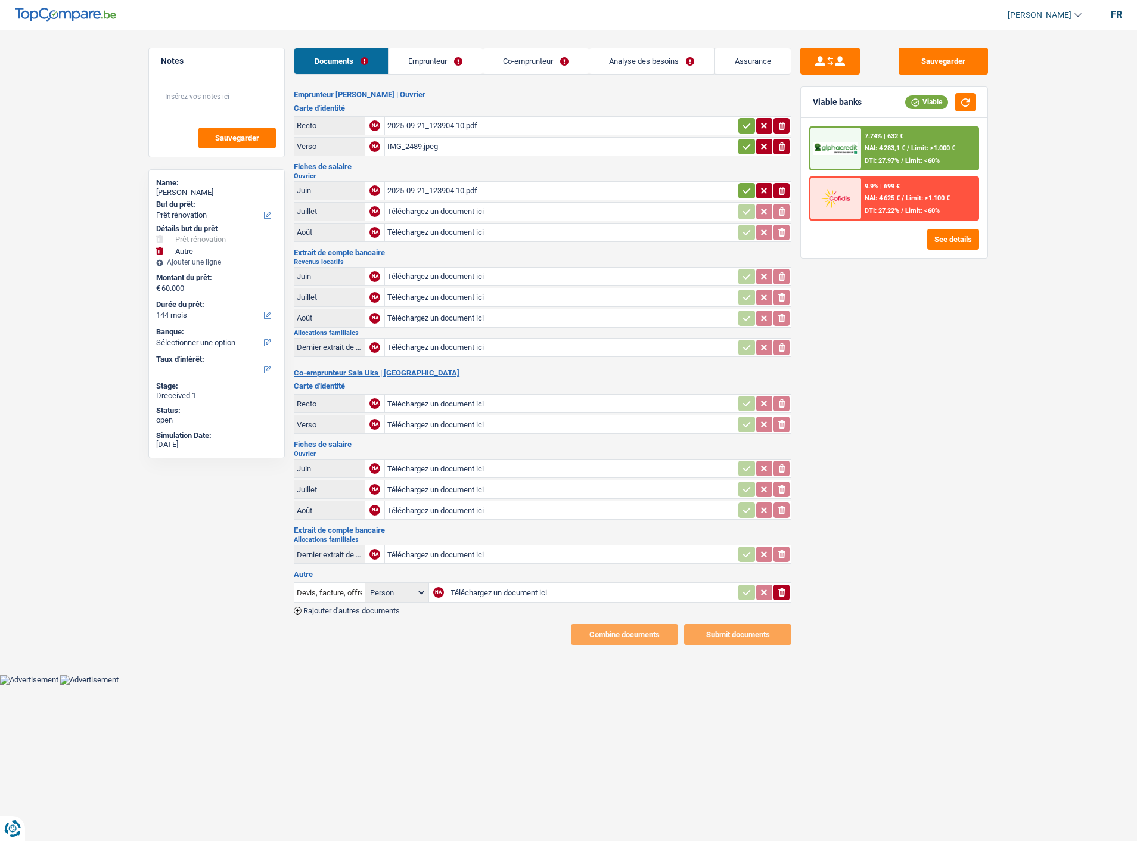
select select "renovation"
select select "other"
select select "144"
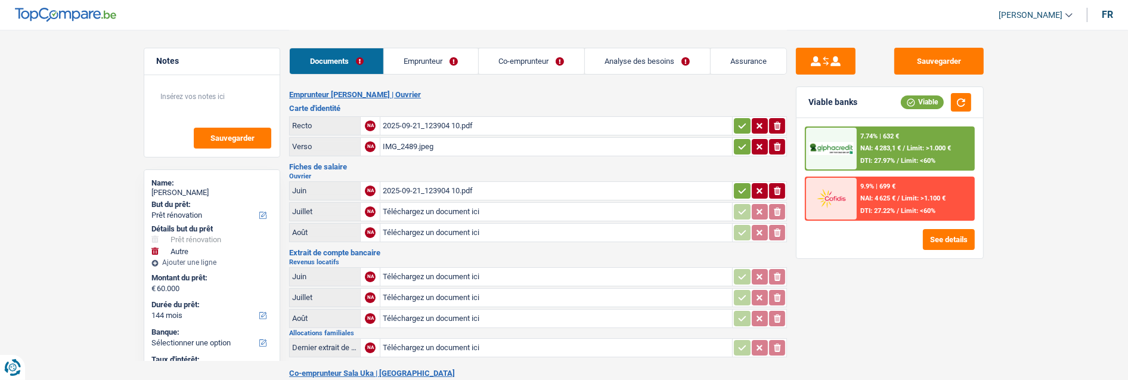
click at [419, 61] on link "Emprunteur" at bounding box center [431, 61] width 94 height 26
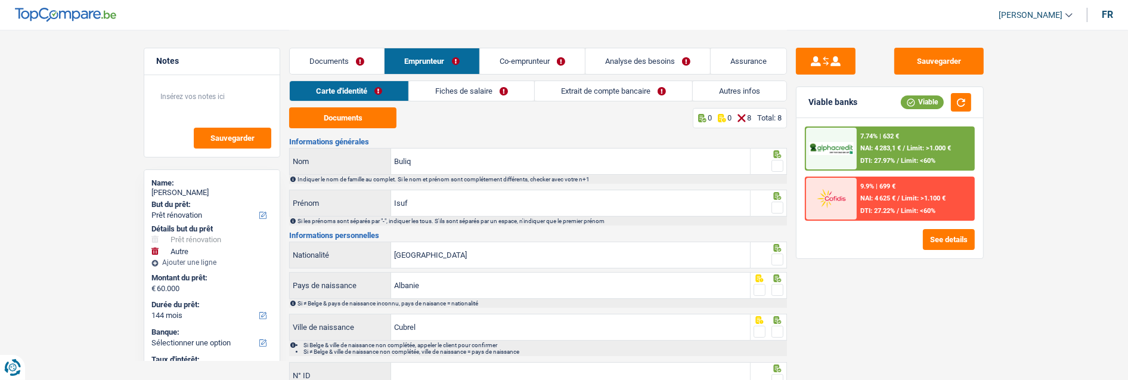
click at [550, 54] on link "Co-emprunteur" at bounding box center [532, 61] width 105 height 26
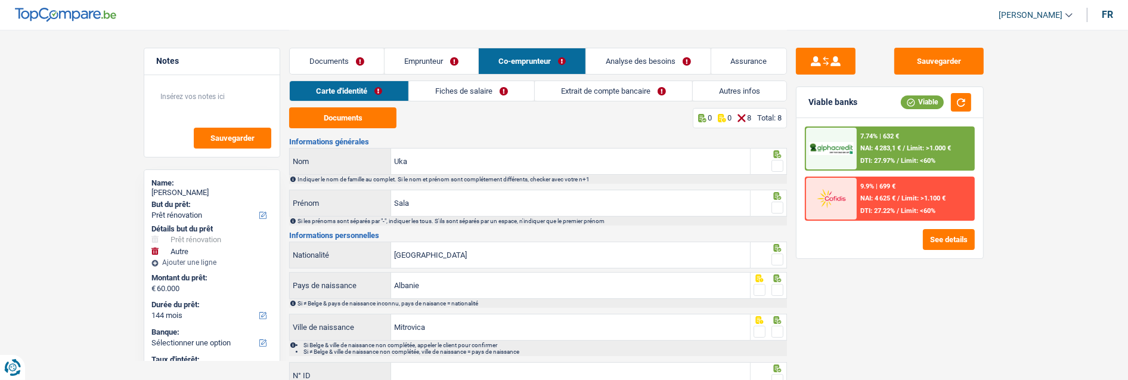
click at [496, 88] on link "Fiches de salaire" at bounding box center [471, 91] width 125 height 20
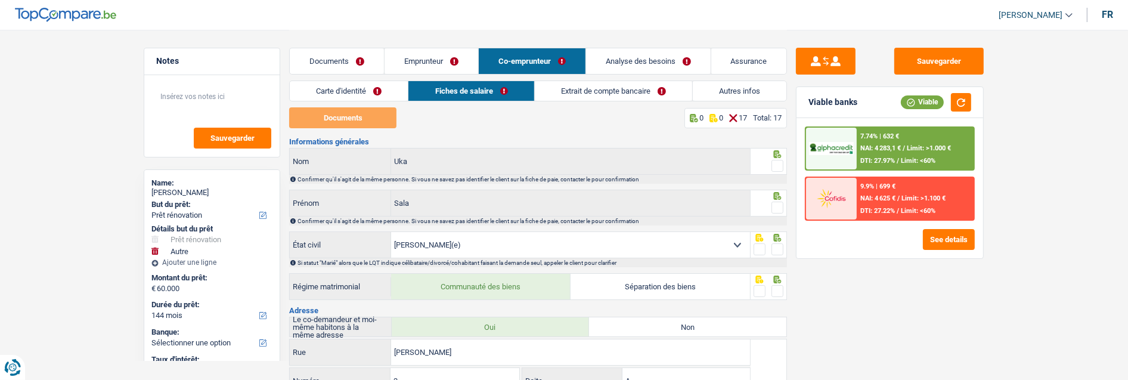
click at [423, 58] on link "Emprunteur" at bounding box center [432, 61] width 94 height 26
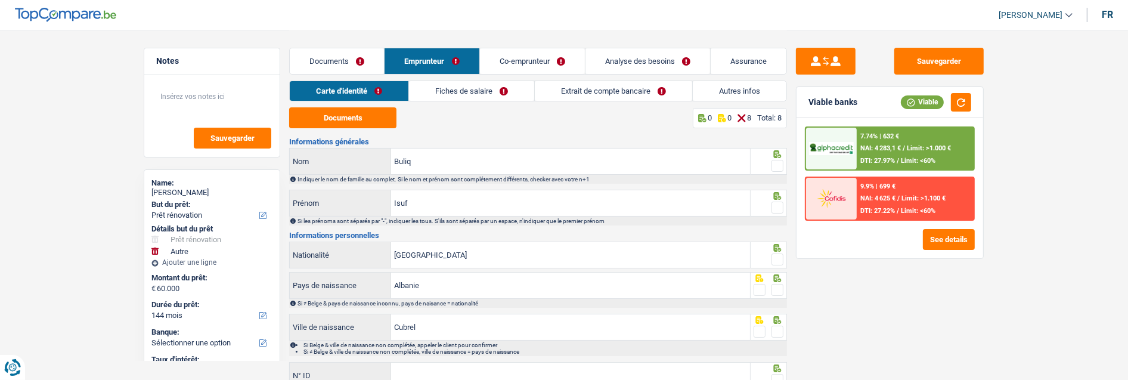
click at [495, 92] on link "Fiches de salaire" at bounding box center [471, 91] width 125 height 20
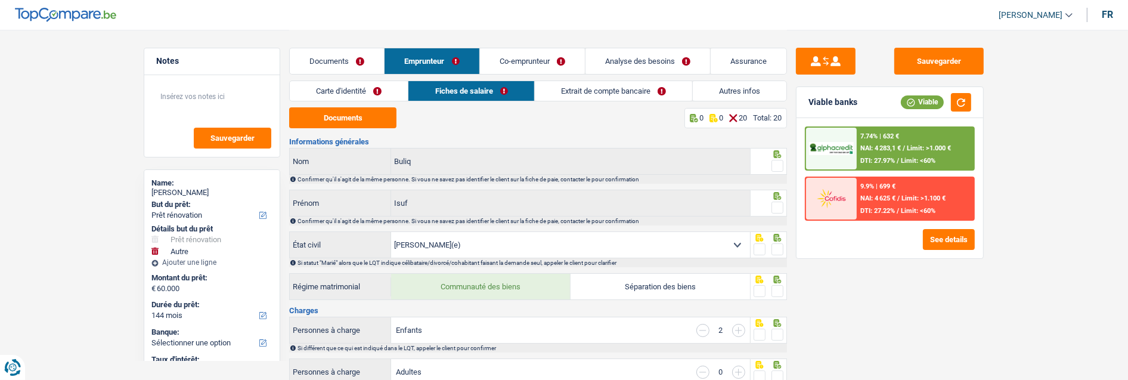
click at [335, 58] on link "Documents" at bounding box center [337, 61] width 94 height 26
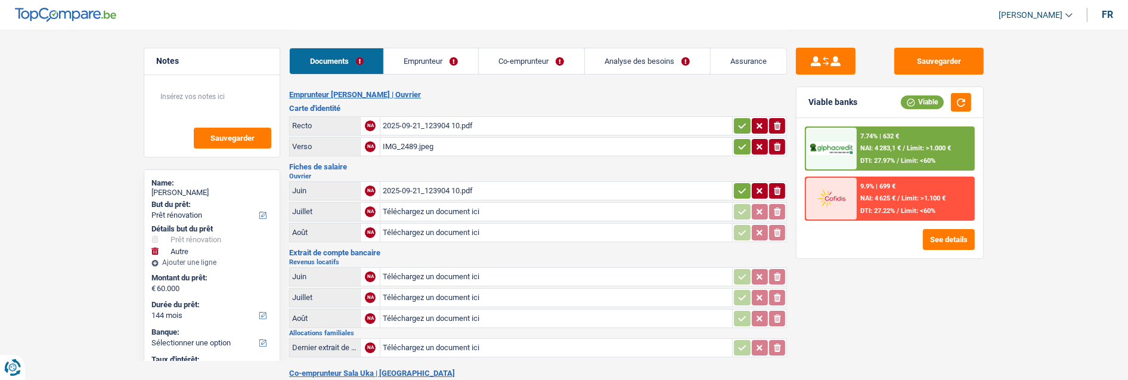
click at [426, 122] on div "2025-09-21_123904 10.pdf" at bounding box center [556, 126] width 347 height 18
click at [413, 142] on div "IMG_2489.jpeg" at bounding box center [556, 147] width 347 height 18
click at [782, 120] on icon "ionicons-v5-e" at bounding box center [778, 126] width 10 height 12
click at [776, 141] on icon "ionicons-v5-e" at bounding box center [778, 147] width 10 height 12
click at [473, 182] on div "2025-09-21_123904 10.pdf" at bounding box center [556, 191] width 347 height 18
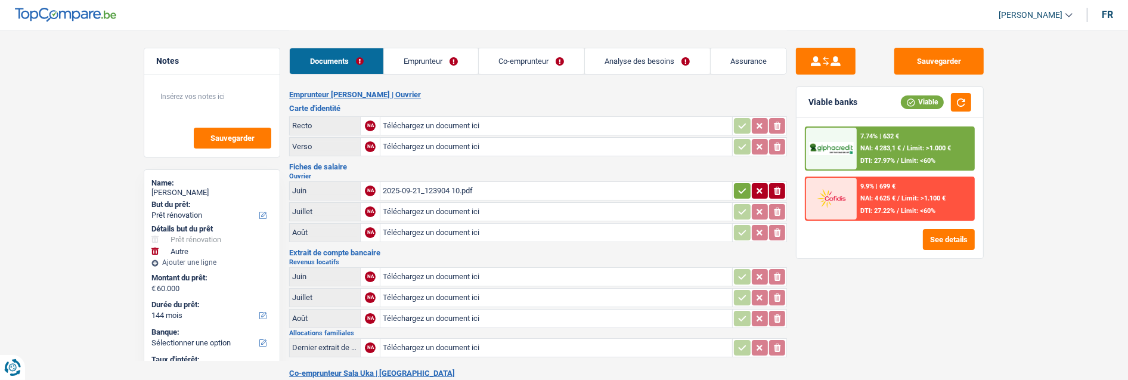
click at [779, 187] on icon "button" at bounding box center [777, 191] width 7 height 8
type input "C:\fakepath\doc isuf2-1.pdf"
type input "C:\fakepath\doc isuf2-3.pdf"
type input "C:\fakepath\doc isuf2-5.pdf"
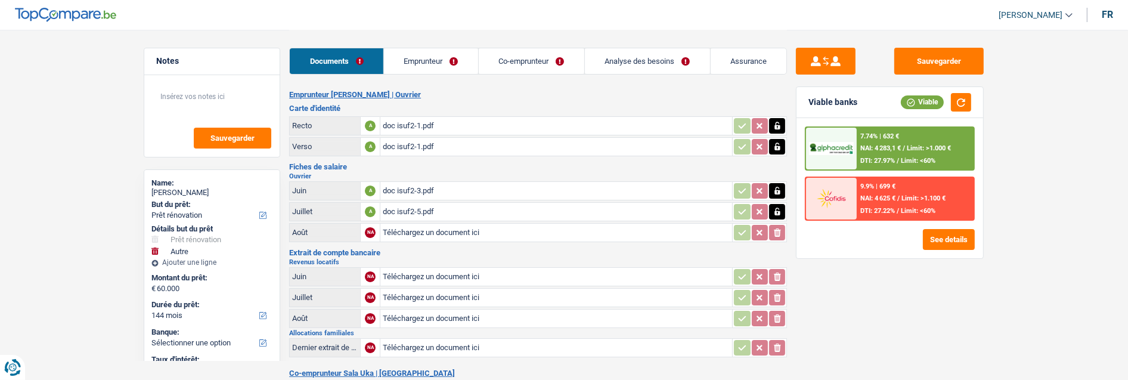
type input "C:\fakepath\doc isuf2-7.pdf"
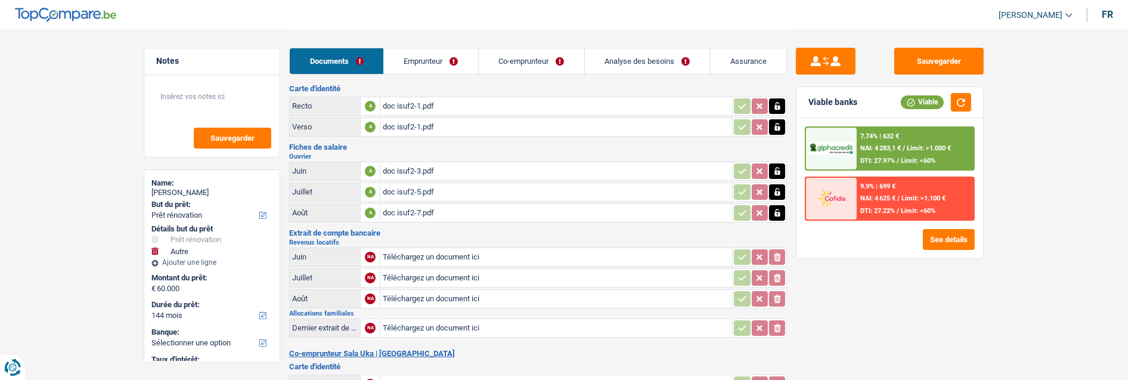
scroll to position [14, 0]
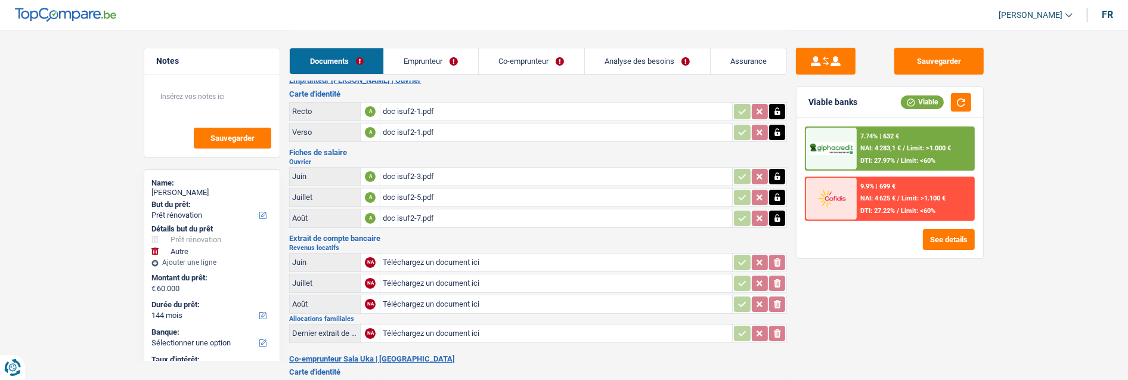
click at [445, 62] on link "Emprunteur" at bounding box center [431, 61] width 94 height 26
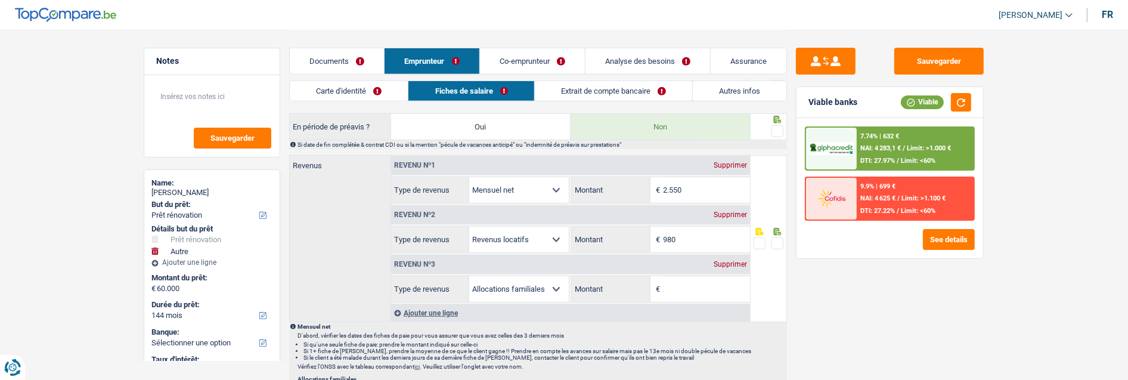
scroll to position [677, 0]
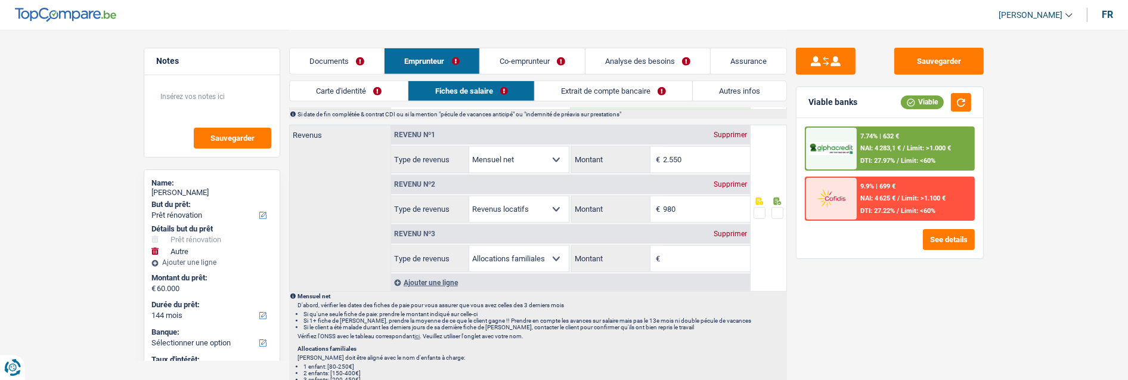
click at [432, 278] on div "Ajouter une ligne" at bounding box center [570, 282] width 359 height 17
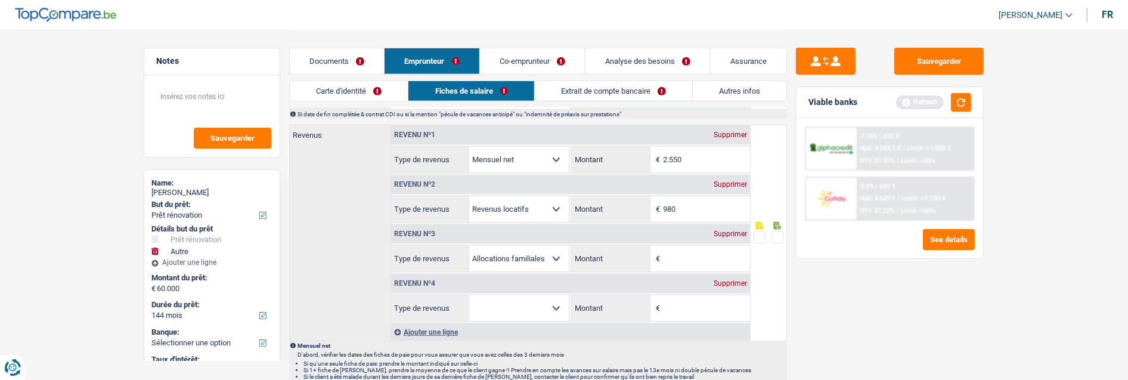
click at [525, 311] on select "Allocation d'handicap Allocations chômage Allocations familiales Chèques repas …" at bounding box center [519, 308] width 100 height 26
select select "mutualityIndemnity"
click at [469, 295] on select "Allocation d'handicap Allocations chômage Allocations familiales Chèques repas …" at bounding box center [519, 308] width 100 height 26
click at [680, 301] on input "Montant" at bounding box center [706, 308] width 86 height 26
type input "394"
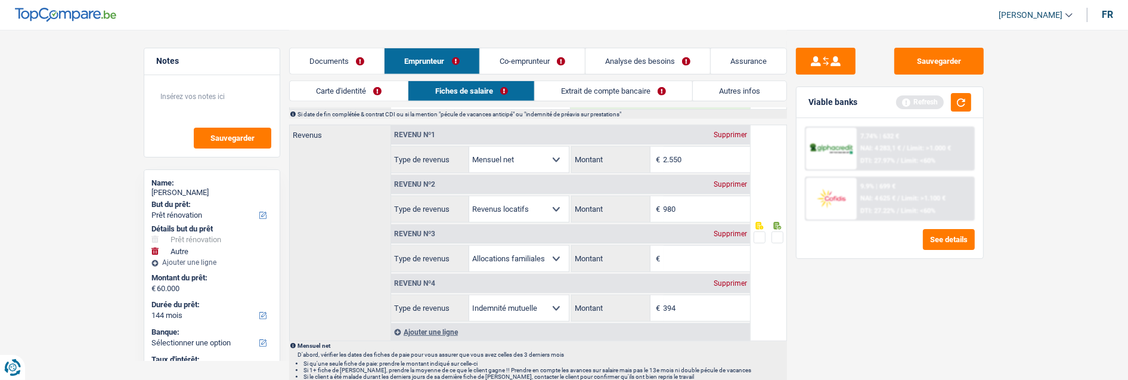
click at [343, 57] on link "Documents" at bounding box center [337, 61] width 94 height 26
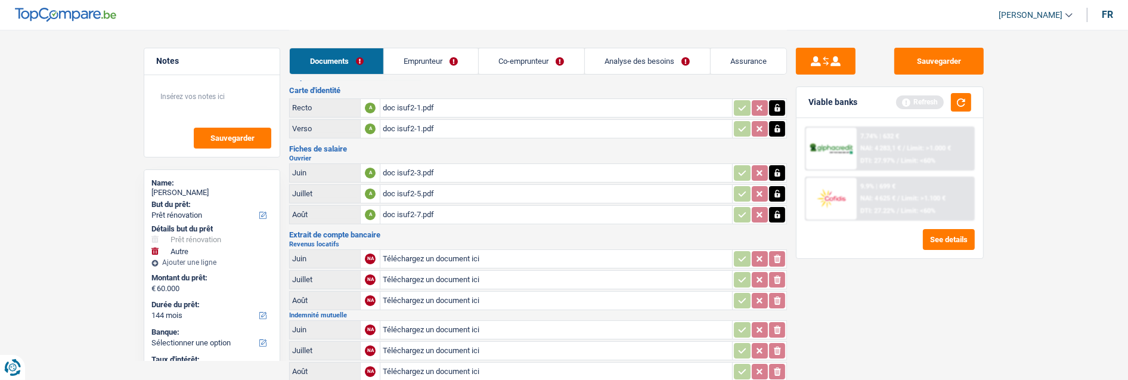
scroll to position [84, 0]
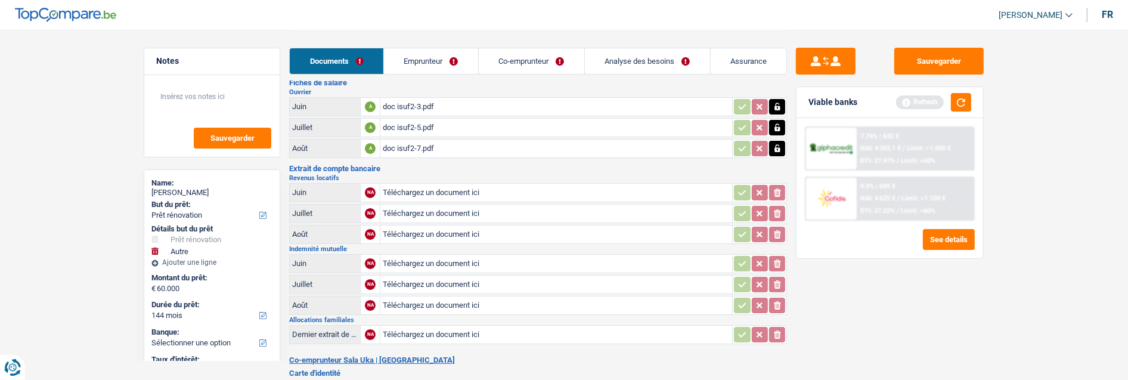
type input "C:\fakepath\doc isuf2-4.pdf"
type input "C:\fakepath\doc isuf2-6.pdf"
type input "C:\fakepath\doc isuf2-8.pdf"
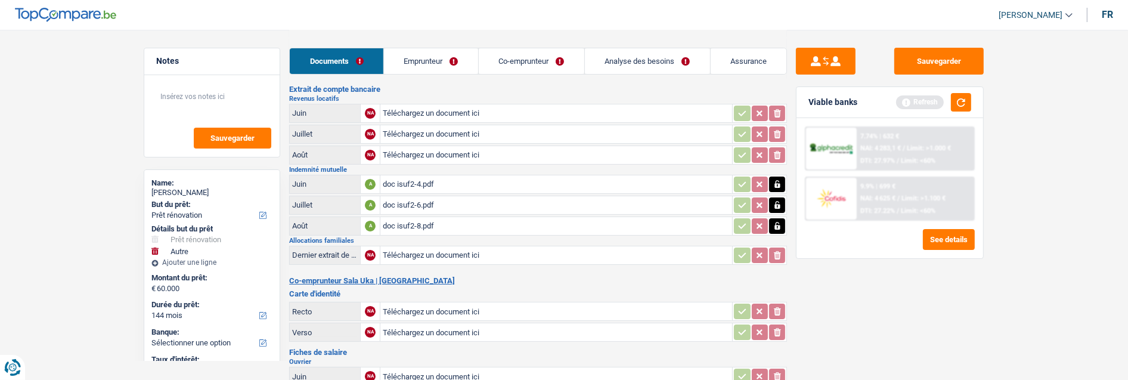
scroll to position [216, 0]
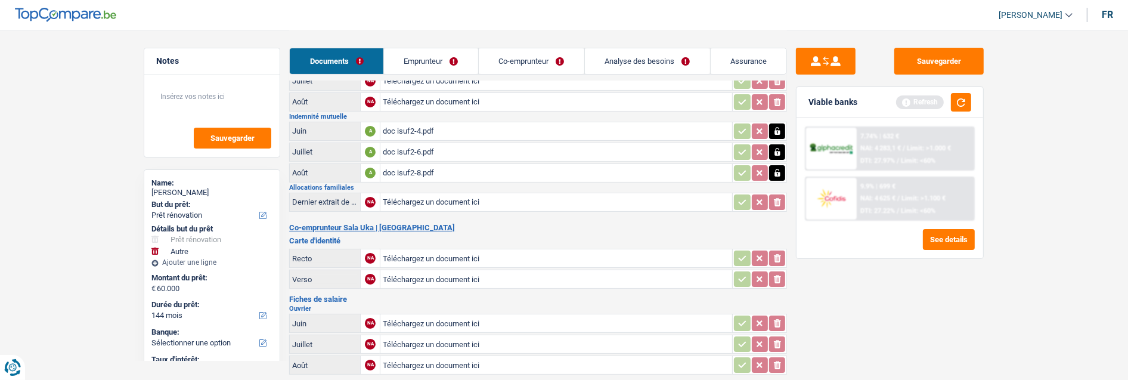
click at [420, 249] on input "Téléchargez un document ici" at bounding box center [556, 258] width 347 height 18
type input "C:\fakepath\doc Uka-1.pdf"
click at [407, 270] on input "Téléchargez un document ici" at bounding box center [556, 279] width 347 height 18
type input "C:\fakepath\doc Uka-1.pdf"
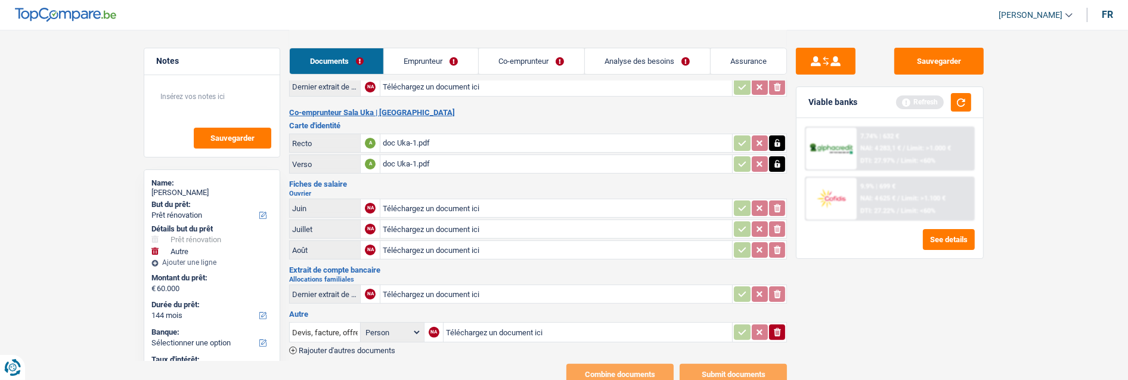
scroll to position [349, 0]
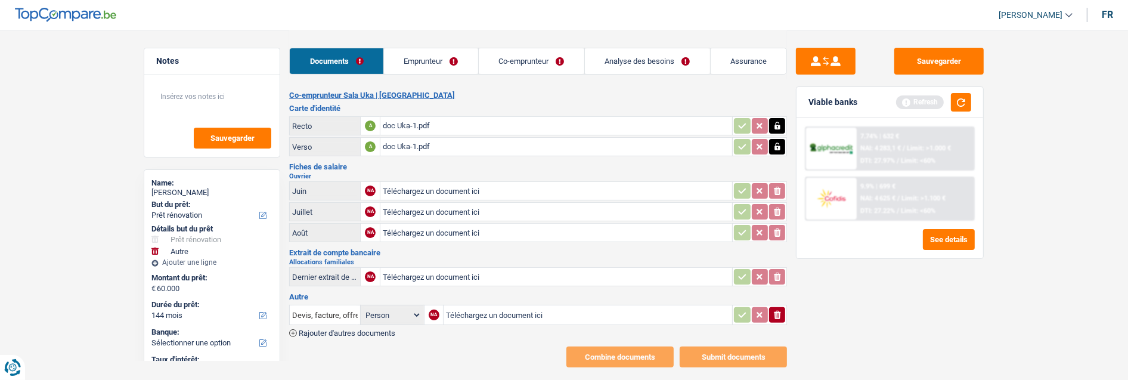
type input "C:\fakepath\doc Uka-3.pdf"
type input "C:\fakepath\doc Uka-4.pdf"
type input "C:\fakepath\doc Uka-5.pdf"
click at [472, 306] on input "Téléchargez un document ici" at bounding box center [588, 315] width 284 height 18
type input "C:\fakepath\Devis isuf.pdf"
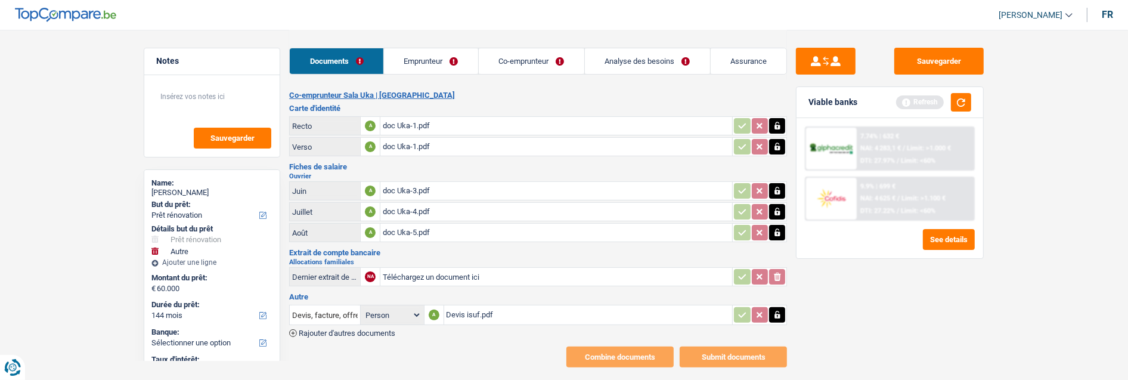
type input "C:\fakepath\doc Uka-11.pdf"
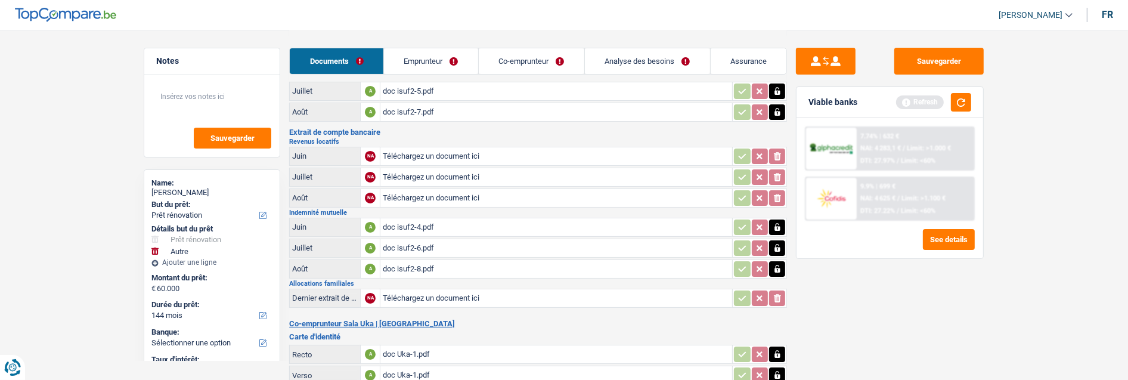
scroll to position [84, 0]
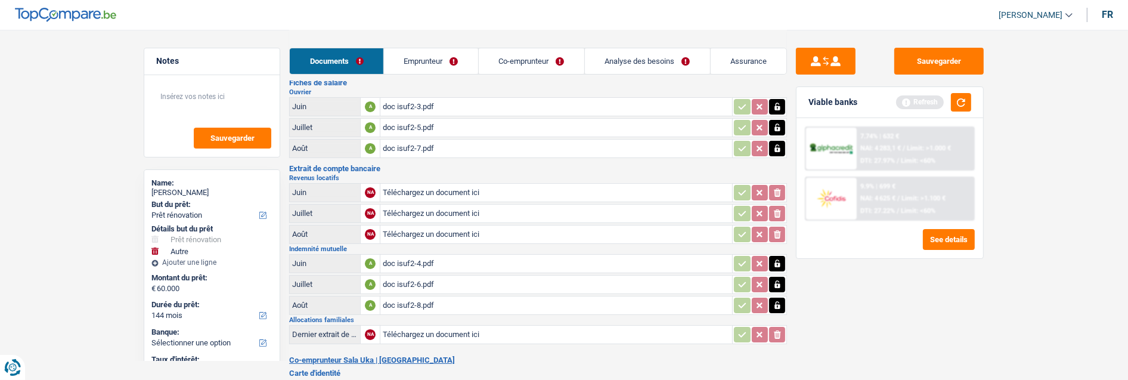
click at [548, 66] on link "Co-emprunteur" at bounding box center [532, 61] width 106 height 26
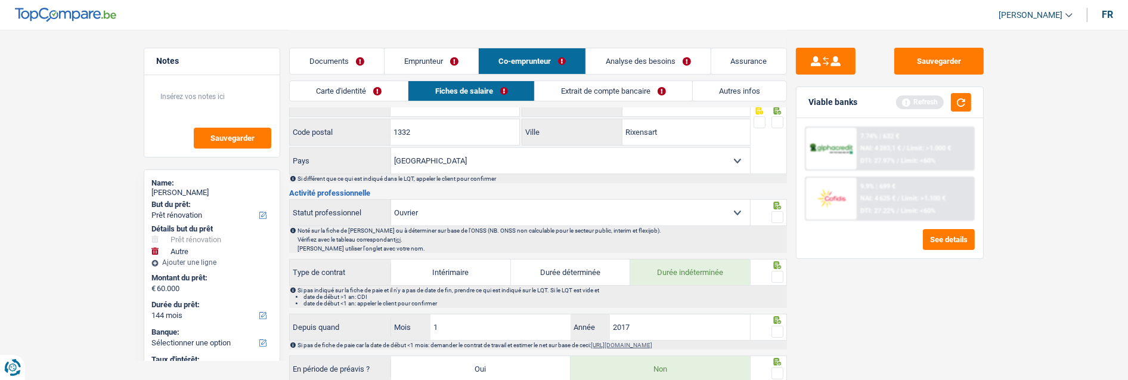
scroll to position [216, 0]
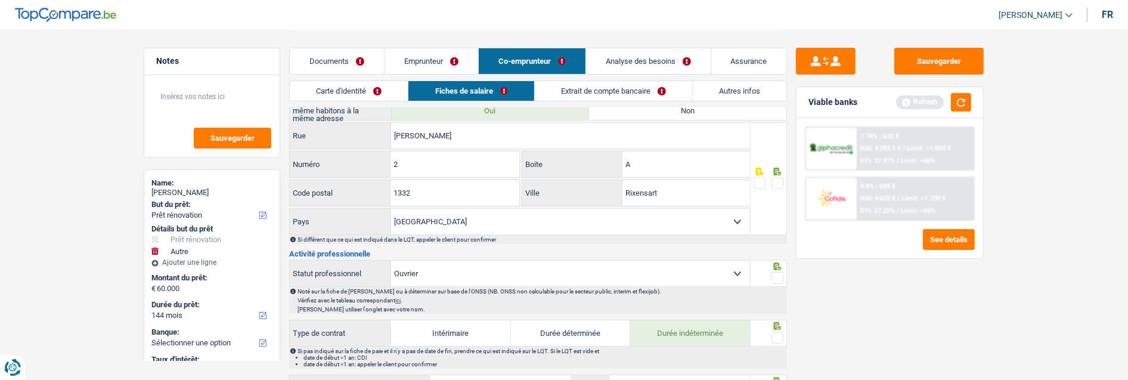
click at [447, 58] on link "Emprunteur" at bounding box center [432, 61] width 94 height 26
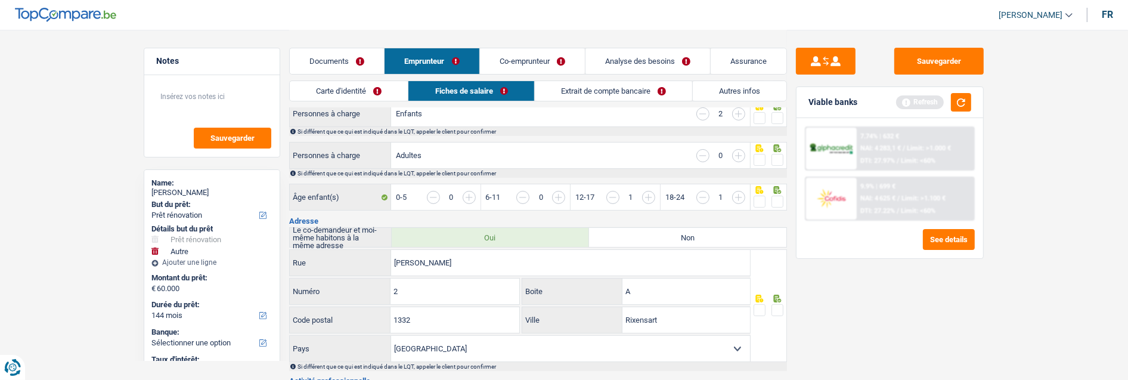
click at [537, 60] on link "Co-emprunteur" at bounding box center [532, 61] width 105 height 26
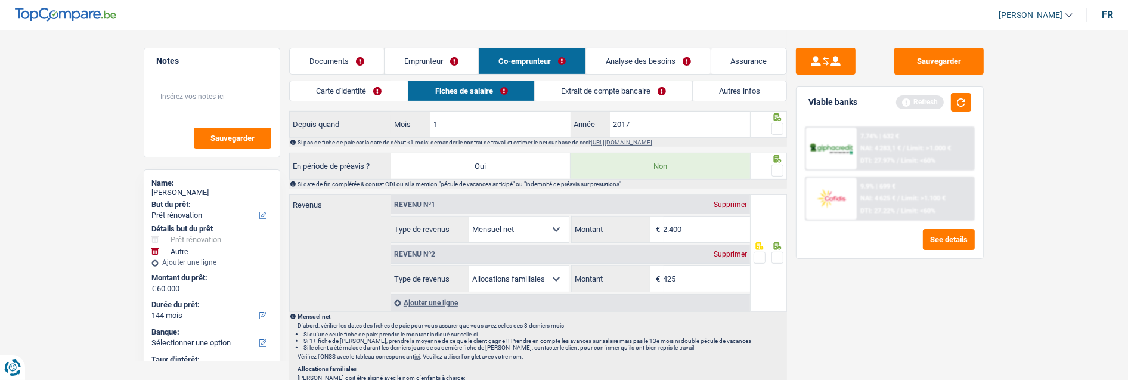
scroll to position [481, 0]
click at [427, 298] on div "Ajouter une ligne" at bounding box center [570, 301] width 359 height 17
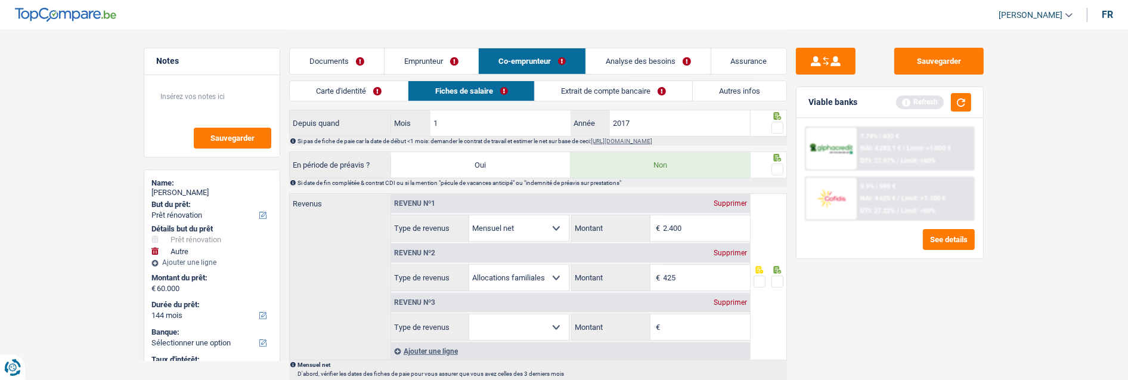
click at [509, 328] on select "Allocation d'handicap Allocations chômage Allocations familiales Chèques repas …" at bounding box center [519, 327] width 100 height 26
select select "other"
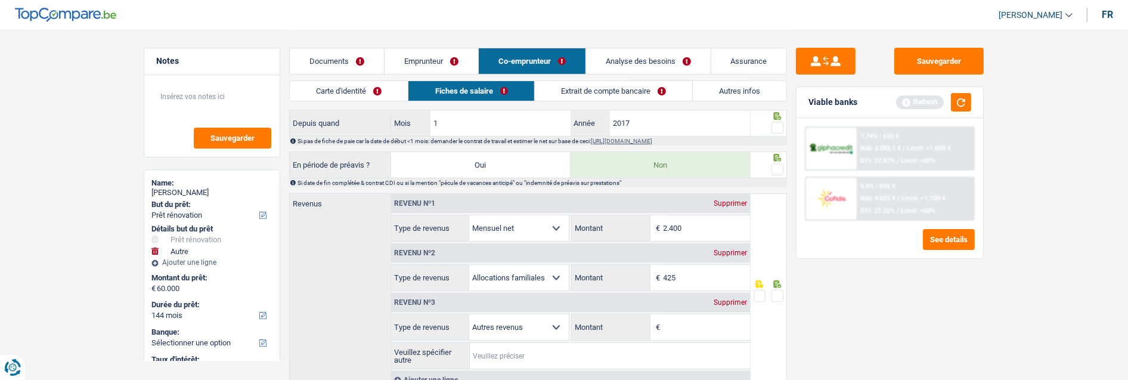
click at [504, 352] on input "Veuillez spécifier autre" at bounding box center [610, 356] width 280 height 26
type input "Flexi job"
click at [684, 330] on input "Montant" at bounding box center [706, 327] width 86 height 26
click at [353, 60] on link "Documents" at bounding box center [337, 61] width 94 height 26
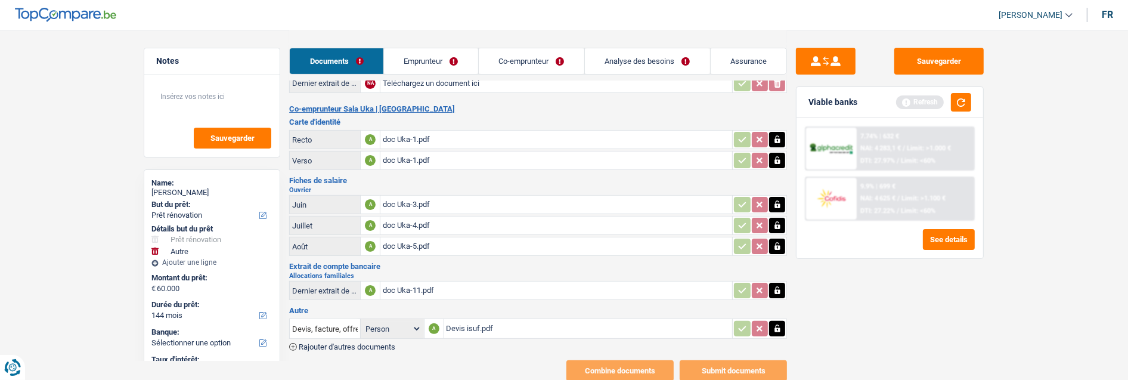
scroll to position [349, 0]
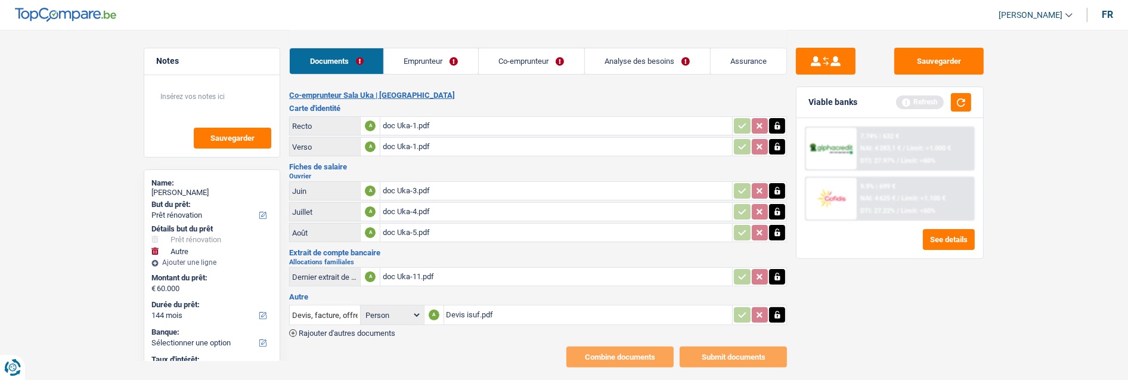
click at [553, 58] on link "Co-emprunteur" at bounding box center [532, 61] width 106 height 26
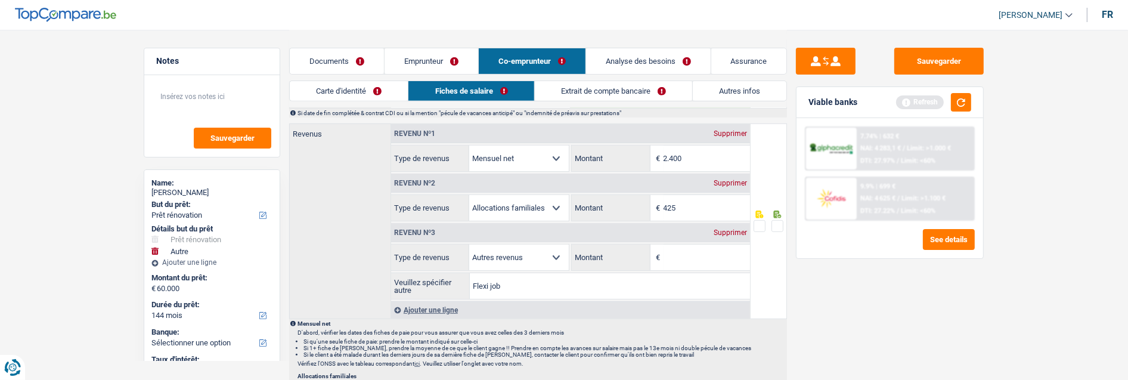
scroll to position [547, 0]
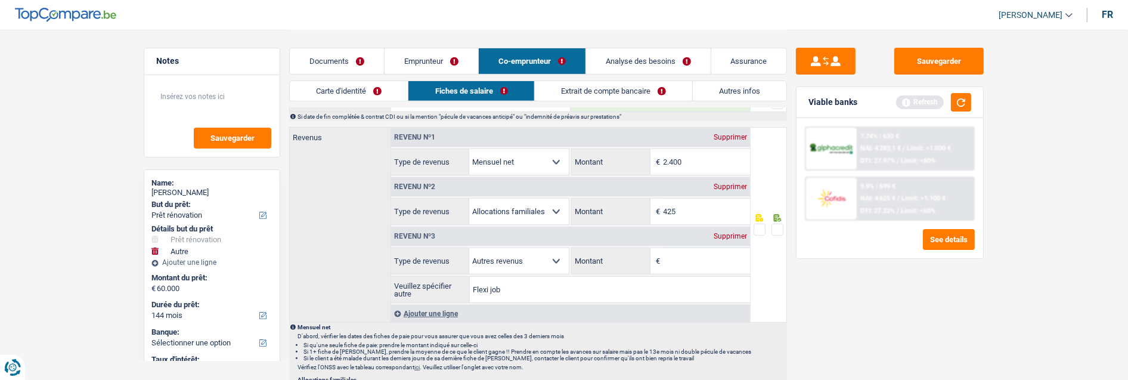
click at [688, 261] on input "Montant" at bounding box center [706, 261] width 86 height 26
click at [336, 57] on link "Documents" at bounding box center [337, 61] width 94 height 26
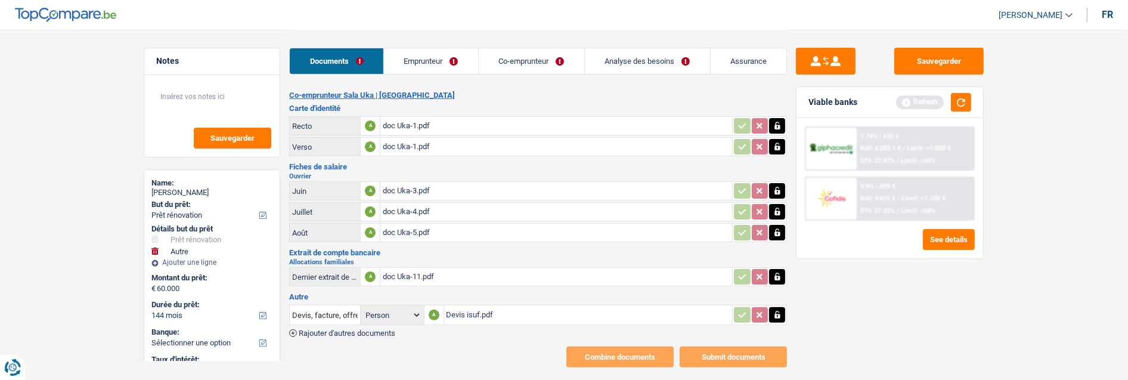
click at [352, 329] on span "Rajouter d'autres documents" at bounding box center [347, 333] width 97 height 8
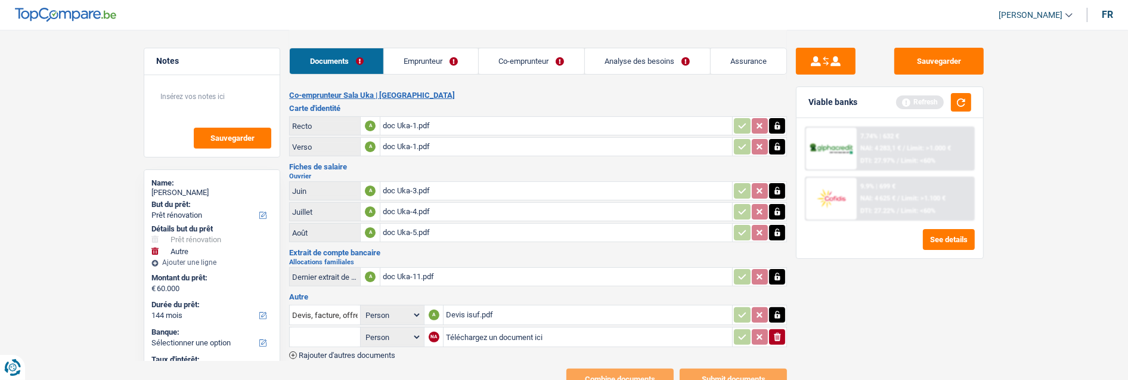
click at [346, 351] on span "Rajouter d'autres documents" at bounding box center [347, 355] width 97 height 8
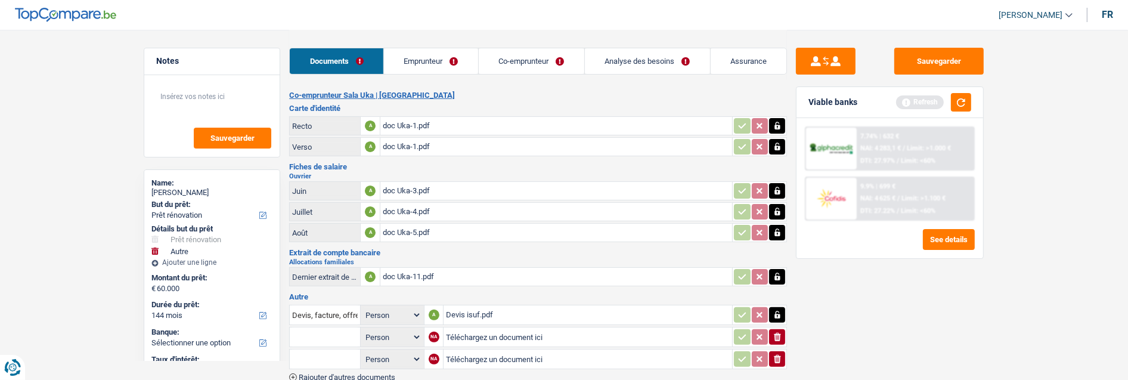
click at [346, 373] on span "Rajouter d'autres documents" at bounding box center [347, 377] width 97 height 8
type input "C:\fakepath\doc Uka-7.pdf"
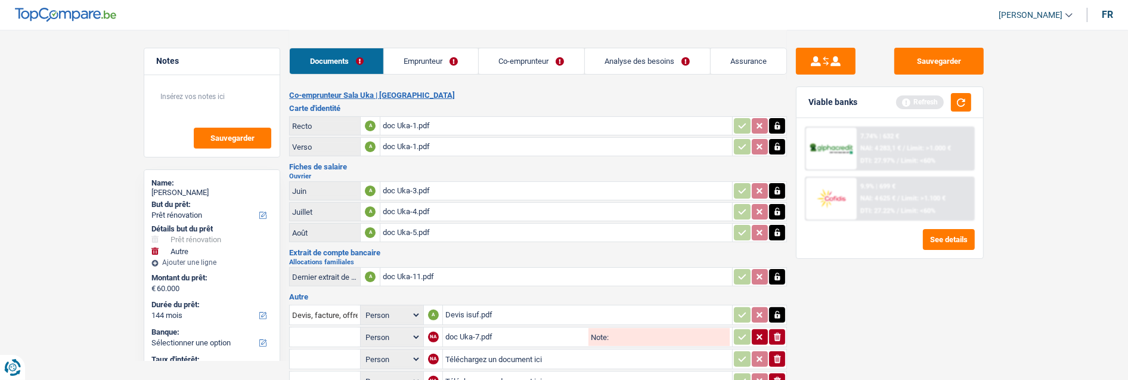
type input "C:\fakepath\doc Uka-8.pdf"
type input "C:\fakepath\doc Uka-9.pdf"
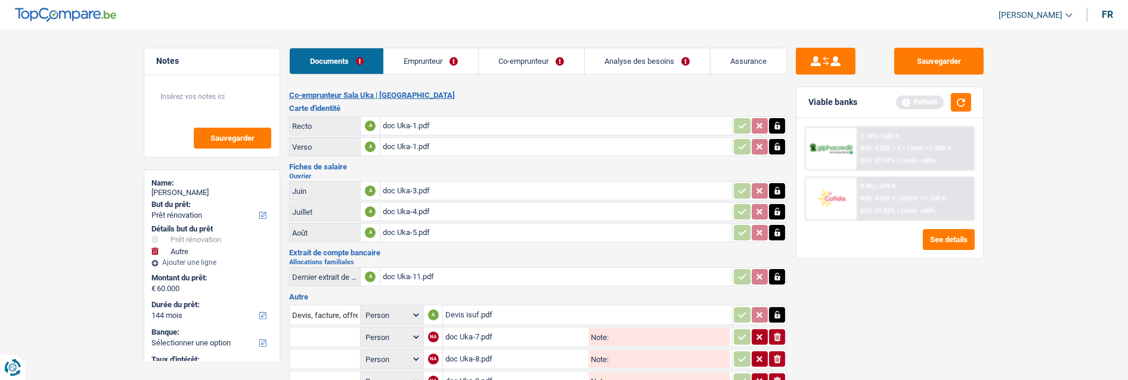
click at [315, 327] on input "text" at bounding box center [325, 336] width 66 height 19
click at [348, 368] on li "Fiche de paie Juin" at bounding box center [365, 375] width 139 height 15
type input "Fiche de paie Juin"
click at [334, 349] on input "text" at bounding box center [325, 358] width 66 height 19
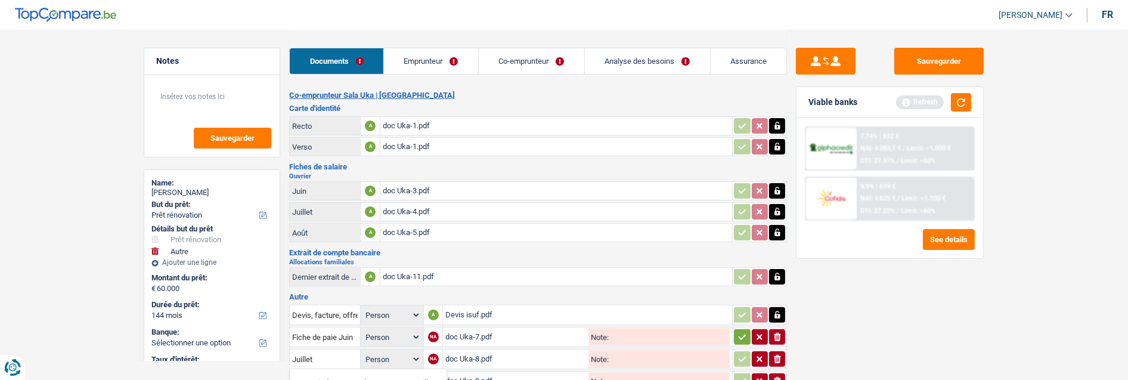
type input "Fiche de paie Juillet"
click at [336, 371] on input "text" at bounding box center [325, 380] width 66 height 19
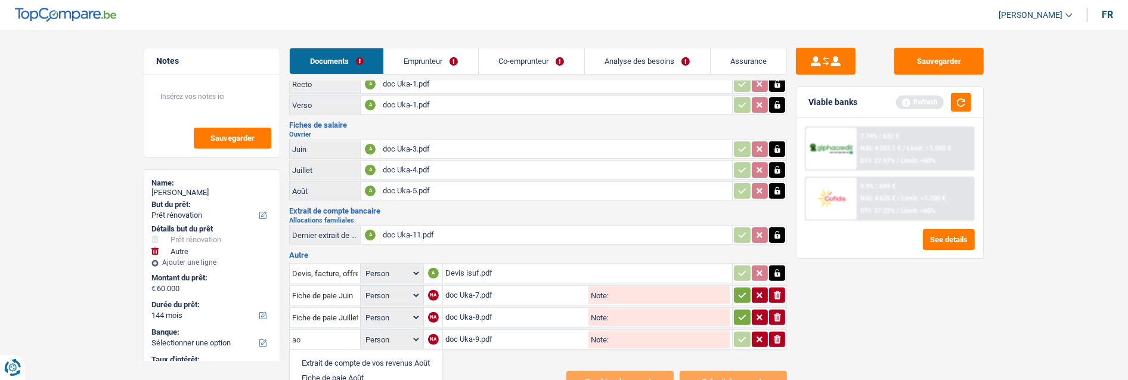
scroll to position [414, 0]
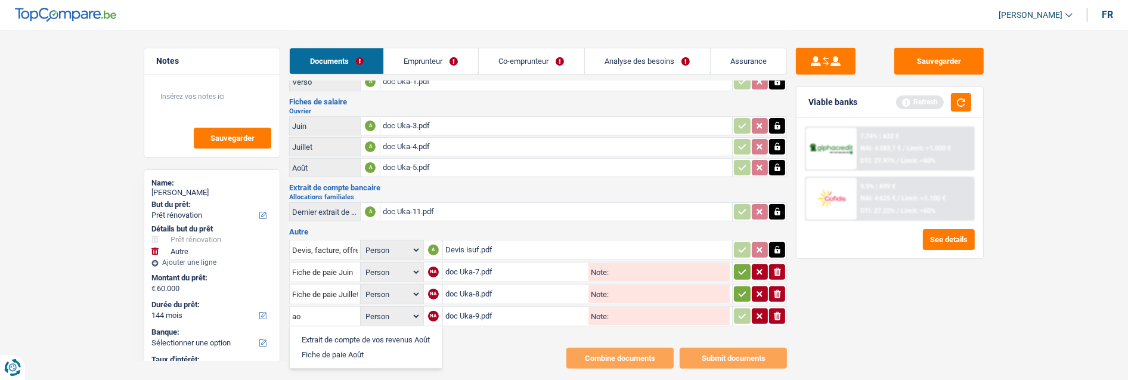
click at [345, 347] on li "Fiche de paie Août" at bounding box center [366, 354] width 140 height 15
type input "Fiche de paie Août"
click at [392, 265] on select "Person Emprunteur Co-emprunteur" at bounding box center [392, 272] width 58 height 15
select select "coApplicant"
click at [363, 265] on select "Person Emprunteur Co-emprunteur" at bounding box center [392, 272] width 58 height 15
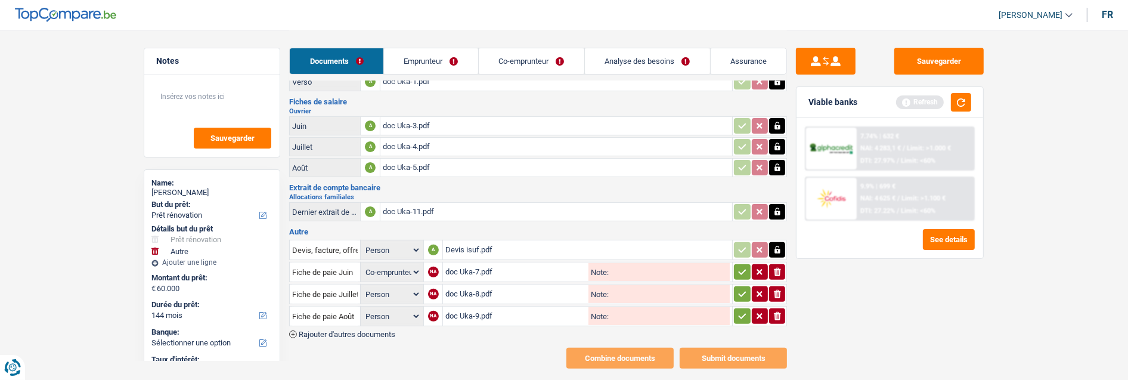
click at [407, 287] on select "Person Emprunteur Co-emprunteur" at bounding box center [392, 294] width 58 height 15
select select "coApplicant"
click at [363, 287] on select "Person Emprunteur Co-emprunteur" at bounding box center [392, 294] width 58 height 15
click at [404, 309] on select "Person Emprunteur Co-emprunteur" at bounding box center [392, 316] width 58 height 15
select select "coApplicant"
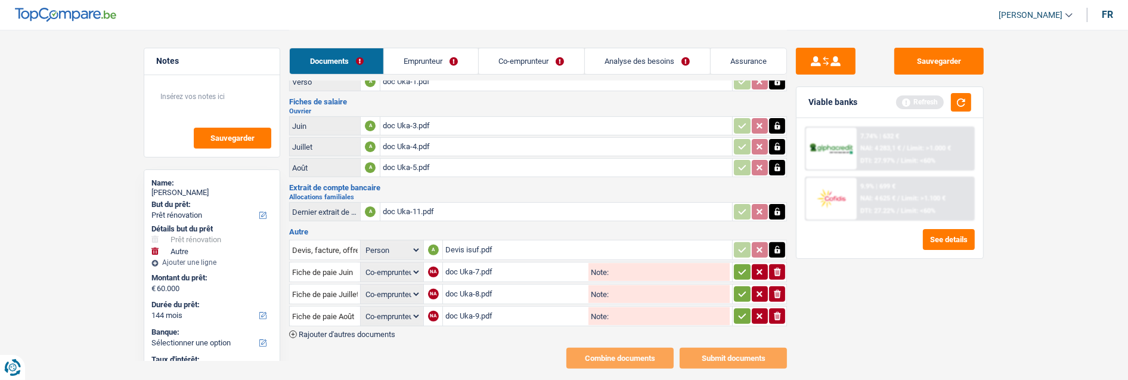
click at [363, 309] on select "Person Emprunteur Co-emprunteur" at bounding box center [392, 316] width 58 height 15
click at [742, 266] on icon "button" at bounding box center [742, 272] width 10 height 12
click at [744, 288] on icon "button" at bounding box center [742, 294] width 10 height 12
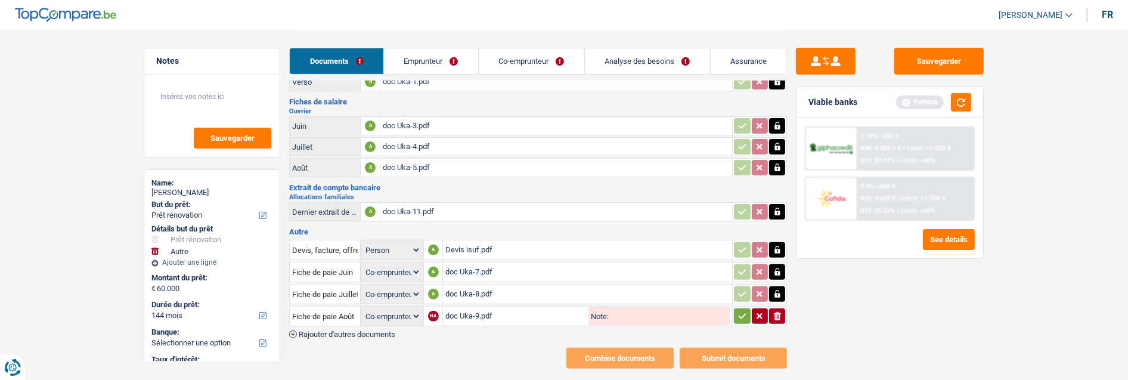
click at [740, 310] on icon "button" at bounding box center [742, 316] width 10 height 12
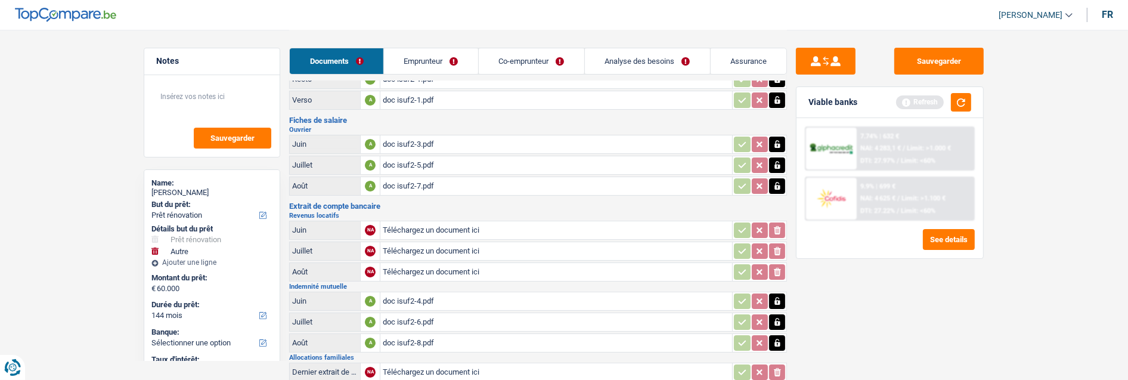
scroll to position [16, 0]
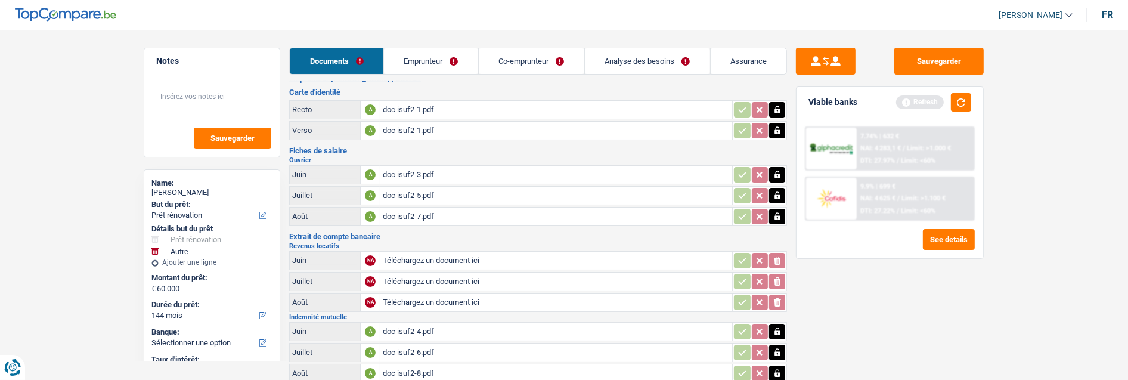
click at [421, 272] on input "Téléchargez un document ici" at bounding box center [556, 281] width 347 height 18
type input "C:\fakepath\Revenus locatifs [PERSON_NAME].pdf"
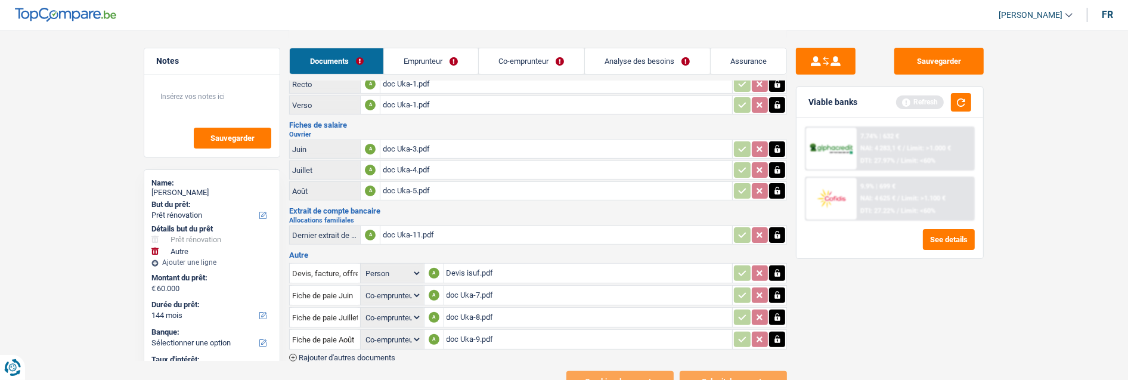
scroll to position [414, 0]
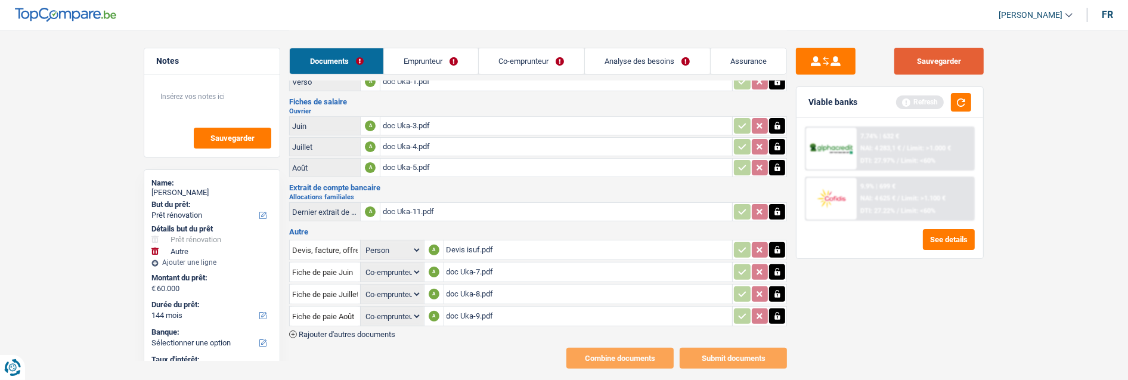
drag, startPoint x: 947, startPoint y: 60, endPoint x: 866, endPoint y: 54, distance: 81.3
click at [942, 61] on button "Sauvegarder" at bounding box center [938, 61] width 89 height 27
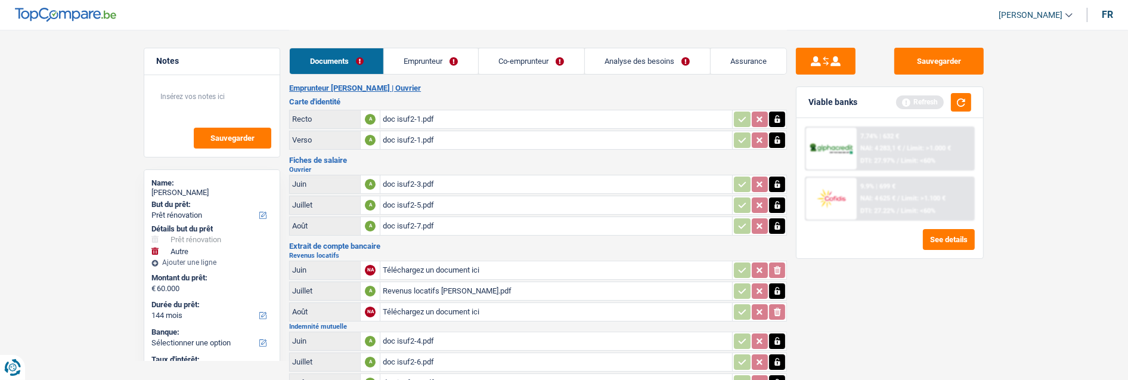
scroll to position [0, 0]
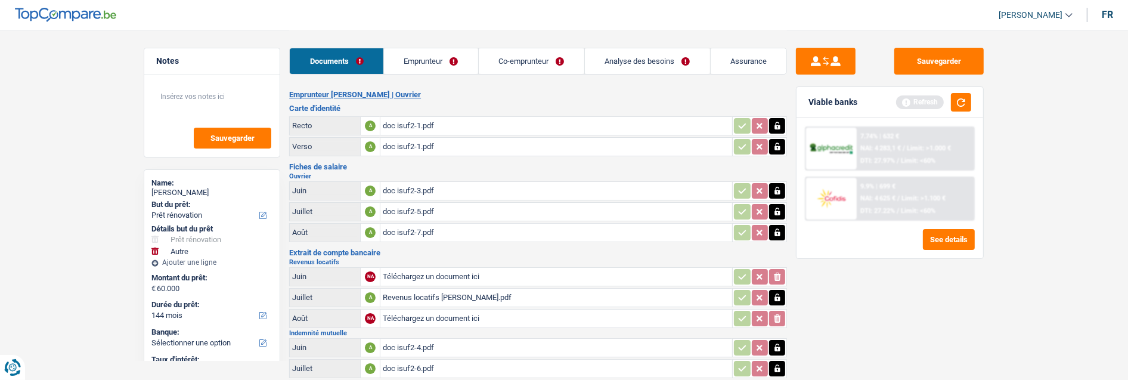
click at [444, 62] on link "Emprunteur" at bounding box center [431, 61] width 94 height 26
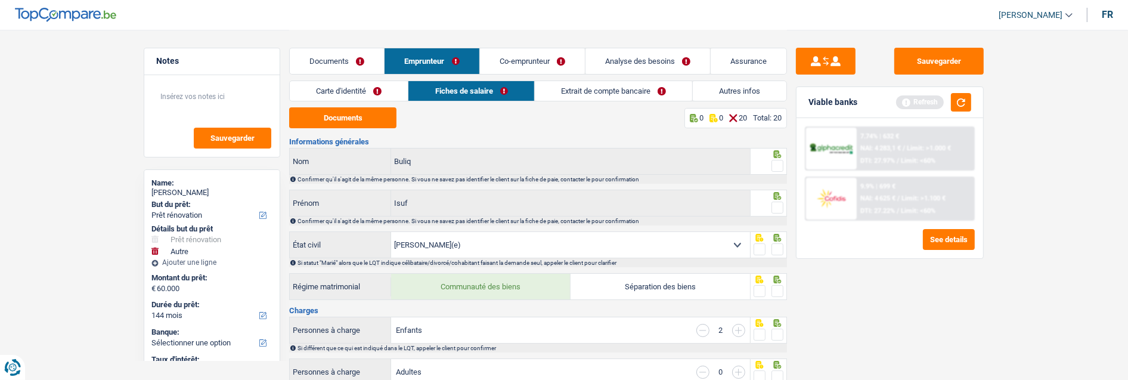
click at [356, 91] on link "Carte d'identité" at bounding box center [349, 91] width 118 height 20
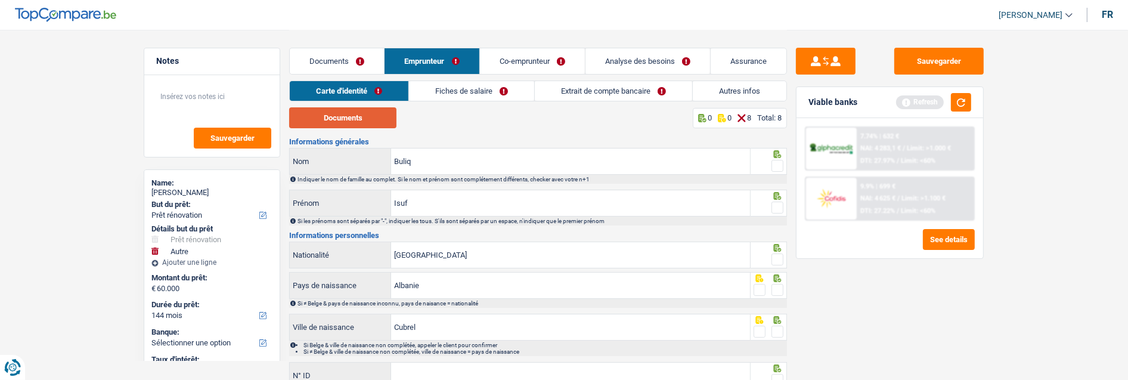
click at [356, 117] on button "Documents" at bounding box center [342, 117] width 107 height 21
click at [355, 117] on button "Documents" at bounding box center [342, 117] width 107 height 21
click at [776, 162] on span at bounding box center [777, 166] width 12 height 12
click at [0, 0] on input "radio" at bounding box center [0, 0] width 0 height 0
click at [773, 201] on label at bounding box center [777, 207] width 12 height 12
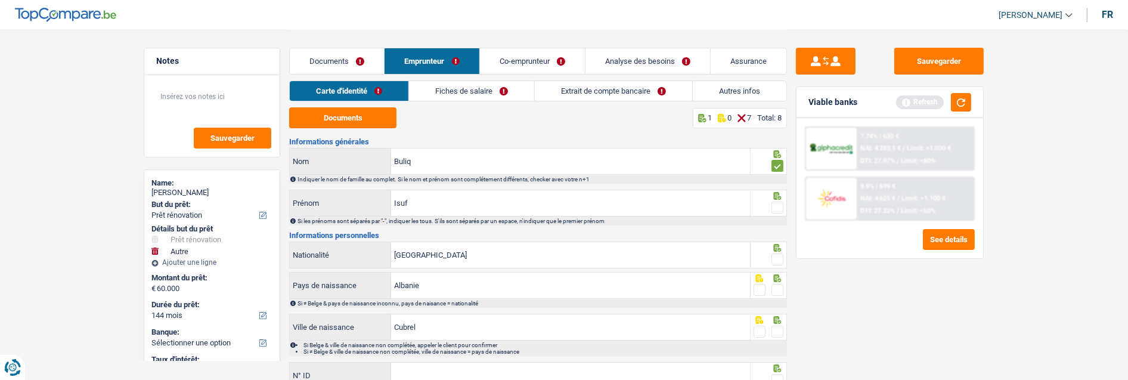
click at [0, 0] on input "radio" at bounding box center [0, 0] width 0 height 0
click at [772, 259] on span at bounding box center [777, 259] width 12 height 12
click at [0, 0] on input "radio" at bounding box center [0, 0] width 0 height 0
click at [779, 288] on span at bounding box center [777, 290] width 12 height 12
click at [0, 0] on input "radio" at bounding box center [0, 0] width 0 height 0
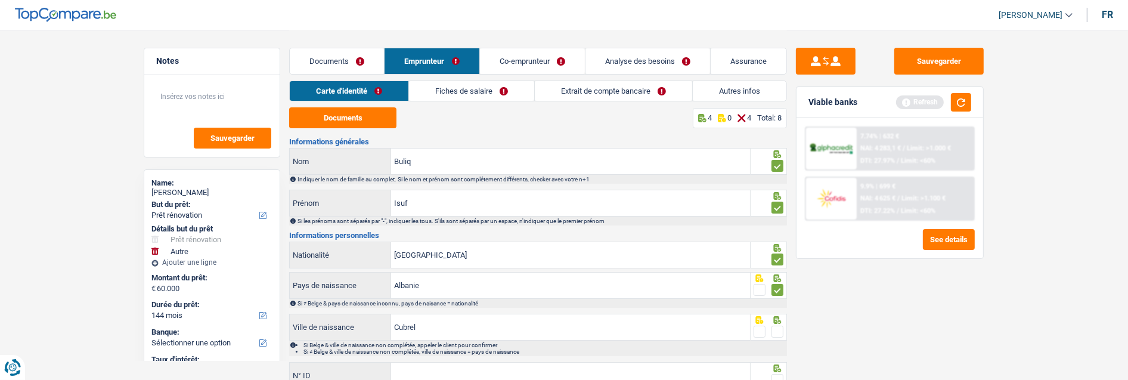
click at [783, 325] on span at bounding box center [777, 331] width 12 height 12
click at [0, 0] on input "radio" at bounding box center [0, 0] width 0 height 0
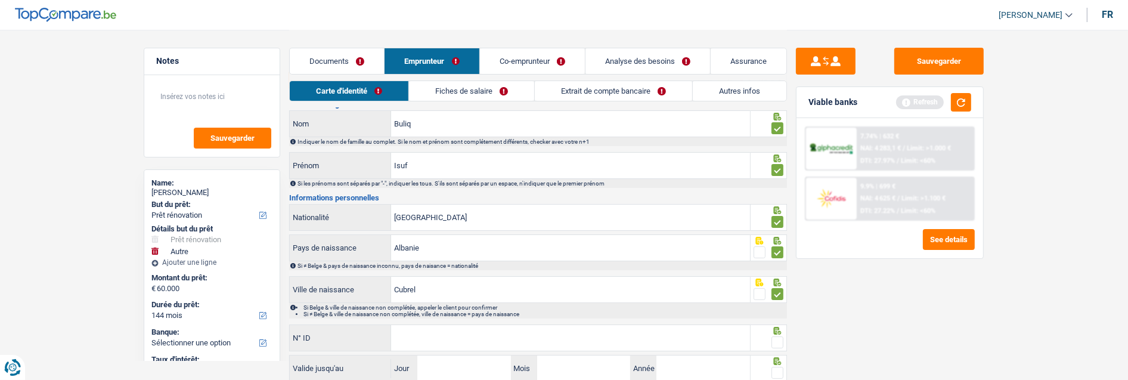
scroll to position [122, 0]
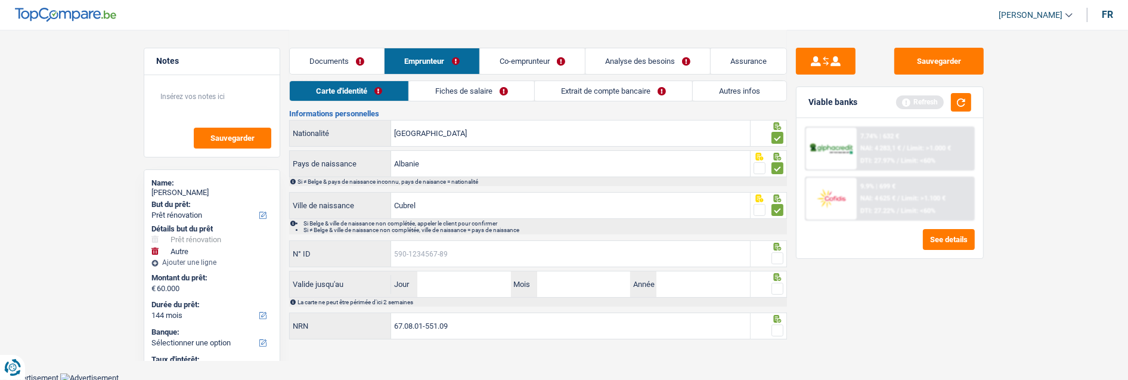
drag, startPoint x: 539, startPoint y: 254, endPoint x: 553, endPoint y: 249, distance: 14.7
click at [539, 255] on input "N° ID" at bounding box center [570, 254] width 359 height 26
type input "[PHONE_NUMBER]"
click at [779, 253] on span at bounding box center [777, 258] width 12 height 12
click at [0, 0] on input "radio" at bounding box center [0, 0] width 0 height 0
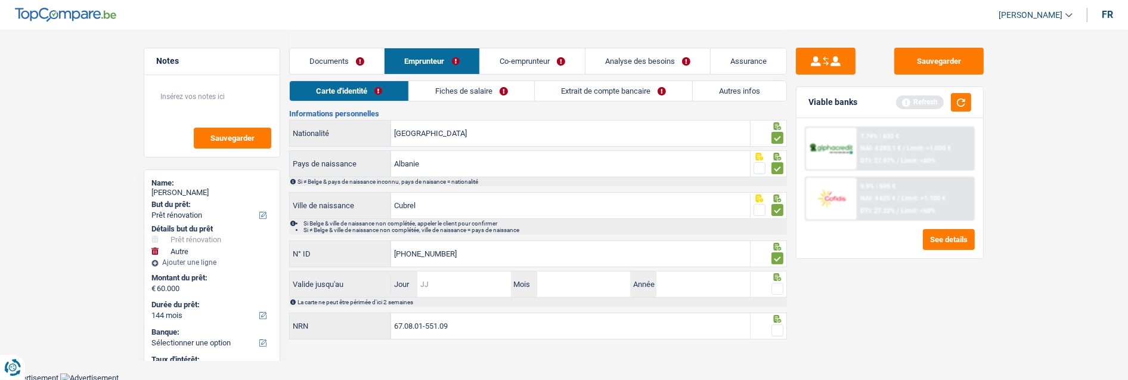
click at [481, 287] on input "Jour" at bounding box center [463, 284] width 93 height 26
type input "05"
type input "2035"
drag, startPoint x: 778, startPoint y: 285, endPoint x: 776, endPoint y: 302, distance: 16.8
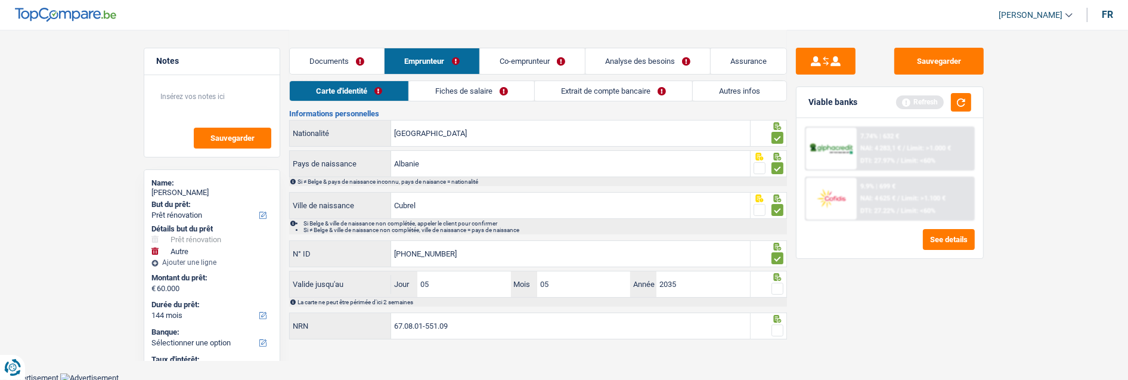
click at [777, 285] on span at bounding box center [777, 289] width 12 height 12
click at [0, 0] on input "radio" at bounding box center [0, 0] width 0 height 0
click at [776, 325] on span at bounding box center [777, 330] width 12 height 12
click at [0, 0] on input "radio" at bounding box center [0, 0] width 0 height 0
click at [492, 86] on link "Fiches de salaire" at bounding box center [472, 91] width 125 height 20
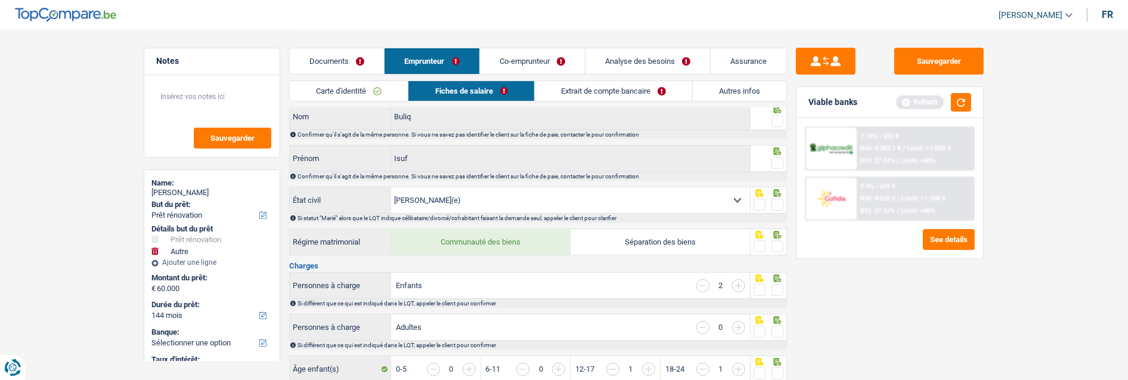
scroll to position [0, 0]
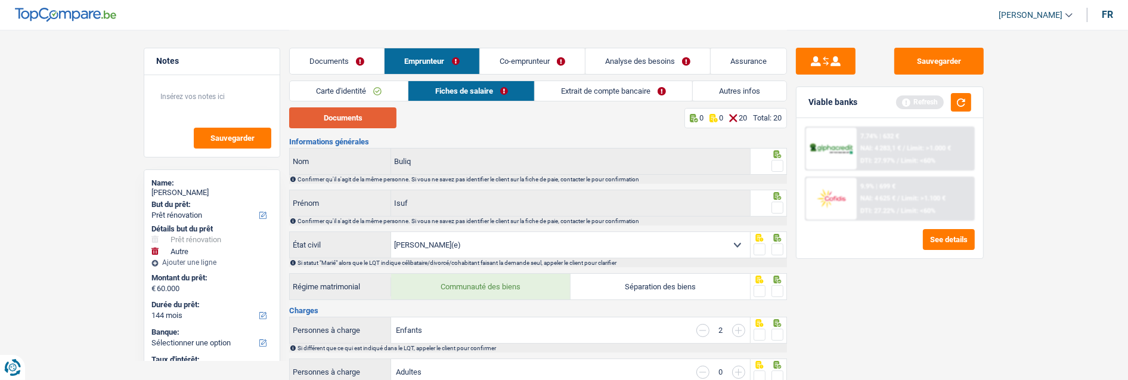
click at [385, 118] on button "Documents" at bounding box center [342, 117] width 107 height 21
drag, startPoint x: 771, startPoint y: 162, endPoint x: 767, endPoint y: 175, distance: 14.0
click at [771, 162] on span at bounding box center [777, 166] width 12 height 12
click at [0, 0] on input "radio" at bounding box center [0, 0] width 0 height 0
click at [777, 203] on span at bounding box center [777, 207] width 12 height 12
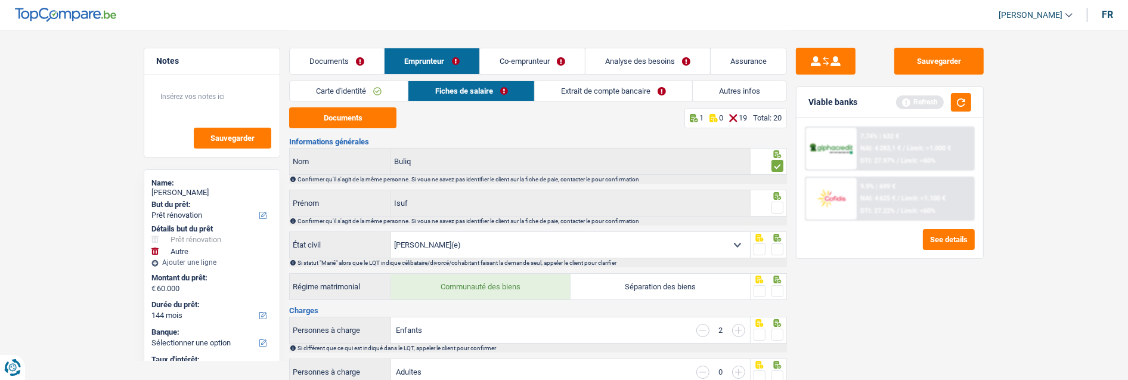
click at [0, 0] on input "radio" at bounding box center [0, 0] width 0 height 0
drag, startPoint x: 777, startPoint y: 247, endPoint x: 773, endPoint y: 277, distance: 30.7
click at [777, 247] on span at bounding box center [777, 249] width 12 height 12
click at [0, 0] on input "radio" at bounding box center [0, 0] width 0 height 0
click at [771, 292] on span at bounding box center [777, 291] width 12 height 12
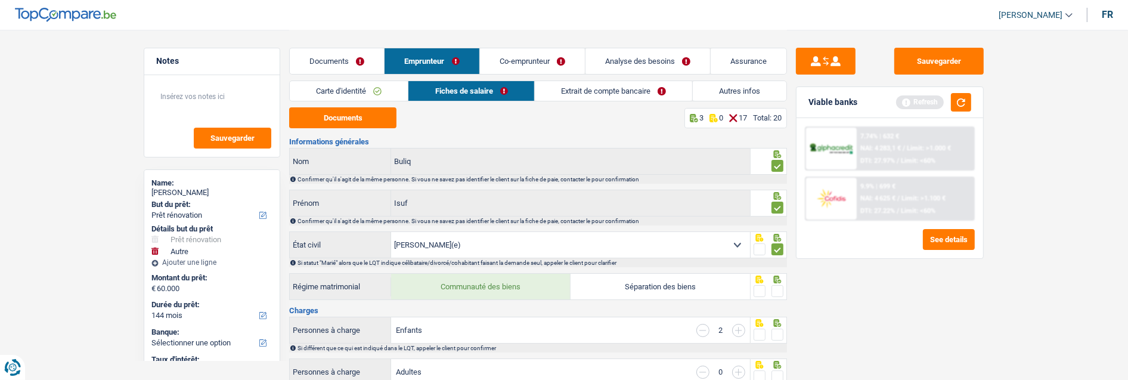
click at [0, 0] on input "radio" at bounding box center [0, 0] width 0 height 0
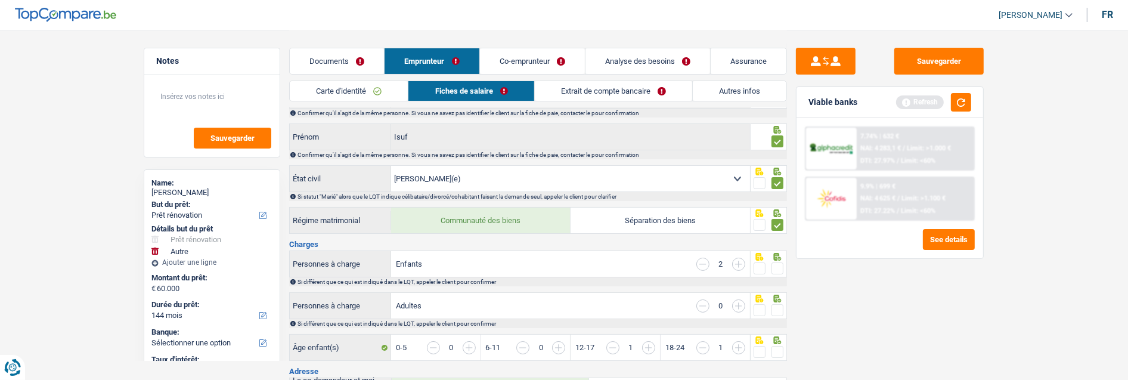
drag, startPoint x: 781, startPoint y: 262, endPoint x: 775, endPoint y: 286, distance: 24.6
click at [779, 263] on span at bounding box center [777, 268] width 12 height 12
click at [0, 0] on input "radio" at bounding box center [0, 0] width 0 height 0
drag, startPoint x: 776, startPoint y: 300, endPoint x: 777, endPoint y: 306, distance: 6.6
click at [776, 303] on div at bounding box center [777, 310] width 12 height 15
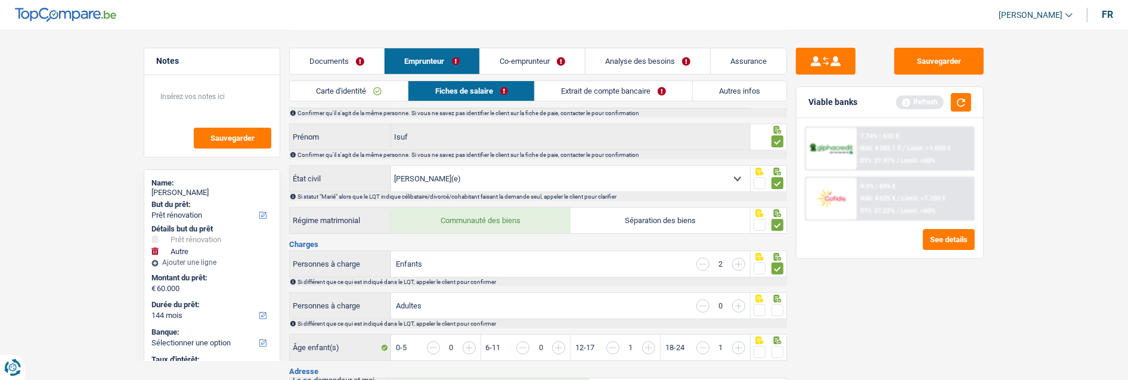
click at [777, 346] on span at bounding box center [777, 352] width 12 height 12
click at [0, 0] on input "radio" at bounding box center [0, 0] width 0 height 0
click at [777, 307] on span at bounding box center [777, 310] width 12 height 12
click at [0, 0] on input "radio" at bounding box center [0, 0] width 0 height 0
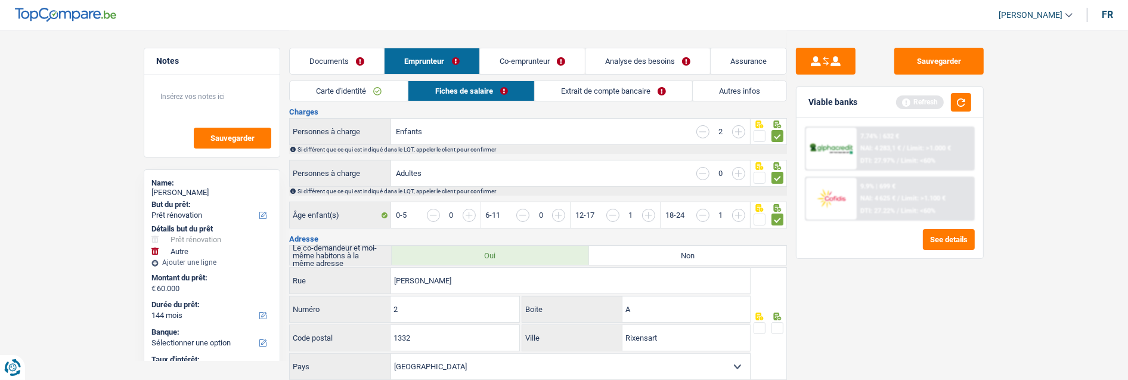
scroll to position [265, 0]
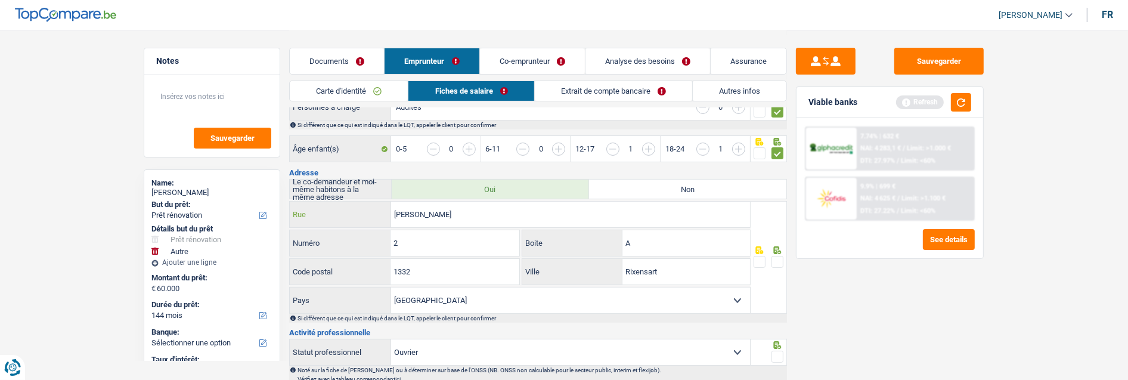
drag, startPoint x: 466, startPoint y: 212, endPoint x: 473, endPoint y: 204, distance: 11.0
click at [473, 204] on input "[PERSON_NAME]" at bounding box center [570, 214] width 359 height 26
drag, startPoint x: 696, startPoint y: 268, endPoint x: 577, endPoint y: 272, distance: 118.7
click at [577, 272] on div "Rixensart Ville" at bounding box center [636, 272] width 228 height 26
type input "Genval"
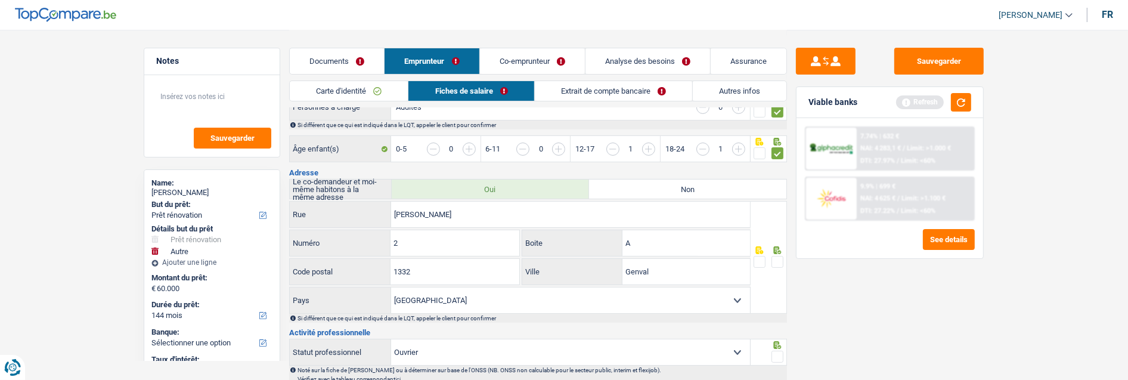
click at [775, 256] on span at bounding box center [777, 262] width 12 height 12
click at [0, 0] on input "radio" at bounding box center [0, 0] width 0 height 0
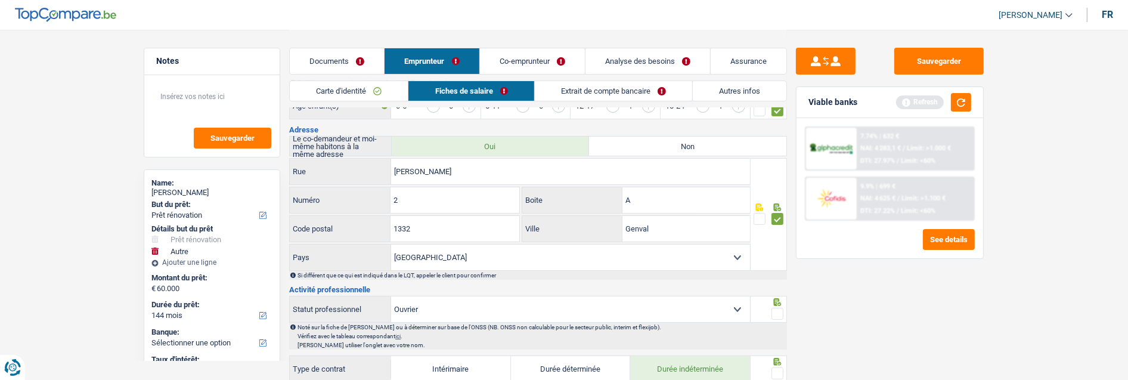
scroll to position [331, 0]
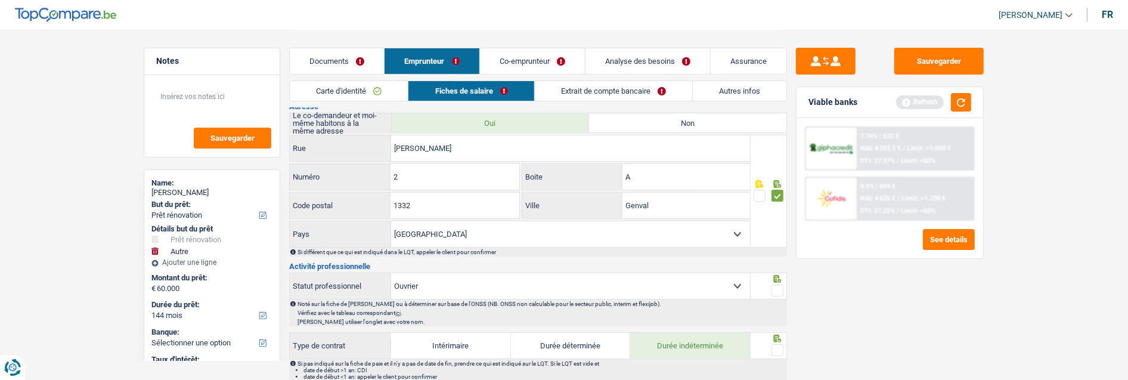
click at [781, 284] on span at bounding box center [777, 290] width 12 height 12
click at [0, 0] on input "radio" at bounding box center [0, 0] width 0 height 0
click at [778, 344] on span at bounding box center [777, 350] width 12 height 12
click at [0, 0] on input "radio" at bounding box center [0, 0] width 0 height 0
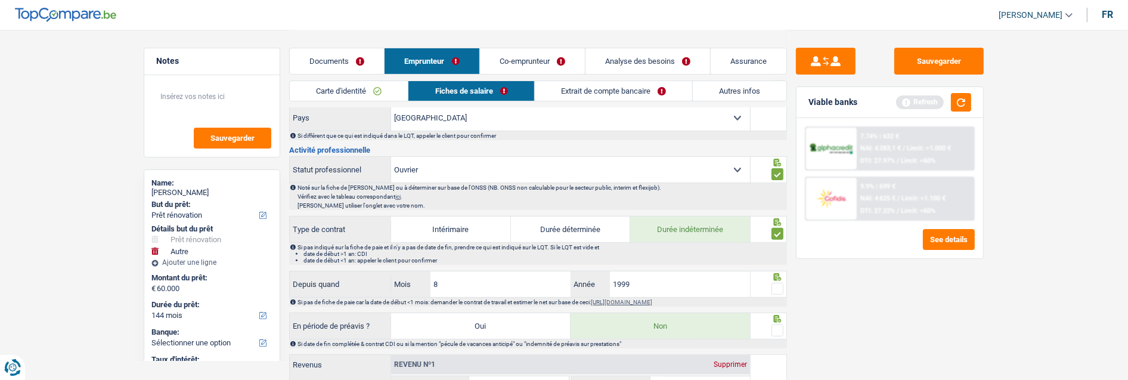
scroll to position [463, 0]
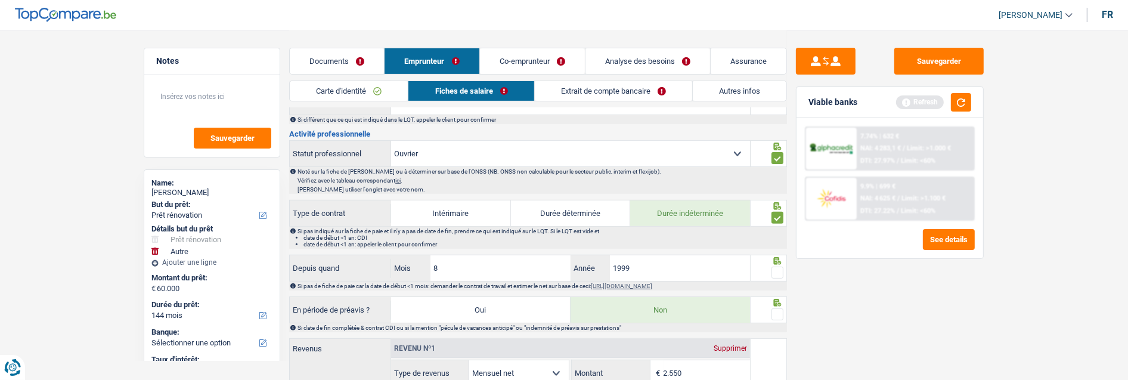
drag, startPoint x: 777, startPoint y: 265, endPoint x: 768, endPoint y: 286, distance: 22.9
click at [777, 267] on span at bounding box center [777, 272] width 12 height 12
click at [0, 0] on input "radio" at bounding box center [0, 0] width 0 height 0
click at [775, 312] on span at bounding box center [777, 314] width 12 height 12
click at [0, 0] on input "radio" at bounding box center [0, 0] width 0 height 0
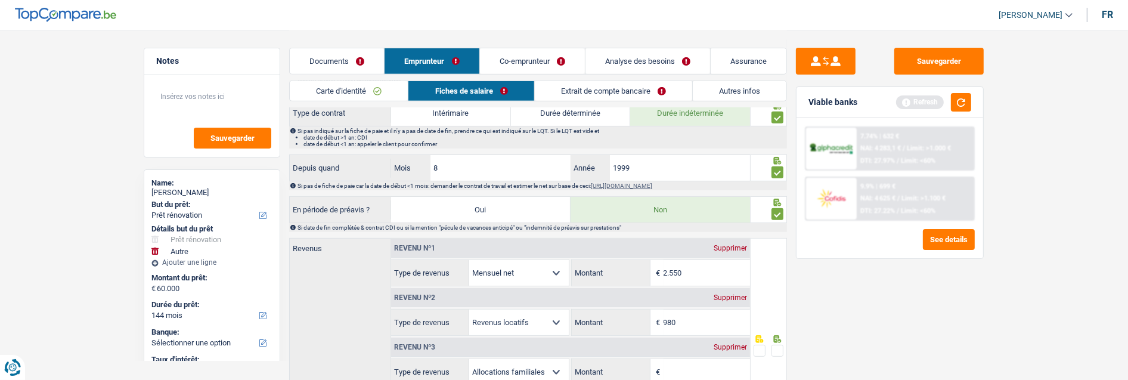
scroll to position [596, 0]
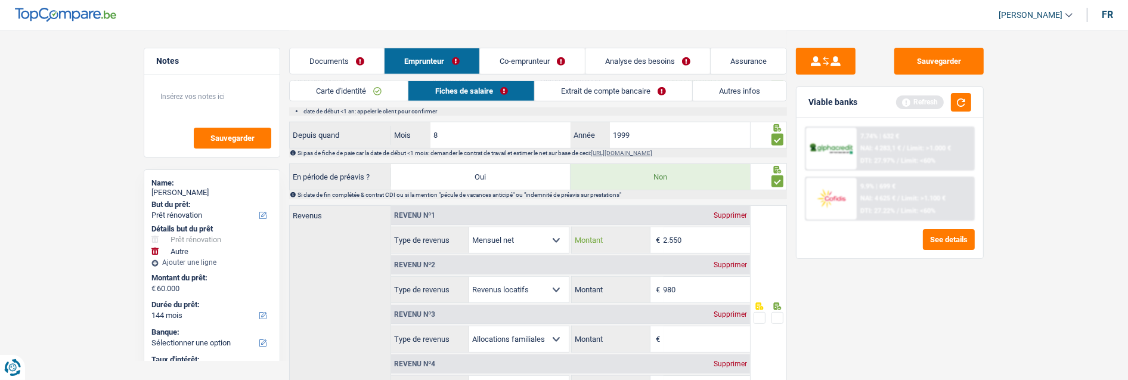
drag, startPoint x: 693, startPoint y: 235, endPoint x: 615, endPoint y: 236, distance: 78.7
click at [616, 235] on div "2.550 € Montant" at bounding box center [661, 240] width 178 height 26
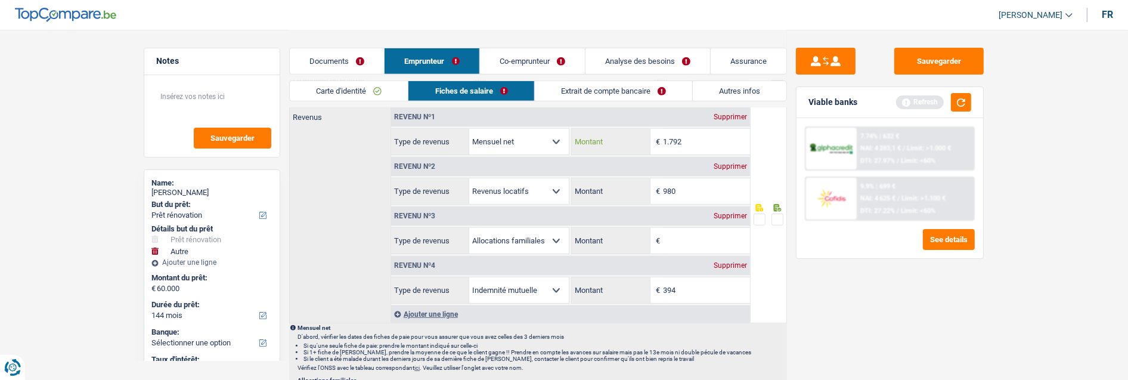
scroll to position [728, 0]
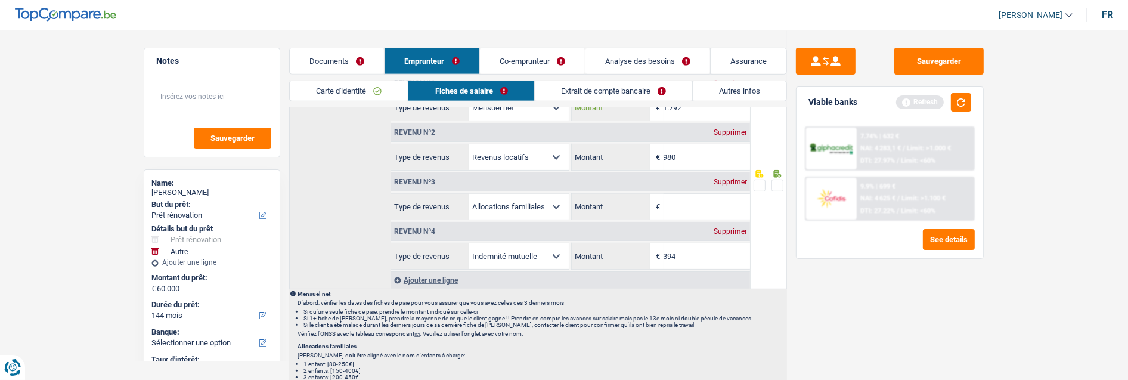
type input "1.792"
click at [731, 178] on div "Supprimer" at bounding box center [730, 181] width 39 height 7
select select "mutualityIndemnity"
type input "394"
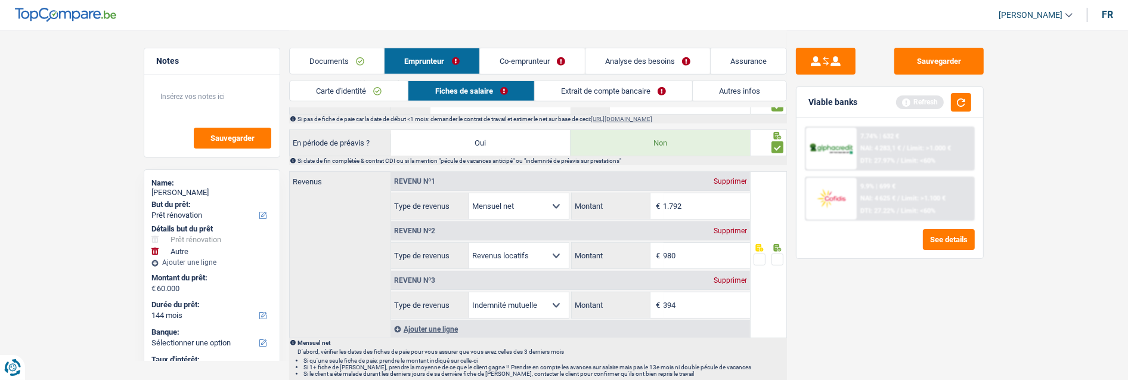
scroll to position [662, 0]
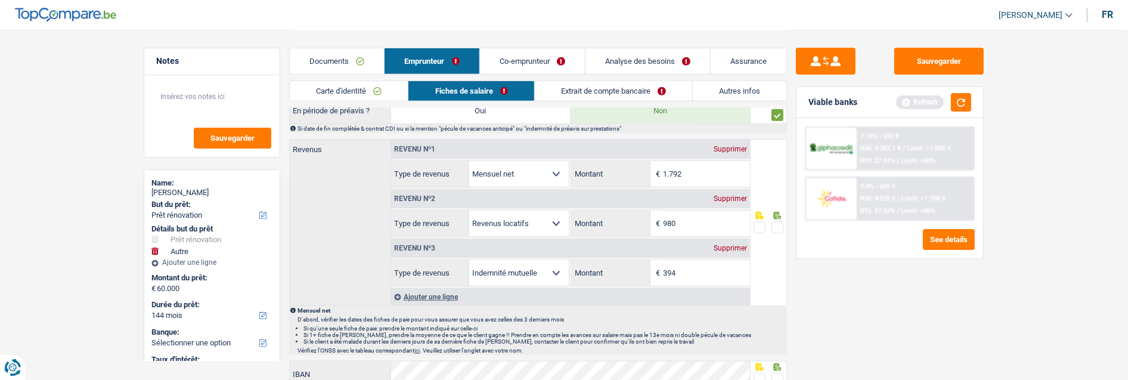
click at [775, 222] on span at bounding box center [777, 227] width 12 height 12
click at [0, 0] on input "radio" at bounding box center [0, 0] width 0 height 0
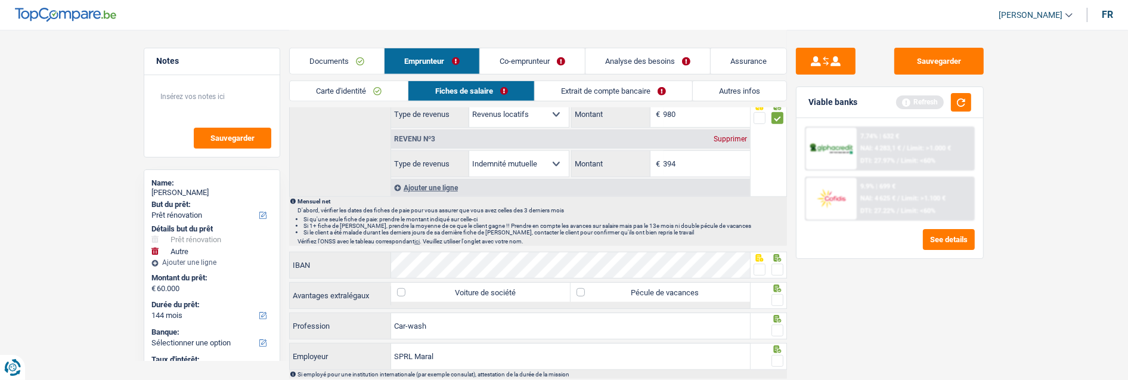
scroll to position [795, 0]
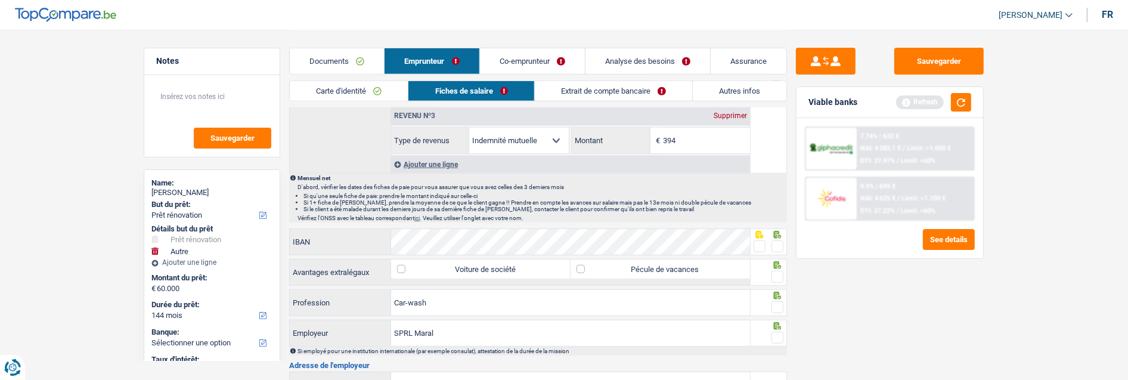
click at [776, 243] on span at bounding box center [777, 246] width 12 height 12
click at [0, 0] on input "radio" at bounding box center [0, 0] width 0 height 0
click at [693, 269] on label "Pécule de vacances" at bounding box center [659, 268] width 179 height 19
click at [693, 269] on input "Pécule de vacances" at bounding box center [659, 268] width 179 height 19
checkbox input "true"
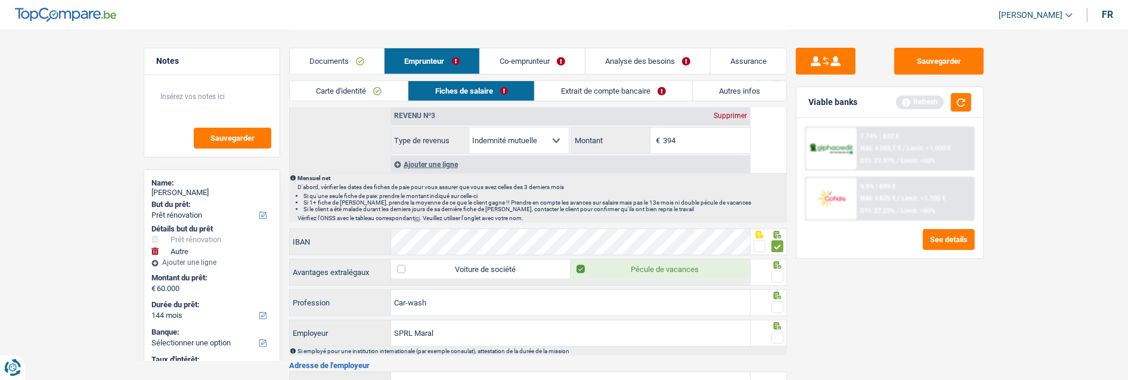
click at [782, 272] on span at bounding box center [777, 277] width 12 height 12
click at [0, 0] on input "radio" at bounding box center [0, 0] width 0 height 0
click at [776, 303] on span at bounding box center [777, 307] width 12 height 12
click at [0, 0] on input "radio" at bounding box center [0, 0] width 0 height 0
drag, startPoint x: 436, startPoint y: 300, endPoint x: 300, endPoint y: 313, distance: 136.0
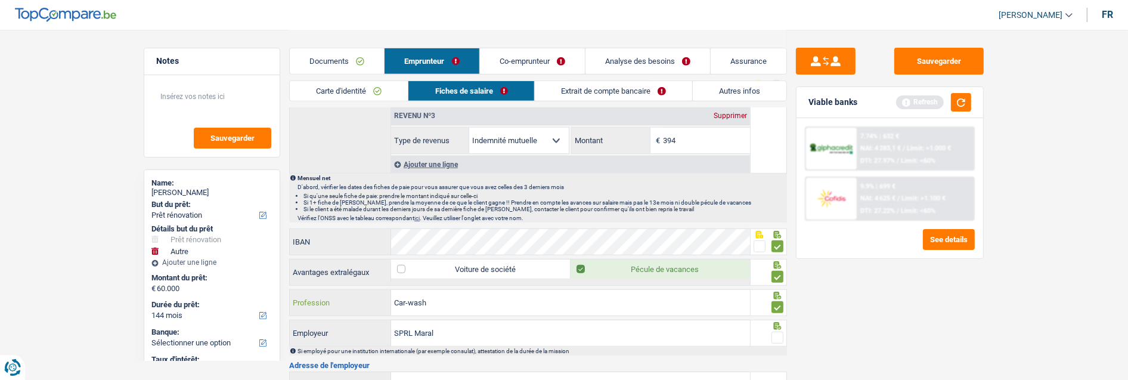
click at [308, 314] on div "Car-wash Profession" at bounding box center [519, 303] width 461 height 29
type input "L"
type input "Car Wash"
drag, startPoint x: 474, startPoint y: 334, endPoint x: 279, endPoint y: 328, distance: 195.0
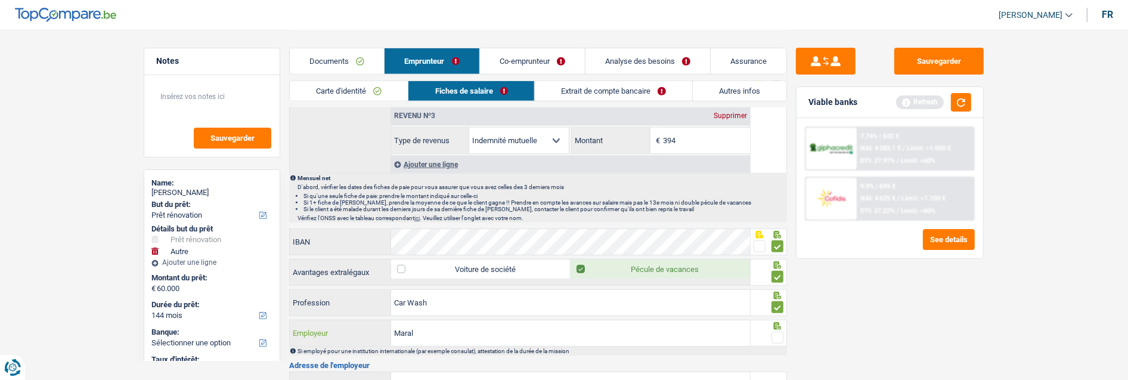
type input "Maral"
click at [777, 334] on span at bounding box center [777, 337] width 12 height 12
click at [0, 0] on input "radio" at bounding box center [0, 0] width 0 height 0
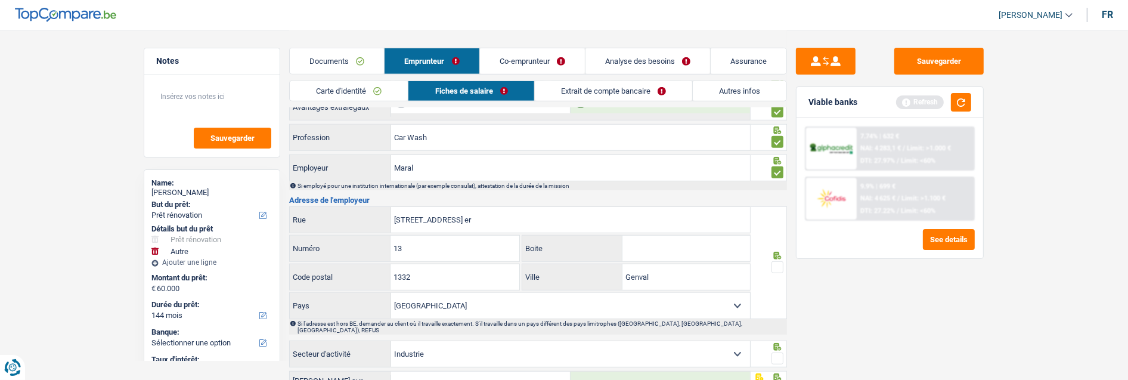
scroll to position [927, 0]
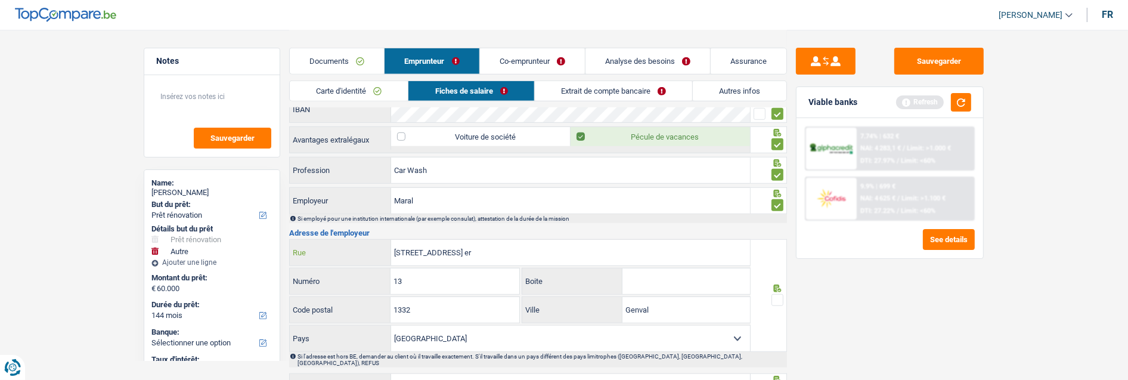
drag, startPoint x: 489, startPoint y: 250, endPoint x: 338, endPoint y: 255, distance: 151.5
click at [338, 255] on div "Av.Albert 1 er Rue" at bounding box center [520, 253] width 460 height 26
type input "a"
type input "Avenue Albert premier"
click at [777, 294] on span at bounding box center [777, 300] width 12 height 12
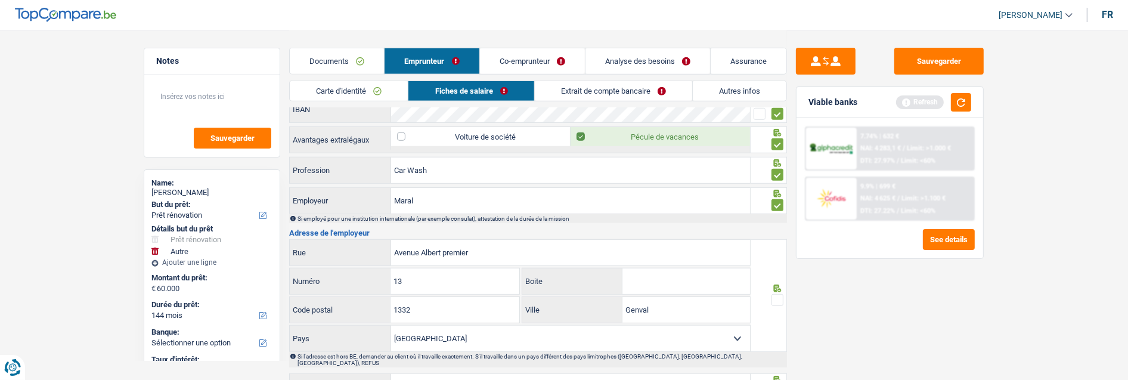
click at [0, 0] on input "radio" at bounding box center [0, 0] width 0 height 0
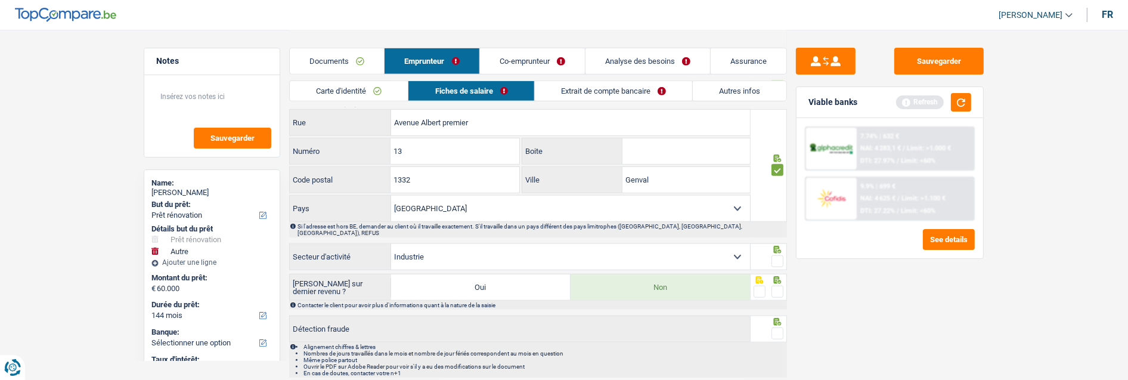
scroll to position [1059, 0]
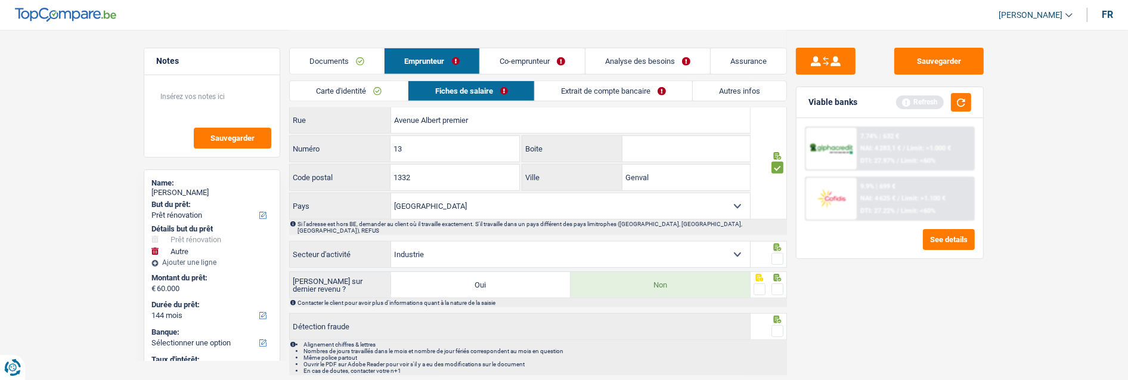
click at [777, 253] on span at bounding box center [777, 259] width 12 height 12
click at [0, 0] on input "radio" at bounding box center [0, 0] width 0 height 0
click at [734, 247] on select "Agriculture/Pêche Industrie Horeca Courier/Fitness/Taxi Construction Banques/As…" at bounding box center [570, 254] width 359 height 26
select select "smallCompanies"
click at [391, 241] on select "Agriculture/Pêche Industrie Horeca Courier/Fitness/Taxi Construction Banques/As…" at bounding box center [570, 254] width 359 height 26
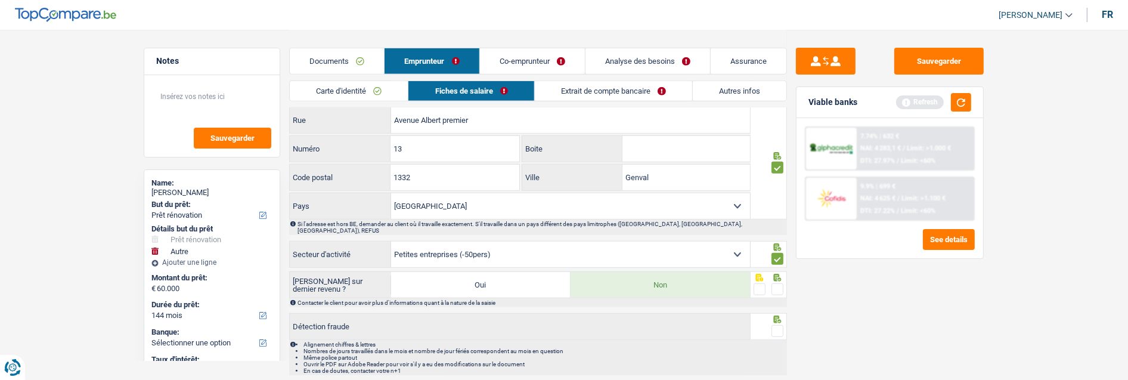
click at [782, 283] on span at bounding box center [777, 289] width 12 height 12
click at [0, 0] on input "radio" at bounding box center [0, 0] width 0 height 0
click at [776, 325] on span at bounding box center [777, 331] width 12 height 12
click at [0, 0] on input "radio" at bounding box center [0, 0] width 0 height 0
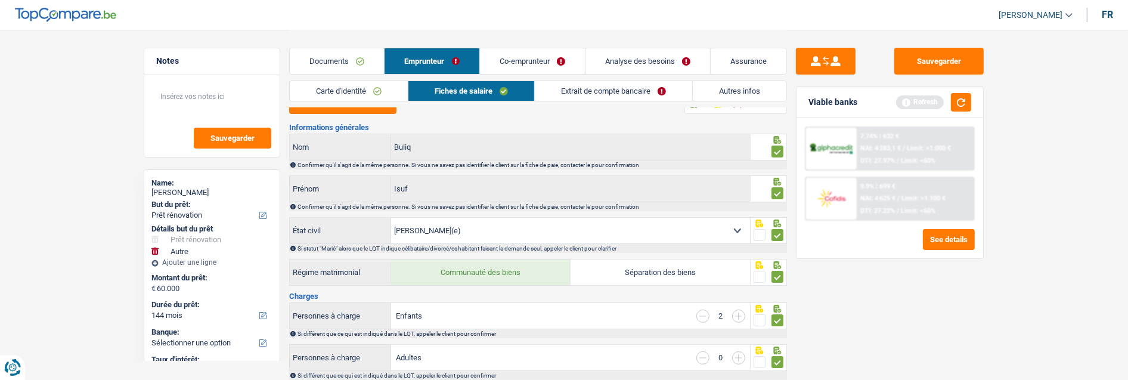
scroll to position [0, 0]
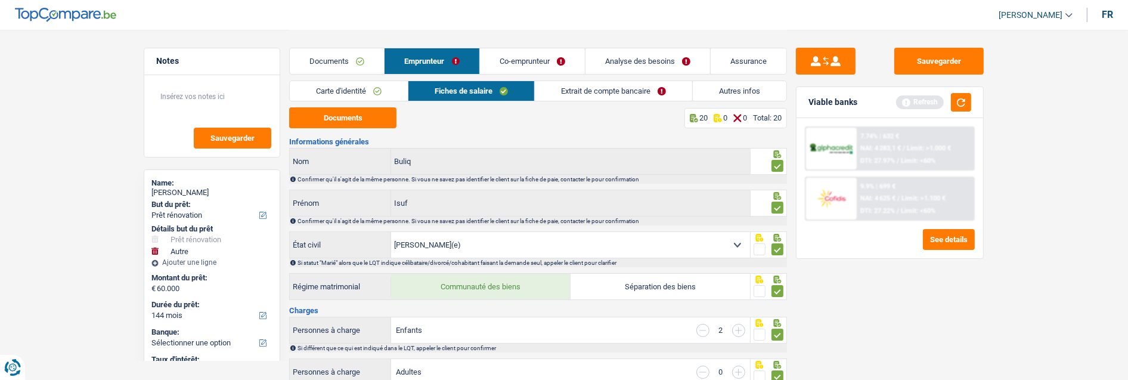
click at [604, 88] on link "Extrait de compte bancaire" at bounding box center [613, 91] width 157 height 20
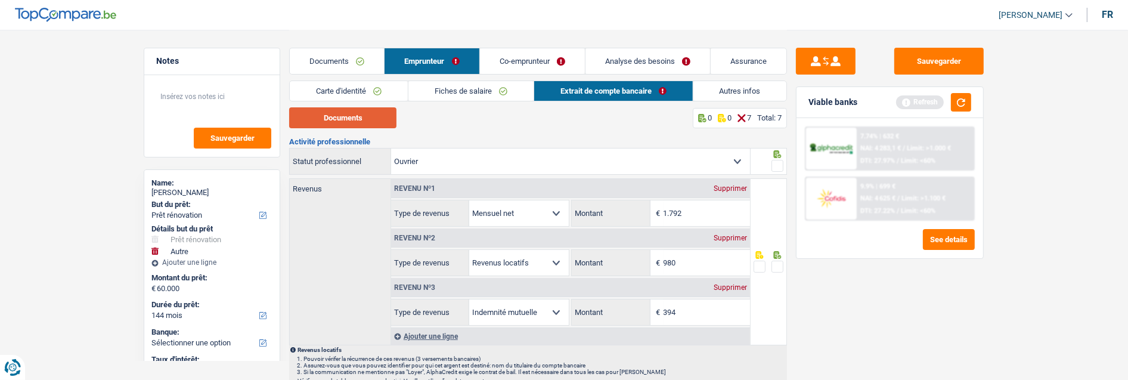
click at [362, 120] on button "Documents" at bounding box center [342, 117] width 107 height 21
click at [776, 161] on span at bounding box center [777, 166] width 12 height 12
click at [0, 0] on input "radio" at bounding box center [0, 0] width 0 height 0
click at [779, 261] on span at bounding box center [777, 267] width 12 height 12
click at [0, 0] on input "radio" at bounding box center [0, 0] width 0 height 0
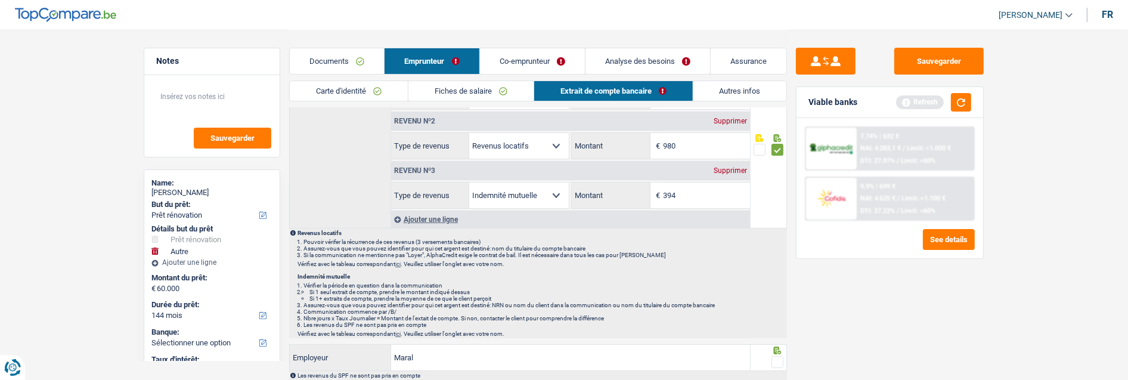
scroll to position [132, 0]
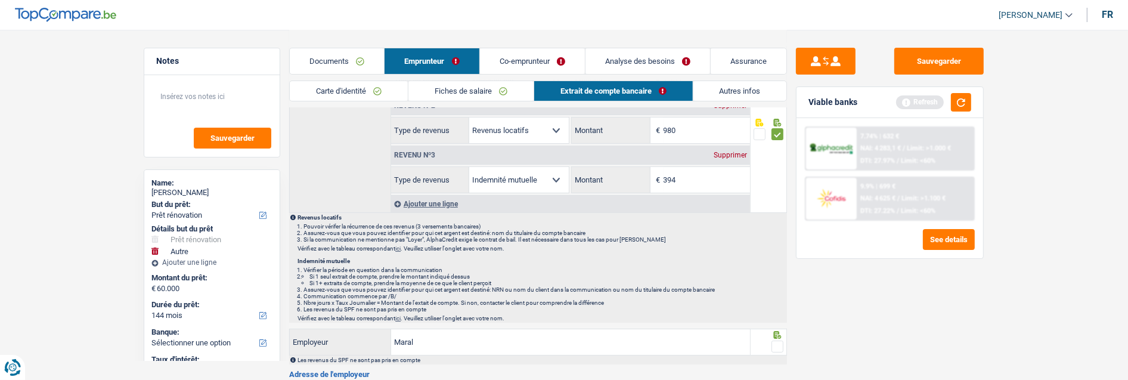
click at [775, 342] on span at bounding box center [777, 346] width 12 height 12
click at [0, 0] on input "radio" at bounding box center [0, 0] width 0 height 0
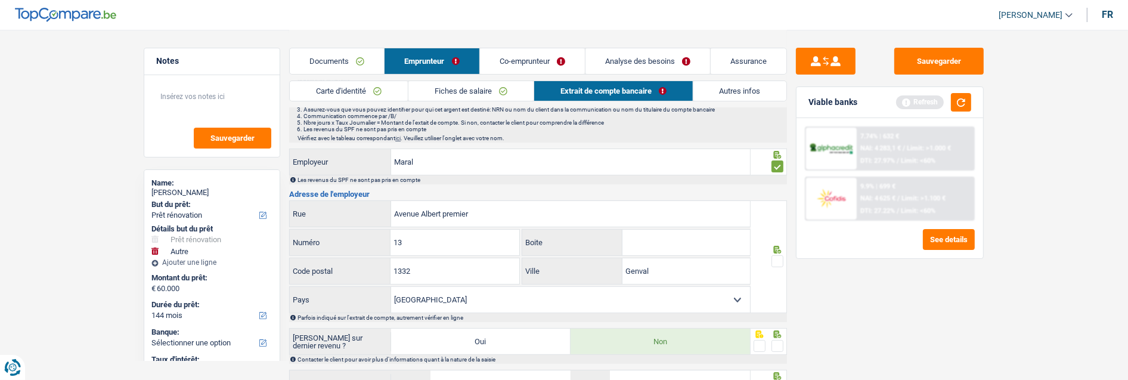
scroll to position [331, 0]
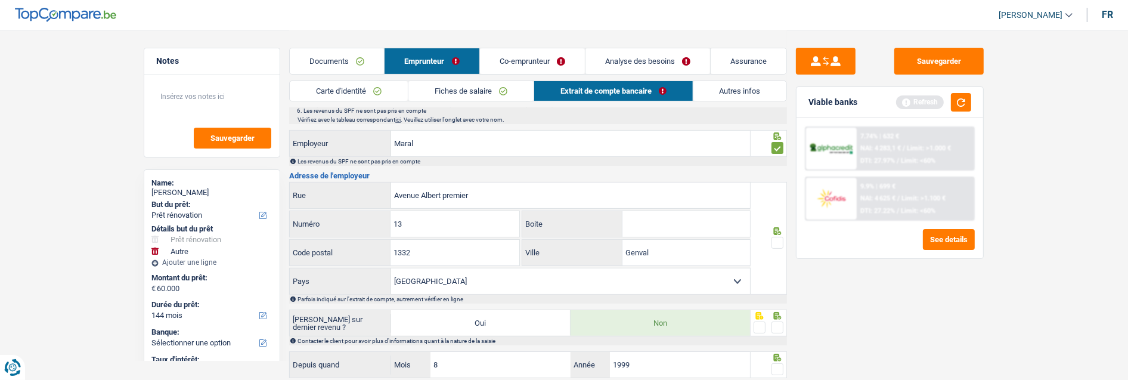
click at [773, 243] on span at bounding box center [777, 243] width 12 height 12
click at [0, 0] on input "radio" at bounding box center [0, 0] width 0 height 0
click at [776, 321] on span at bounding box center [777, 327] width 12 height 12
click at [0, 0] on input "radio" at bounding box center [0, 0] width 0 height 0
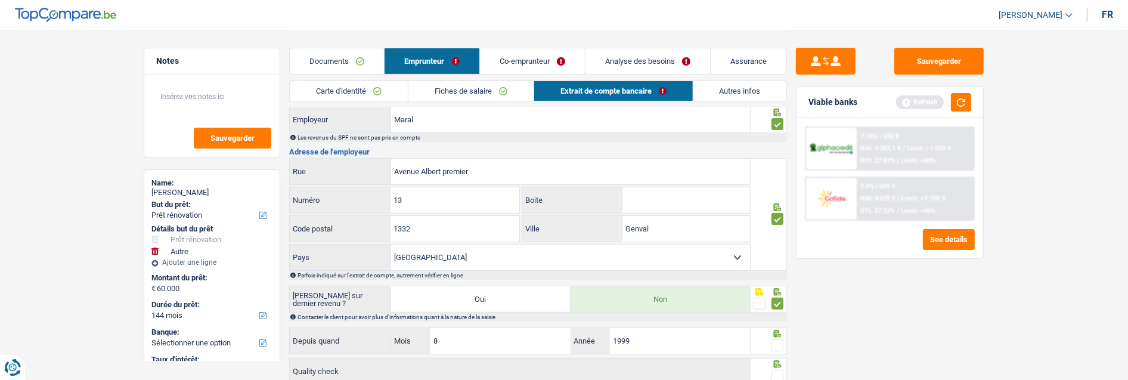
scroll to position [397, 0]
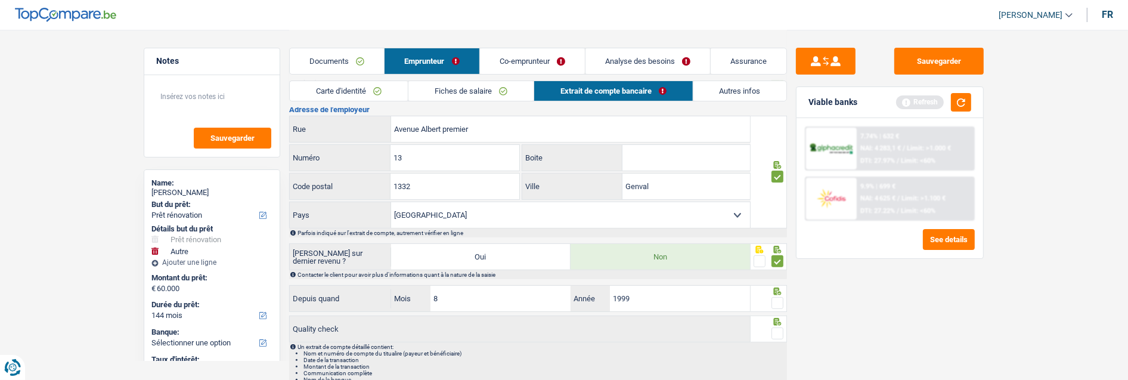
drag, startPoint x: 776, startPoint y: 295, endPoint x: 780, endPoint y: 304, distance: 9.9
click at [776, 297] on span at bounding box center [777, 303] width 12 height 12
click at [0, 0] on input "radio" at bounding box center [0, 0] width 0 height 0
click at [777, 328] on span at bounding box center [777, 333] width 12 height 12
click at [0, 0] on input "radio" at bounding box center [0, 0] width 0 height 0
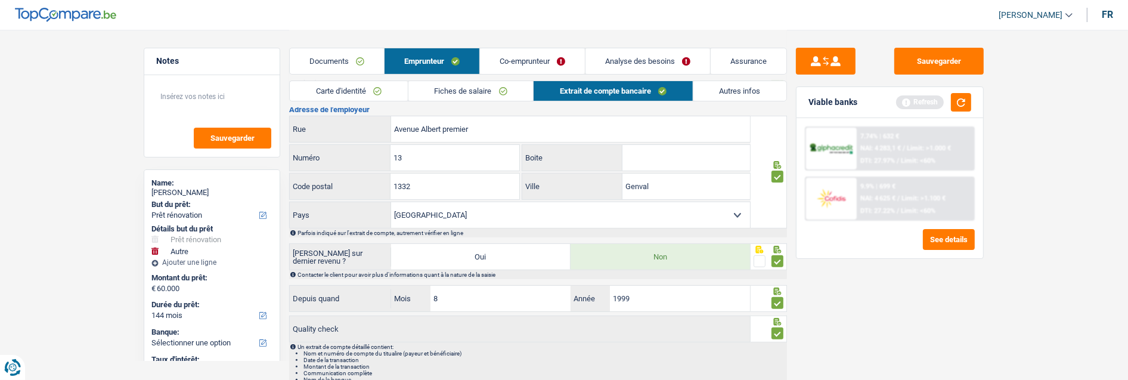
click at [742, 93] on link "Autres infos" at bounding box center [740, 91] width 94 height 20
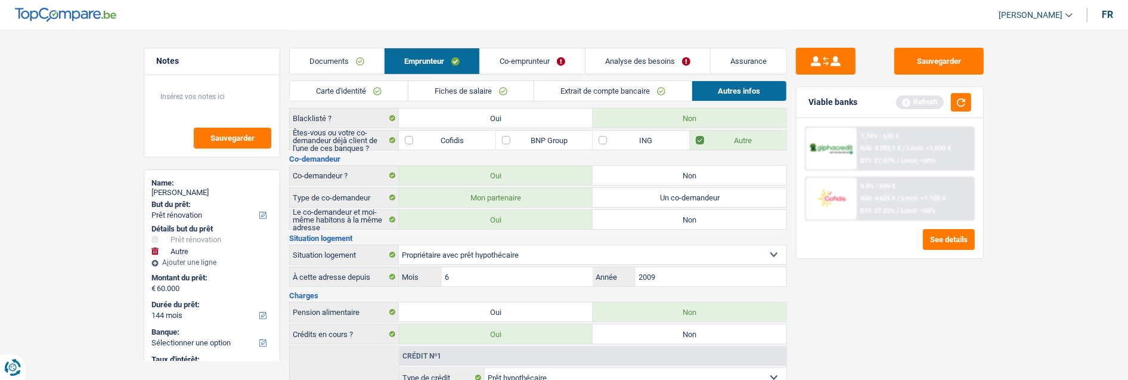
scroll to position [0, 0]
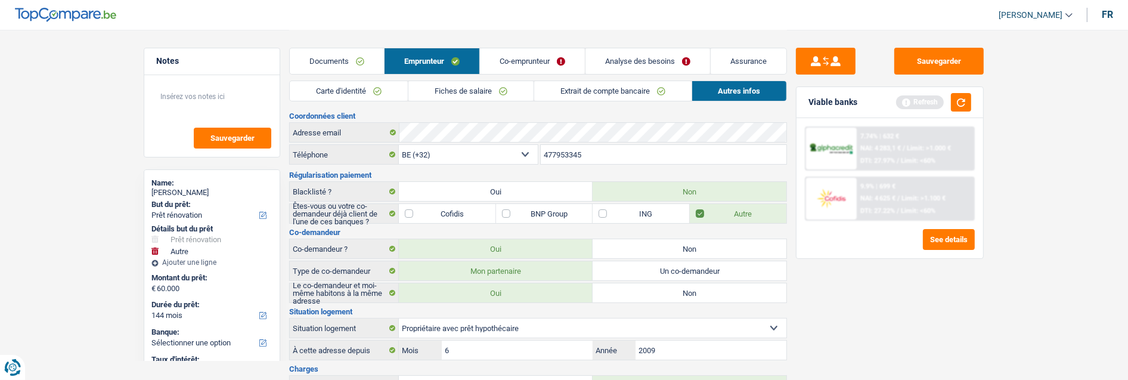
click at [537, 63] on link "Co-emprunteur" at bounding box center [532, 61] width 105 height 26
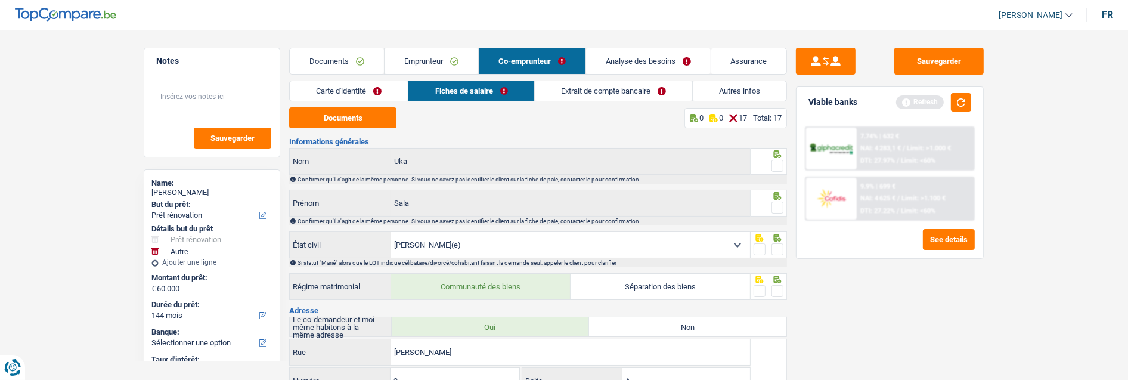
click at [379, 88] on link "Carte d'identité" at bounding box center [349, 91] width 118 height 20
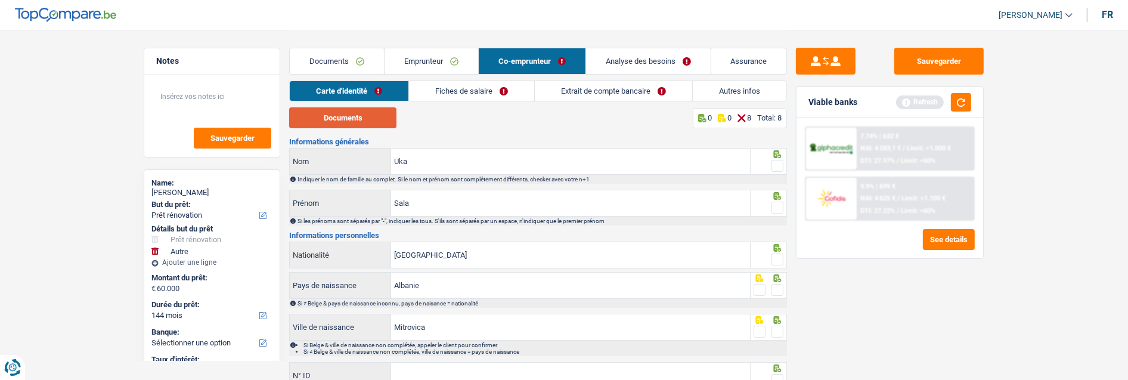
click at [376, 119] on button "Documents" at bounding box center [342, 117] width 107 height 21
click at [774, 163] on span at bounding box center [777, 166] width 12 height 12
click at [0, 0] on input "radio" at bounding box center [0, 0] width 0 height 0
click at [777, 203] on span at bounding box center [777, 207] width 12 height 12
click at [0, 0] on input "radio" at bounding box center [0, 0] width 0 height 0
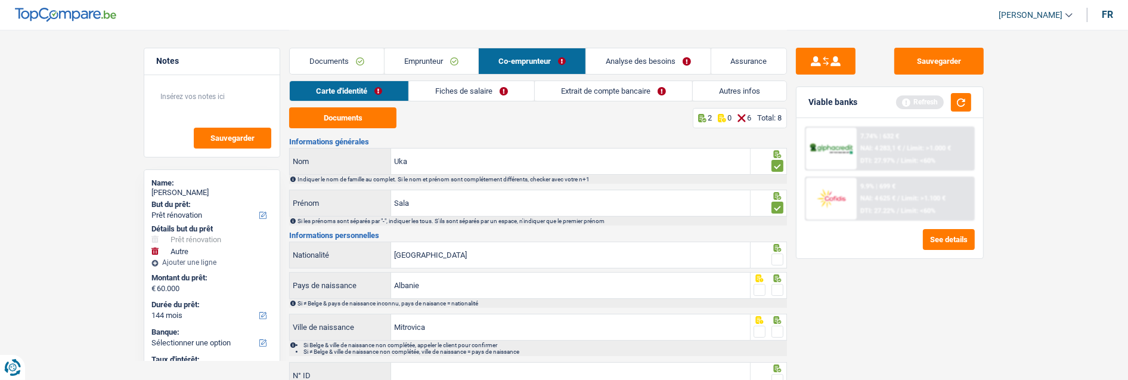
click at [781, 253] on span at bounding box center [777, 259] width 12 height 12
click at [0, 0] on input "radio" at bounding box center [0, 0] width 0 height 0
click at [777, 278] on icon at bounding box center [777, 278] width 12 height 8
click at [776, 290] on span at bounding box center [777, 290] width 12 height 12
click at [0, 0] on input "radio" at bounding box center [0, 0] width 0 height 0
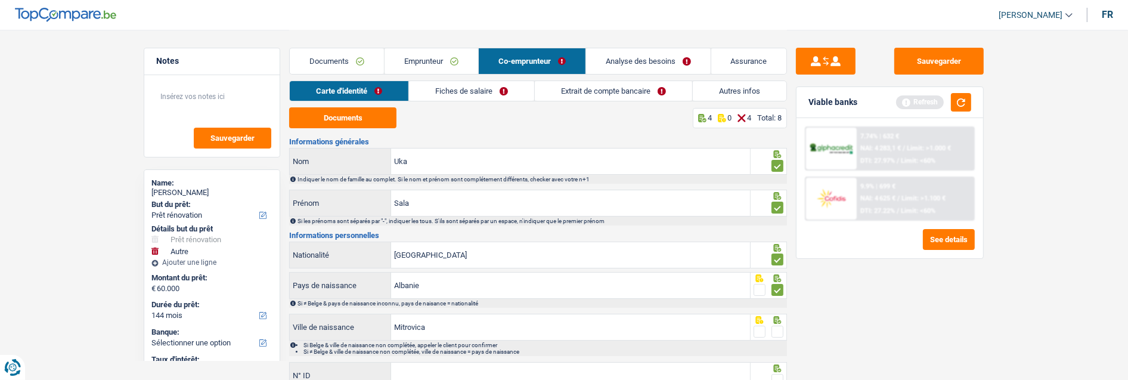
click at [776, 328] on span at bounding box center [777, 331] width 12 height 12
click at [0, 0] on input "radio" at bounding box center [0, 0] width 0 height 0
click at [465, 326] on input "Mitrovica" at bounding box center [570, 327] width 359 height 26
drag, startPoint x: 459, startPoint y: 329, endPoint x: 362, endPoint y: 340, distance: 97.8
click at [365, 338] on div "Mitrovice Ville de naissance [PERSON_NAME] & ville de naissance non complétée, …" at bounding box center [538, 335] width 498 height 42
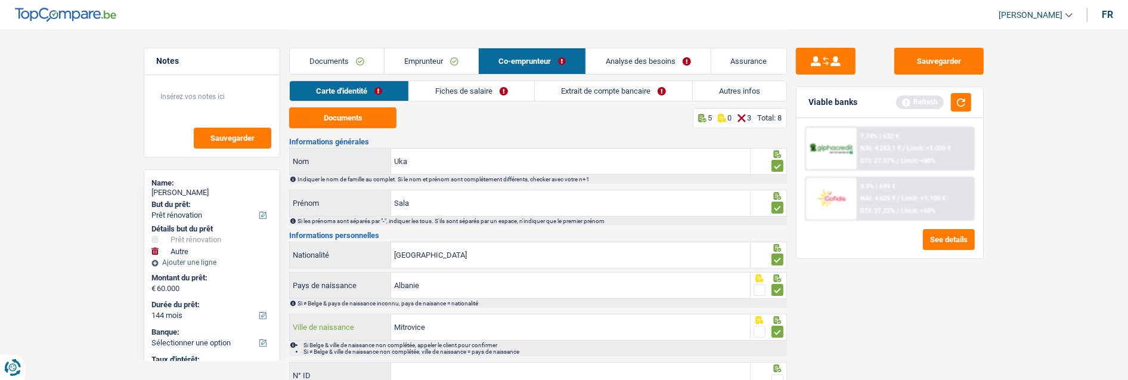
click at [445, 318] on input "Mitrovice" at bounding box center [570, 327] width 359 height 26
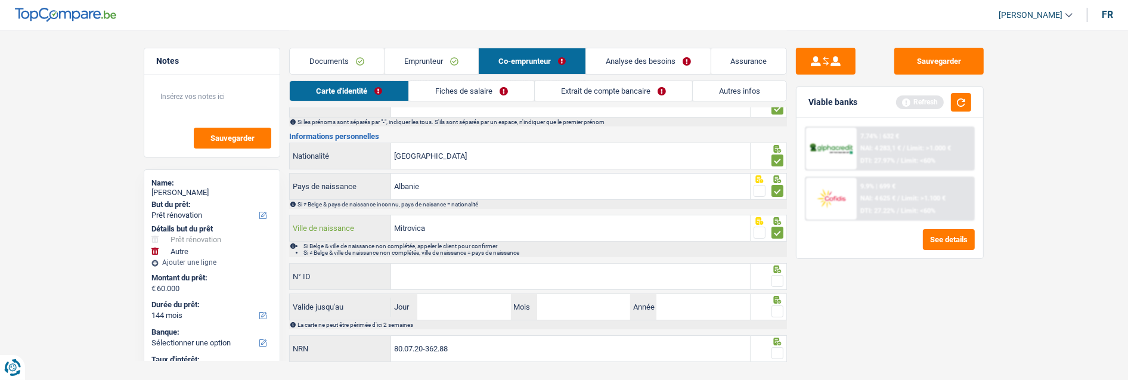
scroll to position [122, 0]
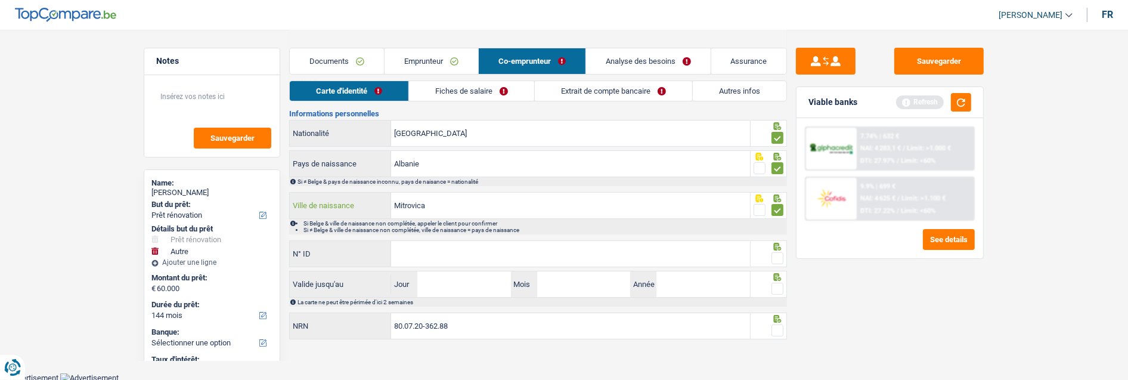
type input "Mitrovica"
click at [436, 253] on input "N° ID" at bounding box center [570, 254] width 359 height 26
type input "[PHONE_NUMBER]"
click at [777, 252] on span at bounding box center [777, 258] width 12 height 12
click at [0, 0] on input "radio" at bounding box center [0, 0] width 0 height 0
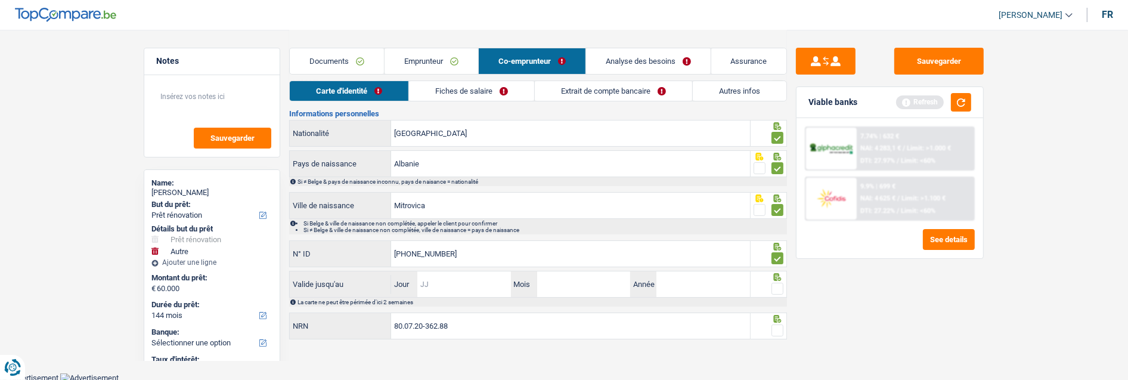
click at [434, 282] on input "Jour" at bounding box center [463, 284] width 93 height 26
type input "07"
type input "03"
type input "2026"
drag, startPoint x: 782, startPoint y: 283, endPoint x: 780, endPoint y: 295, distance: 12.6
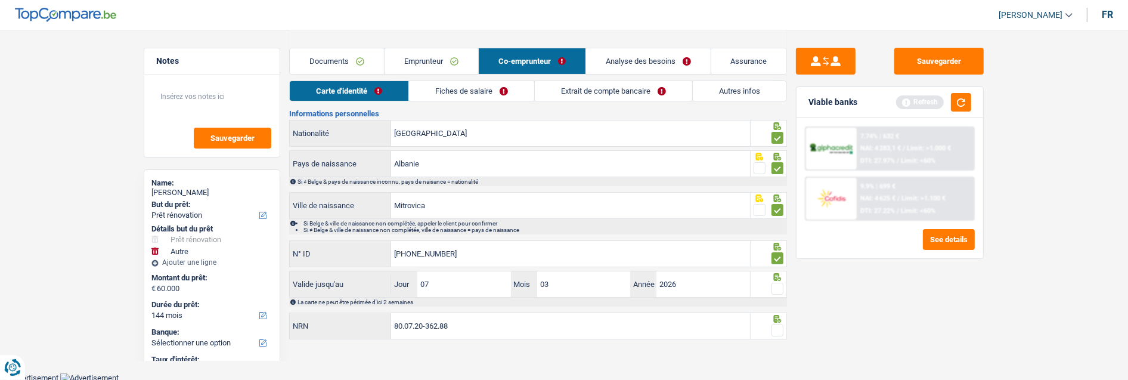
click at [782, 284] on span at bounding box center [777, 289] width 12 height 12
click at [0, 0] on input "radio" at bounding box center [0, 0] width 0 height 0
click at [782, 324] on span at bounding box center [777, 330] width 12 height 12
click at [0, 0] on input "radio" at bounding box center [0, 0] width 0 height 0
click at [486, 91] on link "Fiches de salaire" at bounding box center [472, 91] width 125 height 20
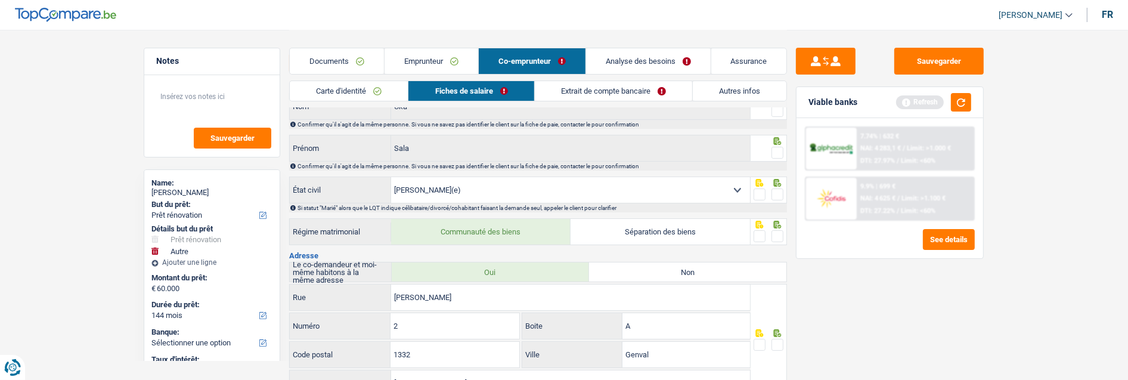
scroll to position [0, 0]
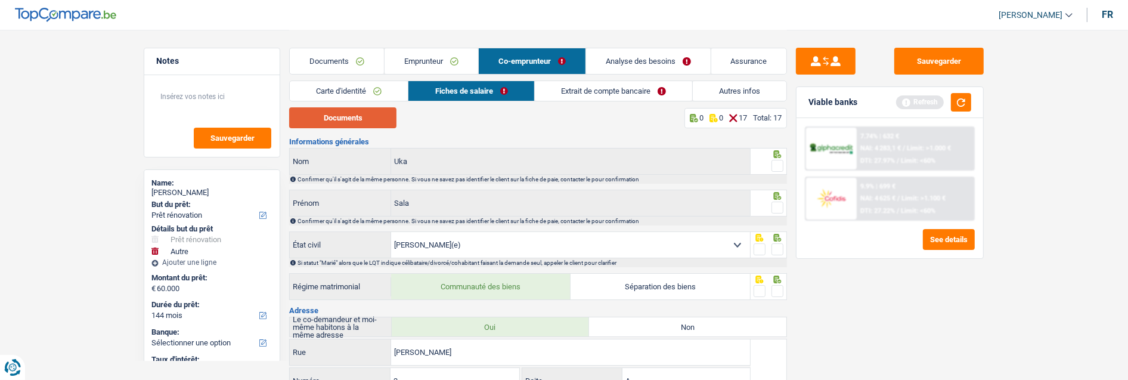
click at [359, 114] on button "Documents" at bounding box center [342, 117] width 107 height 21
drag, startPoint x: 776, startPoint y: 157, endPoint x: 786, endPoint y: 177, distance: 22.4
click at [774, 160] on span at bounding box center [777, 166] width 12 height 12
click at [0, 0] on input "radio" at bounding box center [0, 0] width 0 height 0
click at [776, 204] on span at bounding box center [777, 207] width 12 height 12
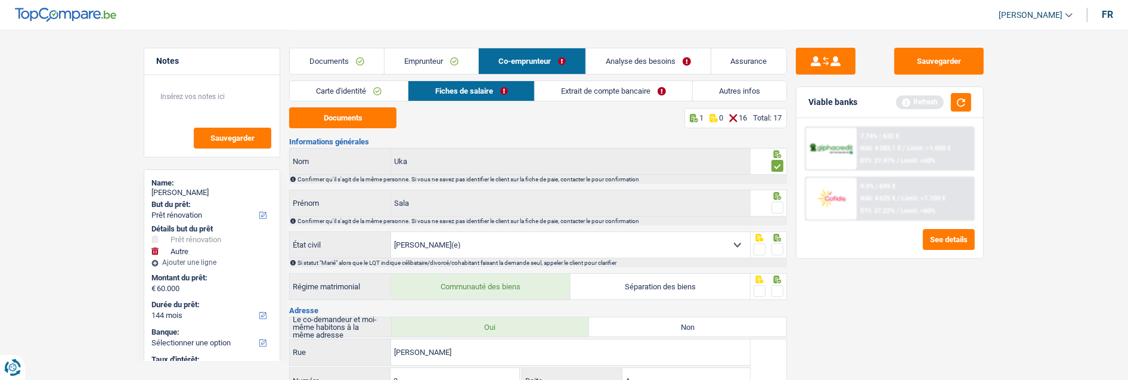
click at [0, 0] on input "radio" at bounding box center [0, 0] width 0 height 0
click at [782, 249] on span at bounding box center [777, 249] width 12 height 12
click at [0, 0] on input "radio" at bounding box center [0, 0] width 0 height 0
click at [778, 285] on span at bounding box center [777, 291] width 12 height 12
click at [0, 0] on input "radio" at bounding box center [0, 0] width 0 height 0
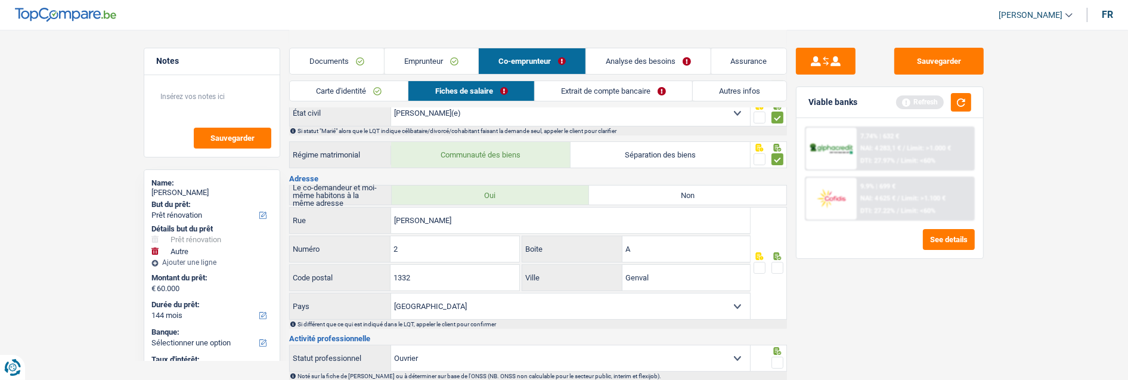
scroll to position [132, 0]
click at [773, 263] on span at bounding box center [777, 267] width 12 height 12
click at [0, 0] on input "radio" at bounding box center [0, 0] width 0 height 0
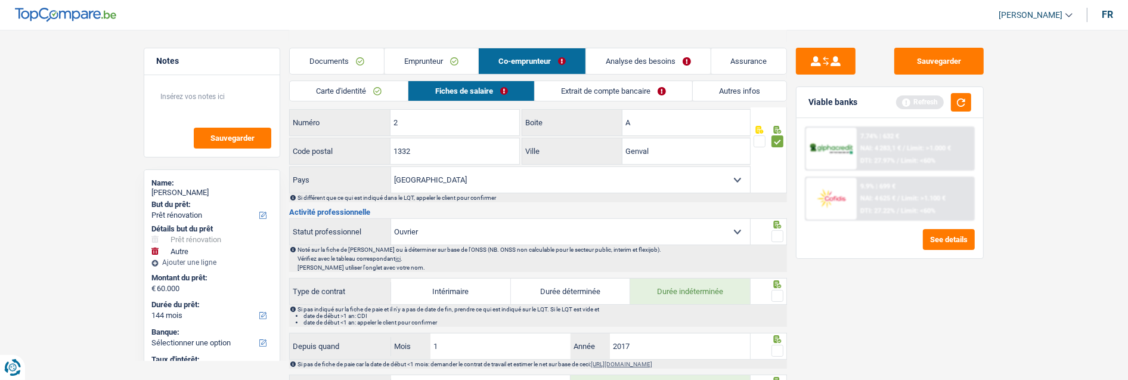
scroll to position [265, 0]
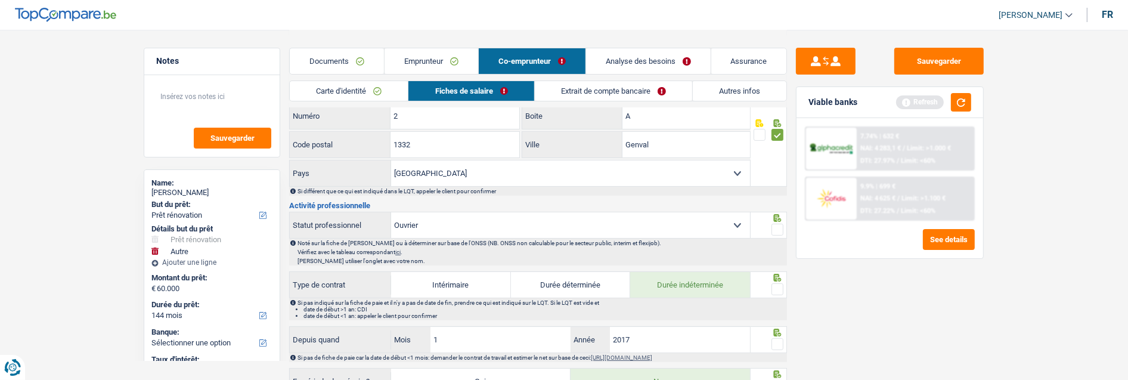
drag, startPoint x: 777, startPoint y: 227, endPoint x: 789, endPoint y: 280, distance: 54.4
click at [777, 228] on span at bounding box center [777, 230] width 12 height 12
click at [0, 0] on input "radio" at bounding box center [0, 0] width 0 height 0
click at [773, 283] on span at bounding box center [777, 289] width 12 height 12
click at [0, 0] on input "radio" at bounding box center [0, 0] width 0 height 0
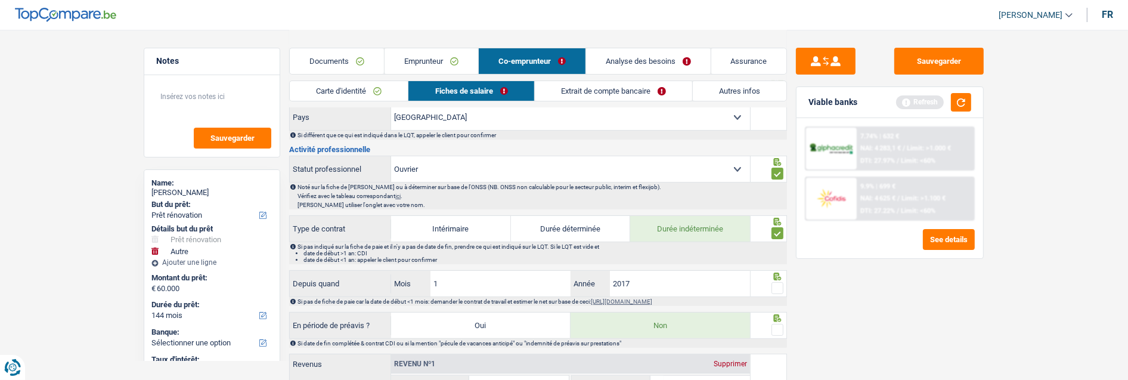
scroll to position [397, 0]
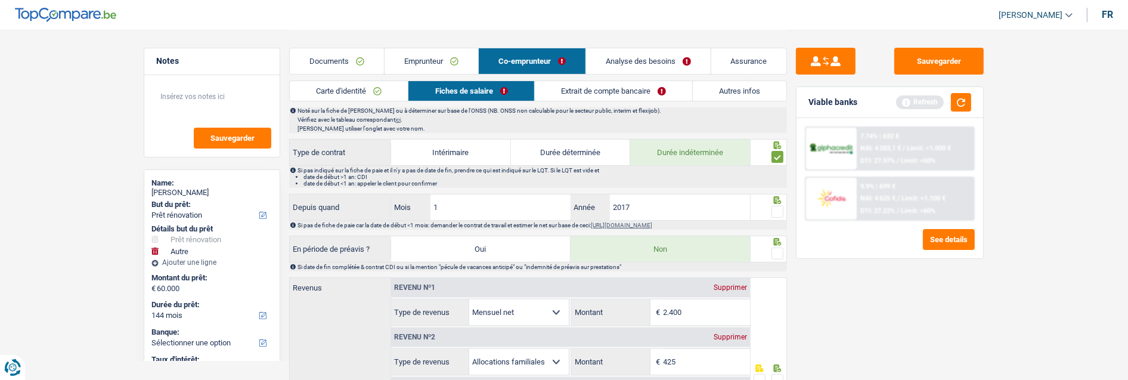
click at [775, 212] on span at bounding box center [777, 212] width 12 height 12
click at [0, 0] on input "radio" at bounding box center [0, 0] width 0 height 0
click at [780, 249] on span at bounding box center [777, 253] width 12 height 12
click at [0, 0] on input "radio" at bounding box center [0, 0] width 0 height 0
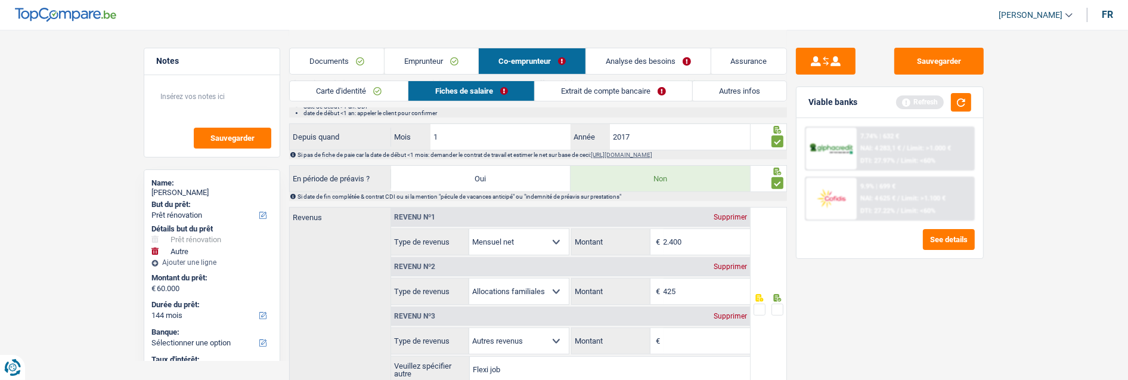
scroll to position [463, 0]
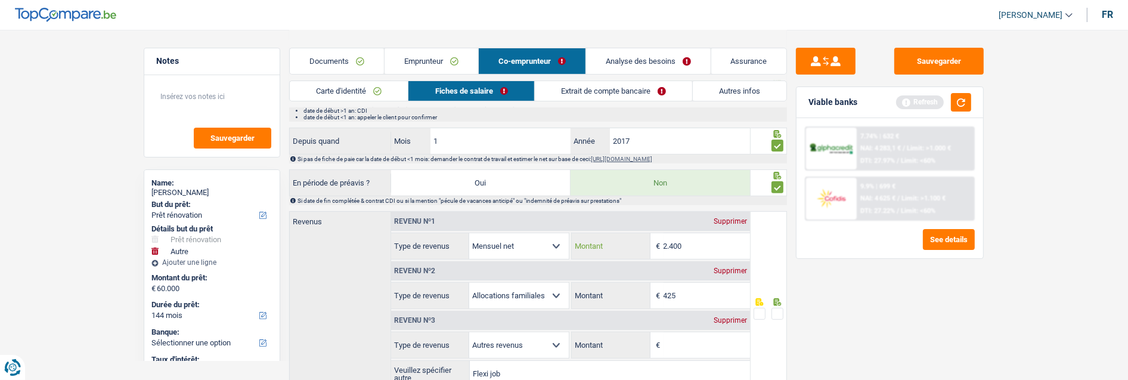
drag, startPoint x: 714, startPoint y: 243, endPoint x: 632, endPoint y: 243, distance: 81.1
click at [632, 243] on div "2.400 € Montant" at bounding box center [661, 246] width 178 height 26
click at [677, 240] on input "Montant" at bounding box center [706, 246] width 86 height 26
type input "1.630"
click at [702, 341] on input "Montant" at bounding box center [706, 345] width 86 height 26
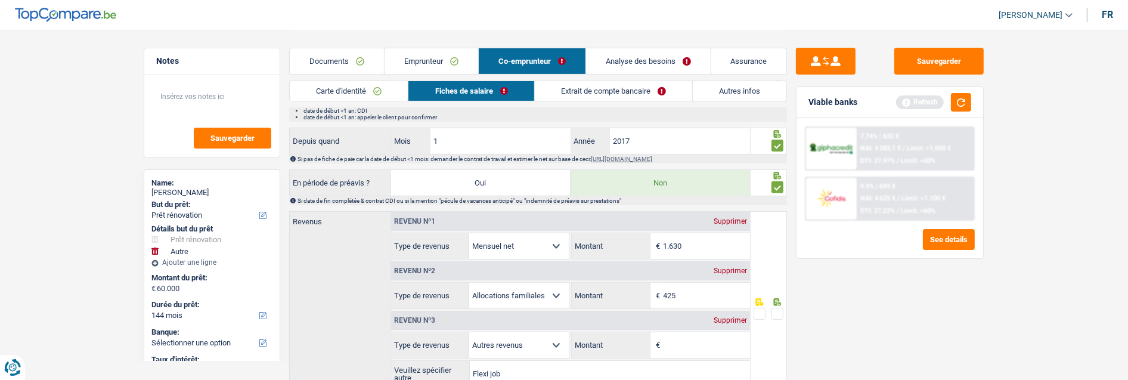
click at [693, 342] on input "Montant" at bounding box center [706, 345] width 86 height 26
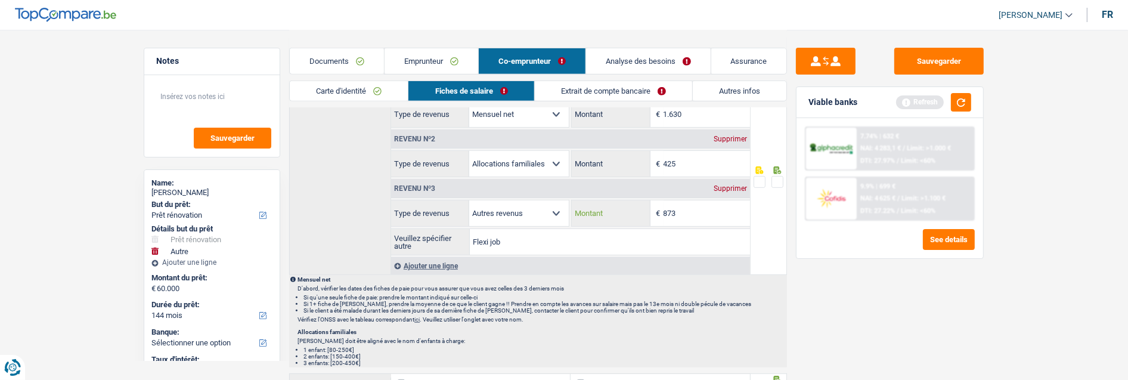
scroll to position [596, 0]
type input "873"
click at [777, 178] on span at bounding box center [777, 181] width 12 height 12
click at [0, 0] on input "radio" at bounding box center [0, 0] width 0 height 0
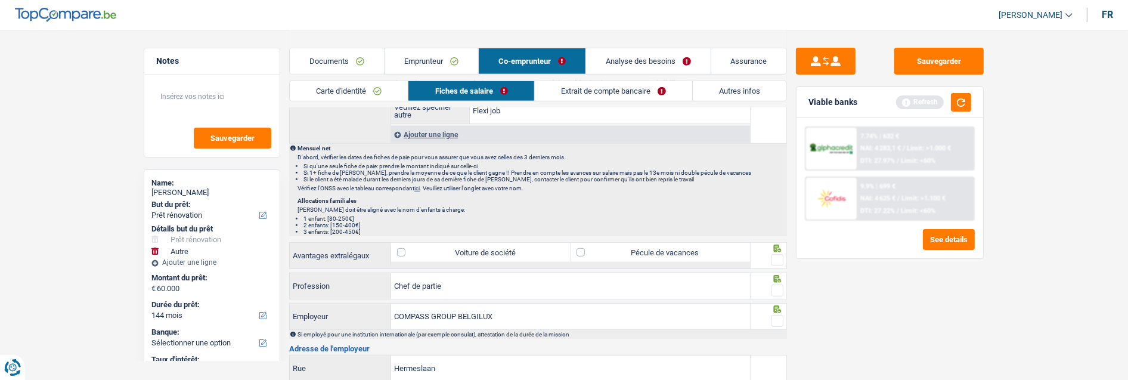
scroll to position [728, 0]
click at [709, 249] on label "Pécule de vacances" at bounding box center [659, 249] width 179 height 19
click at [709, 249] on input "Pécule de vacances" at bounding box center [659, 249] width 179 height 19
checkbox input "true"
click at [776, 252] on span at bounding box center [777, 258] width 12 height 12
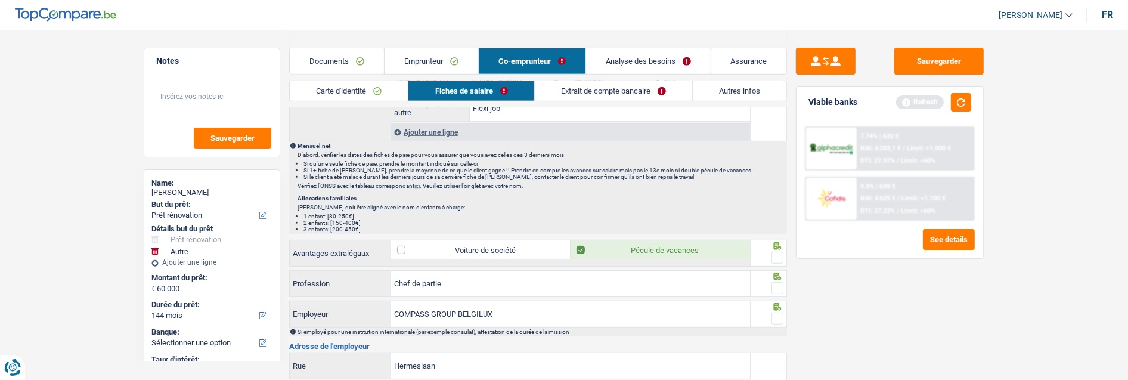
click at [0, 0] on input "radio" at bounding box center [0, 0] width 0 height 0
click at [777, 285] on span at bounding box center [777, 288] width 12 height 12
click at [0, 0] on input "radio" at bounding box center [0, 0] width 0 height 0
click at [775, 318] on span at bounding box center [777, 318] width 12 height 12
click at [0, 0] on input "radio" at bounding box center [0, 0] width 0 height 0
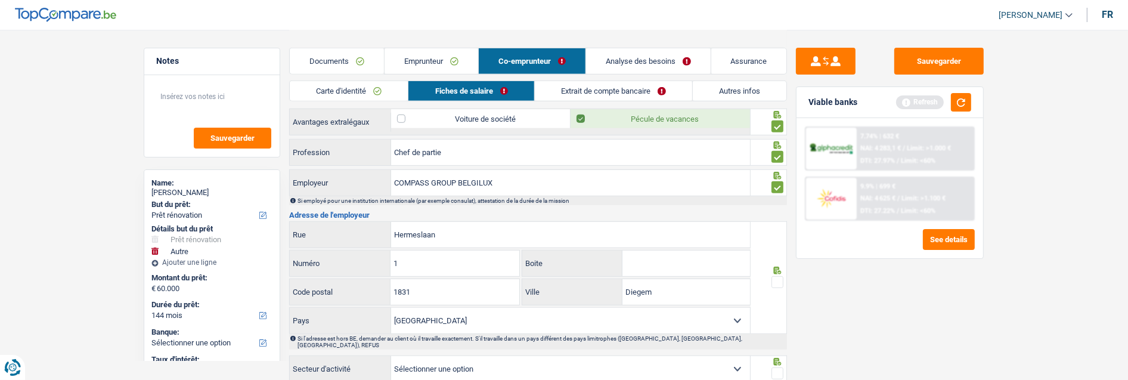
scroll to position [861, 0]
click at [774, 275] on span at bounding box center [777, 281] width 12 height 12
click at [0, 0] on input "radio" at bounding box center [0, 0] width 0 height 0
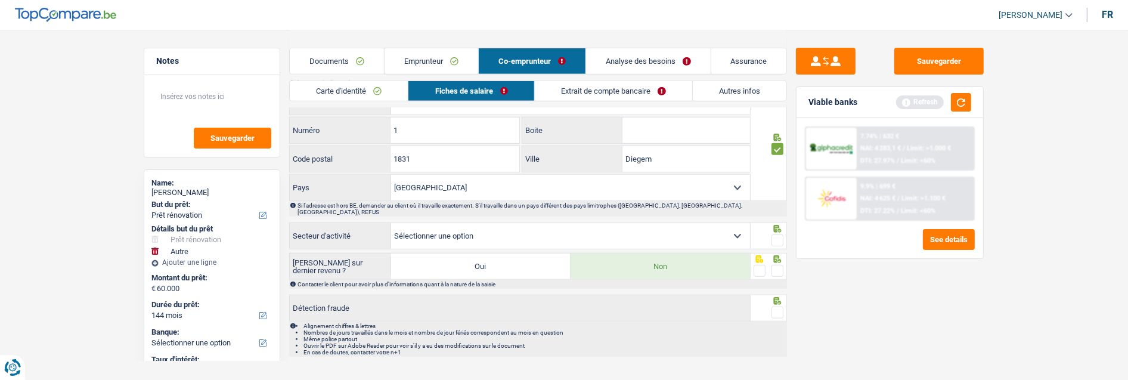
scroll to position [993, 0]
click at [495, 234] on select "Agriculture/Pêche Industrie Horeca Courier/Fitness/Taxi Construction Banques/As…" at bounding box center [570, 235] width 359 height 26
select select "bigCompanies"
click at [391, 222] on select "Agriculture/Pêche Industrie Horeca Courier/Fitness/Taxi Construction Banques/As…" at bounding box center [570, 235] width 359 height 26
click at [774, 234] on span at bounding box center [777, 240] width 12 height 12
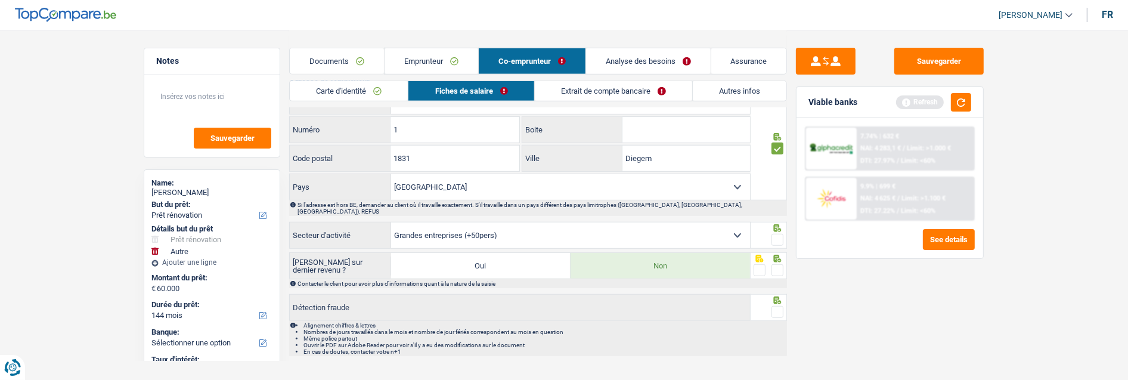
click at [0, 0] on input "radio" at bounding box center [0, 0] width 0 height 0
drag, startPoint x: 777, startPoint y: 261, endPoint x: 777, endPoint y: 287, distance: 26.2
click at [777, 264] on span at bounding box center [777, 270] width 12 height 12
click at [0, 0] on input "radio" at bounding box center [0, 0] width 0 height 0
click at [778, 306] on span at bounding box center [777, 312] width 12 height 12
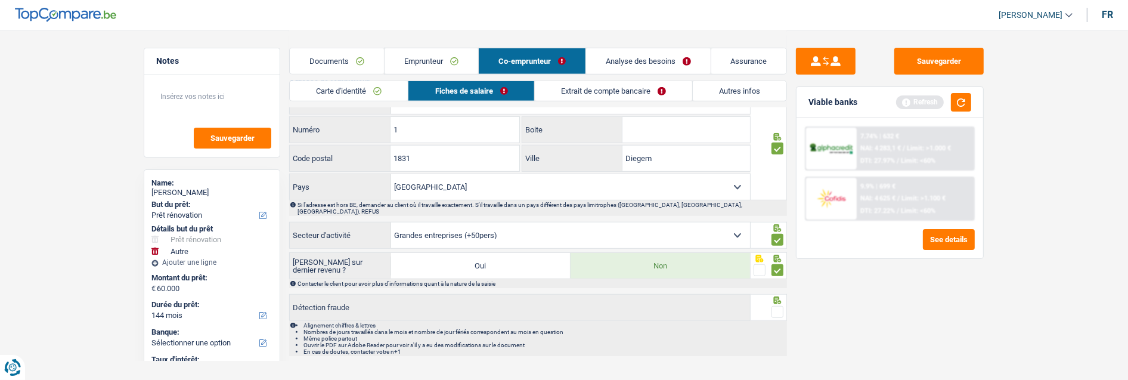
click at [0, 0] on input "radio" at bounding box center [0, 0] width 0 height 0
click at [610, 94] on link "Extrait de compte bancaire" at bounding box center [613, 91] width 157 height 20
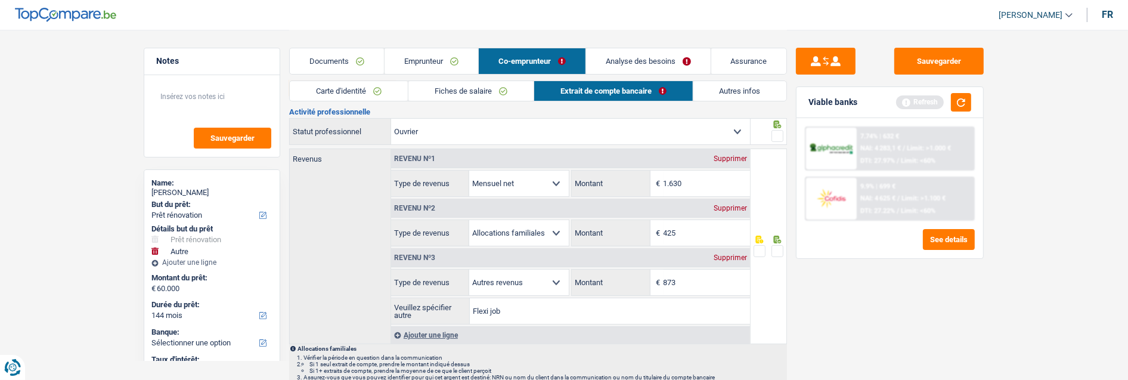
scroll to position [0, 0]
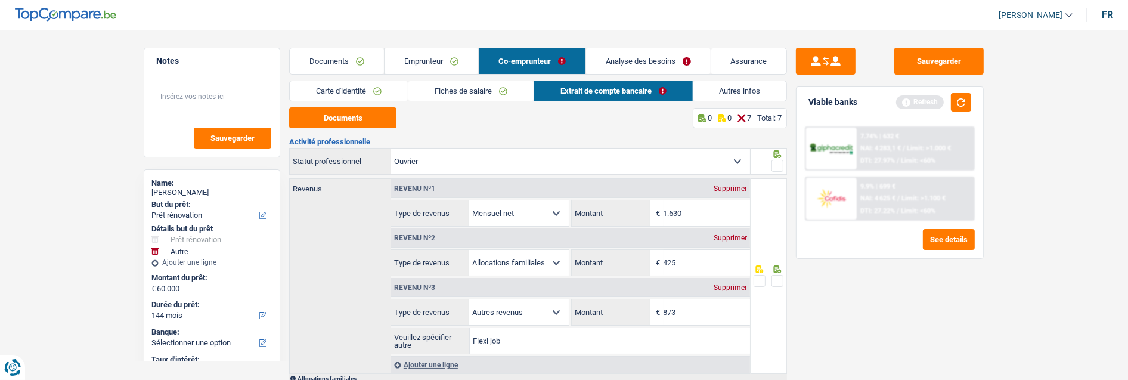
drag, startPoint x: 775, startPoint y: 161, endPoint x: 773, endPoint y: 180, distance: 19.2
click at [776, 163] on span at bounding box center [777, 166] width 12 height 12
click at [0, 0] on input "radio" at bounding box center [0, 0] width 0 height 0
click at [362, 114] on button "Documents" at bounding box center [342, 117] width 107 height 21
click at [773, 275] on span at bounding box center [777, 281] width 12 height 12
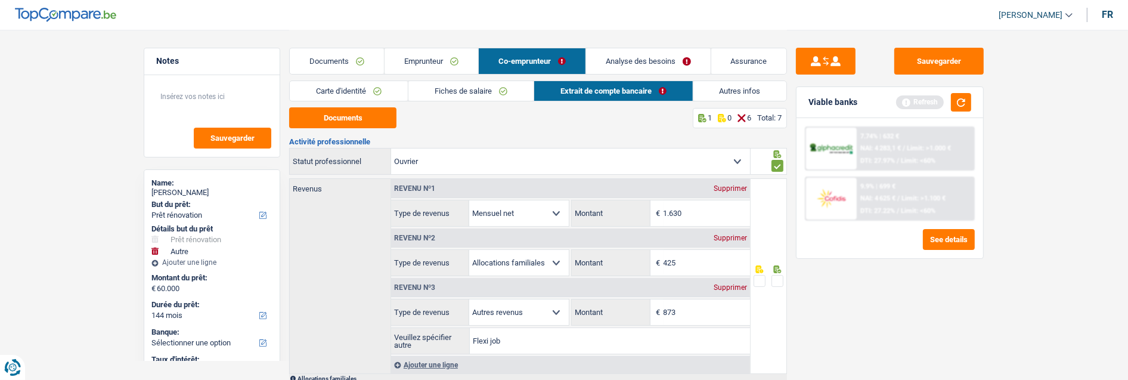
click at [0, 0] on input "radio" at bounding box center [0, 0] width 0 height 0
click at [376, 120] on button "Documents" at bounding box center [342, 117] width 107 height 21
click at [684, 258] on input "425" at bounding box center [706, 263] width 86 height 26
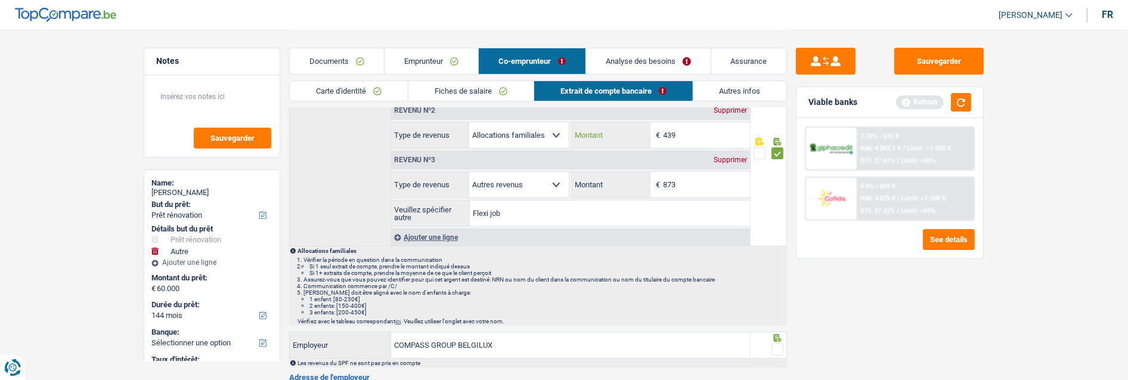
scroll to position [132, 0]
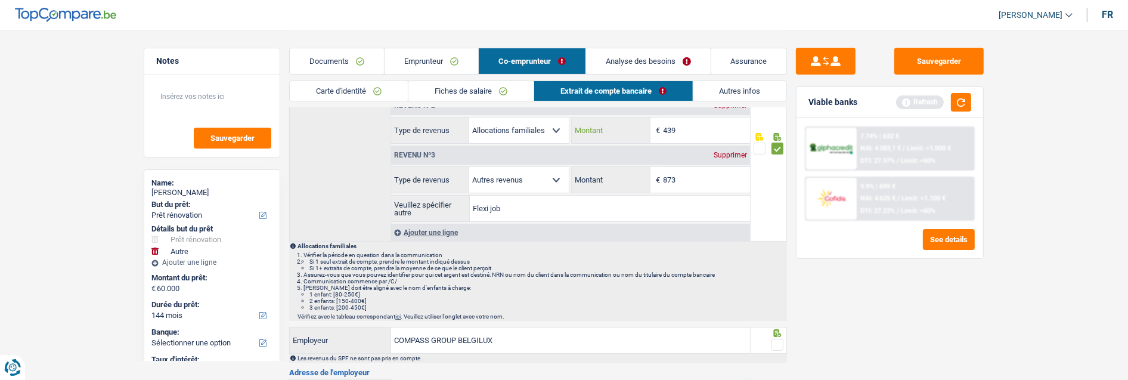
type input "439"
click at [778, 340] on span at bounding box center [777, 345] width 12 height 12
click at [0, 0] on input "radio" at bounding box center [0, 0] width 0 height 0
drag, startPoint x: 534, startPoint y: 203, endPoint x: 372, endPoint y: 221, distance: 163.1
click at [531, 204] on input "Flexi job" at bounding box center [610, 209] width 280 height 26
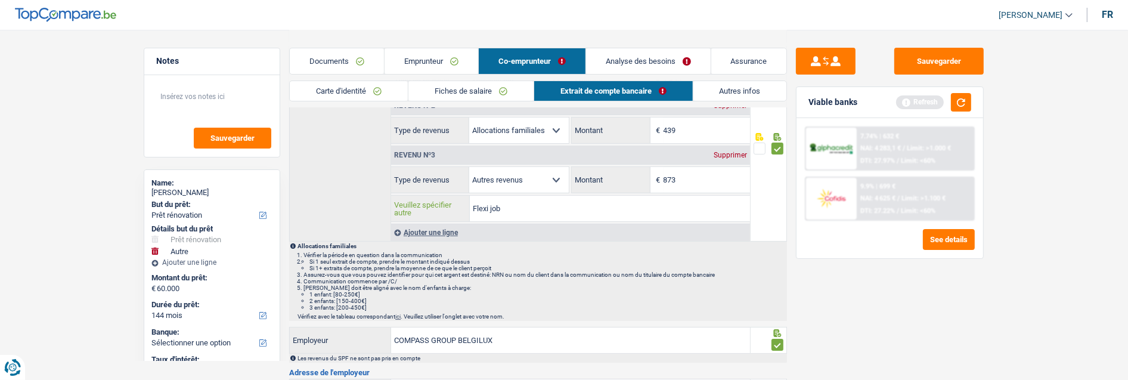
click at [522, 209] on input "Flexi job" at bounding box center [610, 209] width 280 height 26
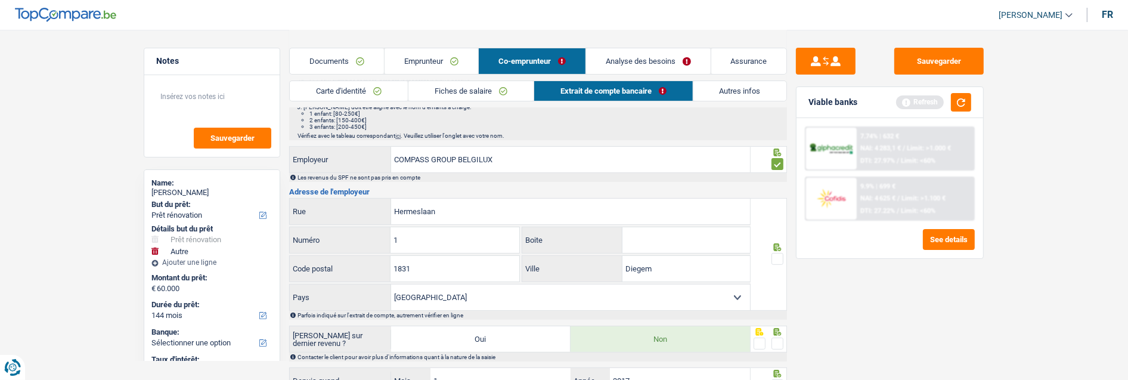
scroll to position [331, 0]
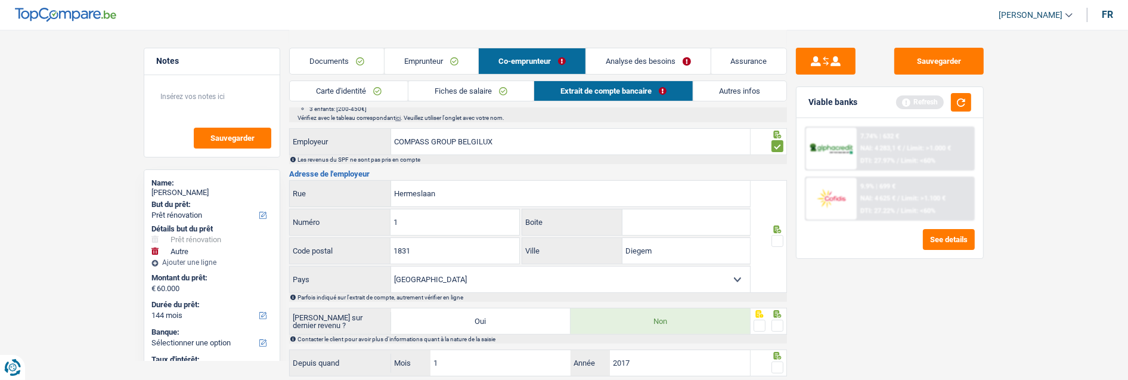
type input "Flexi job Emilia restaurant"
click at [779, 239] on span at bounding box center [777, 241] width 12 height 12
click at [0, 0] on input "radio" at bounding box center [0, 0] width 0 height 0
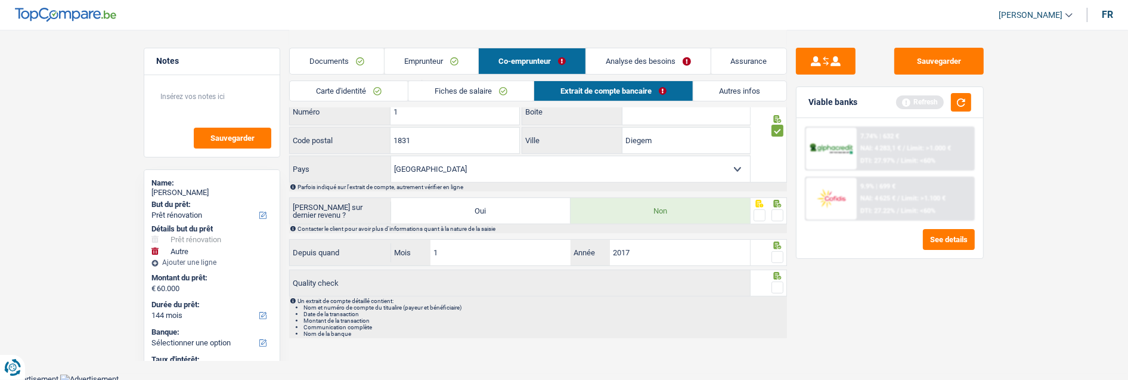
scroll to position [443, 0]
click at [779, 212] on span at bounding box center [777, 213] width 12 height 12
click at [0, 0] on input "radio" at bounding box center [0, 0] width 0 height 0
click at [779, 252] on span at bounding box center [777, 255] width 12 height 12
click at [0, 0] on input "radio" at bounding box center [0, 0] width 0 height 0
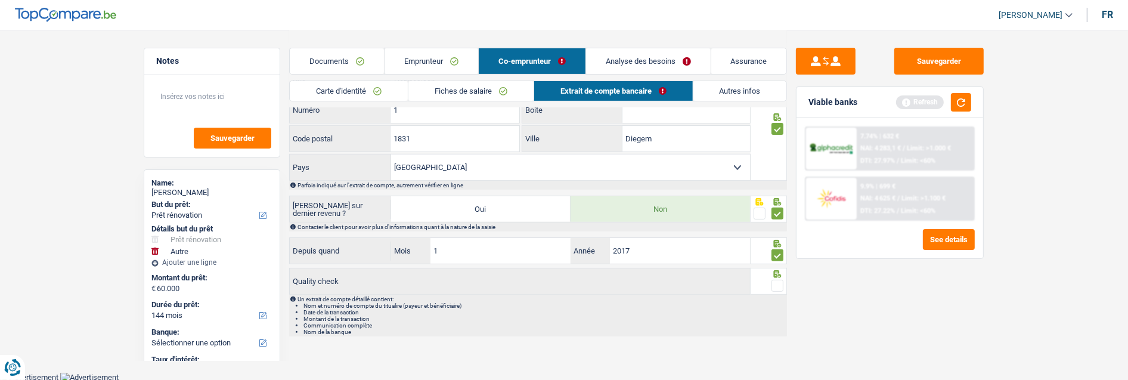
click at [776, 296] on div "Un extrait de compte détaillé contient: Nom et numéro de compte du titualire (p…" at bounding box center [541, 315] width 488 height 39
click at [775, 286] on span at bounding box center [777, 286] width 12 height 12
click at [0, 0] on input "radio" at bounding box center [0, 0] width 0 height 0
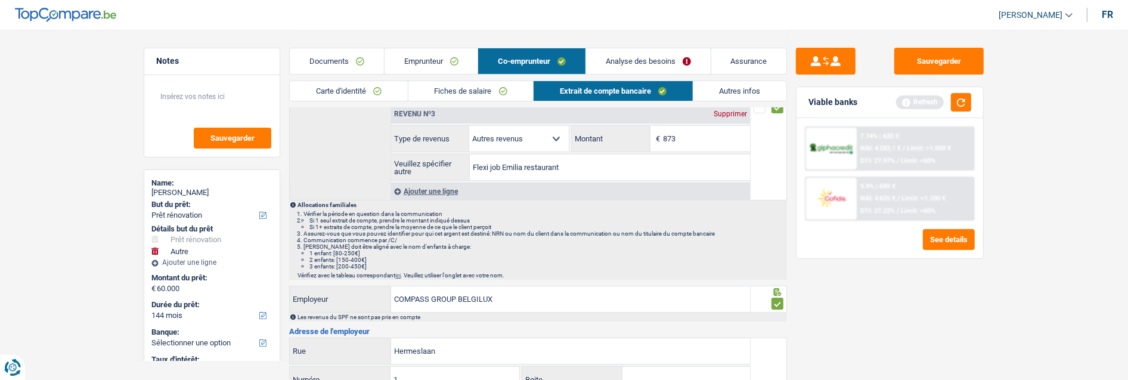
scroll to position [0, 0]
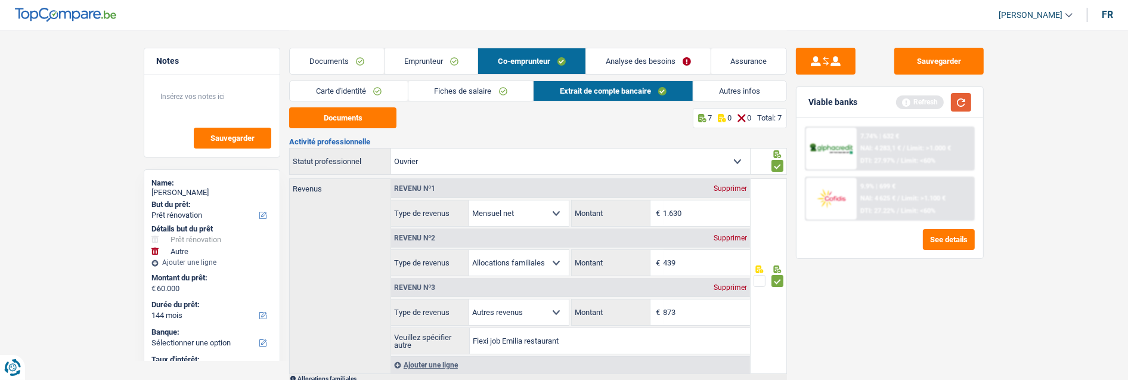
click at [966, 101] on button "button" at bounding box center [961, 102] width 20 height 18
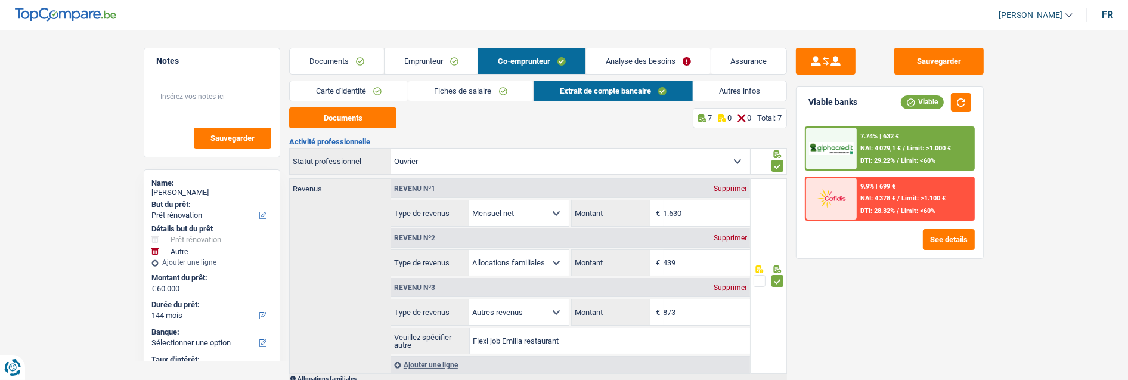
click at [737, 88] on link "Autres infos" at bounding box center [740, 91] width 94 height 20
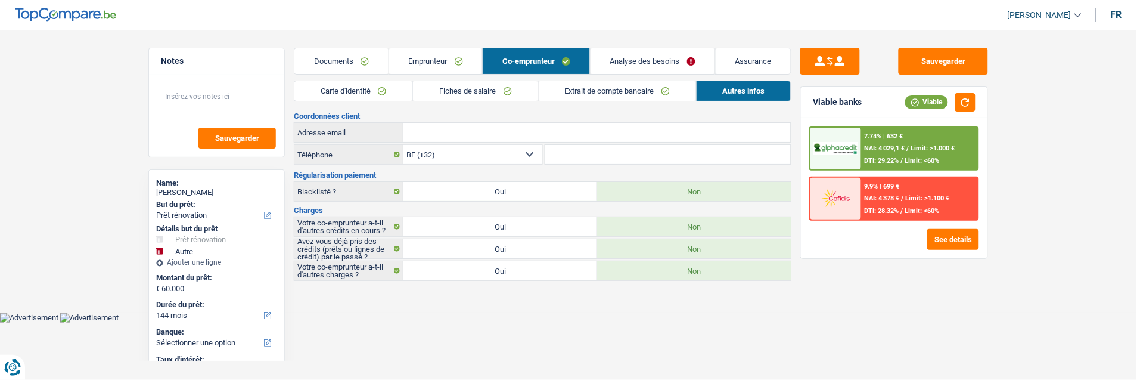
click at [429, 62] on link "Emprunteur" at bounding box center [436, 61] width 94 height 26
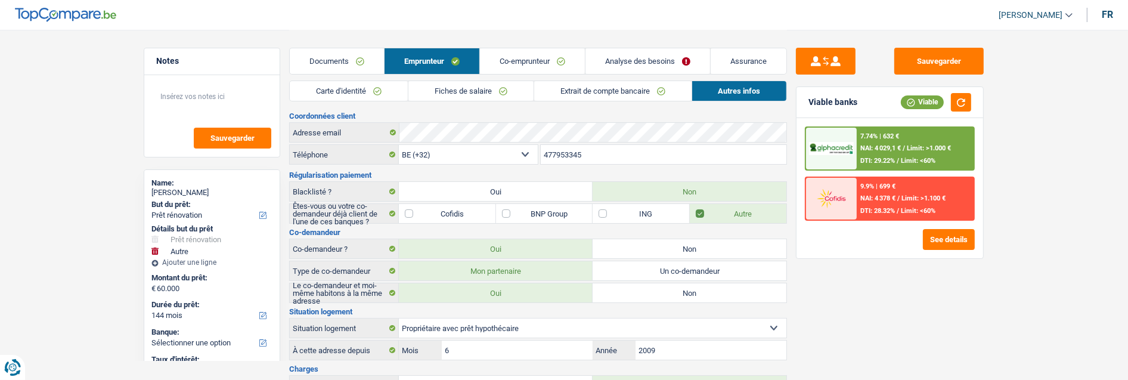
click at [552, 66] on link "Co-emprunteur" at bounding box center [532, 61] width 105 height 26
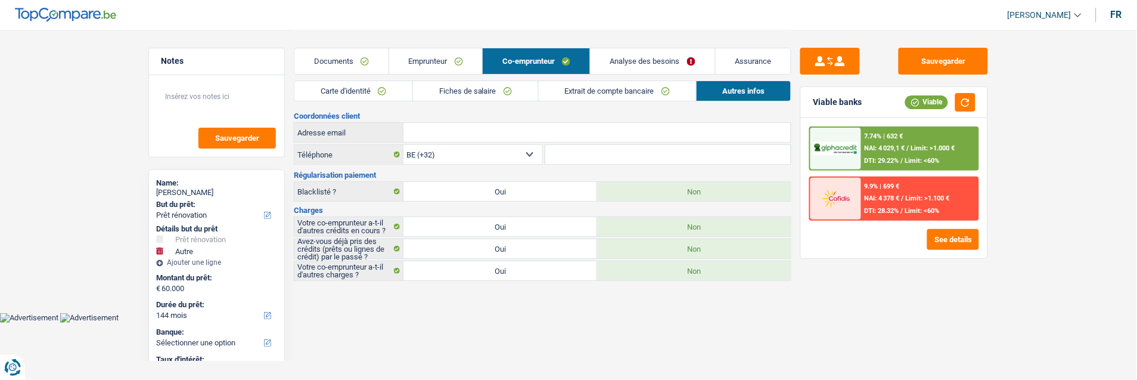
click at [537, 135] on input "Adresse email" at bounding box center [597, 132] width 387 height 19
paste input "[EMAIL_ADDRESS][DOMAIN_NAME]"
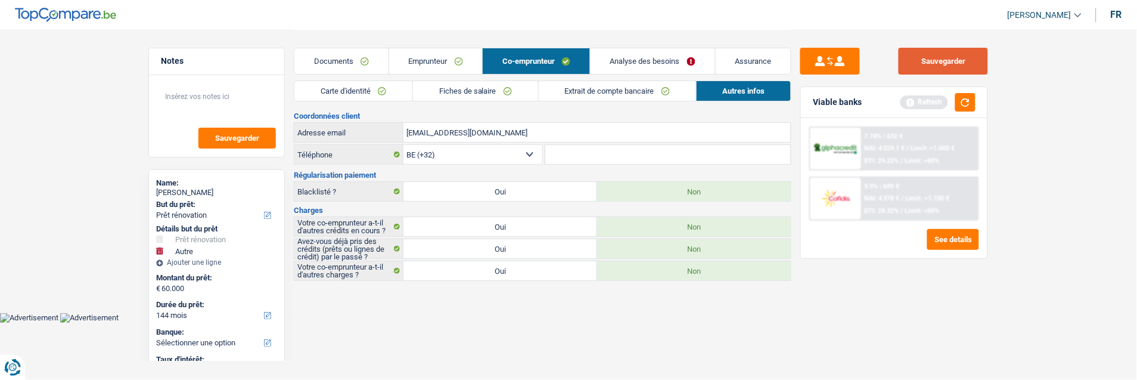
type input "[EMAIL_ADDRESS][DOMAIN_NAME]"
click at [930, 60] on button "Sauvegarder" at bounding box center [943, 61] width 89 height 27
click at [661, 66] on link "Analyse des besoins" at bounding box center [653, 61] width 125 height 26
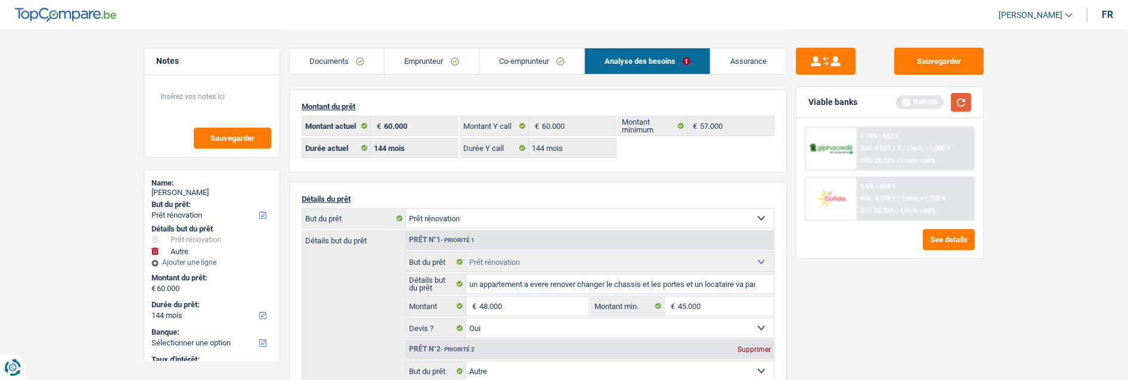
click at [967, 99] on button "button" at bounding box center [961, 102] width 20 height 18
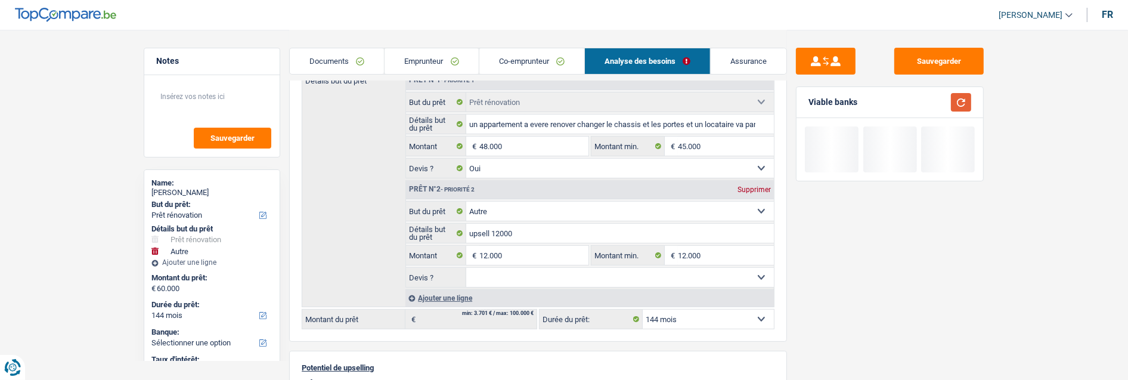
scroll to position [199, 0]
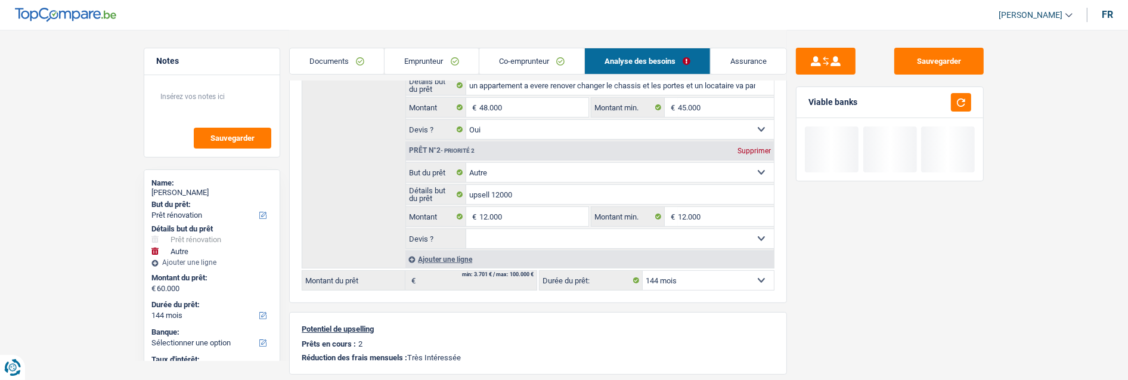
click at [684, 281] on select "12 mois 18 mois 24 mois 30 mois 36 mois 42 mois 48 mois 60 mois 72 mois 84 mois…" at bounding box center [708, 280] width 131 height 19
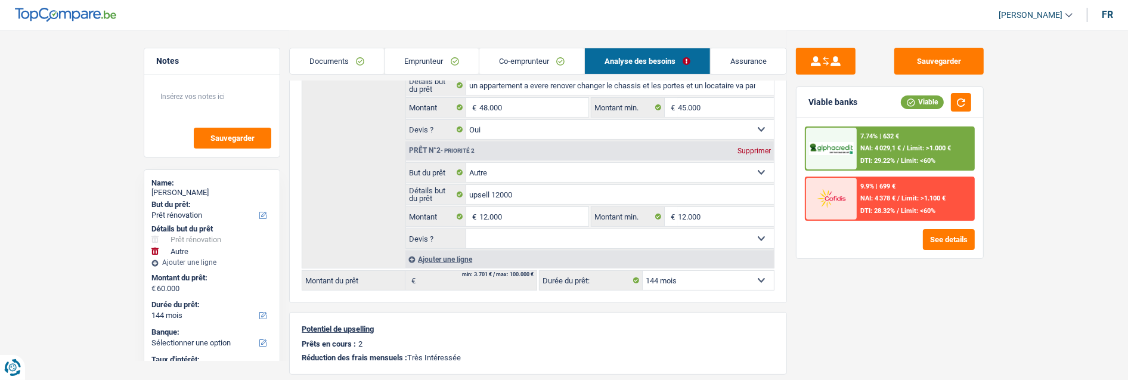
select select "120"
click at [643, 271] on select "12 mois 18 mois 24 mois 30 mois 36 mois 42 mois 48 mois 60 mois 72 mois 84 mois…" at bounding box center [708, 280] width 131 height 19
select select "120"
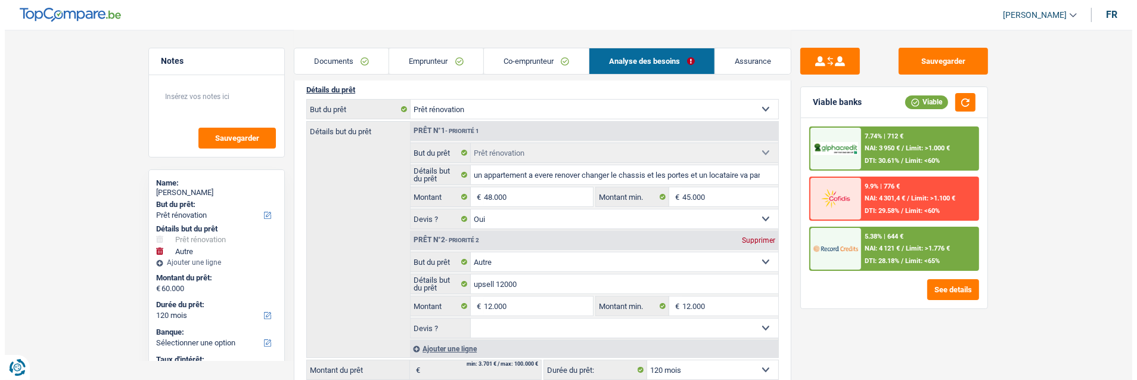
scroll to position [132, 0]
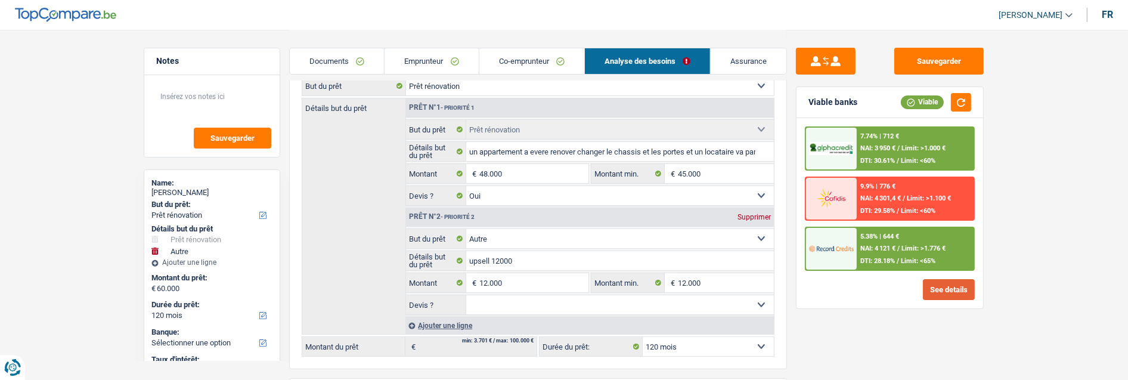
click at [963, 291] on button "See details" at bounding box center [949, 289] width 52 height 21
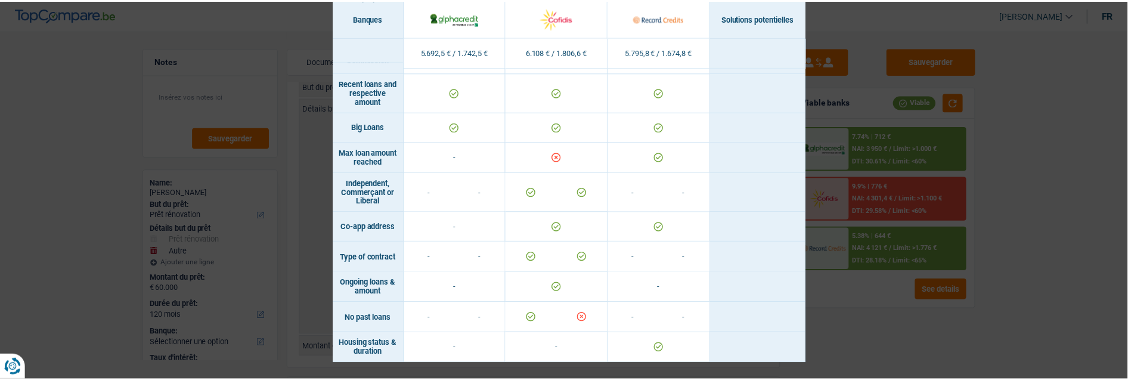
scroll to position [798, 0]
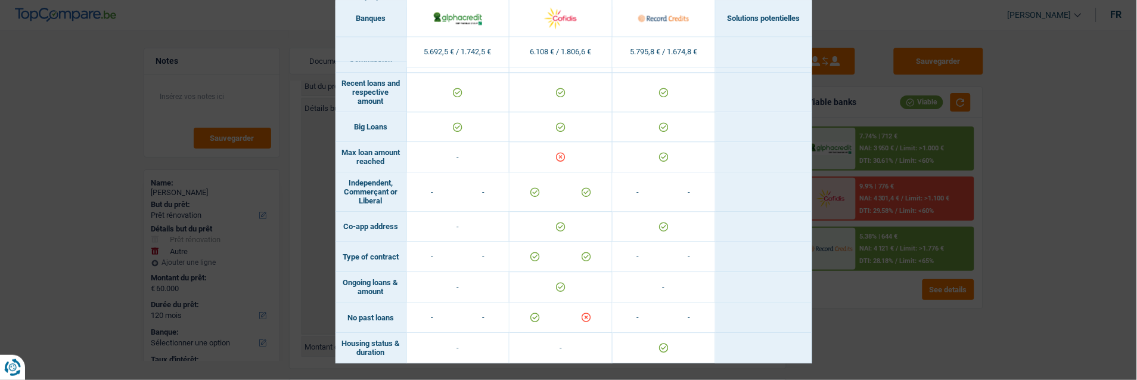
click at [829, 295] on div "Banks conditions × Banques Solutions potentielles Revenus / Charges 5.692,5 € /…" at bounding box center [568, 190] width 1137 height 380
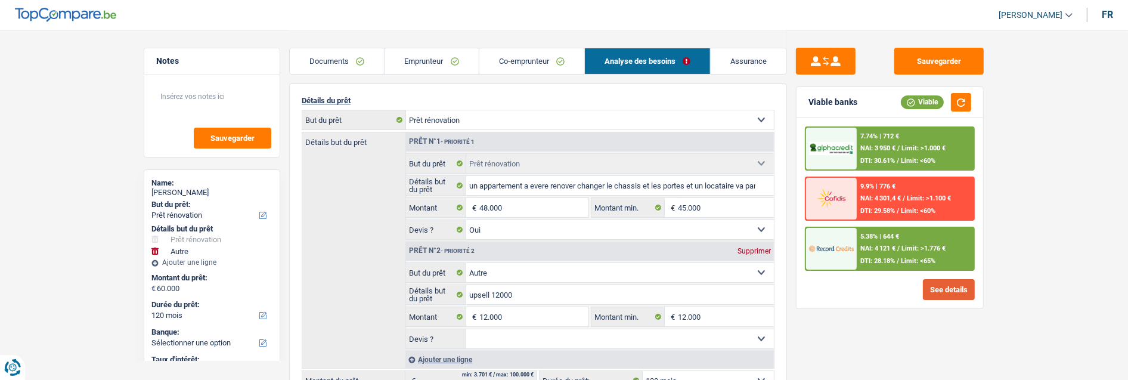
scroll to position [66, 0]
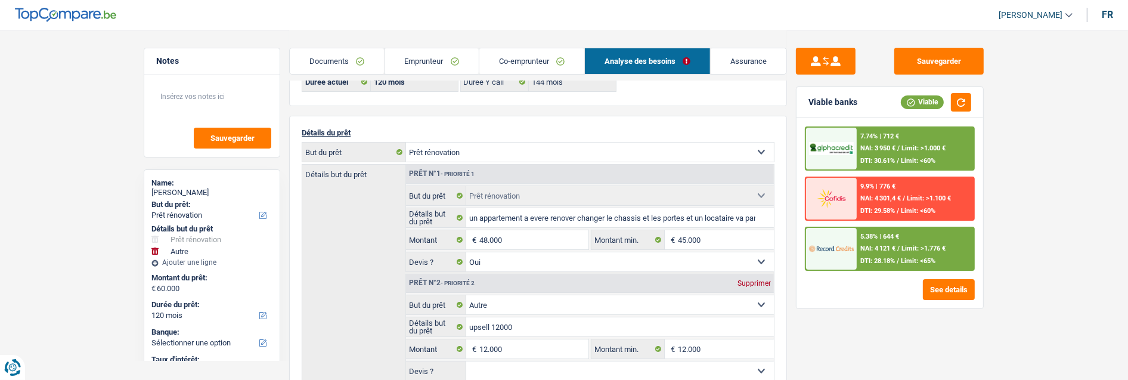
click at [337, 60] on link "Documents" at bounding box center [337, 61] width 94 height 26
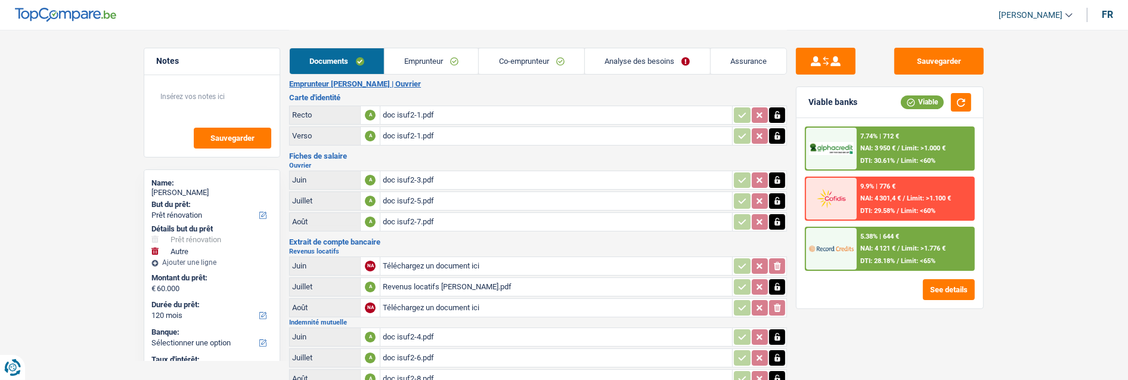
scroll to position [0, 0]
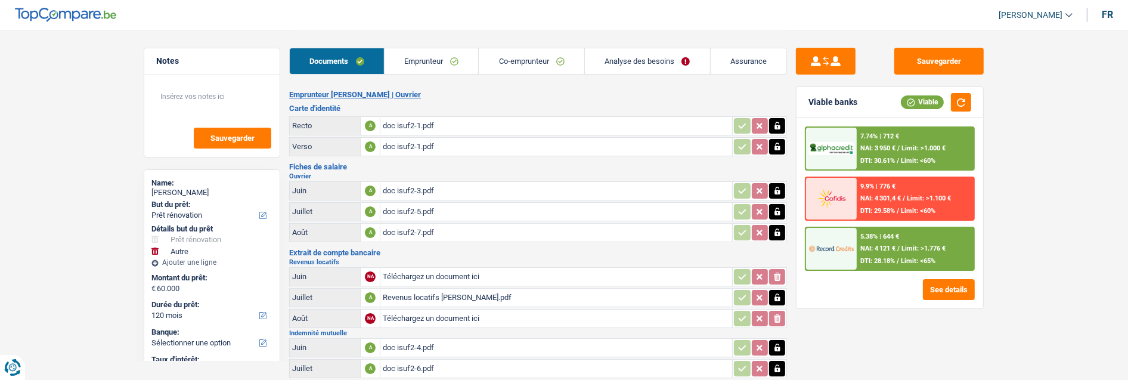
click at [669, 56] on link "Analyse des besoins" at bounding box center [647, 61] width 125 height 26
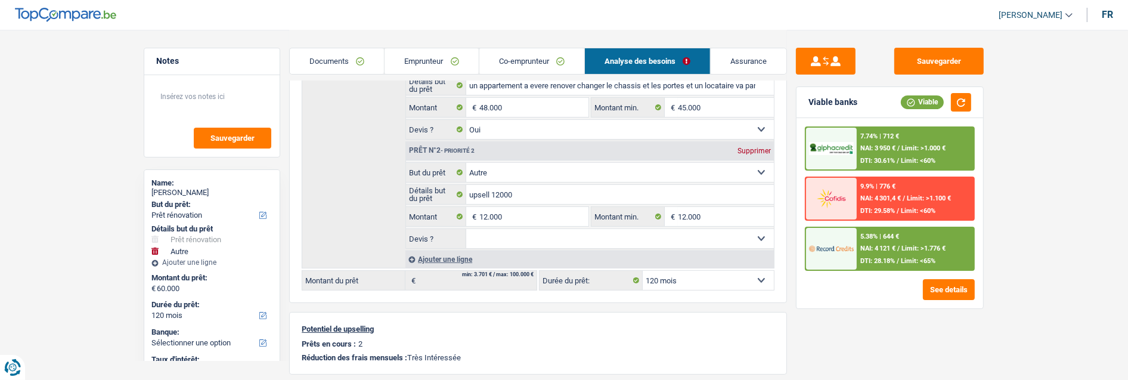
scroll to position [132, 0]
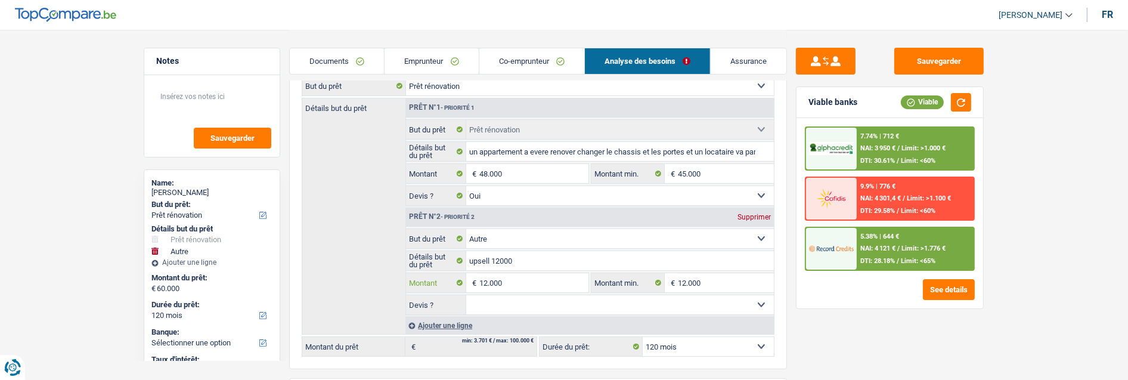
click at [516, 282] on input "12.000" at bounding box center [533, 282] width 109 height 19
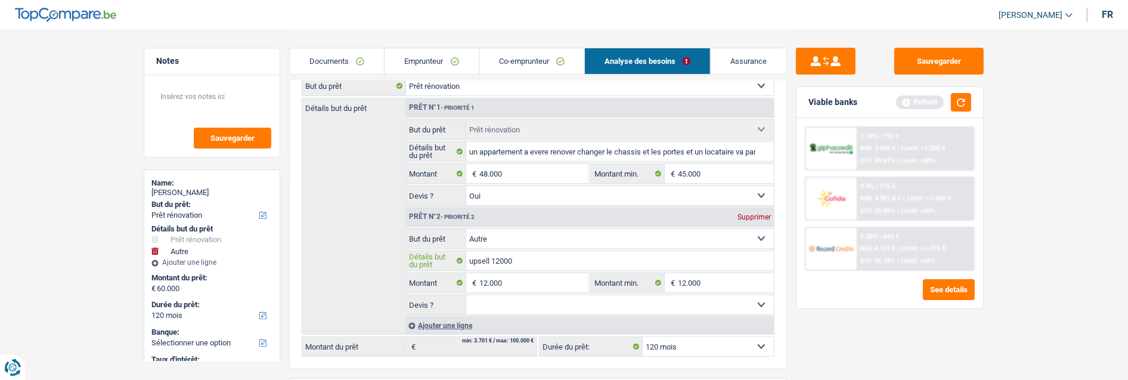
click at [523, 255] on input "upsell 12000" at bounding box center [620, 260] width 308 height 19
click at [545, 235] on select "Confort maison: meubles, textile, peinture, électroménager, outillage non-profe…" at bounding box center [620, 238] width 308 height 19
select select "movingOrInstallation"
click at [466, 229] on select "Confort maison: meubles, textile, peinture, électroménager, outillage non-profe…" at bounding box center [620, 238] width 308 height 19
select select "movingOrInstallation"
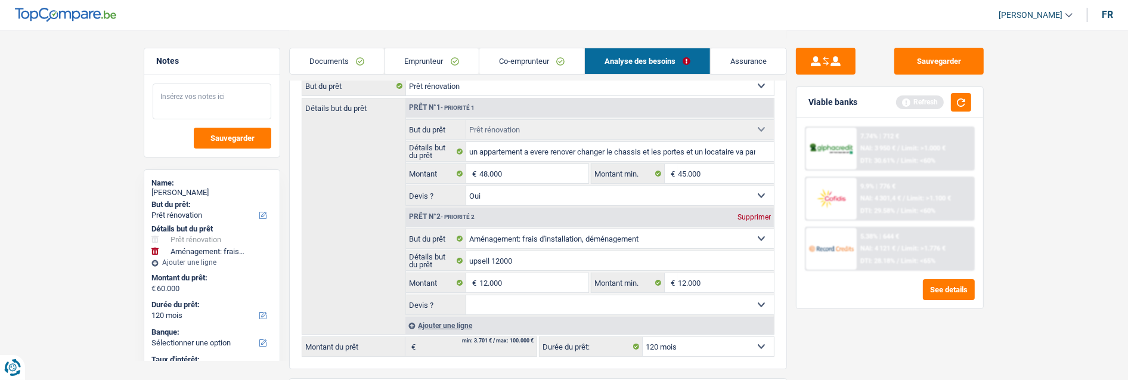
click at [195, 101] on textarea at bounding box center [212, 101] width 119 height 36
type textarea "Upsell : 12k€ by [PERSON_NAME]"
click at [255, 141] on button "Sauvegarder" at bounding box center [232, 138] width 77 height 21
type input "u"
type input "Frais d'installation et ameublement"
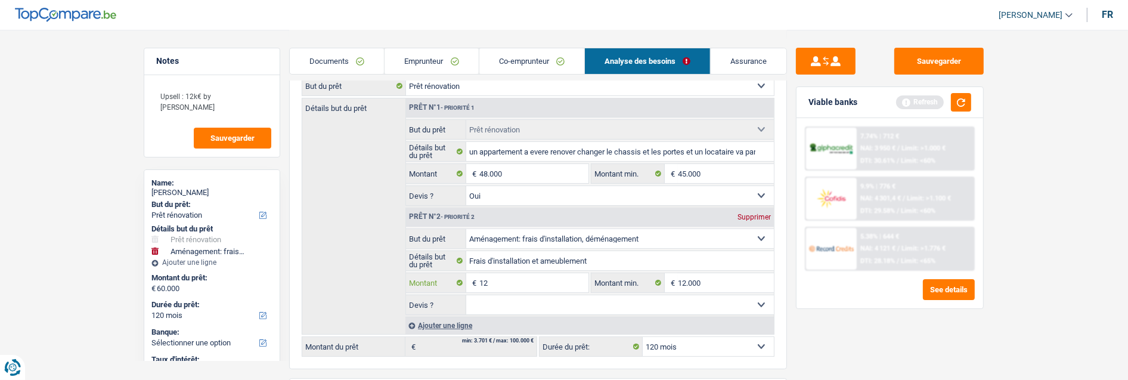
type input "1"
type input "8.000"
type input "56.000"
select select "144"
type input "56.000"
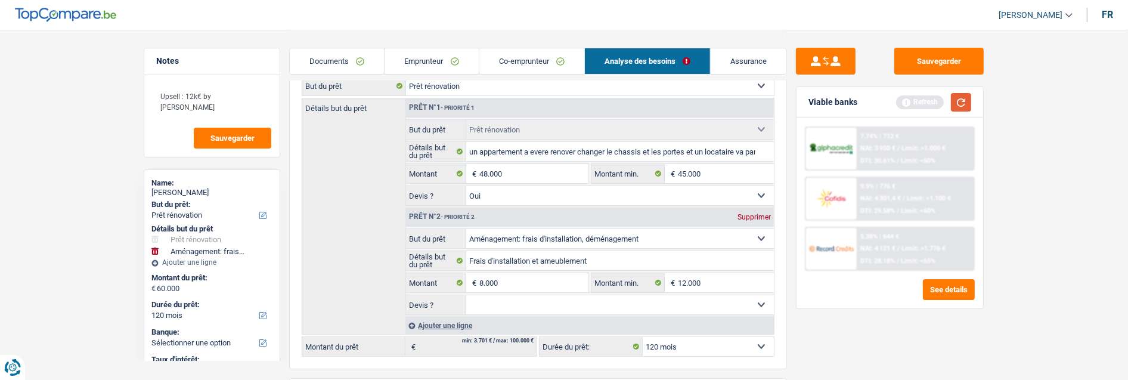
select select "144"
type input "56.000"
select select "144"
click at [954, 101] on button "button" at bounding box center [961, 102] width 20 height 18
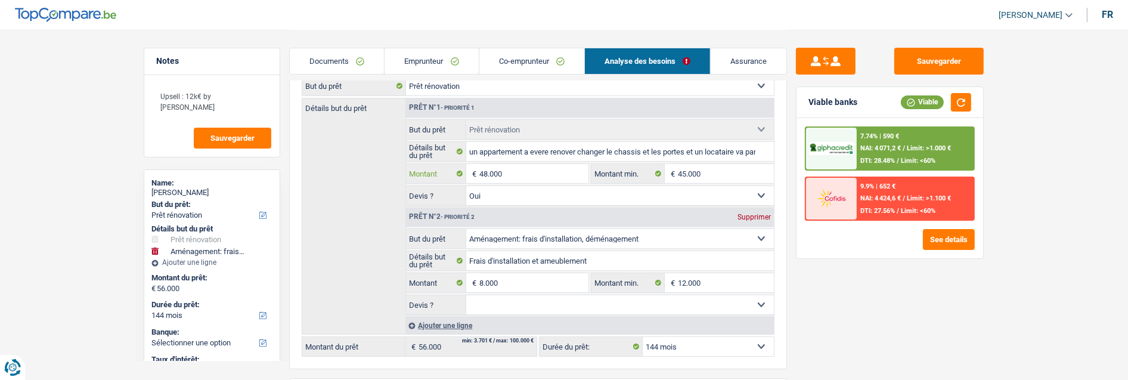
drag, startPoint x: 488, startPoint y: 169, endPoint x: 495, endPoint y: 170, distance: 7.8
click at [489, 169] on input "48.000" at bounding box center [533, 173] width 109 height 19
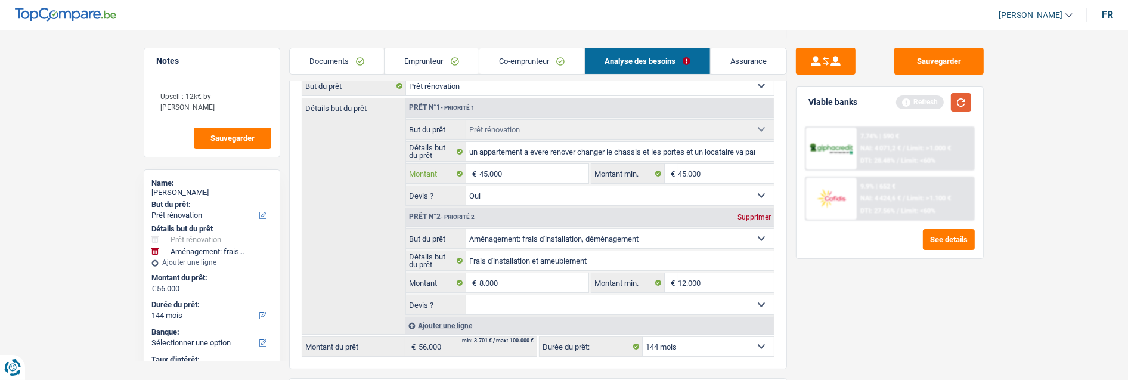
type input "45.000"
type input "53.000"
drag, startPoint x: 962, startPoint y: 97, endPoint x: 919, endPoint y: 119, distance: 48.5
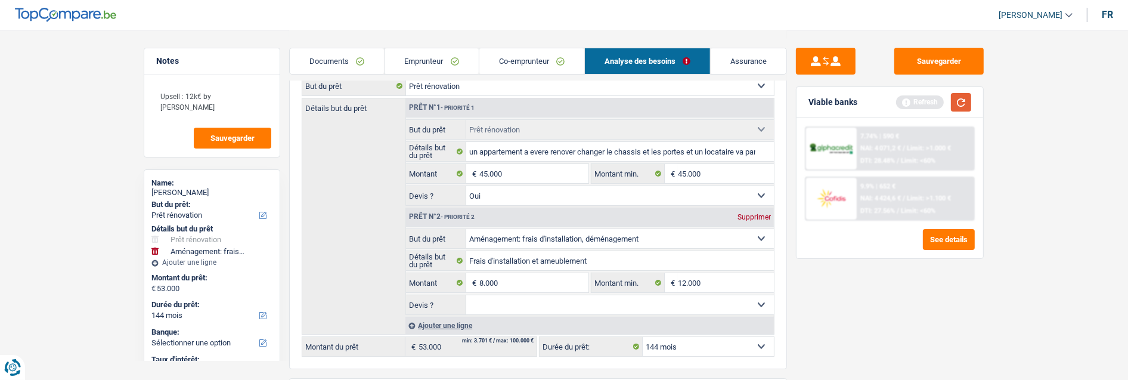
click at [962, 97] on button "button" at bounding box center [961, 102] width 20 height 18
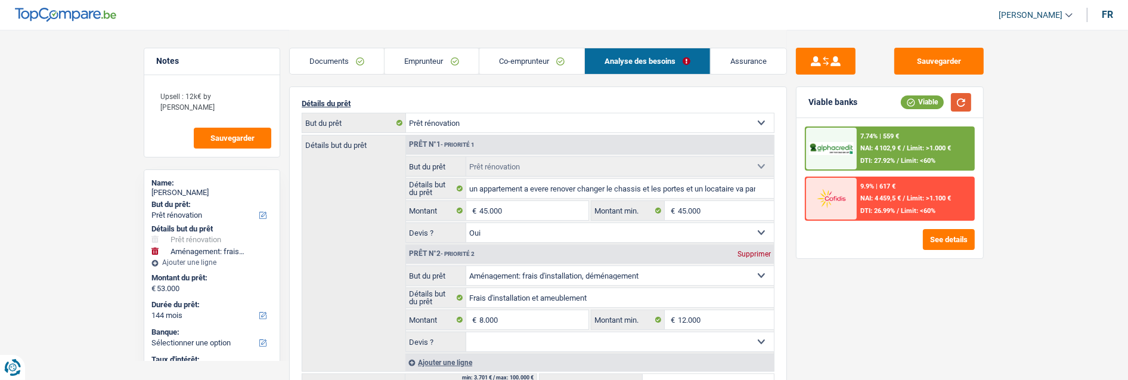
scroll to position [199, 0]
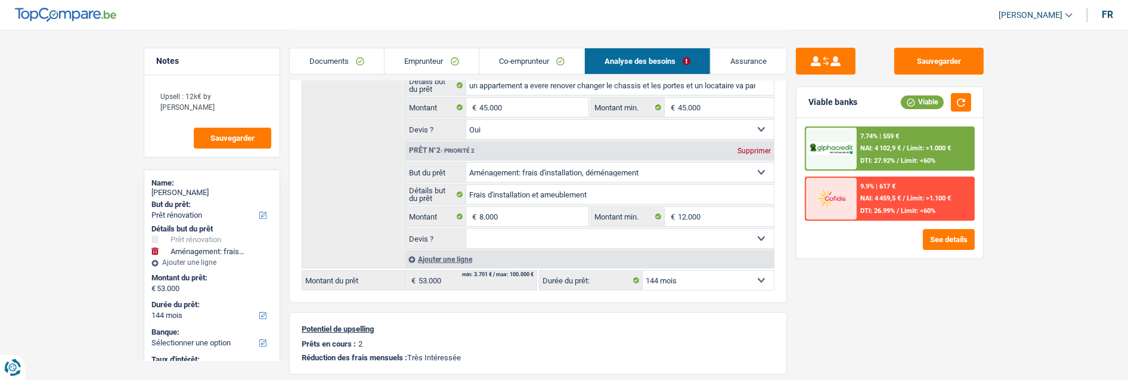
click at [728, 282] on select "12 mois 18 mois 24 mois 30 mois 36 mois 42 mois 48 mois 60 mois 72 mois 84 mois…" at bounding box center [708, 280] width 131 height 19
select select "120"
click at [643, 271] on select "12 mois 18 mois 24 mois 30 mois 36 mois 42 mois 48 mois 60 mois 72 mois 84 mois…" at bounding box center [708, 280] width 131 height 19
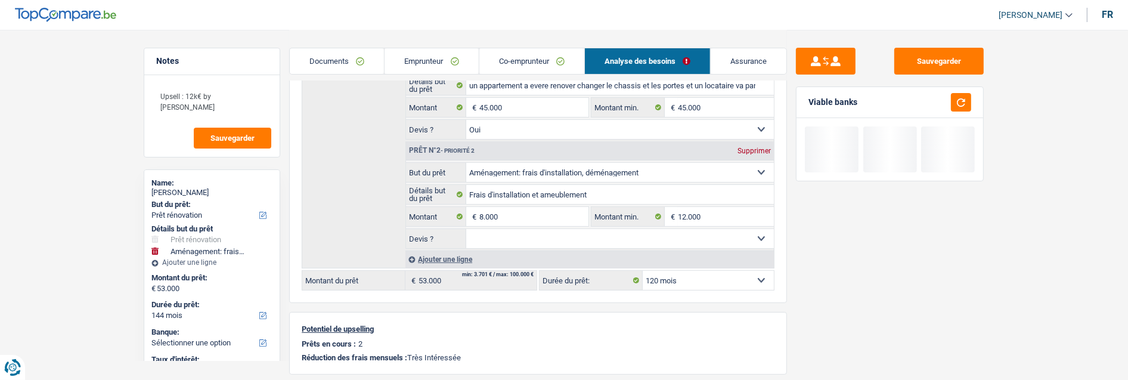
select select "120"
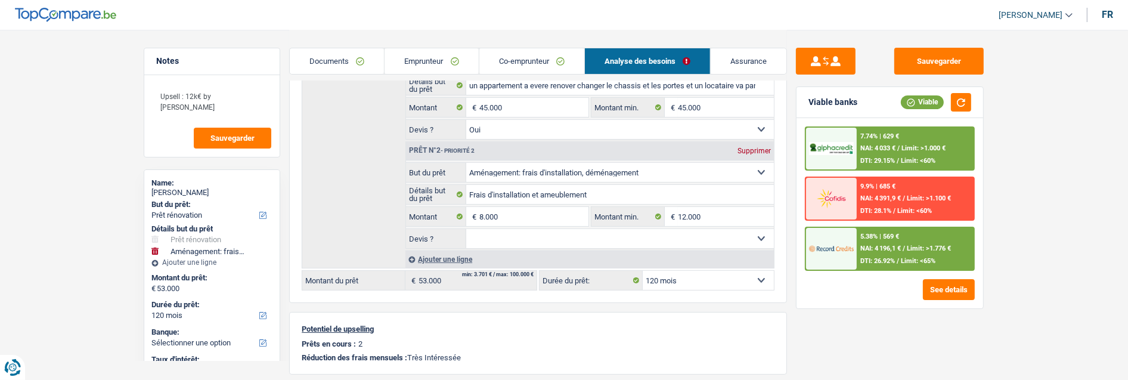
click at [923, 247] on span "Limit: >1.776 €" at bounding box center [929, 248] width 44 height 8
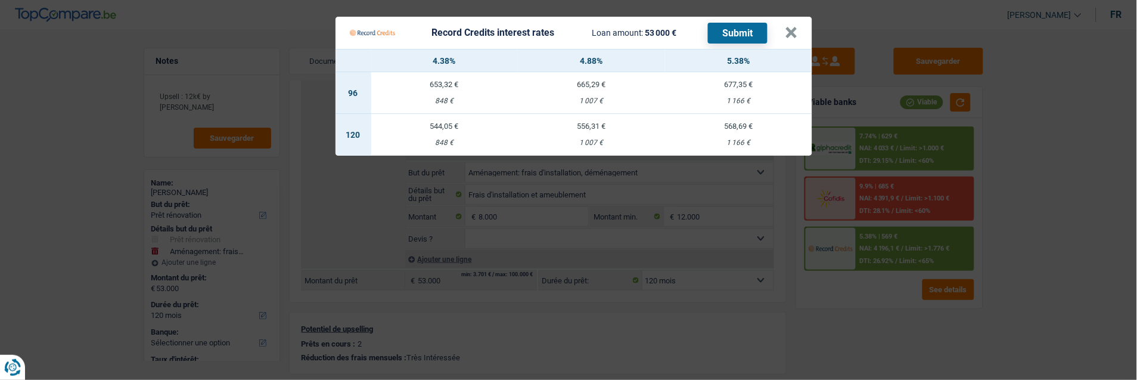
click at [768, 126] on td "568,69 € 1 166 €" at bounding box center [738, 135] width 147 height 42
select select "record credits"
type input "5,38"
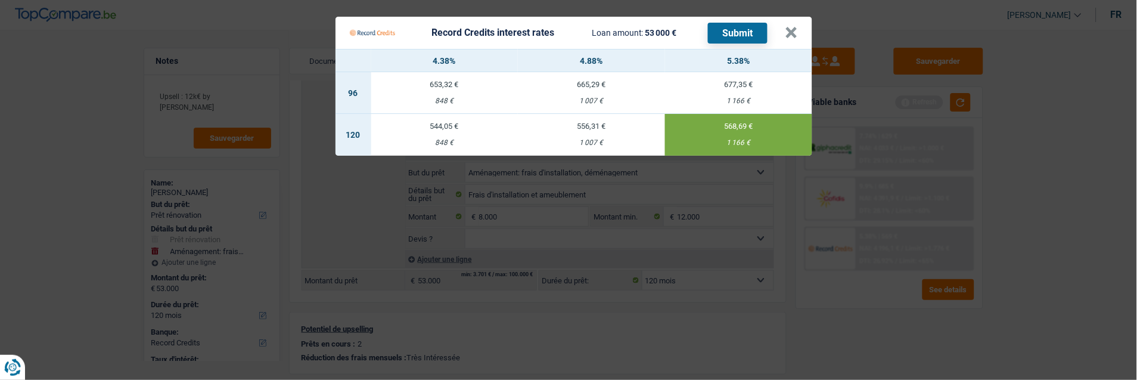
click at [744, 23] on button "Submit" at bounding box center [738, 33] width 60 height 21
click at [798, 27] on button "×" at bounding box center [792, 33] width 13 height 12
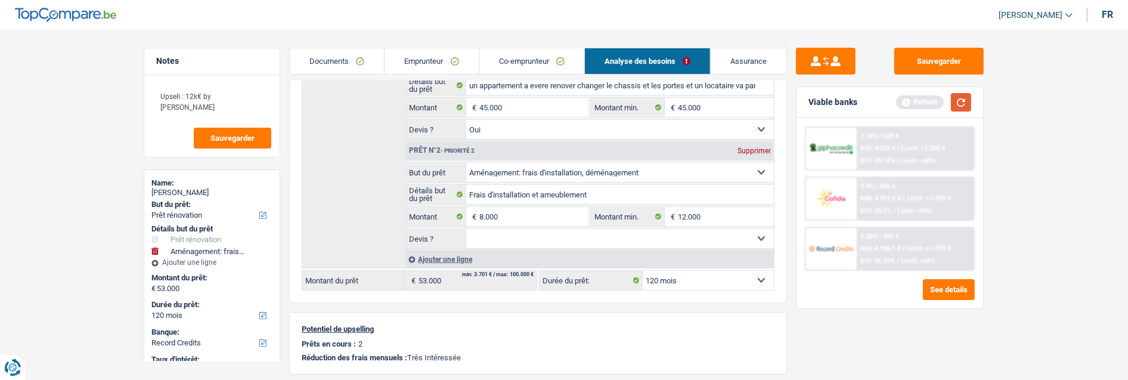
click at [959, 96] on button "button" at bounding box center [961, 102] width 20 height 18
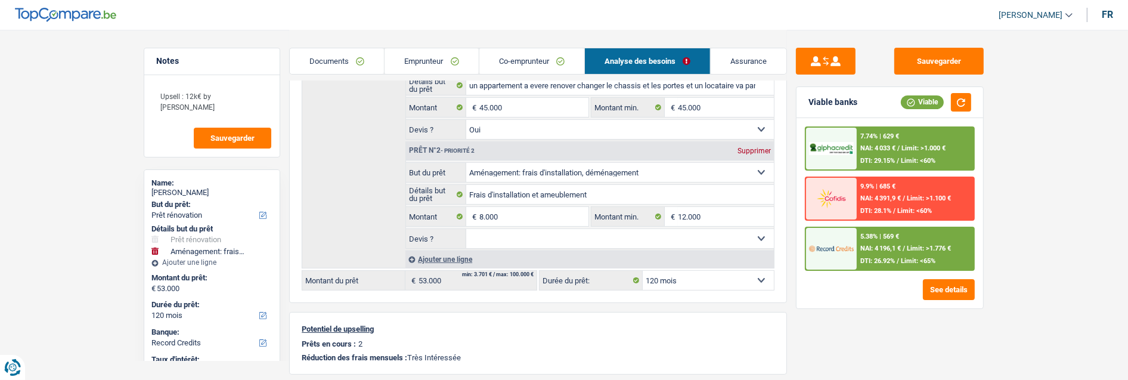
click at [898, 133] on div "7.74% | 629 € NAI: 4 033 € / Limit: >1.000 € DTI: 29.15% / Limit: <60%" at bounding box center [915, 149] width 117 height 42
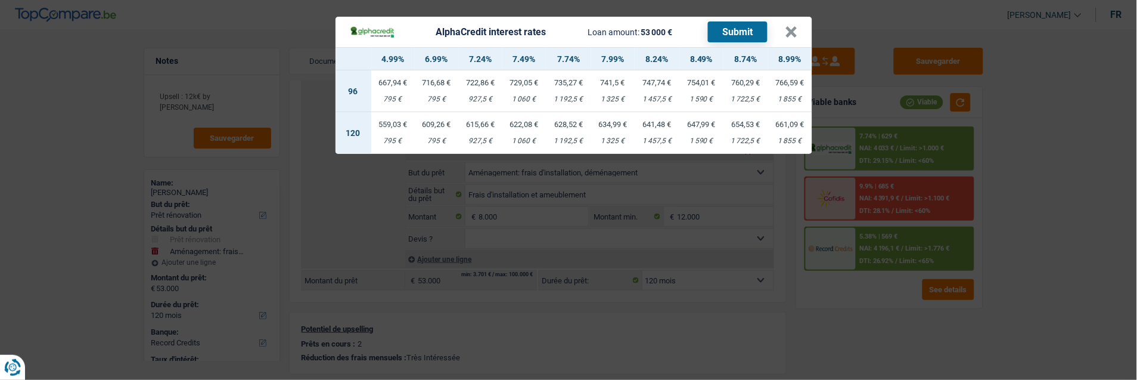
click at [520, 121] on div "622,08 €" at bounding box center [525, 124] width 44 height 8
select select "alphacredit"
type input "7,49"
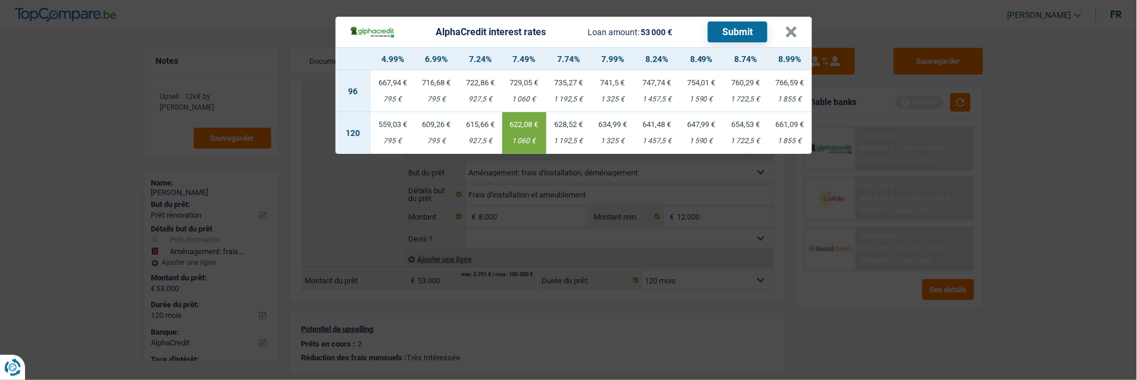
click at [729, 27] on button "Submit" at bounding box center [738, 31] width 60 height 21
click at [798, 26] on button "×" at bounding box center [792, 32] width 13 height 12
